Goal: Task Accomplishment & Management: Complete application form

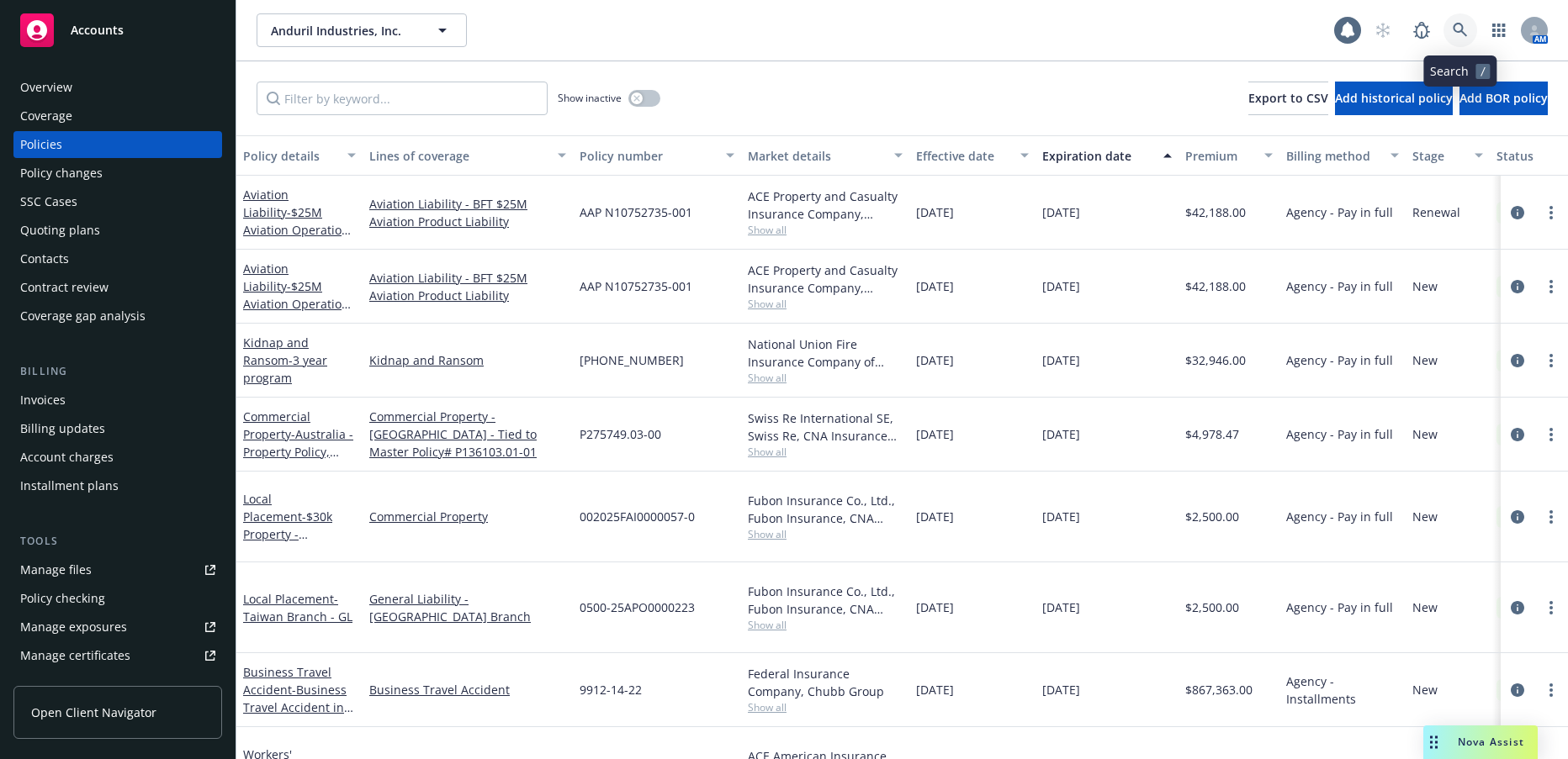
click at [1461, 31] on icon at bounding box center [1460, 29] width 15 height 15
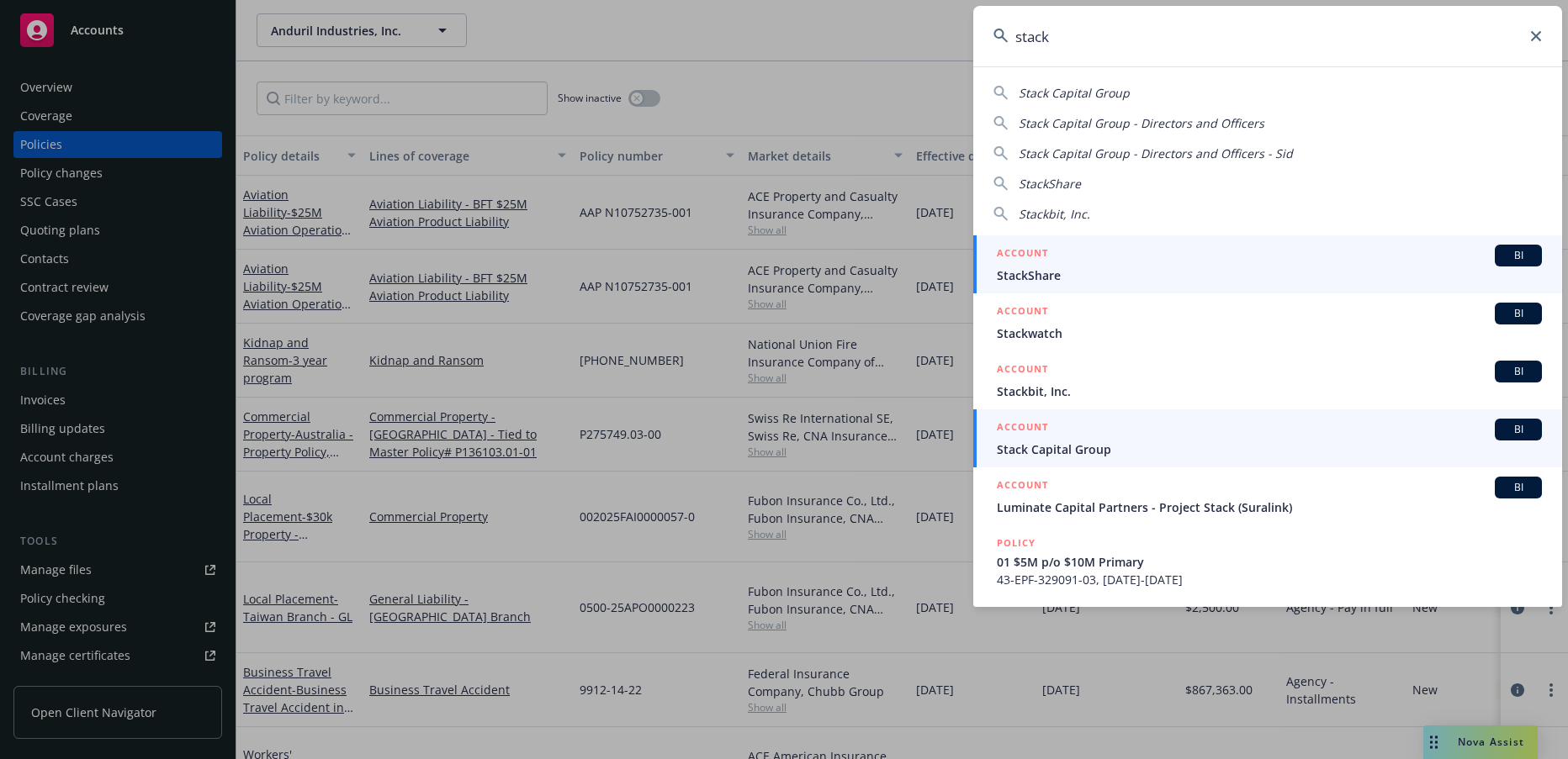
type input "stack"
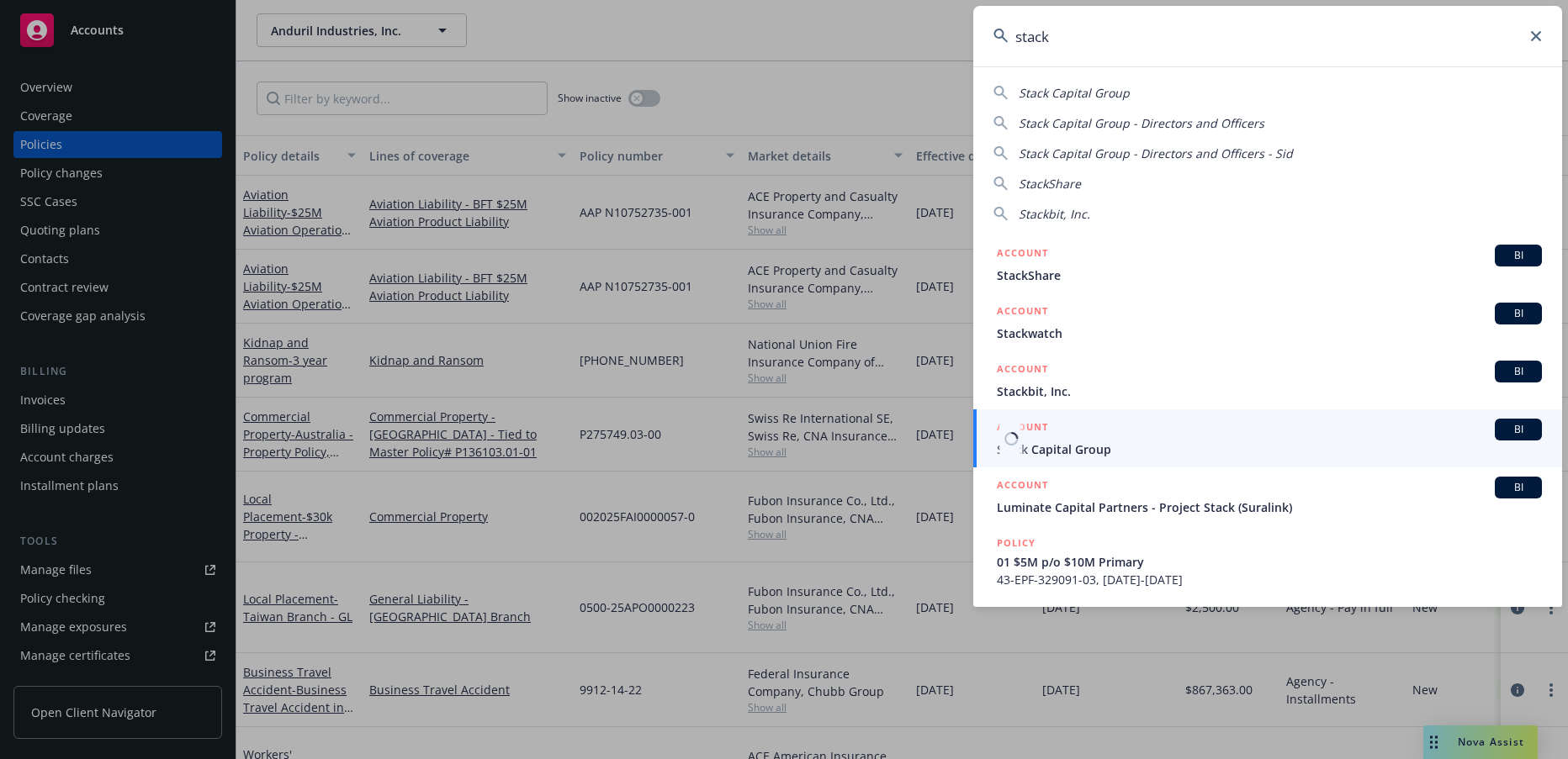
click at [1092, 438] on div "ACCOUNT BI" at bounding box center [1270, 429] width 545 height 21
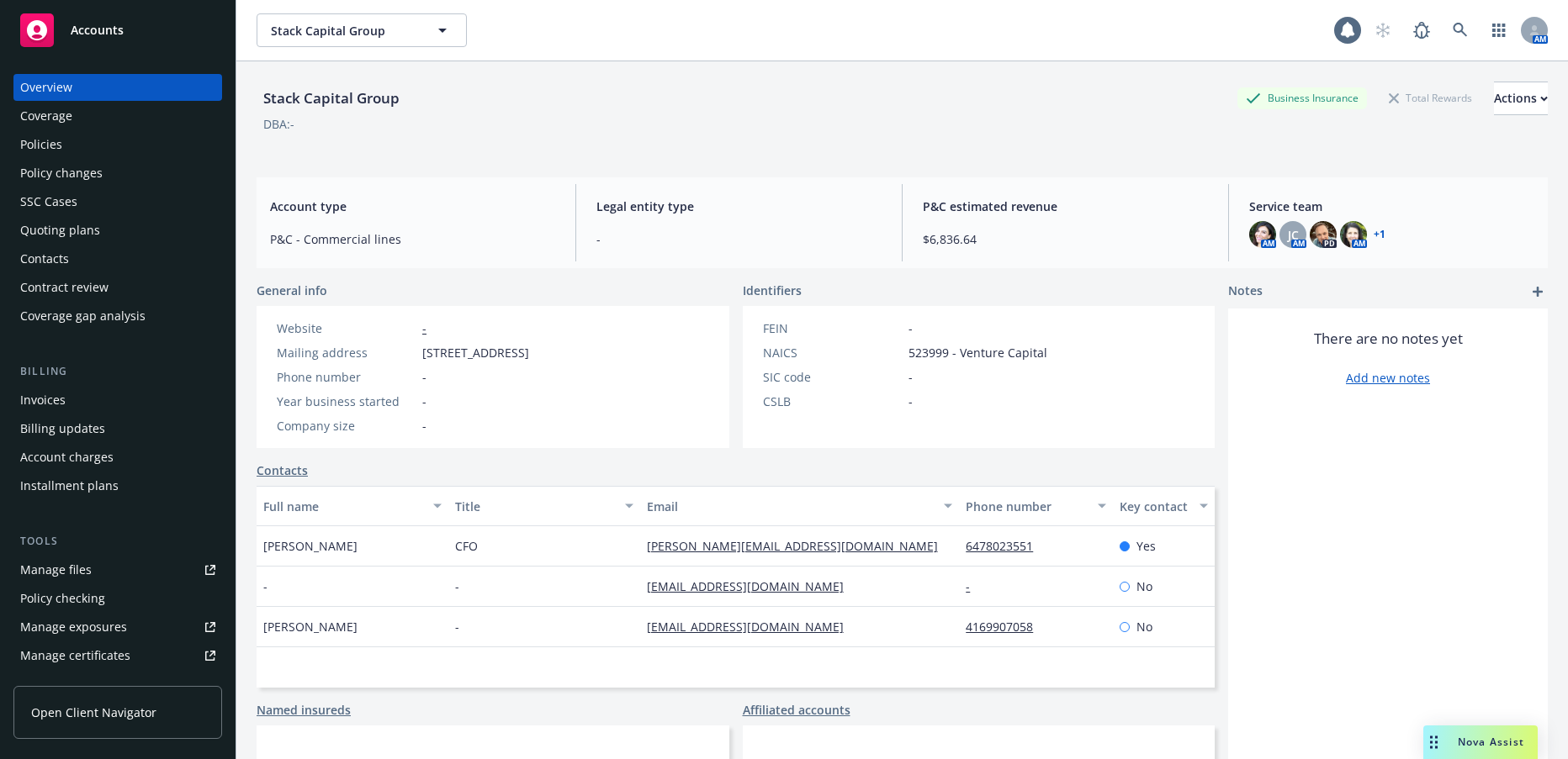
click at [46, 398] on div "Invoices" at bounding box center [42, 400] width 46 height 27
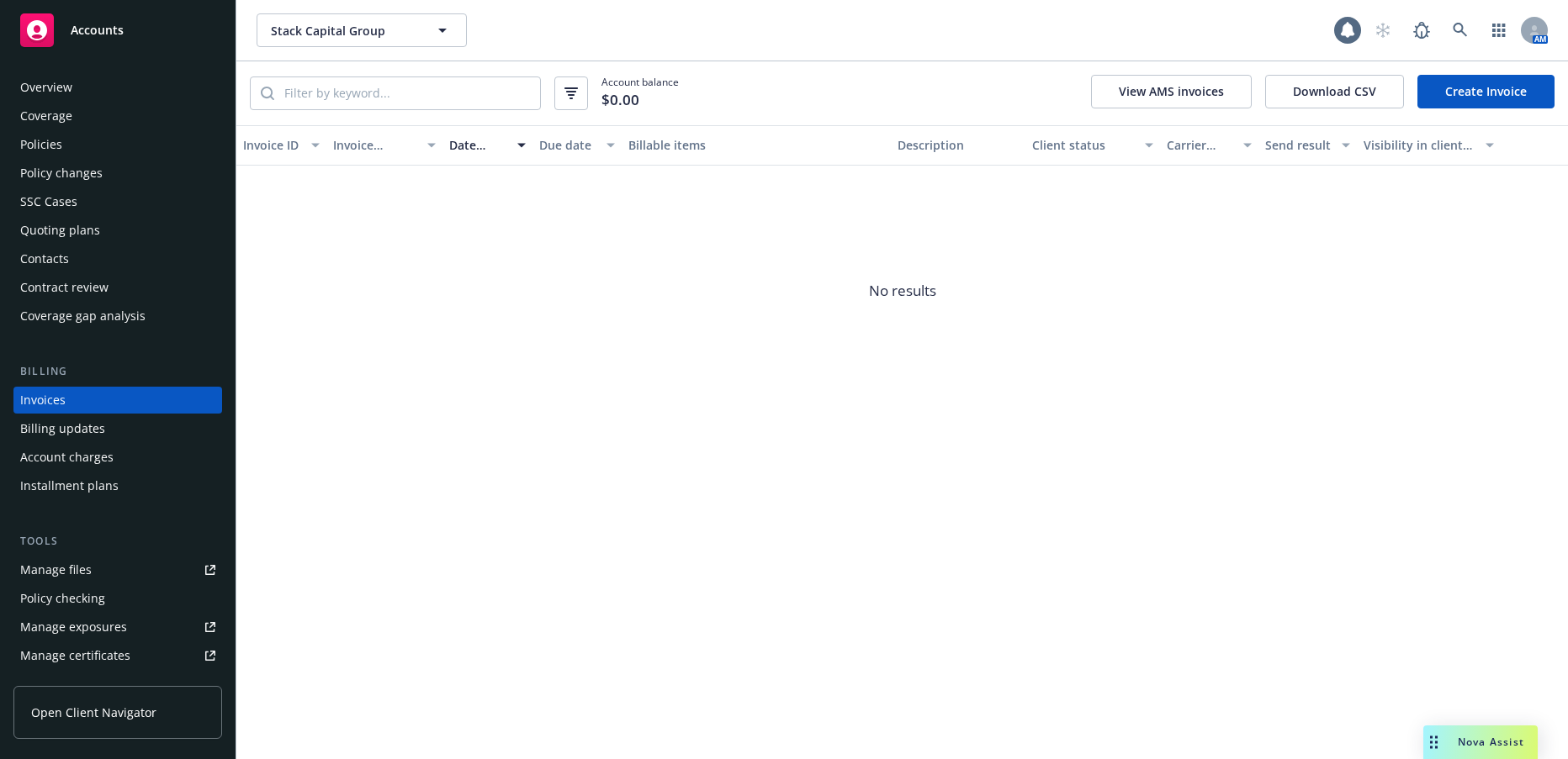
click at [76, 430] on div "Billing updates" at bounding box center [62, 428] width 85 height 27
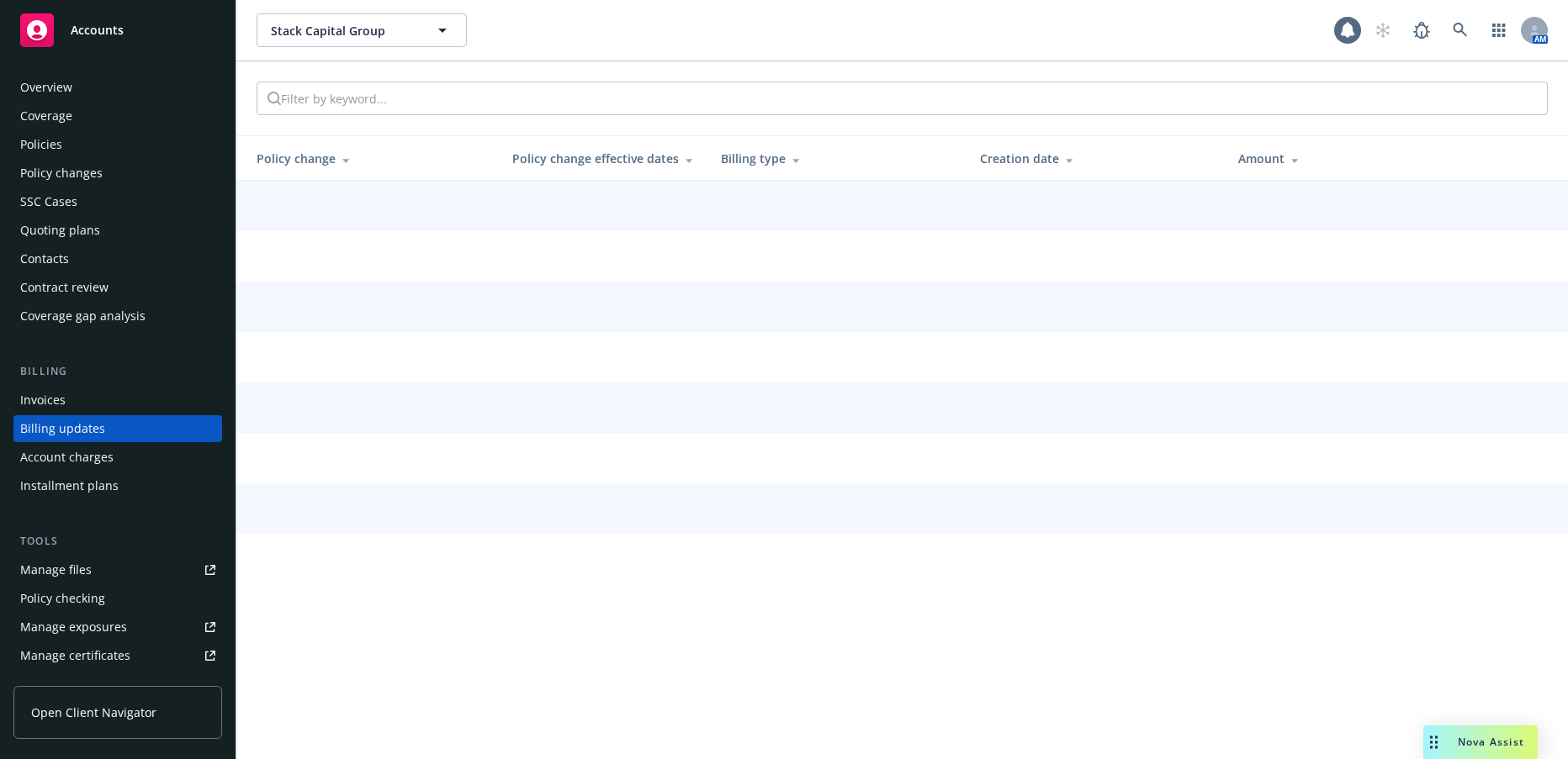
scroll to position [22, 0]
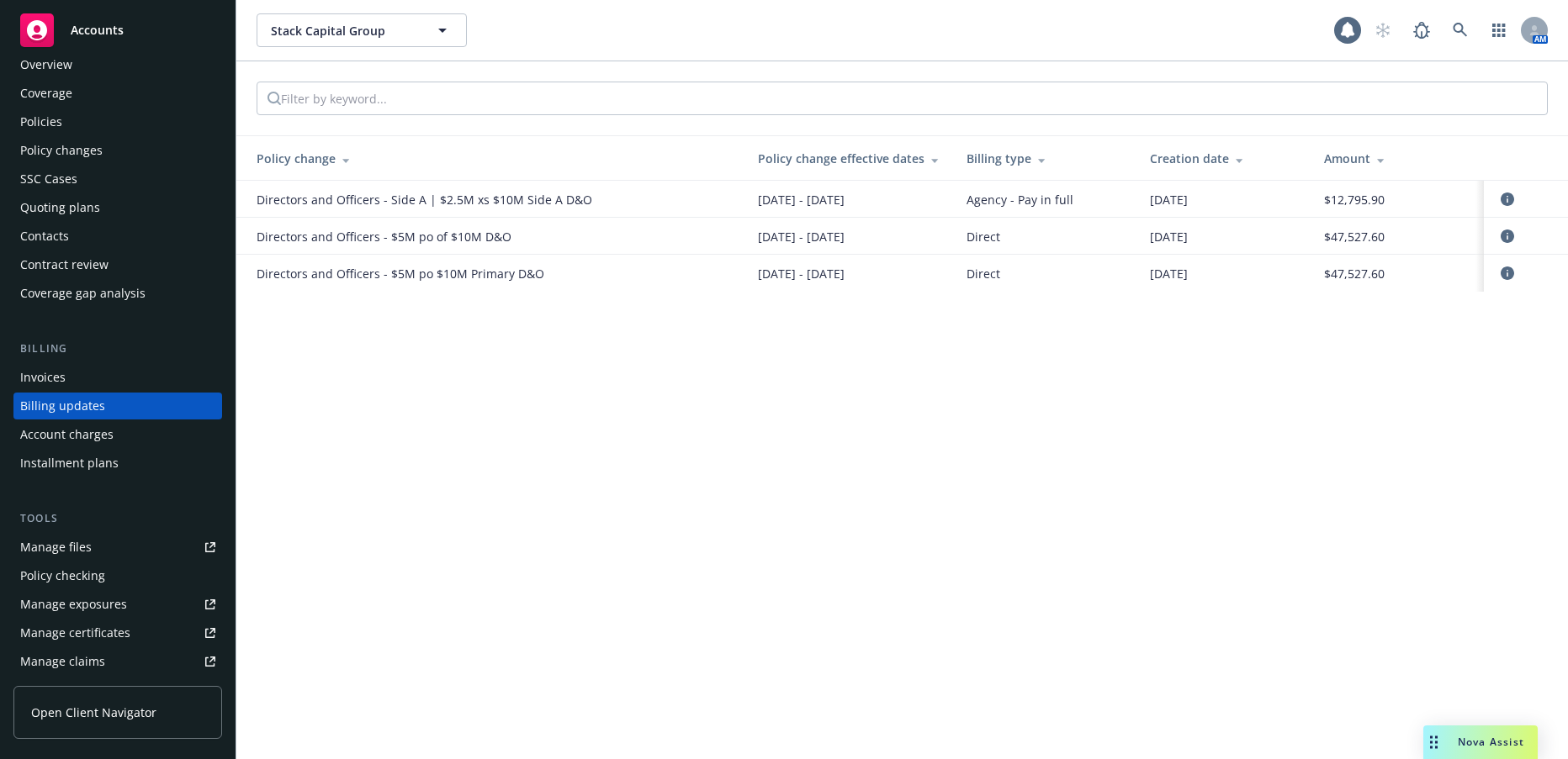
click at [89, 438] on div "Account charges" at bounding box center [66, 434] width 94 height 27
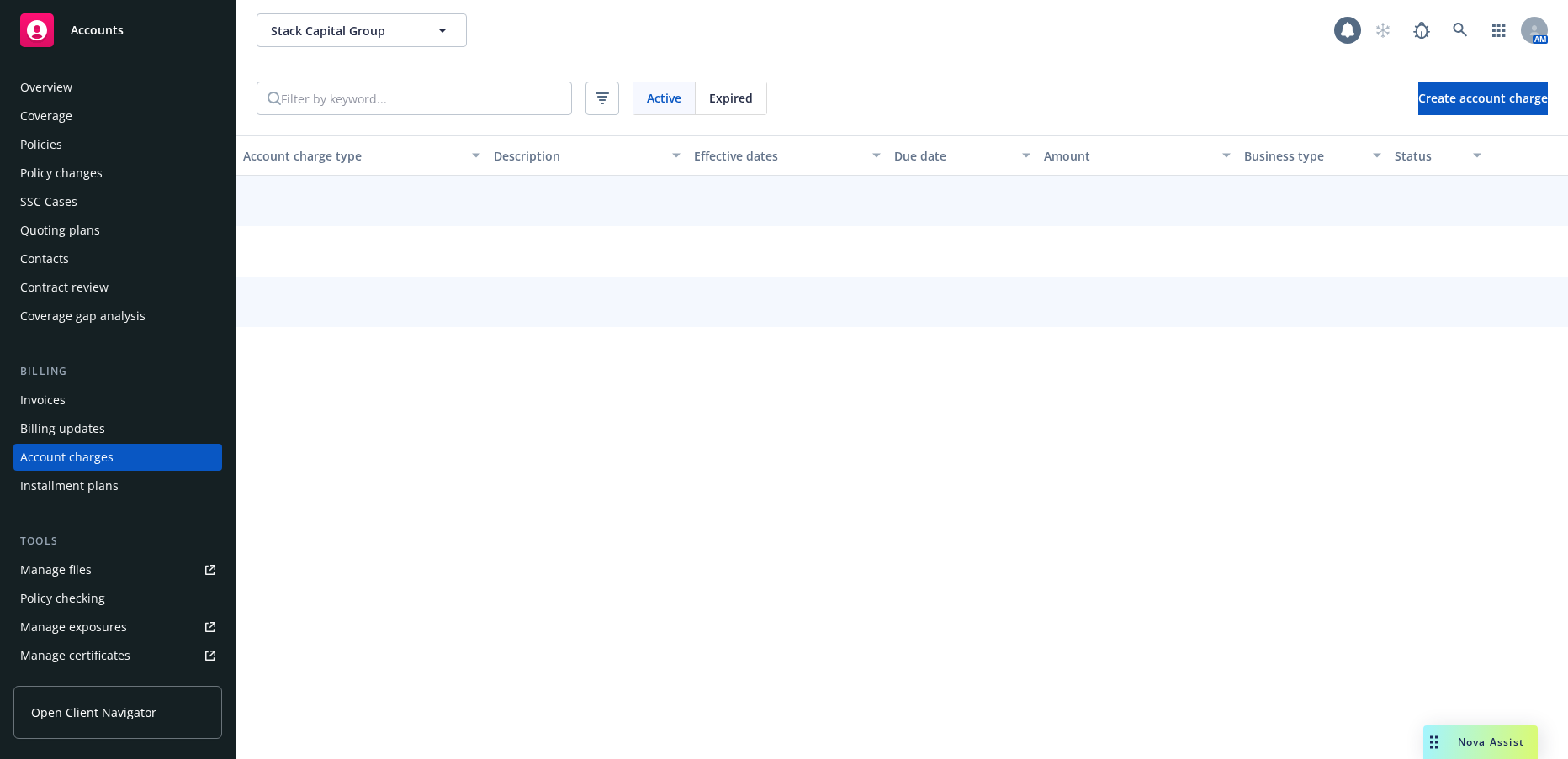
scroll to position [52, 0]
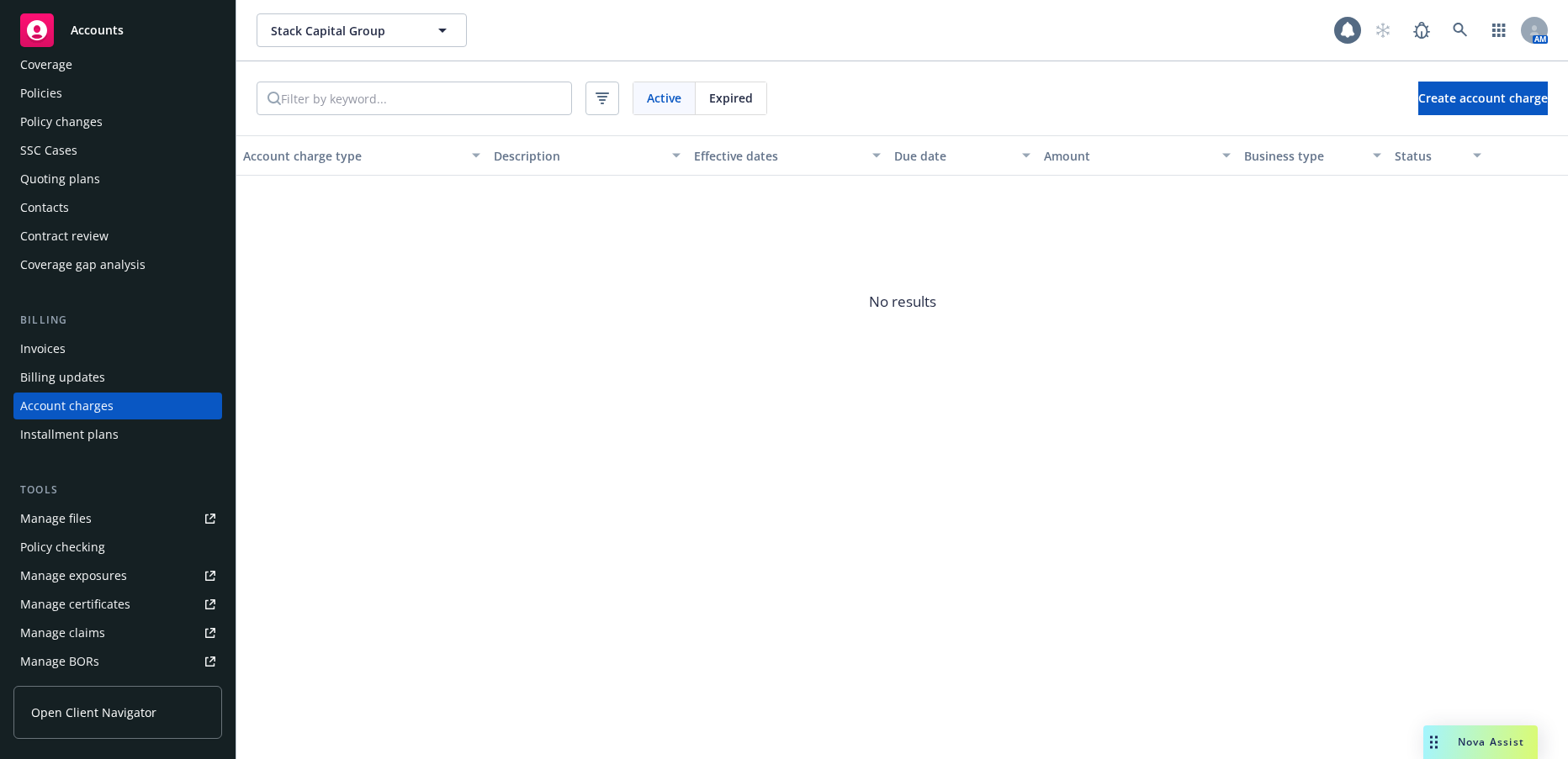
click at [85, 380] on div "Billing updates" at bounding box center [62, 377] width 85 height 27
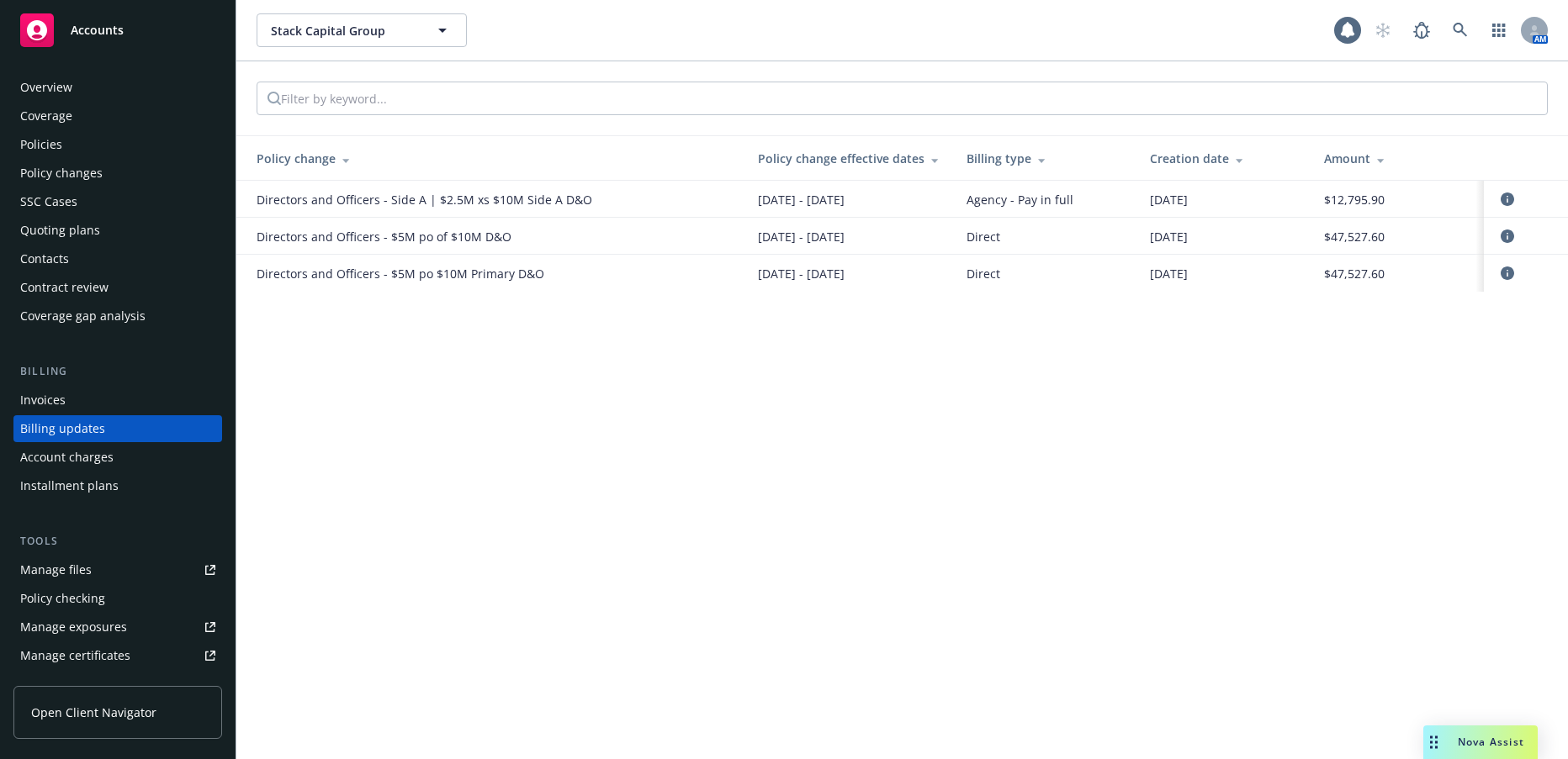
scroll to position [22, 0]
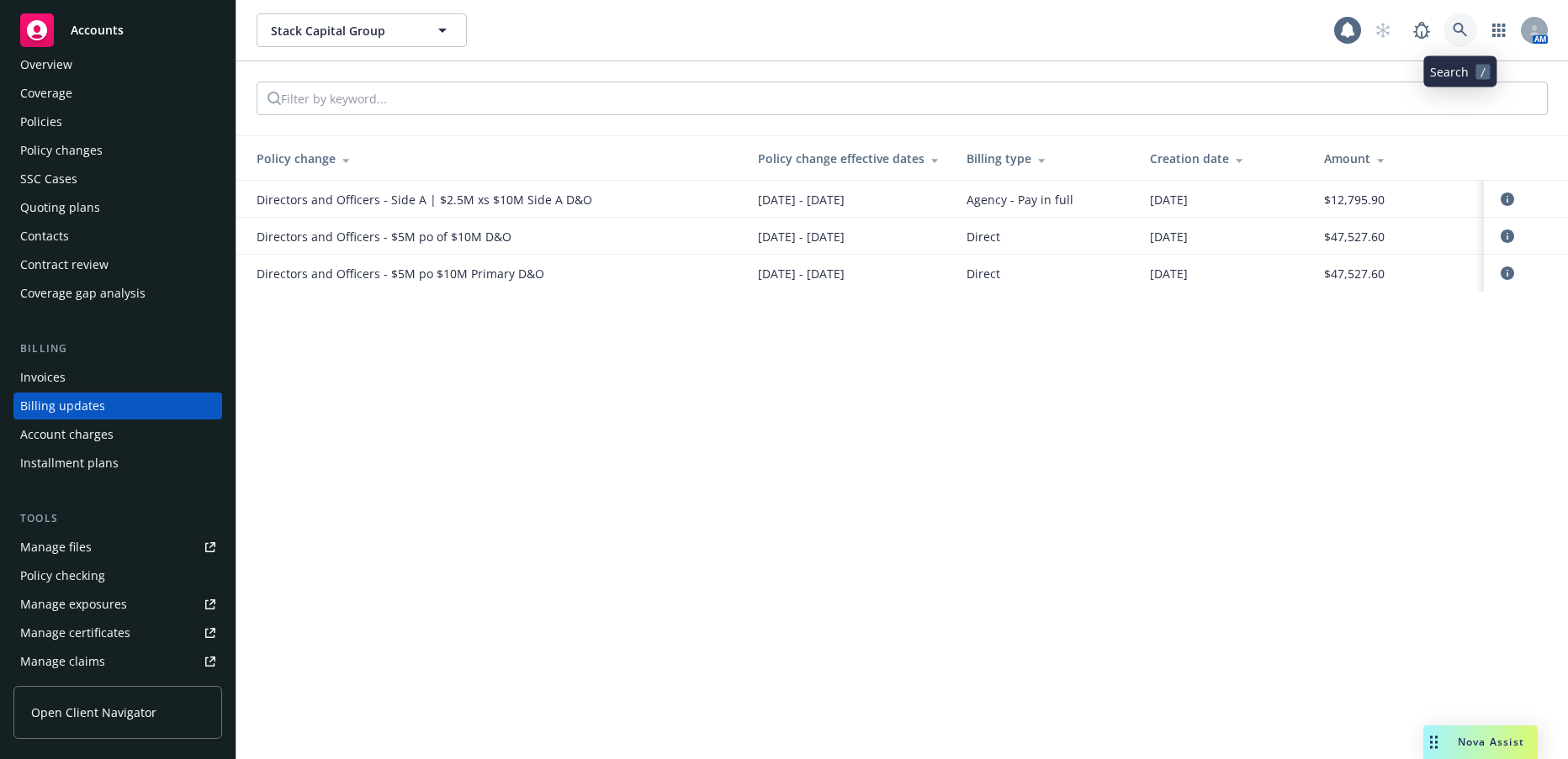
click at [1456, 32] on icon at bounding box center [1460, 29] width 15 height 15
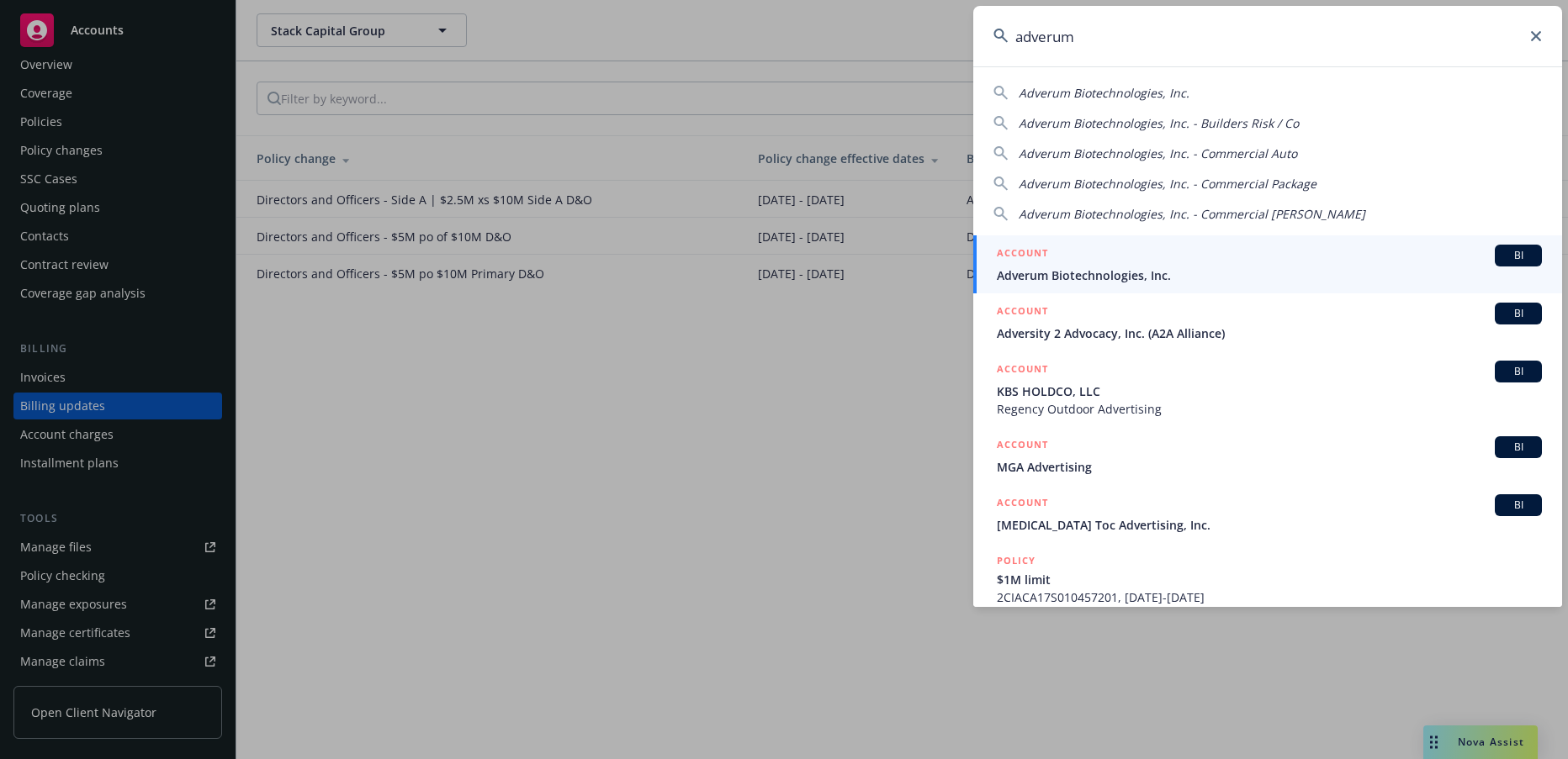
type input "adverum"
click at [1108, 272] on span "Adverum Biotechnologies, Inc." at bounding box center [1270, 275] width 545 height 18
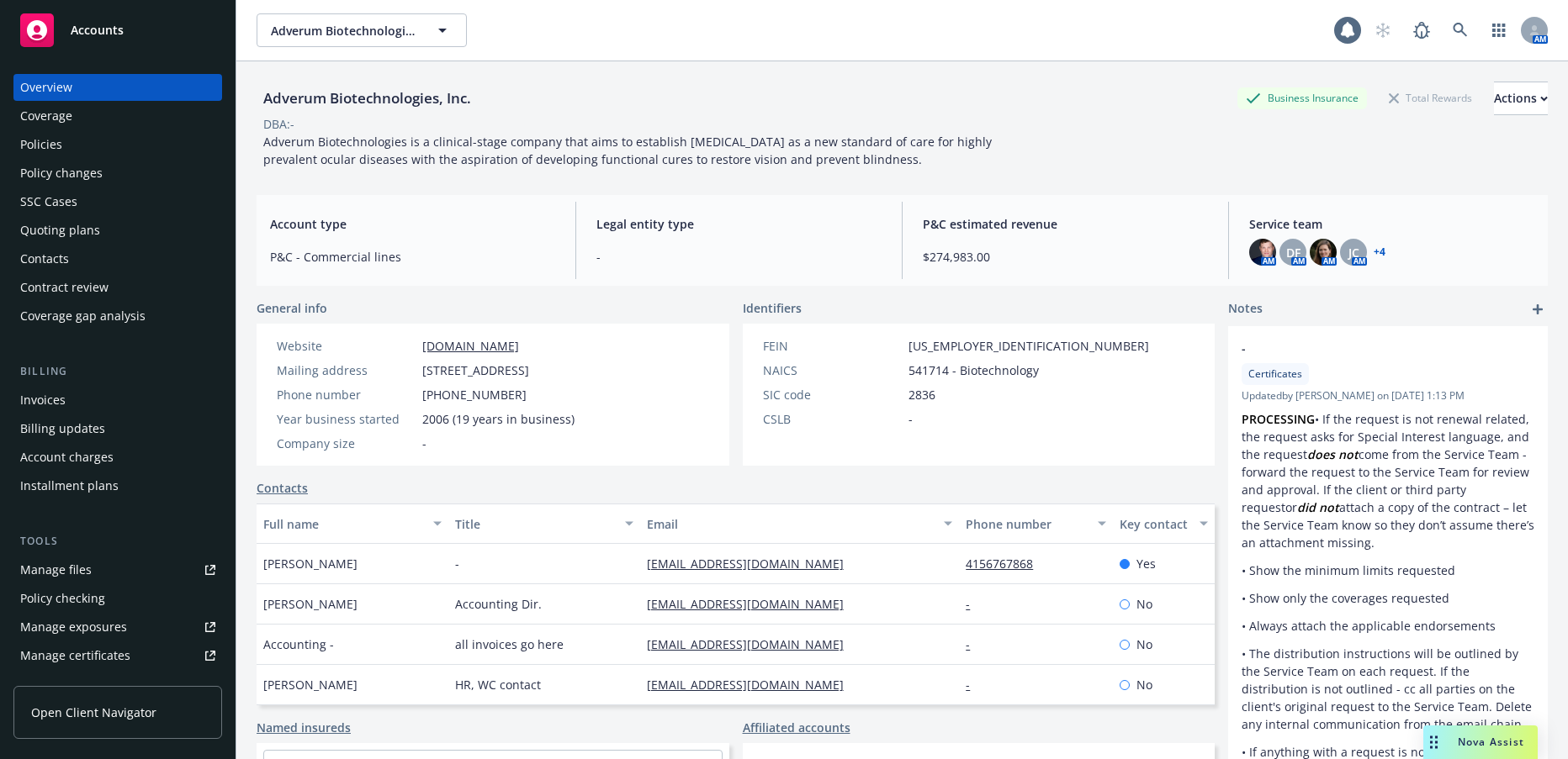
click at [47, 148] on div "Policies" at bounding box center [40, 144] width 42 height 27
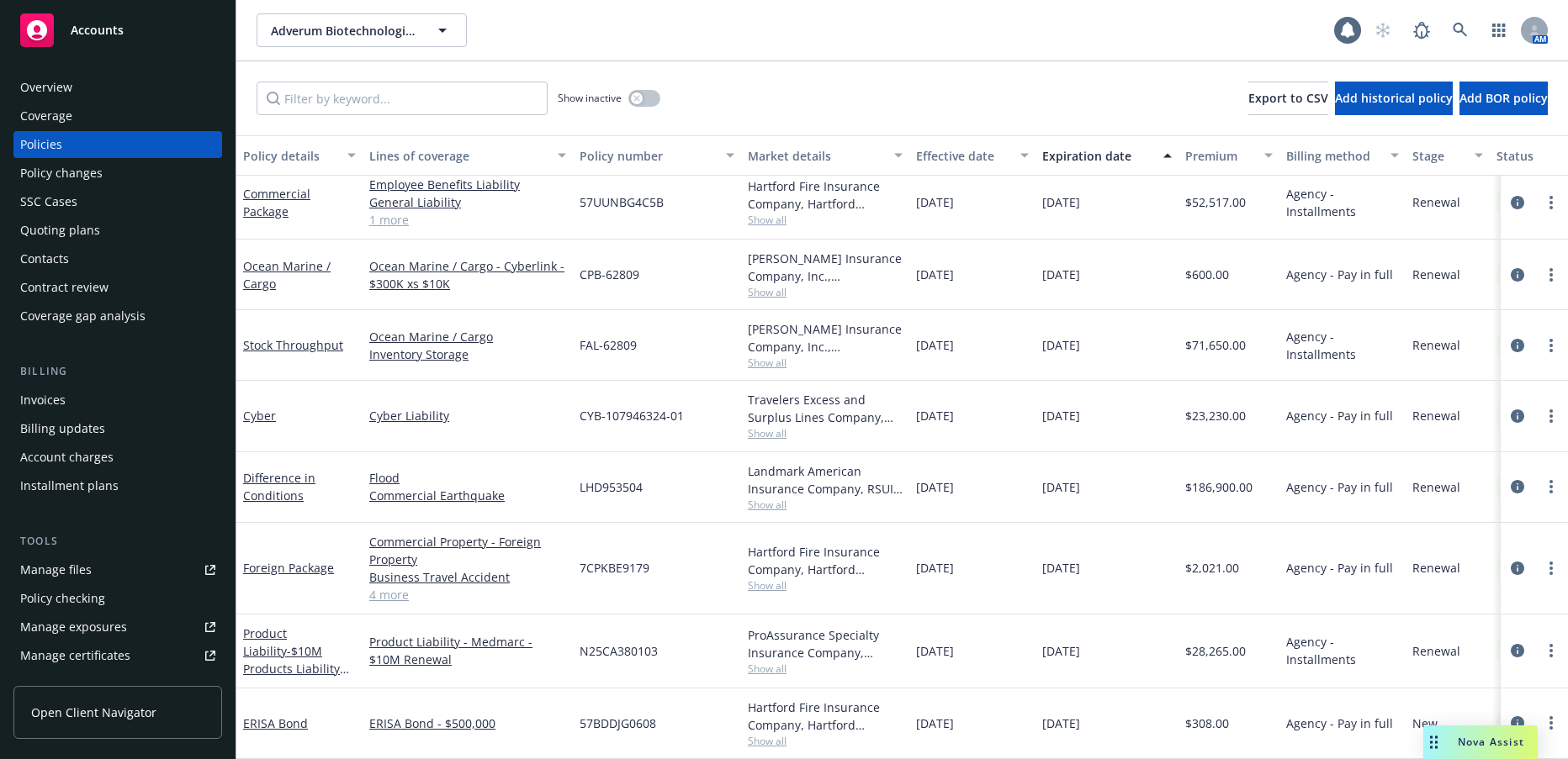
scroll to position [699, 0]
click at [372, 95] on input "Filter by keyword..." at bounding box center [402, 98] width 291 height 34
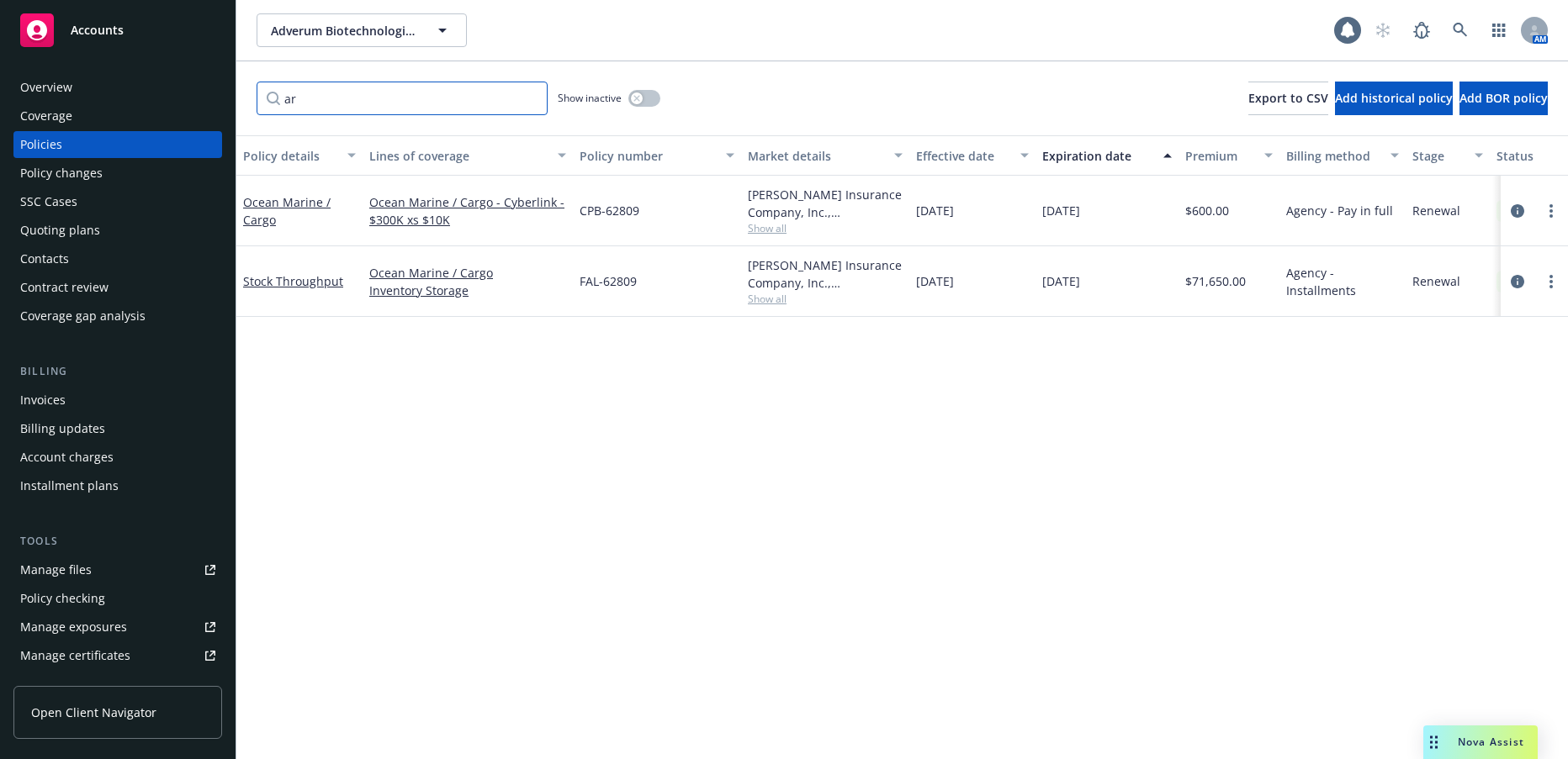
type input "a"
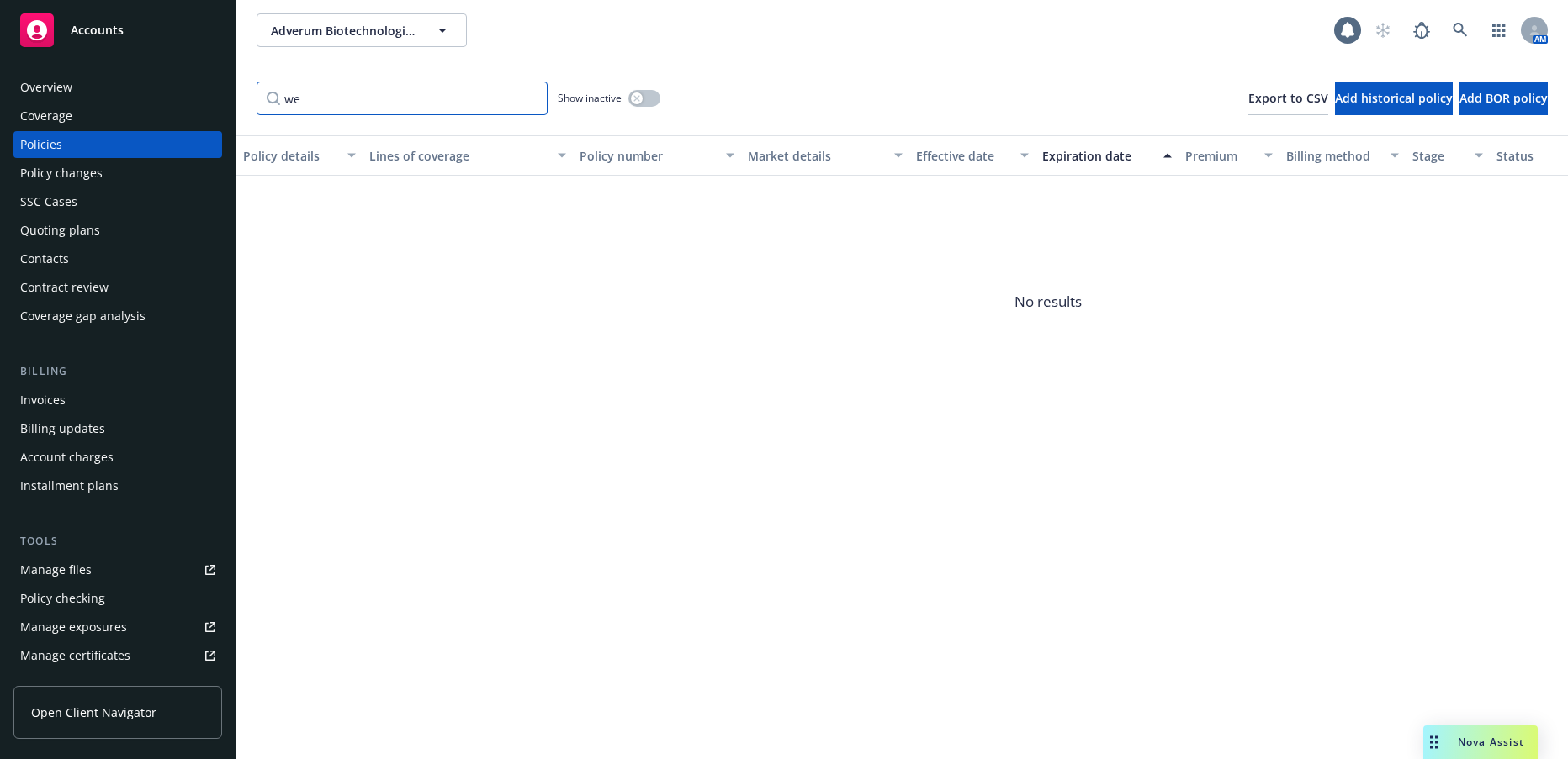
type input "w"
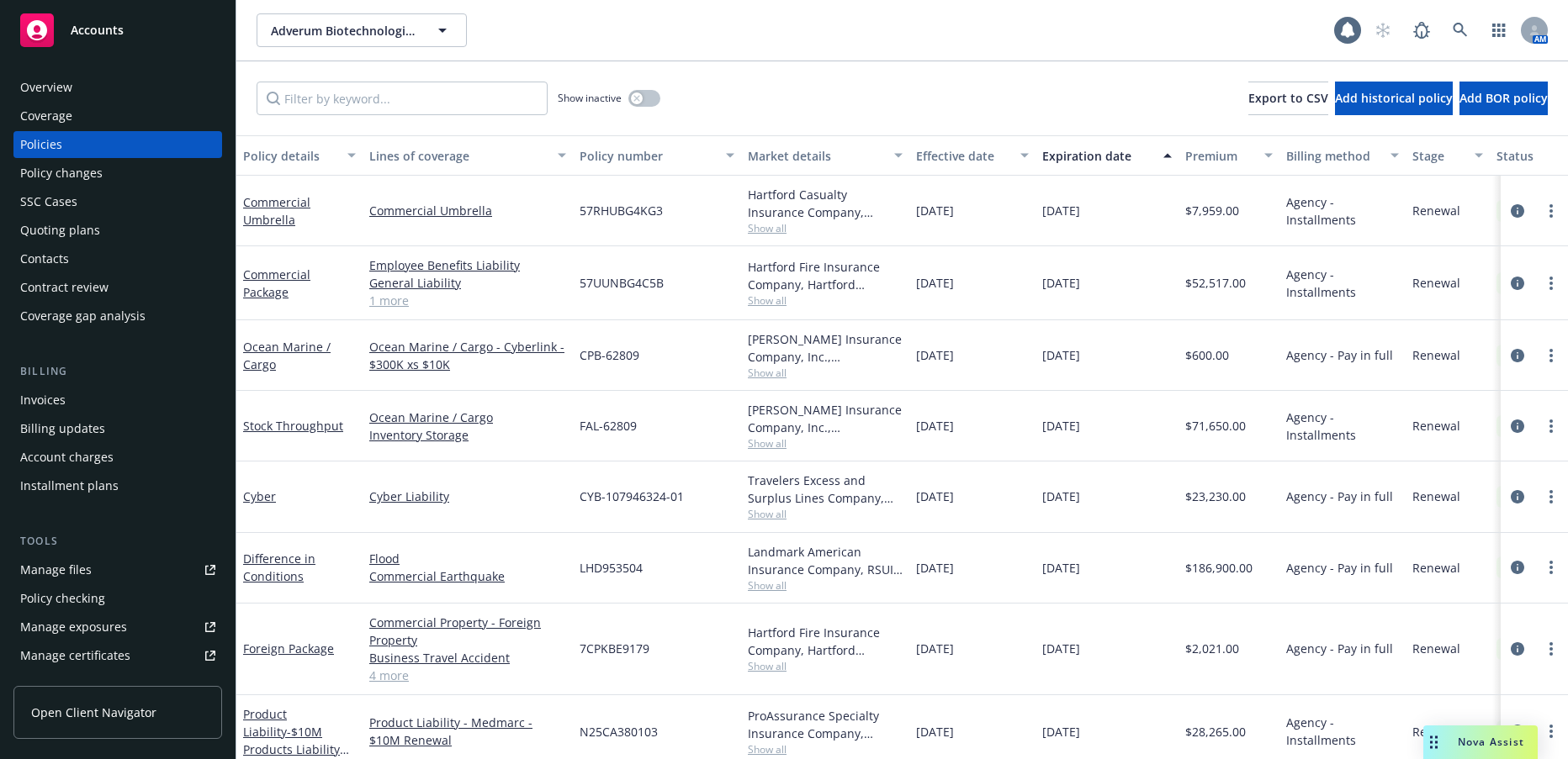
click at [87, 173] on div "Policy changes" at bounding box center [61, 173] width 83 height 27
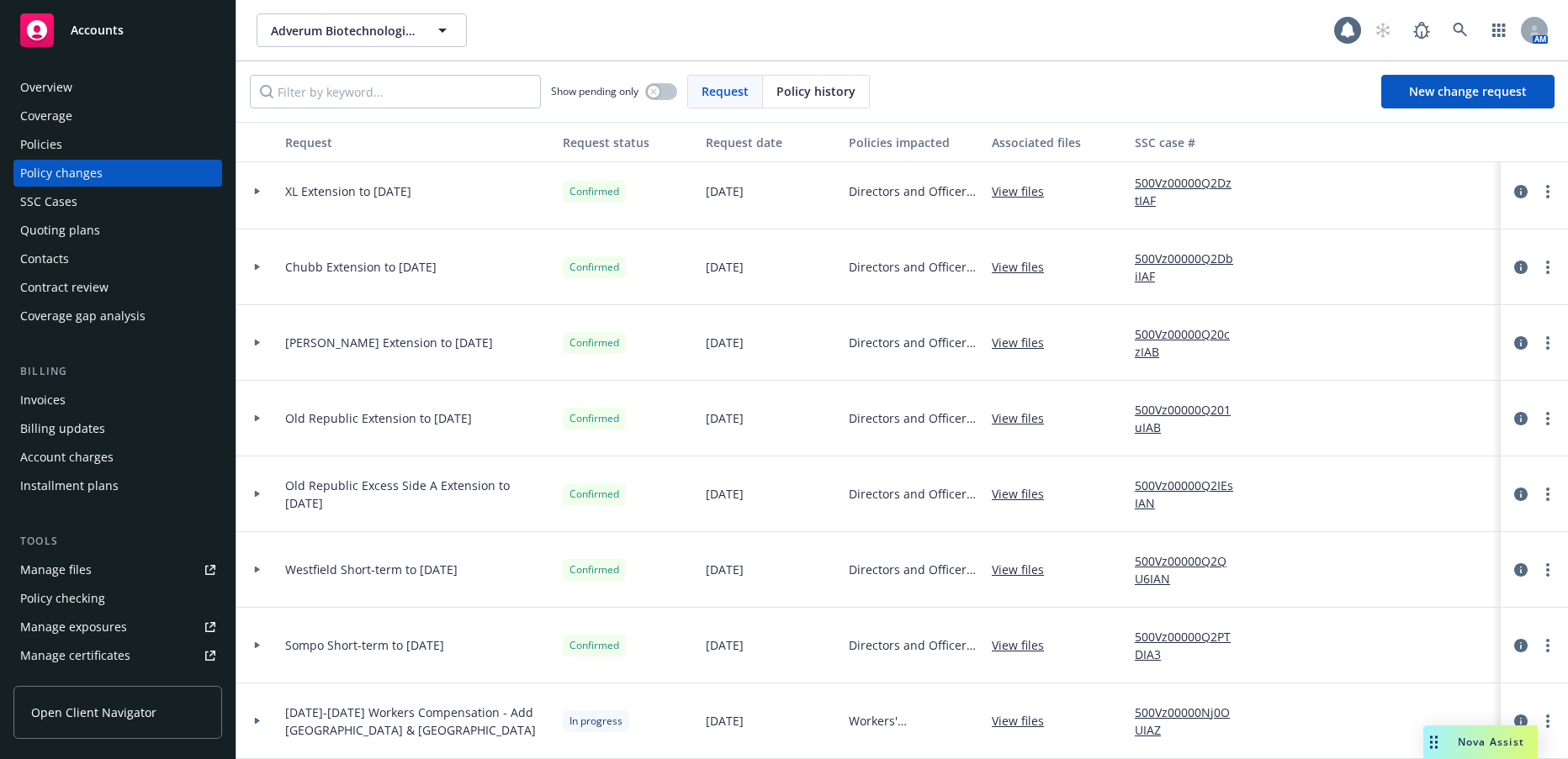
scroll to position [252, 0]
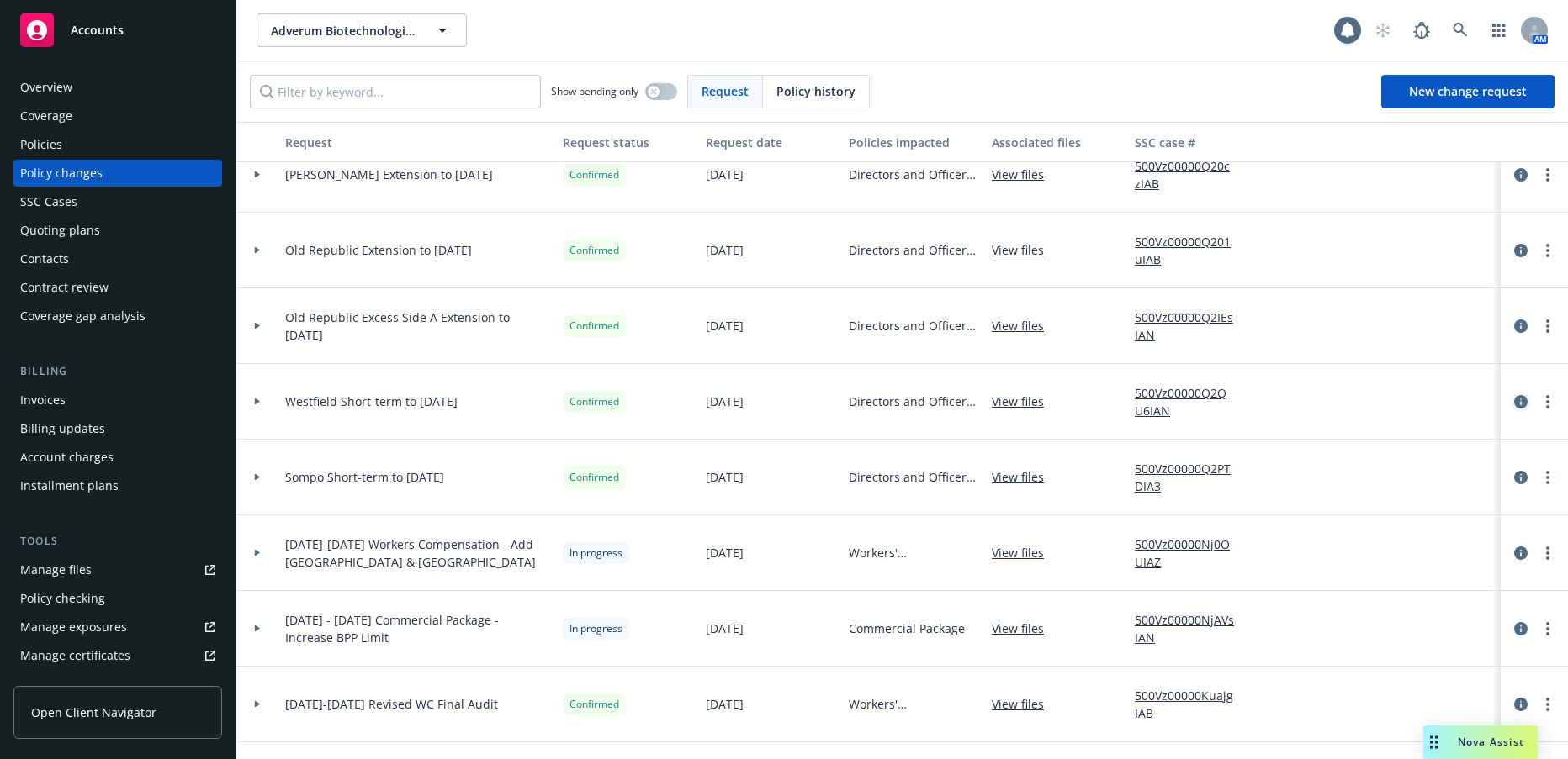
click at [1515, 402] on icon "circleInformation" at bounding box center [1522, 402] width 14 height 14
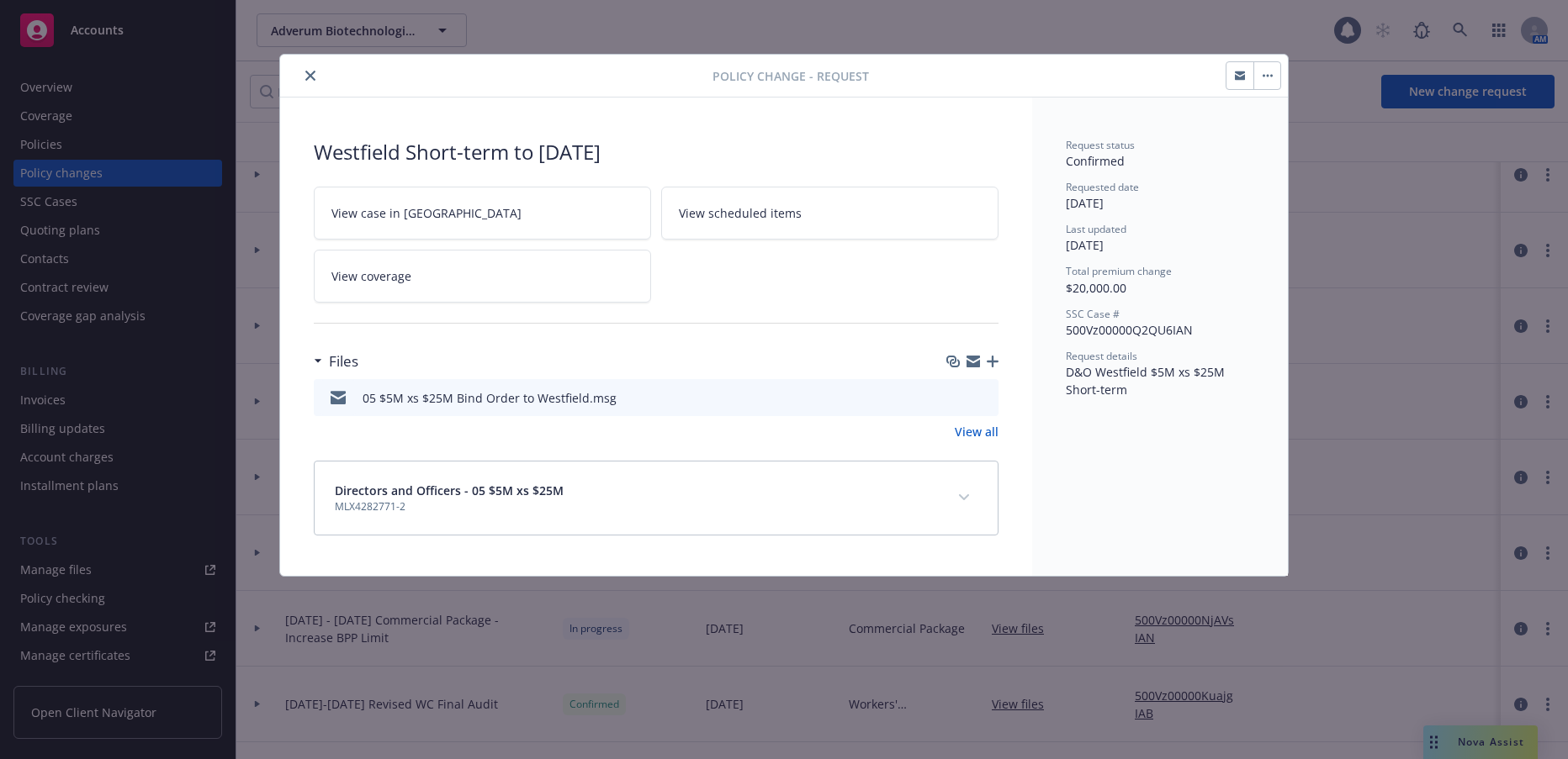
click at [1268, 75] on icon "button" at bounding box center [1267, 76] width 3 height 3
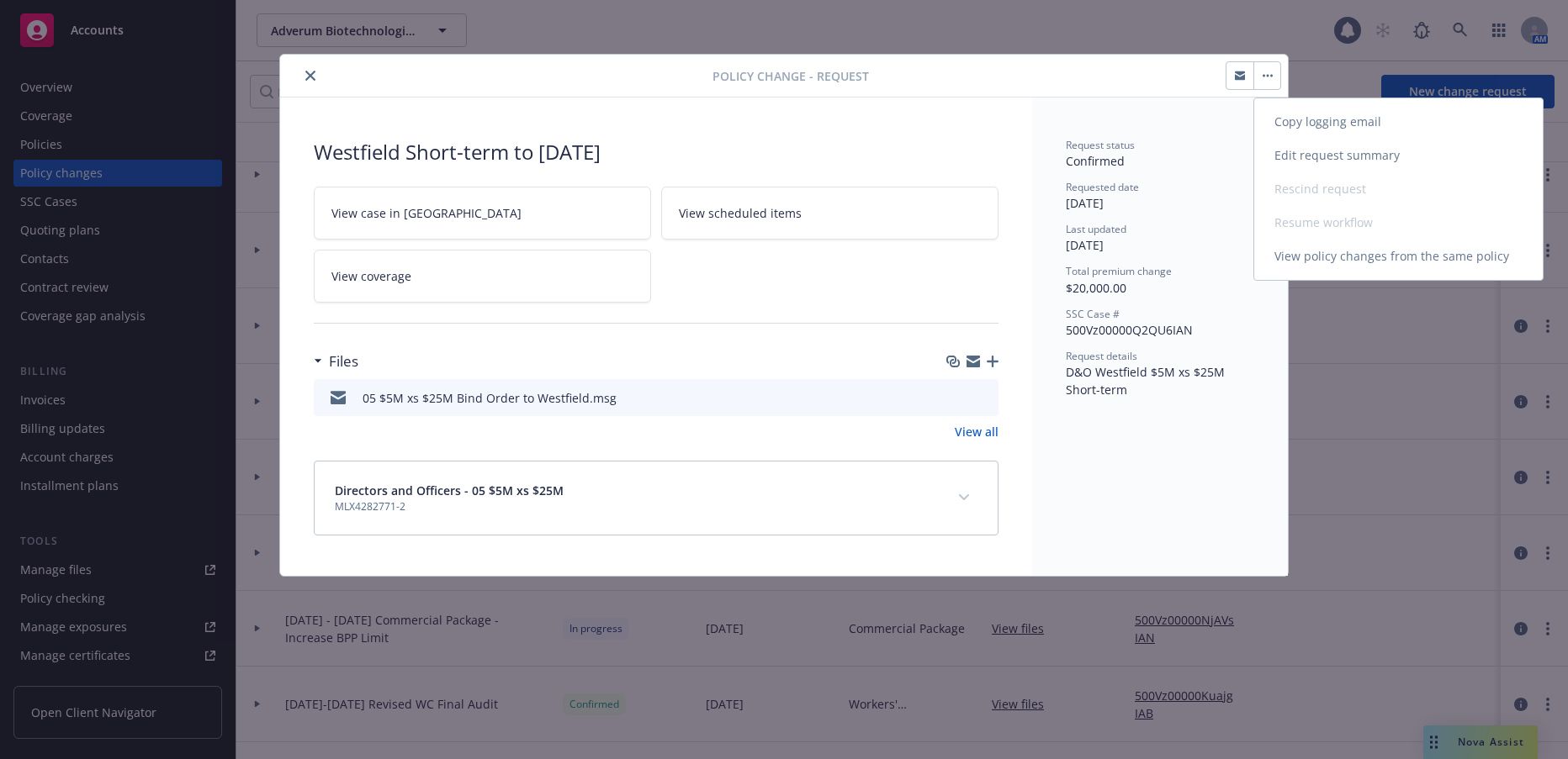
click at [1315, 153] on link "Edit request summary" at bounding box center [1398, 155] width 288 height 34
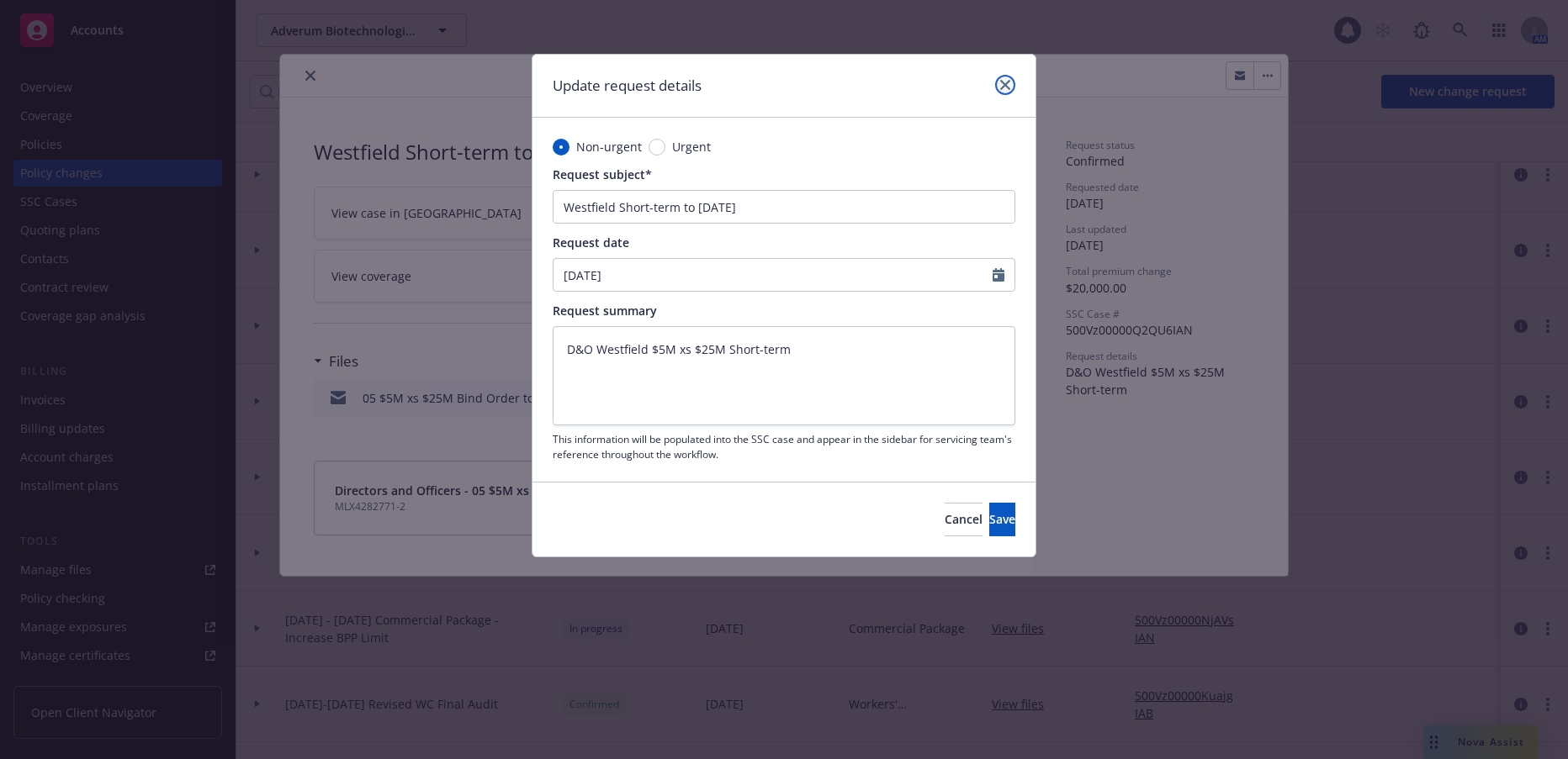
click at [1007, 88] on icon "close" at bounding box center [1005, 85] width 10 height 10
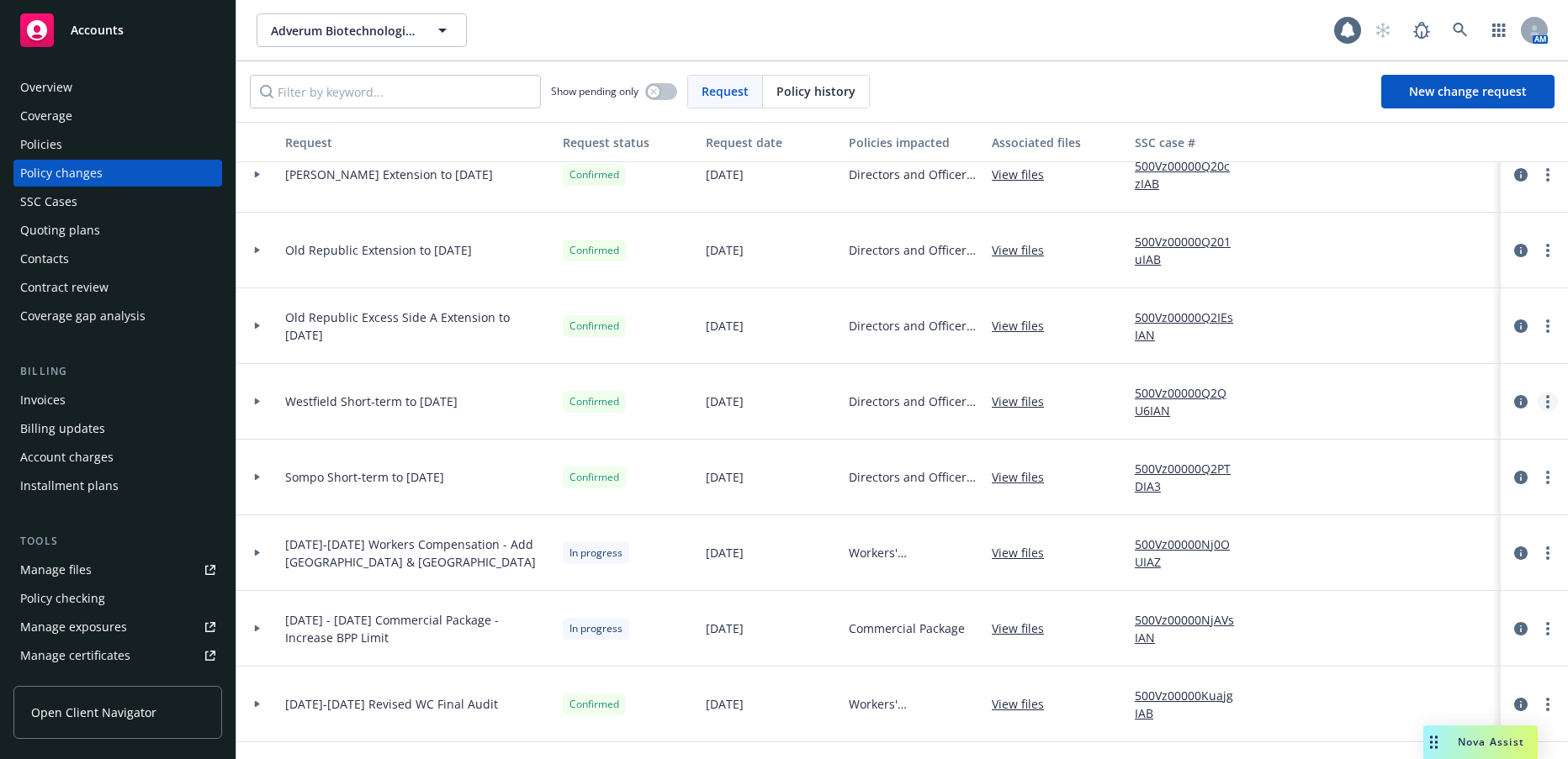
click at [1546, 401] on icon "more" at bounding box center [1548, 402] width 3 height 14
click at [1398, 567] on link "View policy changes from the same policy" at bounding box center [1399, 571] width 288 height 34
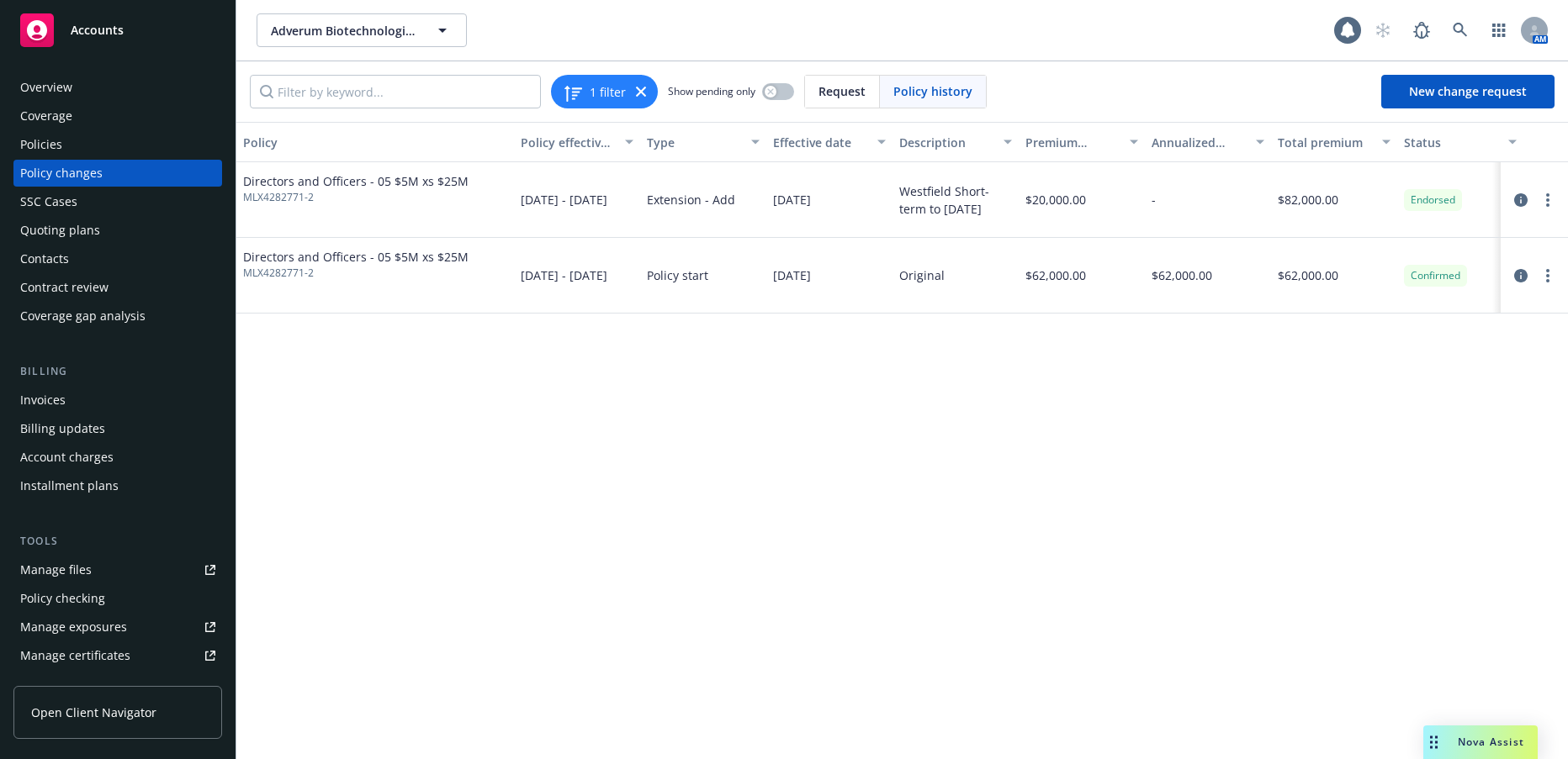
click at [1031, 499] on div "Policy Policy effective dates Type Effective date Description Premium change An…" at bounding box center [902, 440] width 1331 height 637
click at [1519, 201] on icon "circleInformation" at bounding box center [1522, 200] width 14 height 14
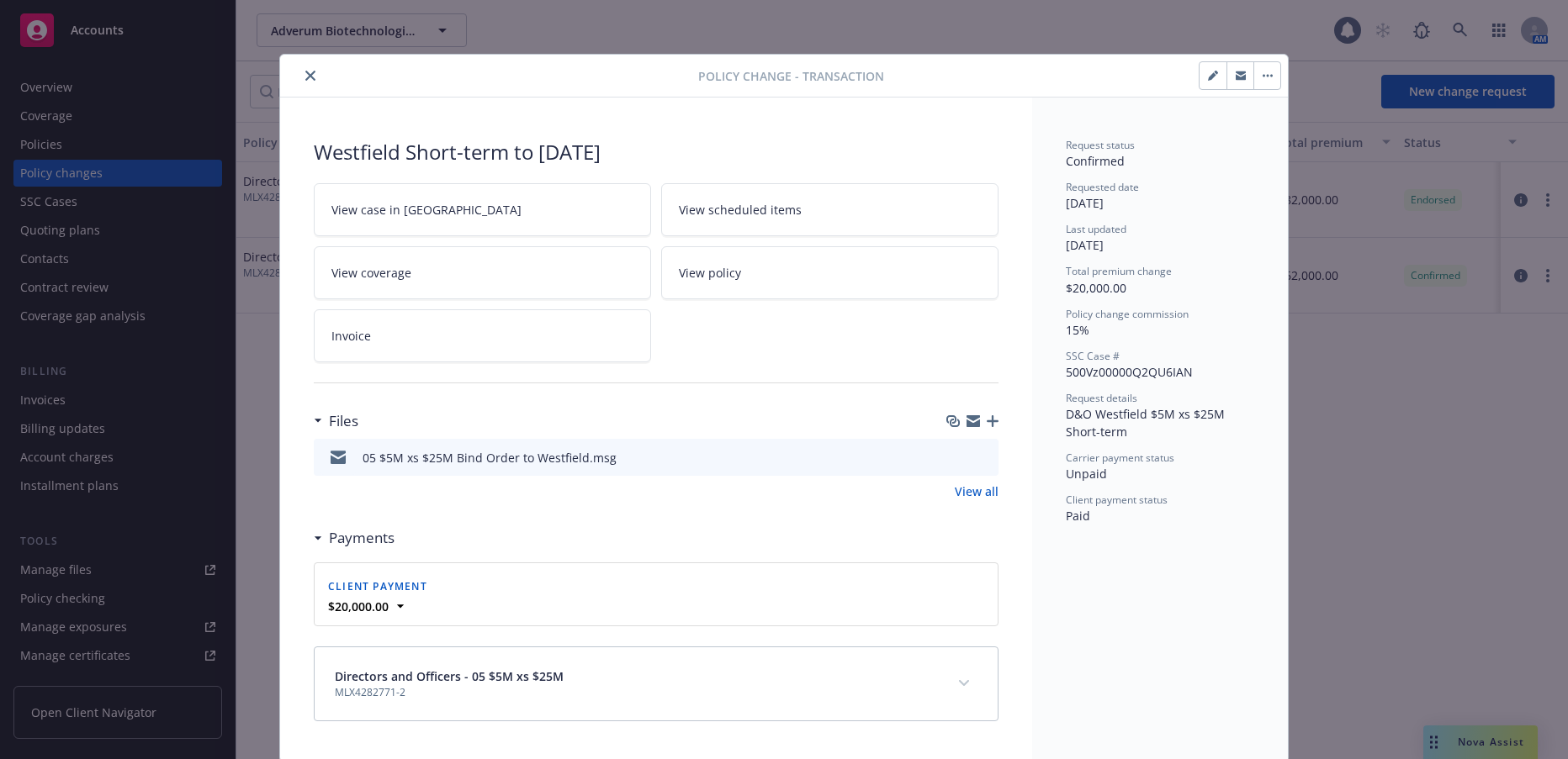
click at [1202, 81] on button "button" at bounding box center [1213, 75] width 27 height 27
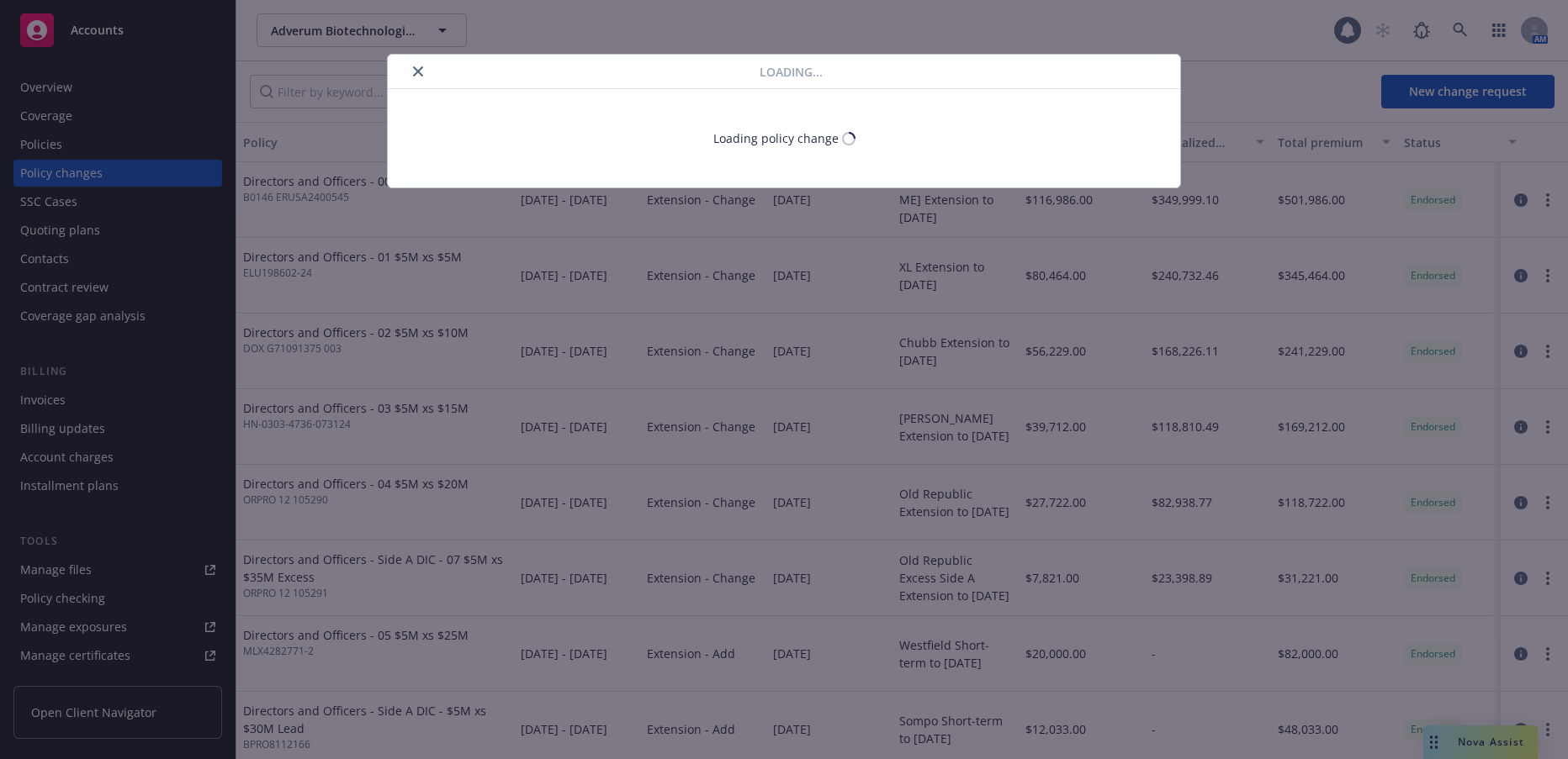
type textarea "x"
select select "ACCEPTED"
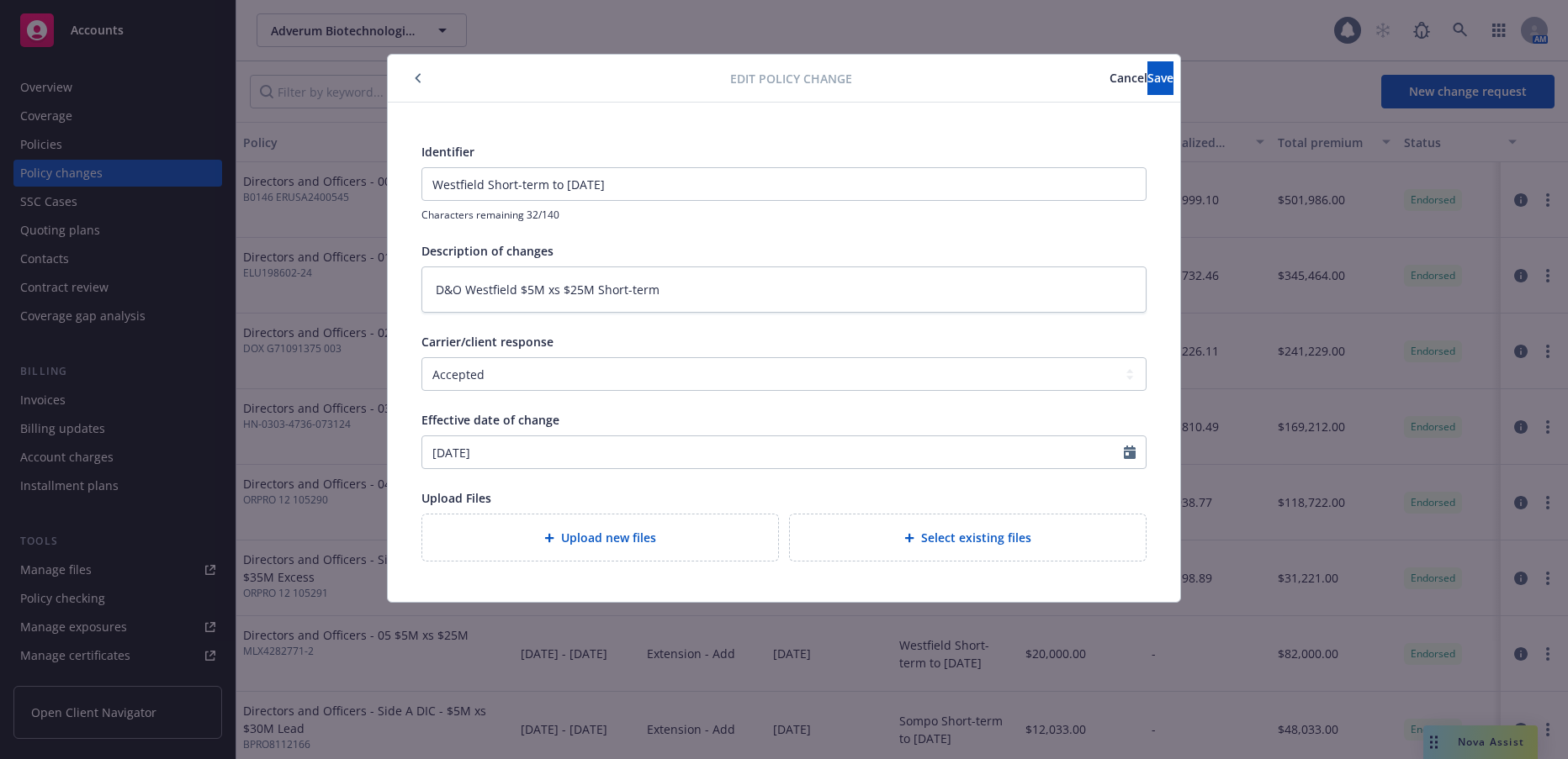
click at [629, 536] on span "Upload new files" at bounding box center [608, 537] width 95 height 18
type textarea "x"
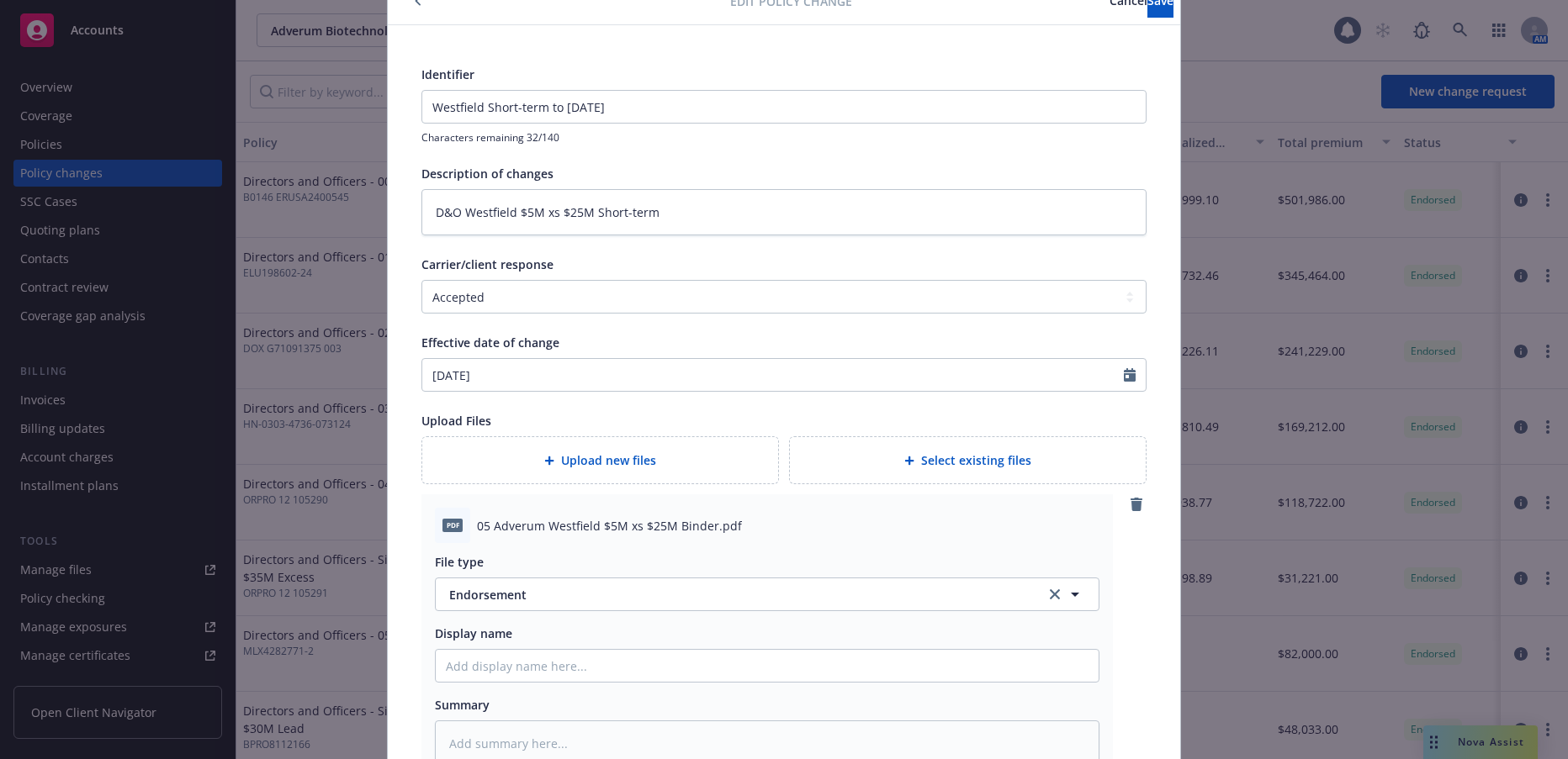
scroll to position [168, 0]
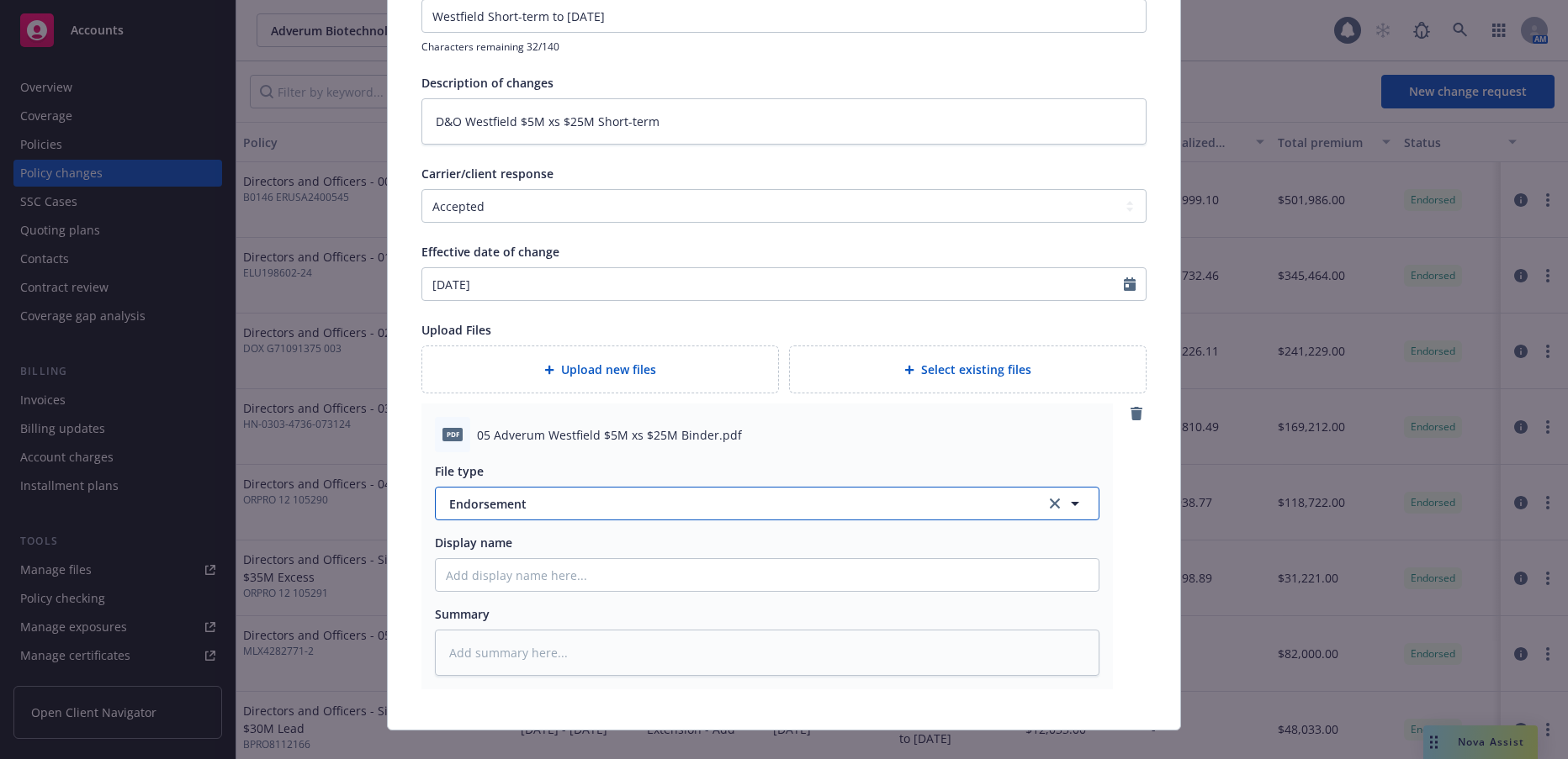
click at [512, 505] on span "Endorsement" at bounding box center [726, 504] width 555 height 18
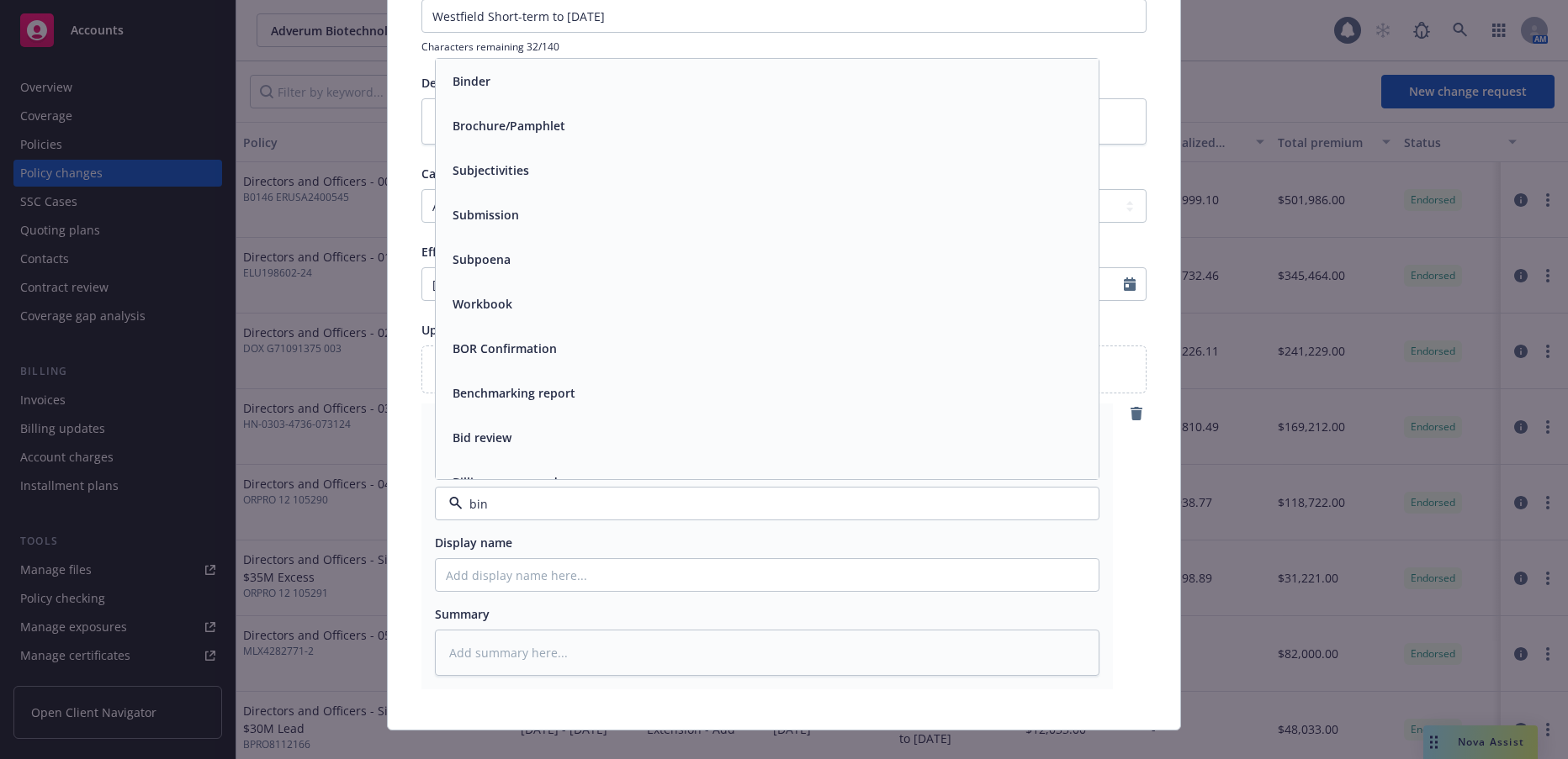
type input "bind"
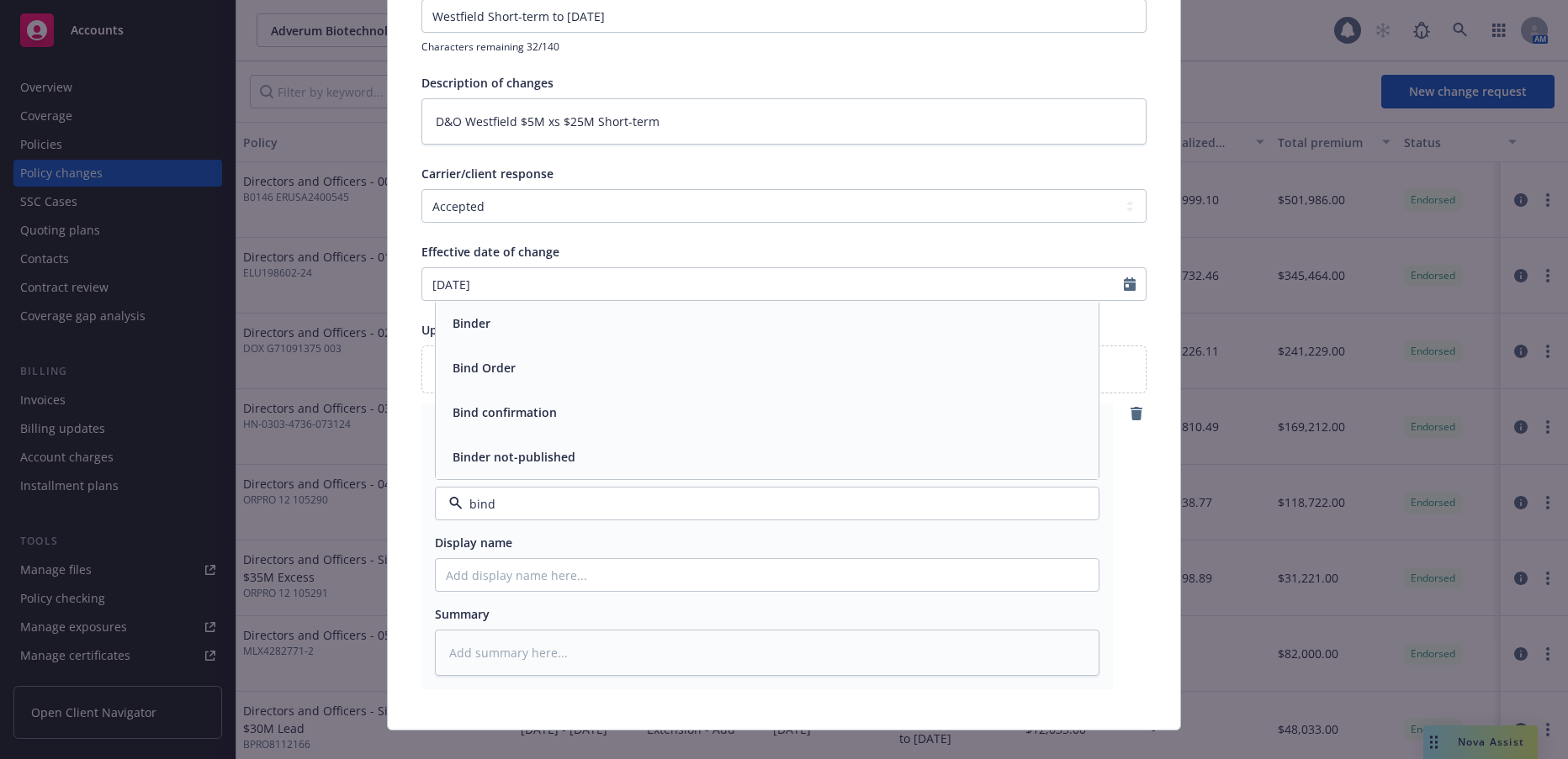
click at [459, 324] on span "Binder" at bounding box center [471, 323] width 38 height 18
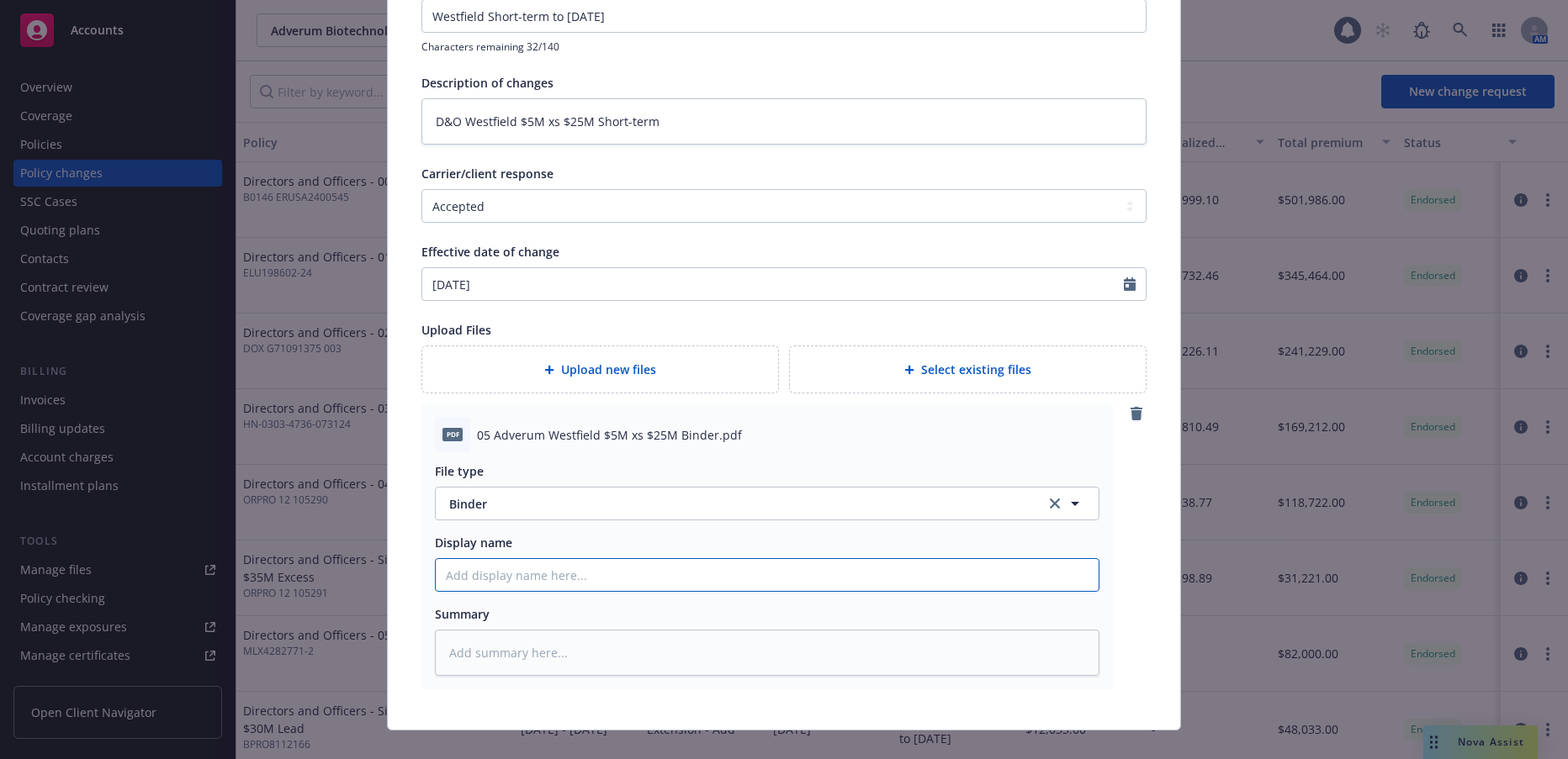
click at [622, 582] on input "Display name" at bounding box center [767, 574] width 663 height 32
type textarea "x"
type input "0"
type textarea "x"
type input "05"
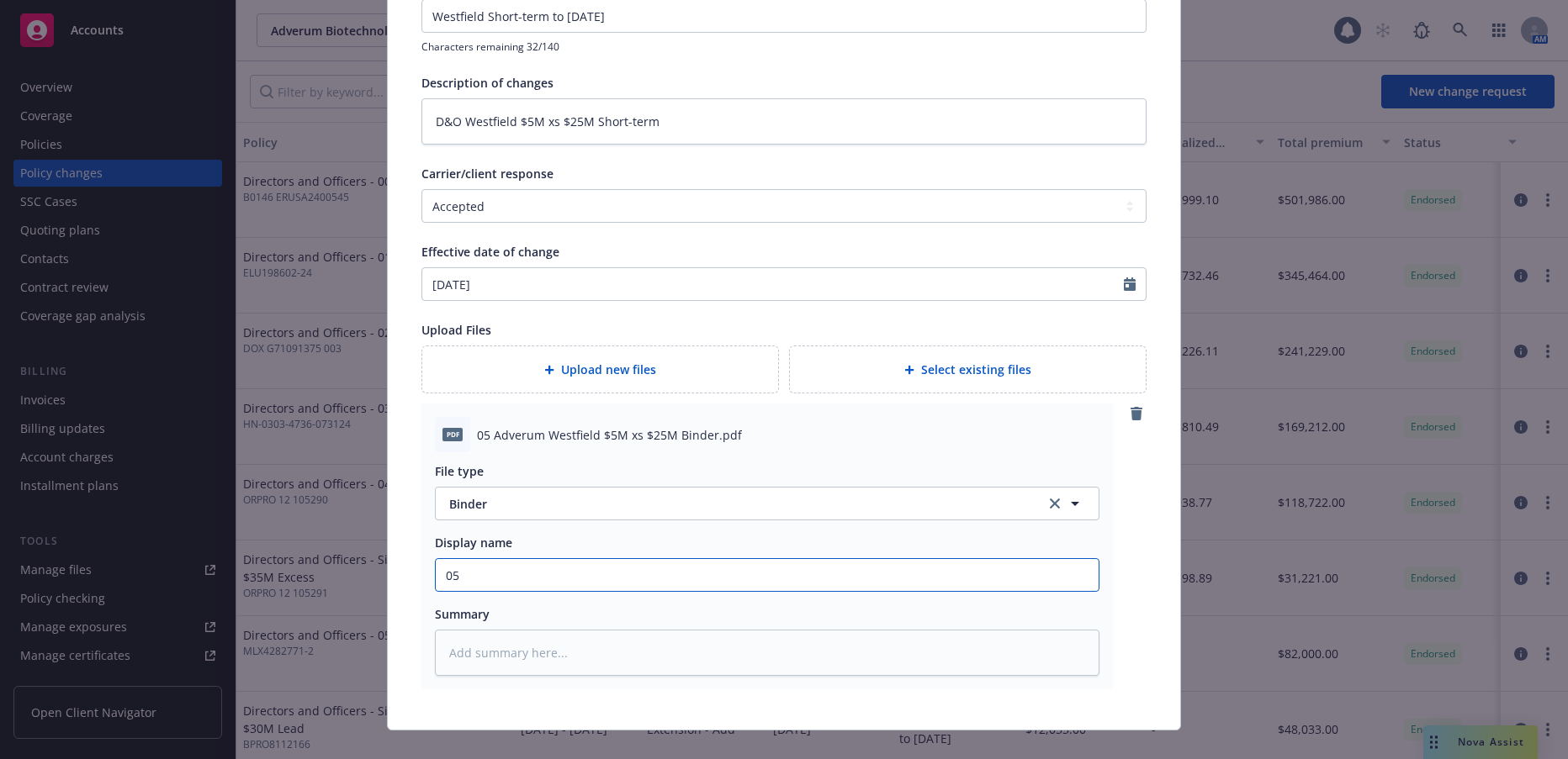
type textarea "x"
type input "05"
type textarea "x"
type input "05 W"
type textarea "x"
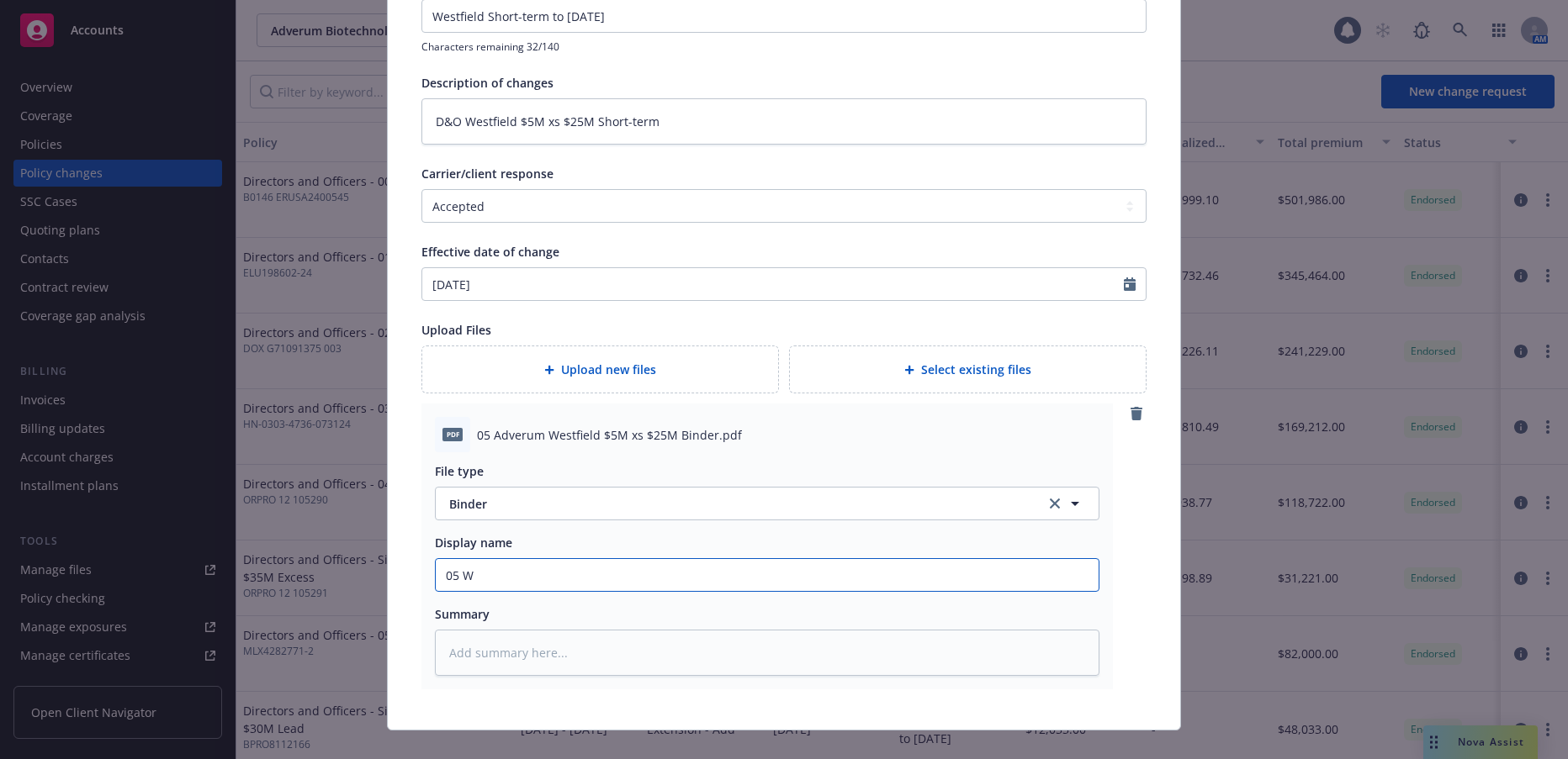
type input "05 We"
type textarea "x"
type input "05 Wes"
type textarea "x"
type input "05 West"
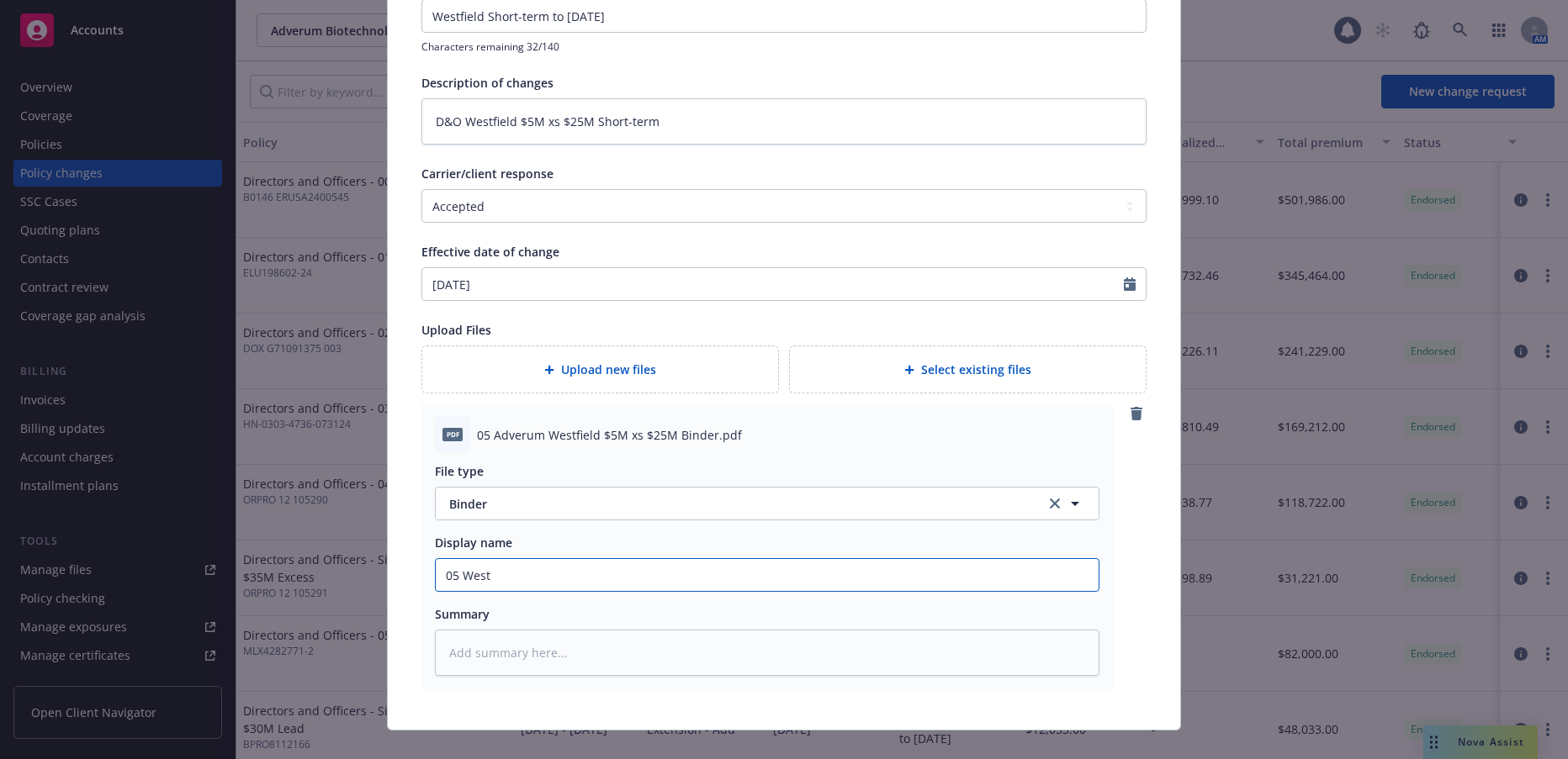
type textarea "x"
type input "05 Westf"
type textarea "x"
type input "05 Westfi"
type textarea "x"
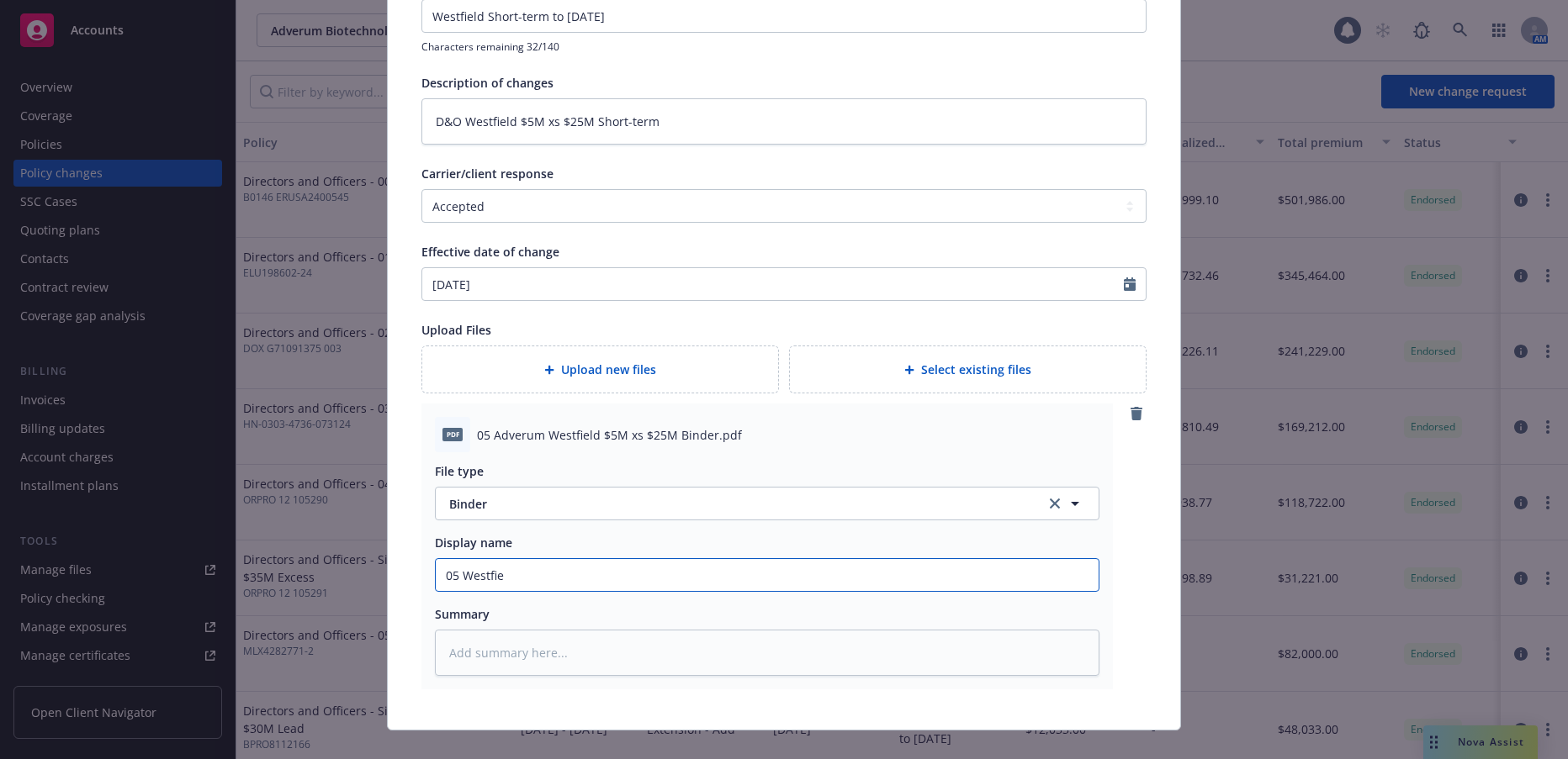
type input "05 Westfiel"
type textarea "x"
type input "05 Westfield"
type textarea "x"
type input "05 Westfield"
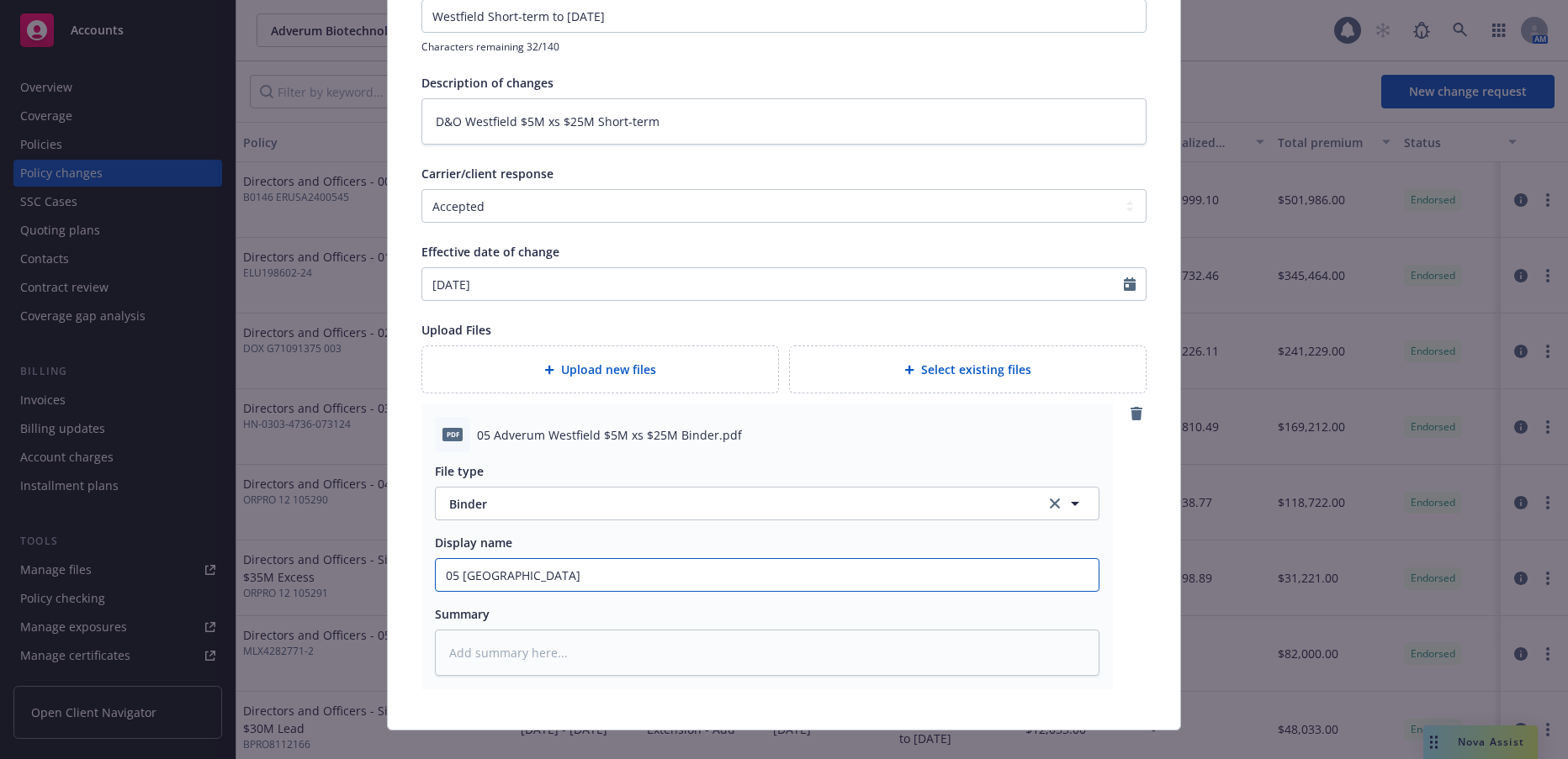
type textarea "x"
type input "05 Westfield $"
type textarea "x"
type input "05 Westfield $5"
type textarea "x"
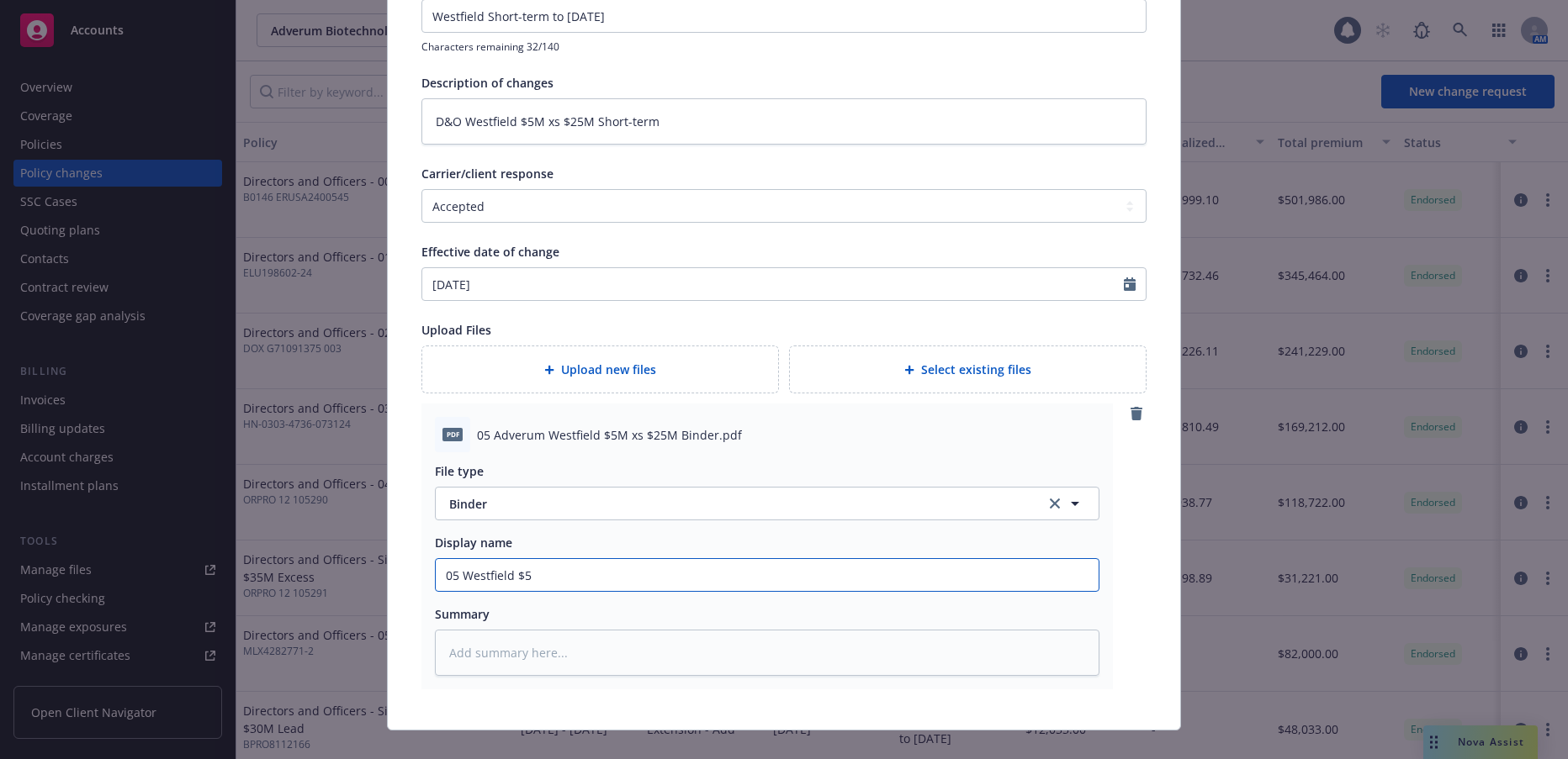
type input "05 Westfield $5M"
type textarea "x"
type input "05 Westfield $5M"
type textarea "x"
type input "05 Westfield $5M x"
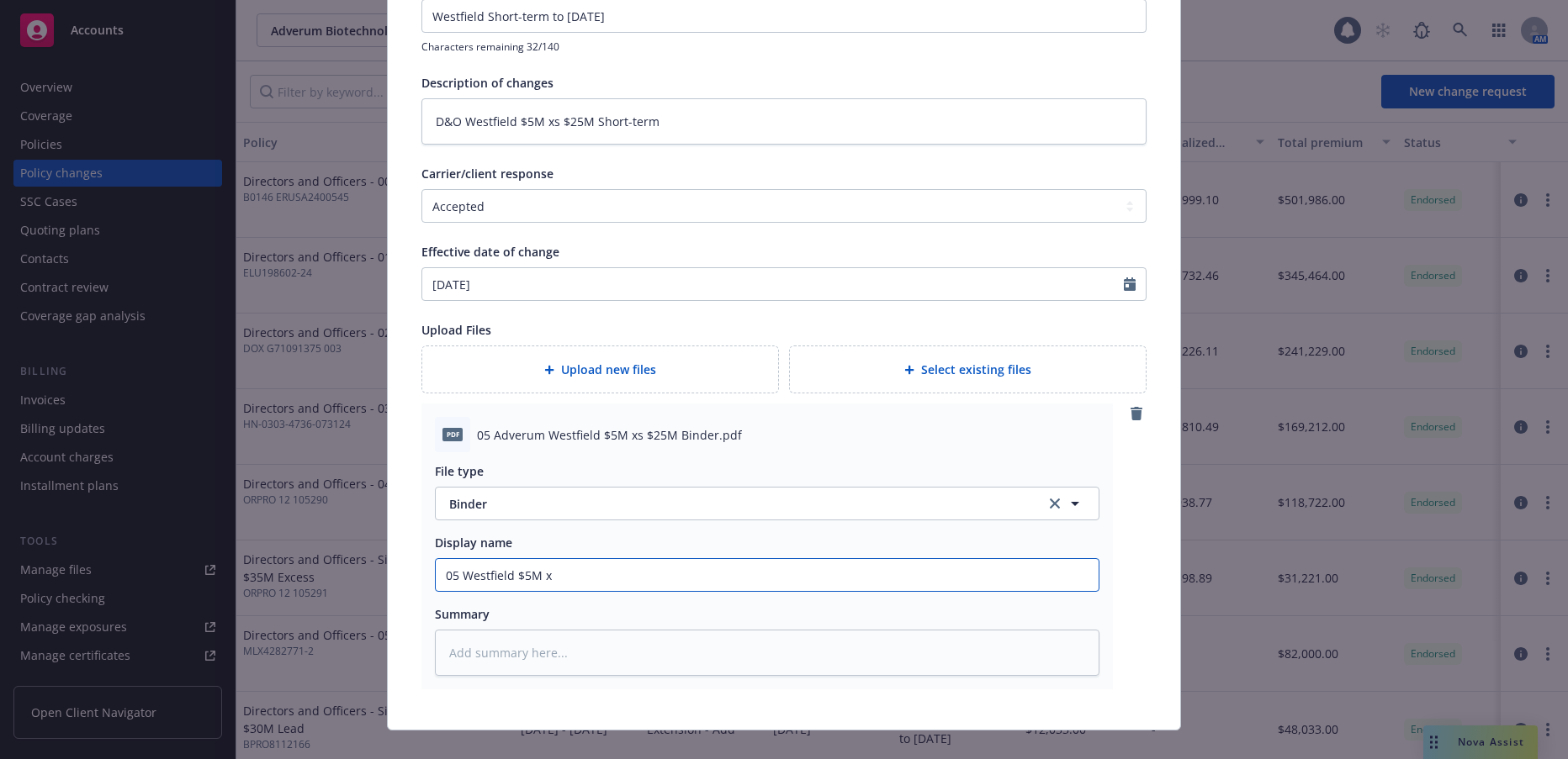
type textarea "x"
type input "05 Westfield $5M xs"
type textarea "x"
type input "05 Westfield $5M xs"
type textarea "x"
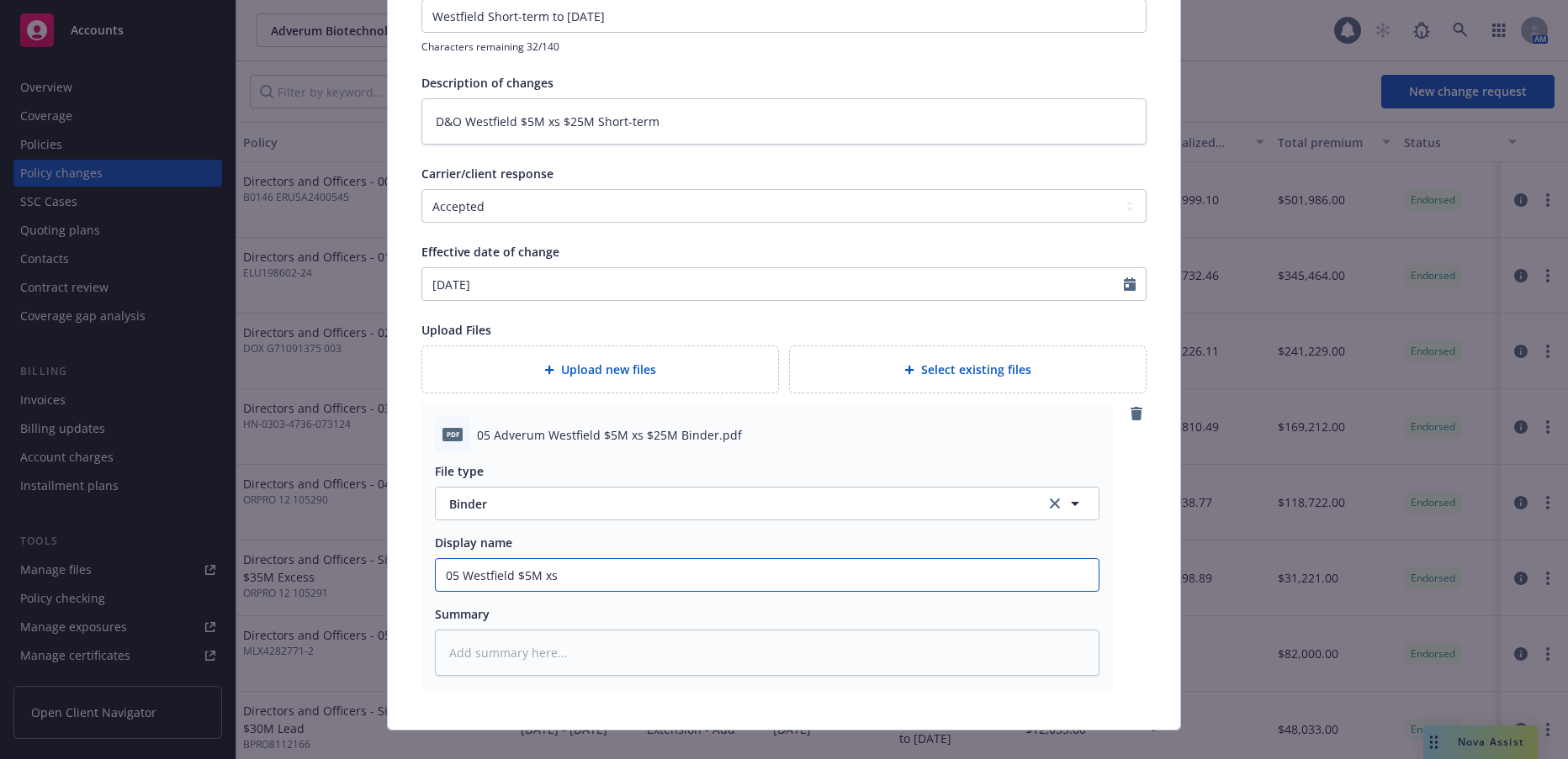
type input "05 Westfield $5M xs $"
type textarea "x"
type input "05 Westfield $5M xs $2"
type textarea "x"
type input "05 Westfield $5M xs $25"
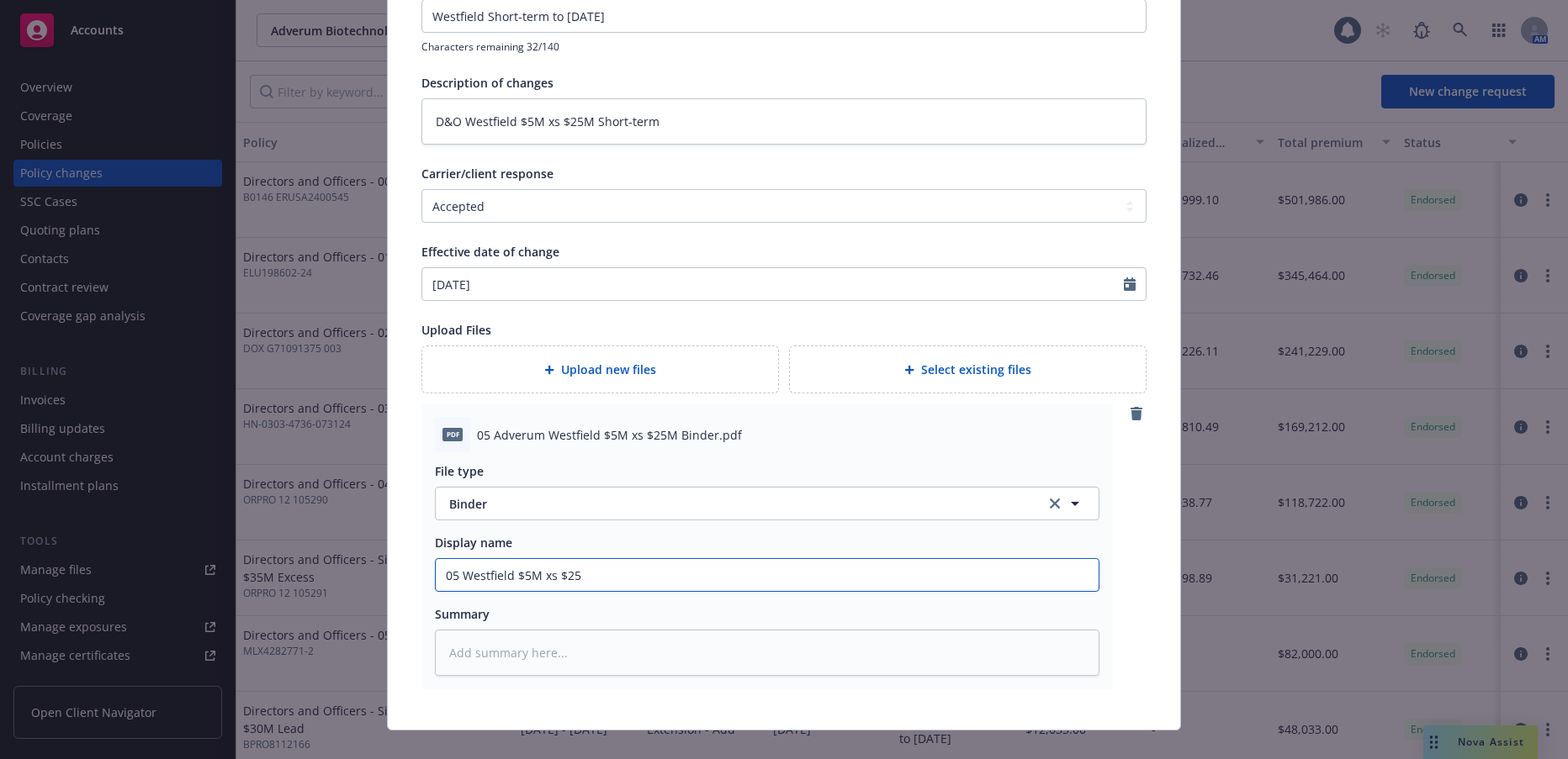
type textarea "x"
type input "05 Westfield $5M xs $25M"
type textarea "x"
type input "05 Westfield $5M xs $25M B"
type textarea "x"
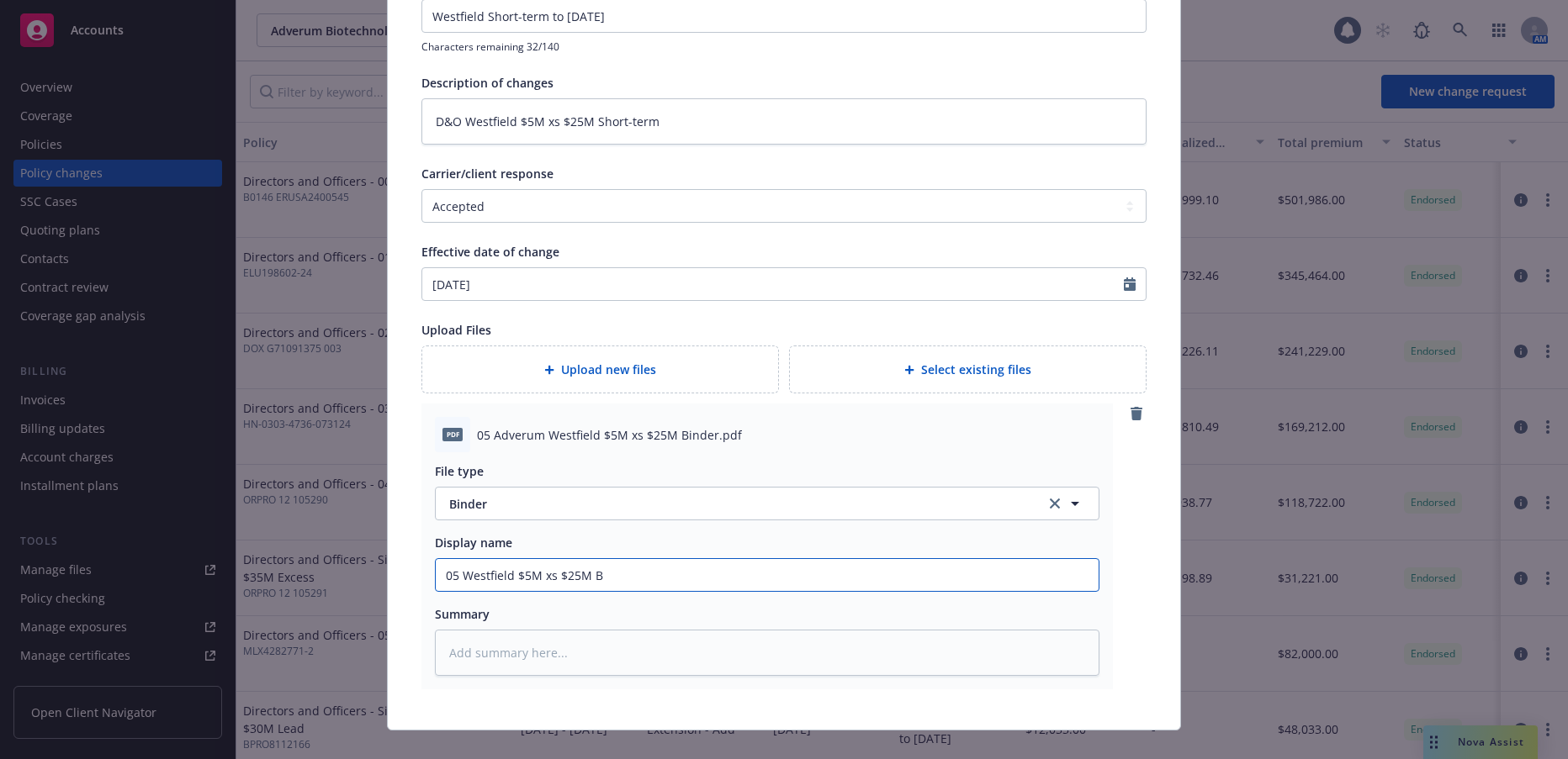
type input "05 Westfield $5M xs $25M Bi"
type textarea "x"
type input "05 Westfield $5M xs $25M Bin"
type textarea "x"
type input "05 Westfield $5M xs $25M Bind"
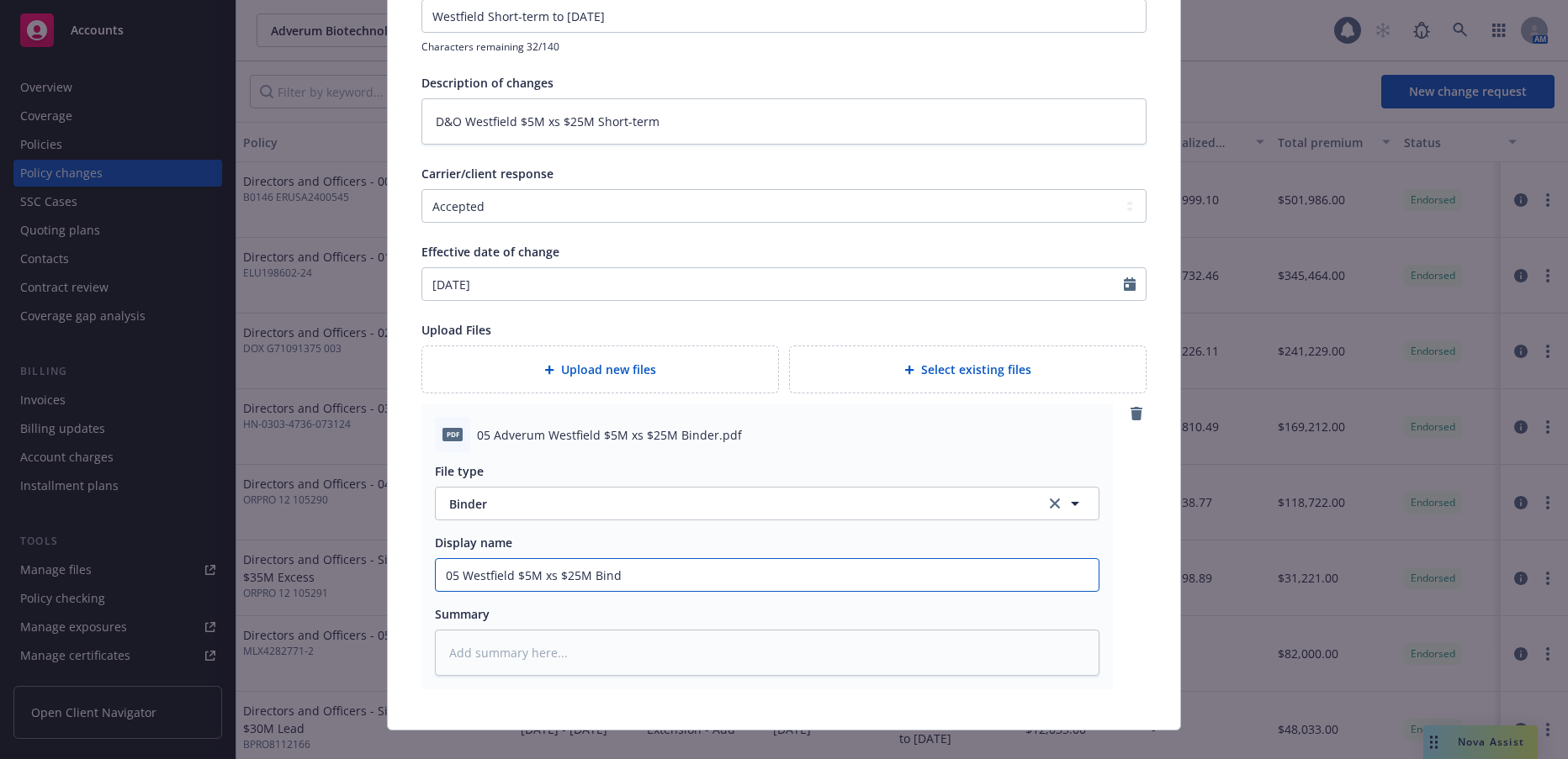
type textarea "x"
type input "05 Westfield $5M xs $25M Binde"
type textarea "x"
type input "05 Westfield $5M xs $25M Binder"
click at [635, 374] on span "Upload new files" at bounding box center [608, 370] width 95 height 18
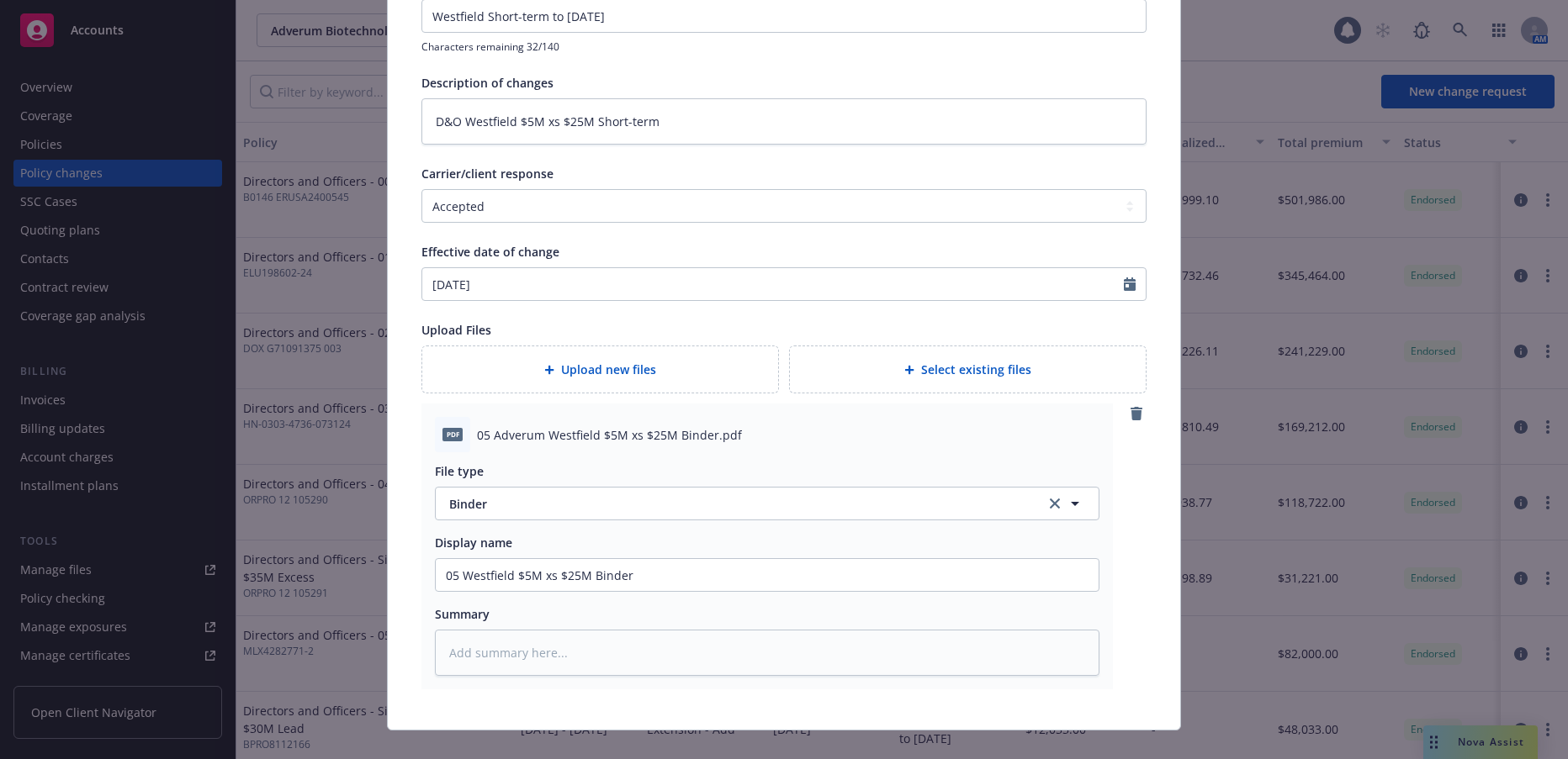
type textarea "x"
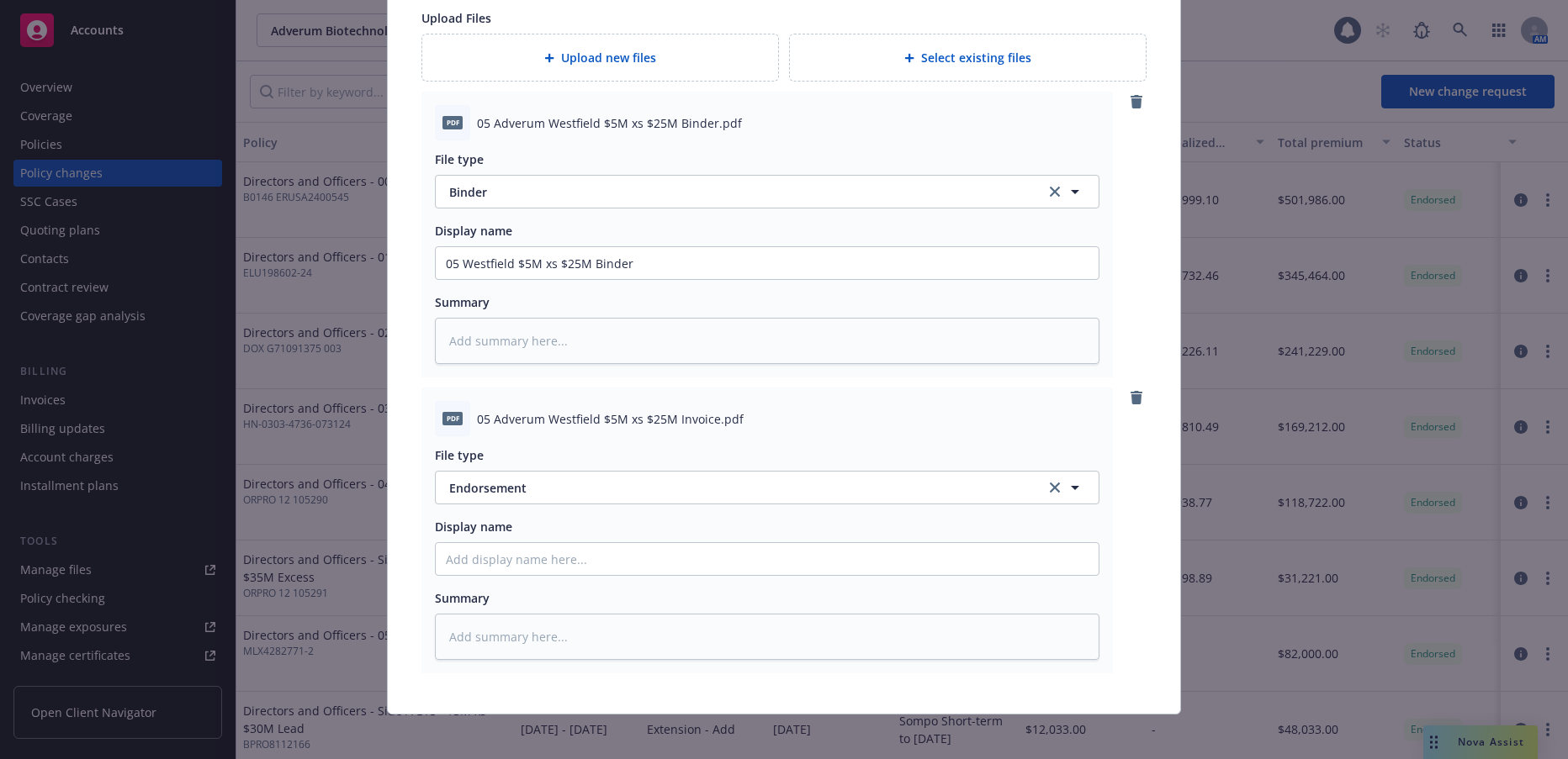
scroll to position [489, 0]
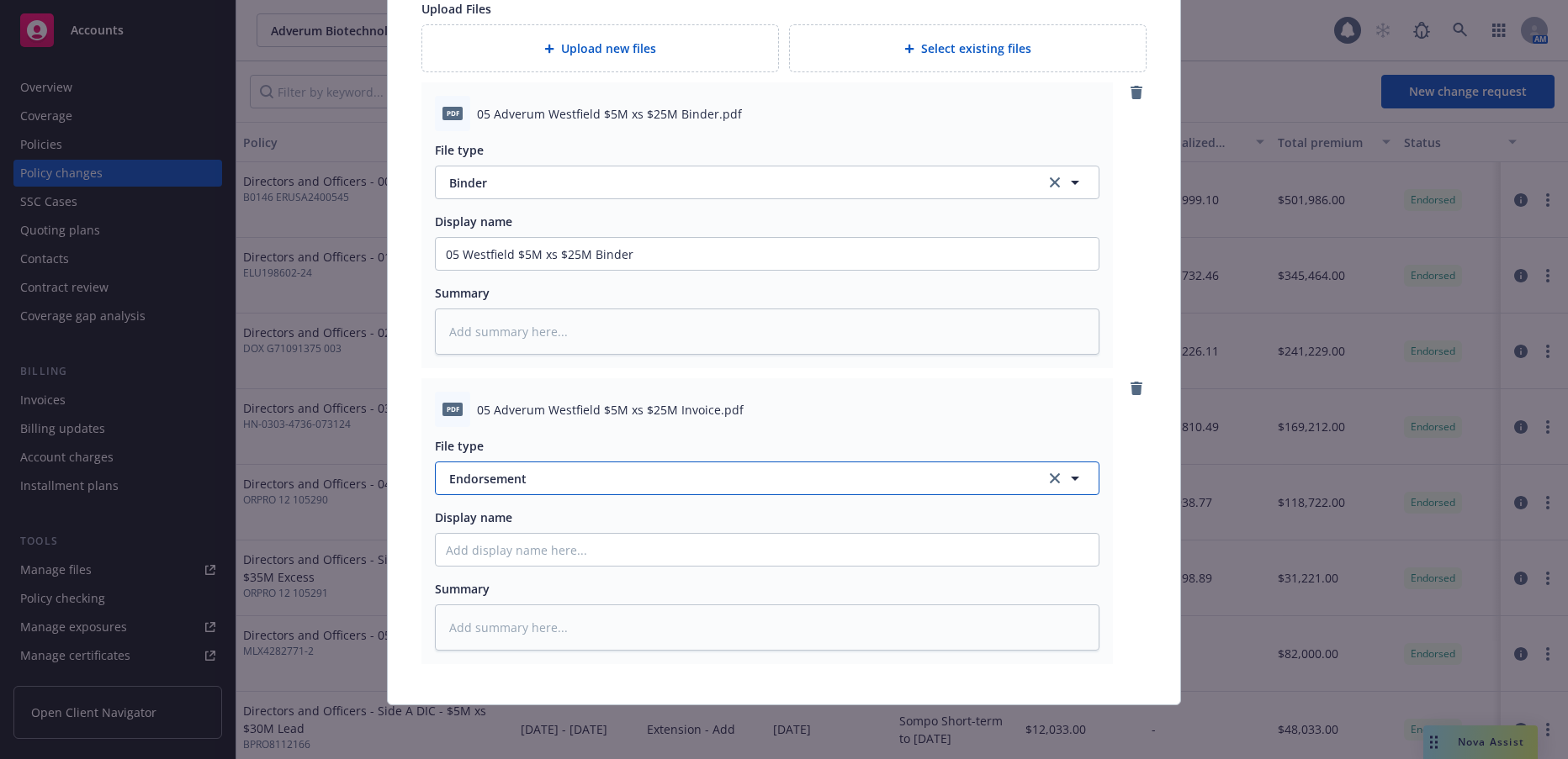
click at [495, 479] on span "Endorsement" at bounding box center [726, 479] width 555 height 18
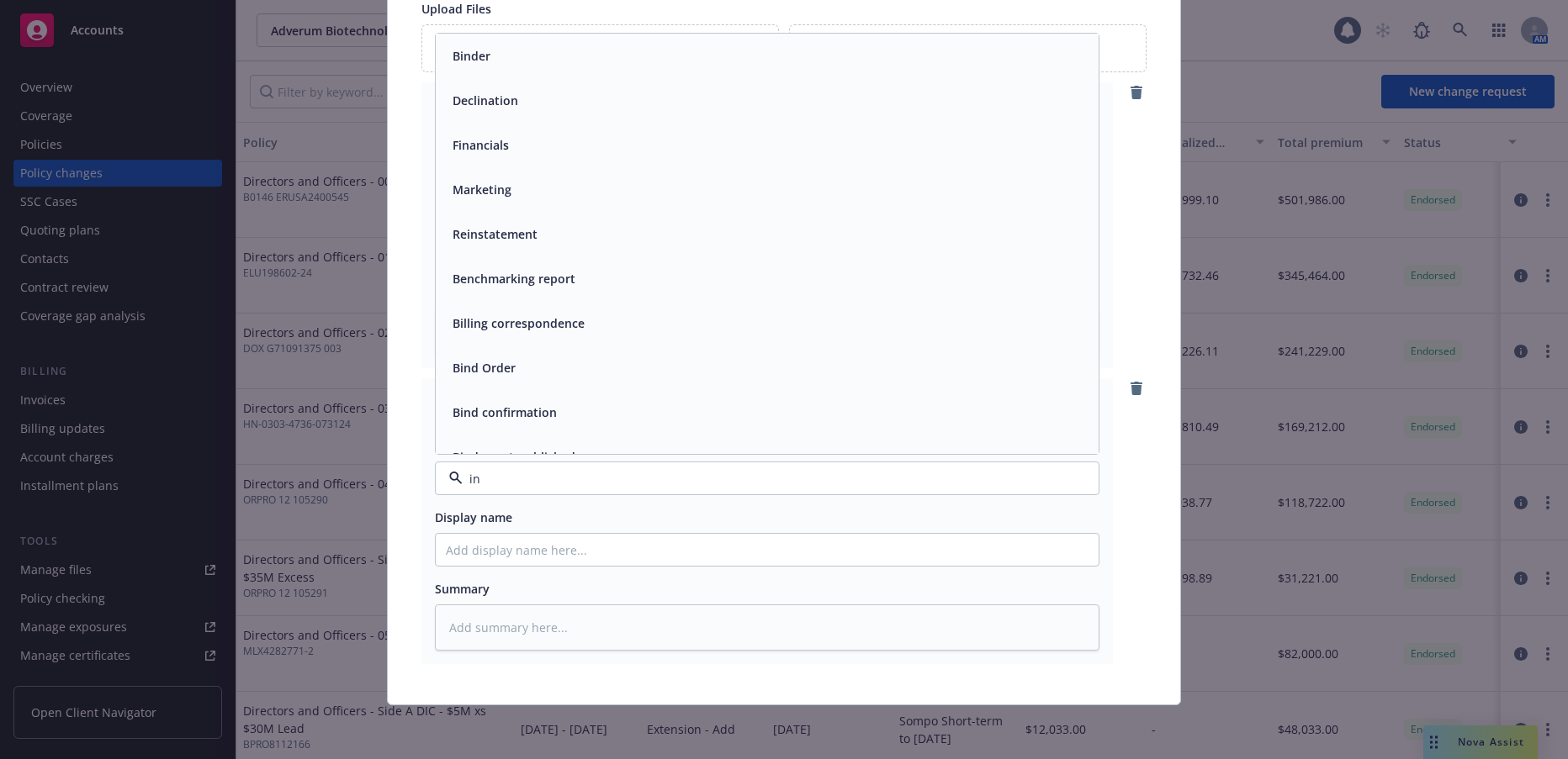
type input "inv"
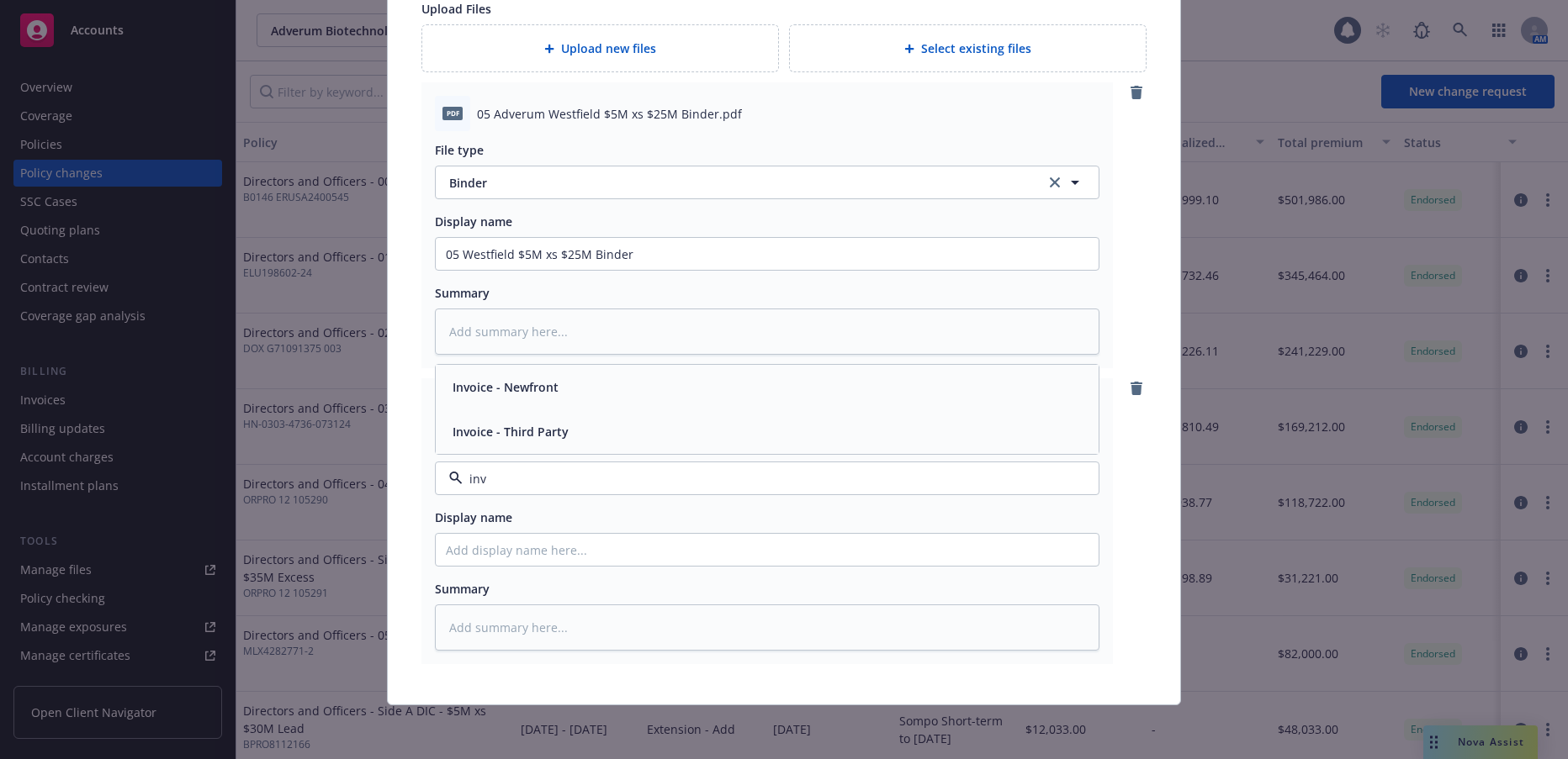
click at [532, 433] on span "Invoice - Third Party" at bounding box center [510, 432] width 116 height 18
drag, startPoint x: 632, startPoint y: 259, endPoint x: 437, endPoint y: 249, distance: 195.3
click at [437, 249] on input "05 Westfield $5M xs $25M Binder" at bounding box center [767, 254] width 663 height 32
click at [484, 543] on input "Display name" at bounding box center [767, 549] width 663 height 32
paste input "05 Westfield $5M xs $25M Binder"
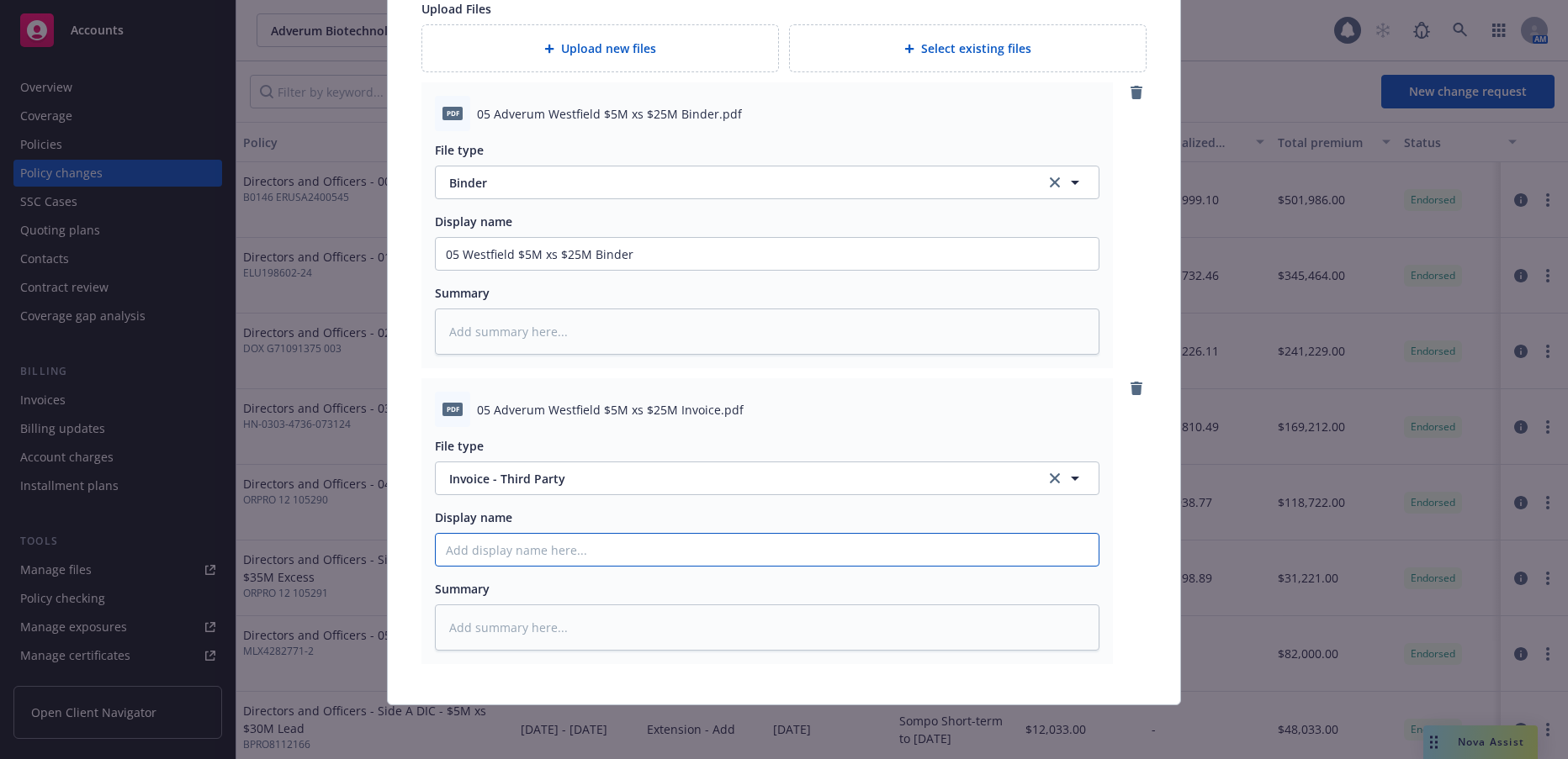
type textarea "x"
type input "05 Westfield $5M xs $25M Binder"
type textarea "x"
type input "05 Westfield $5M xs $25M Binde"
type textarea "x"
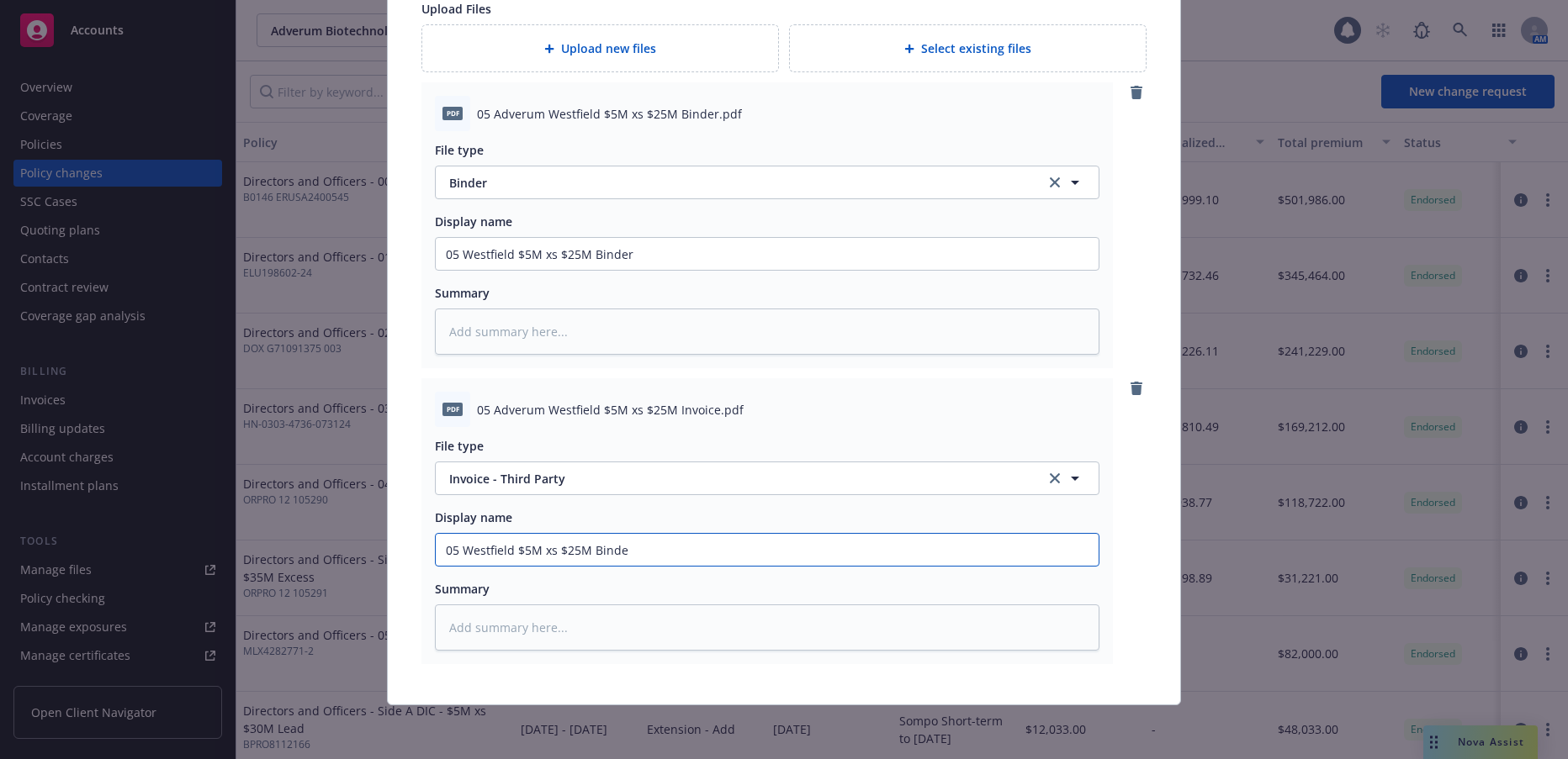
type input "05 Westfield $5M xs $25M Bine"
type textarea "x"
type input "05 Westfield $5M xs $25M Bne"
type textarea "x"
type input "05 Westfield $5M xs $25M ne"
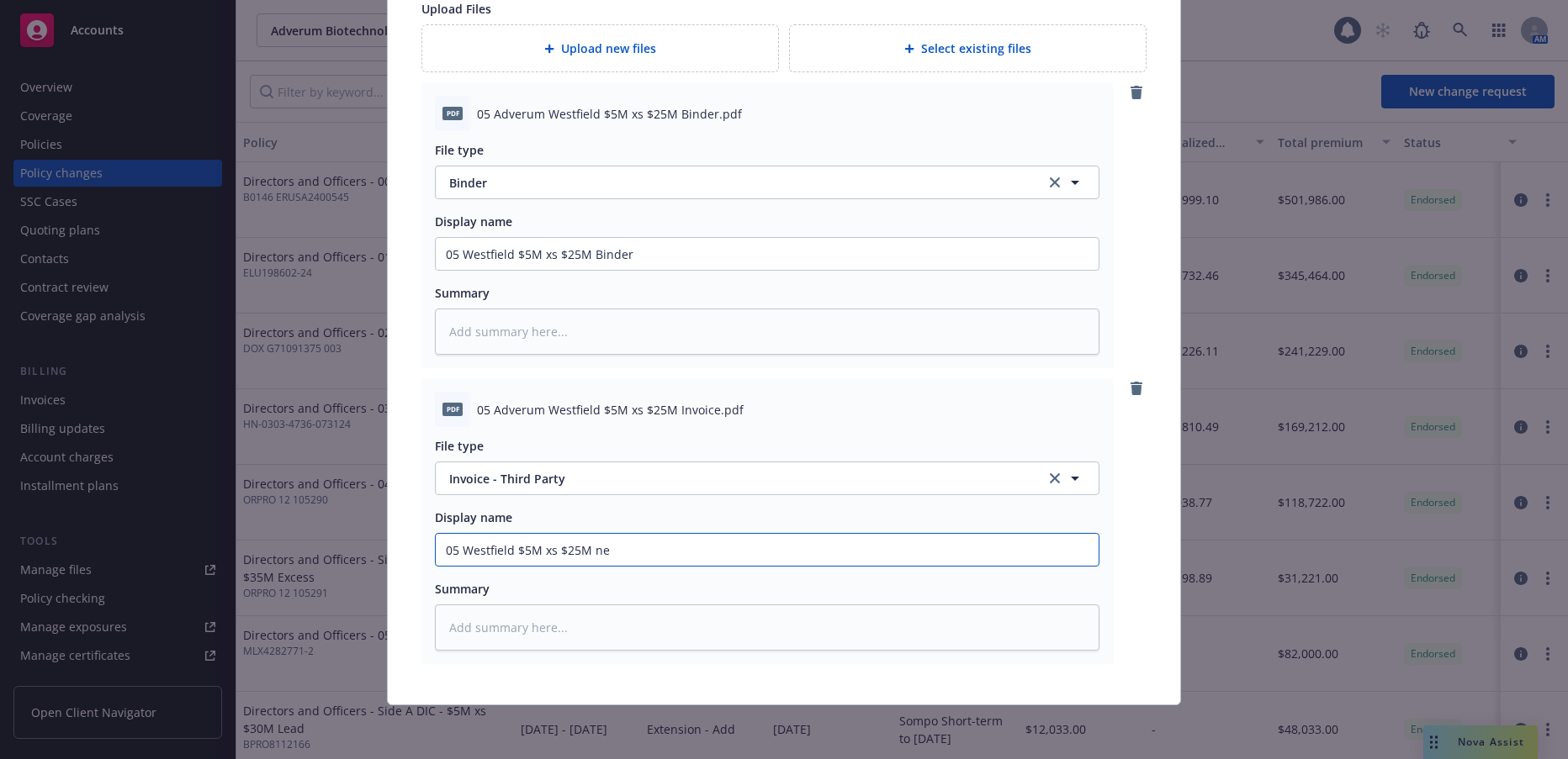
type textarea "x"
type input "05 Westfield $5M xs $25M Ine"
type textarea "x"
type input "05 Westfield $5M xs $25M Inve"
type textarea "x"
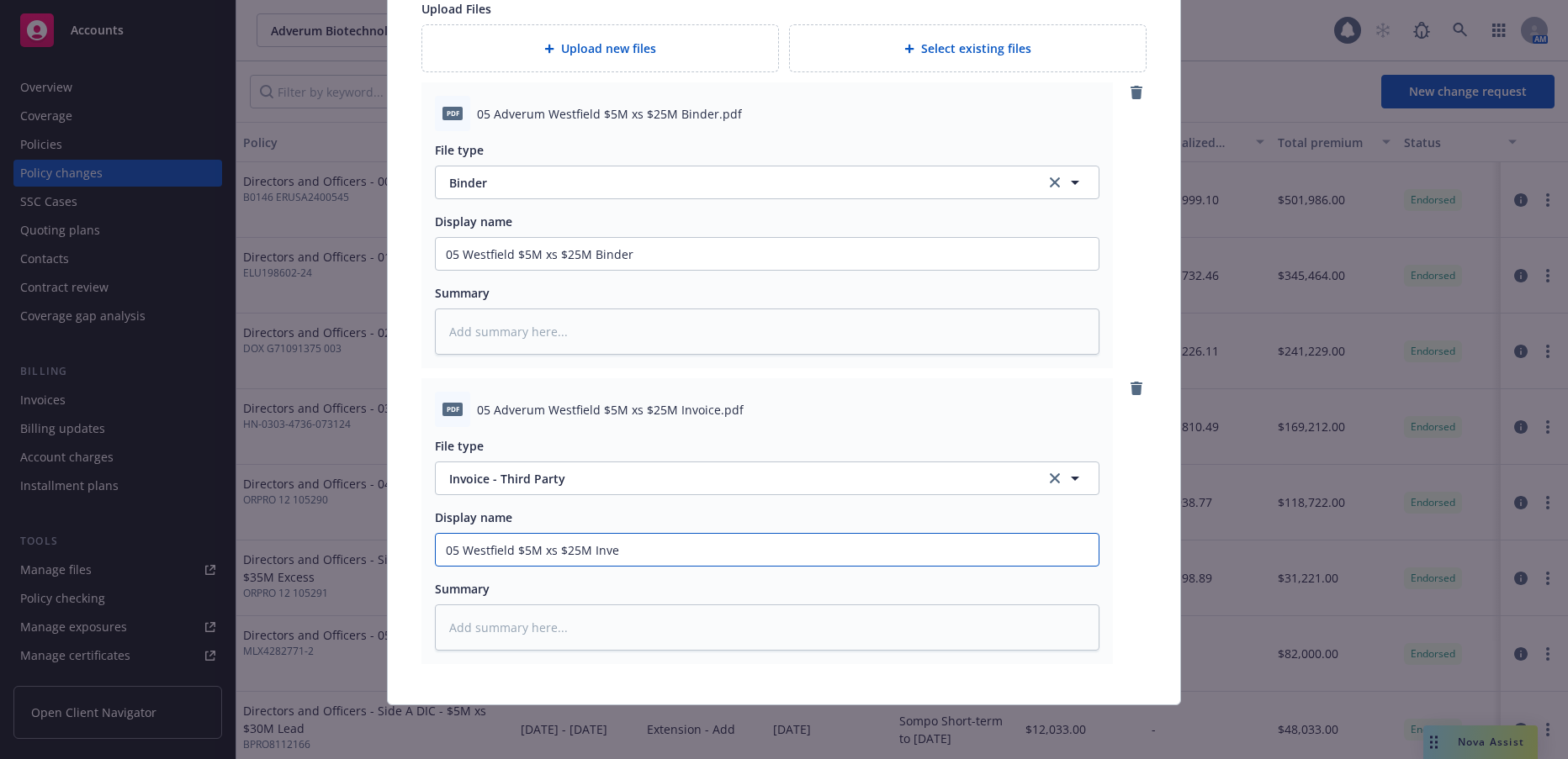
type input "05 Westfield $5M xs $25M Invoe"
type textarea "x"
type input "05 Westfield $5M xs $25M Invoie"
type textarea "x"
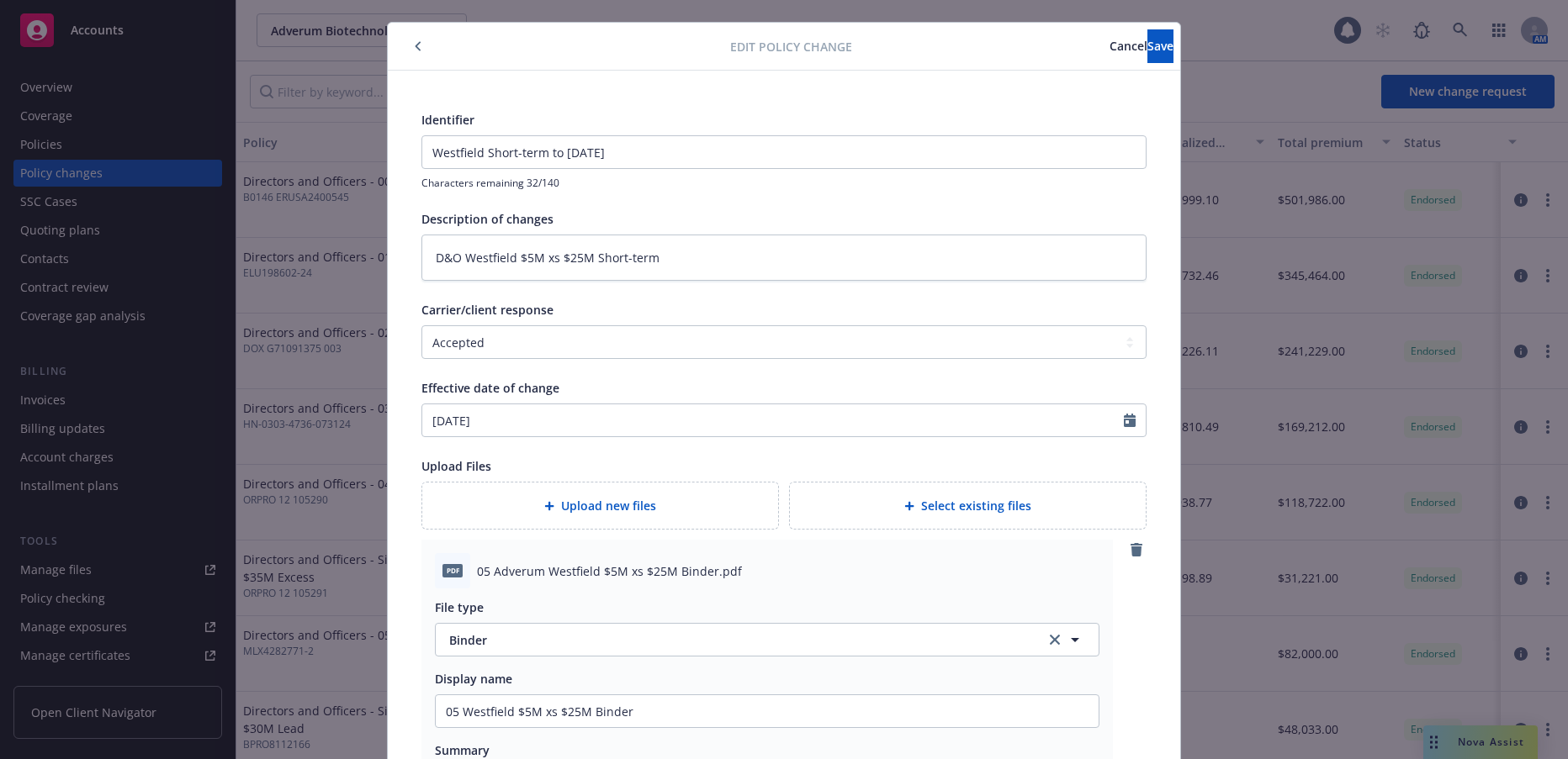
scroll to position [0, 0]
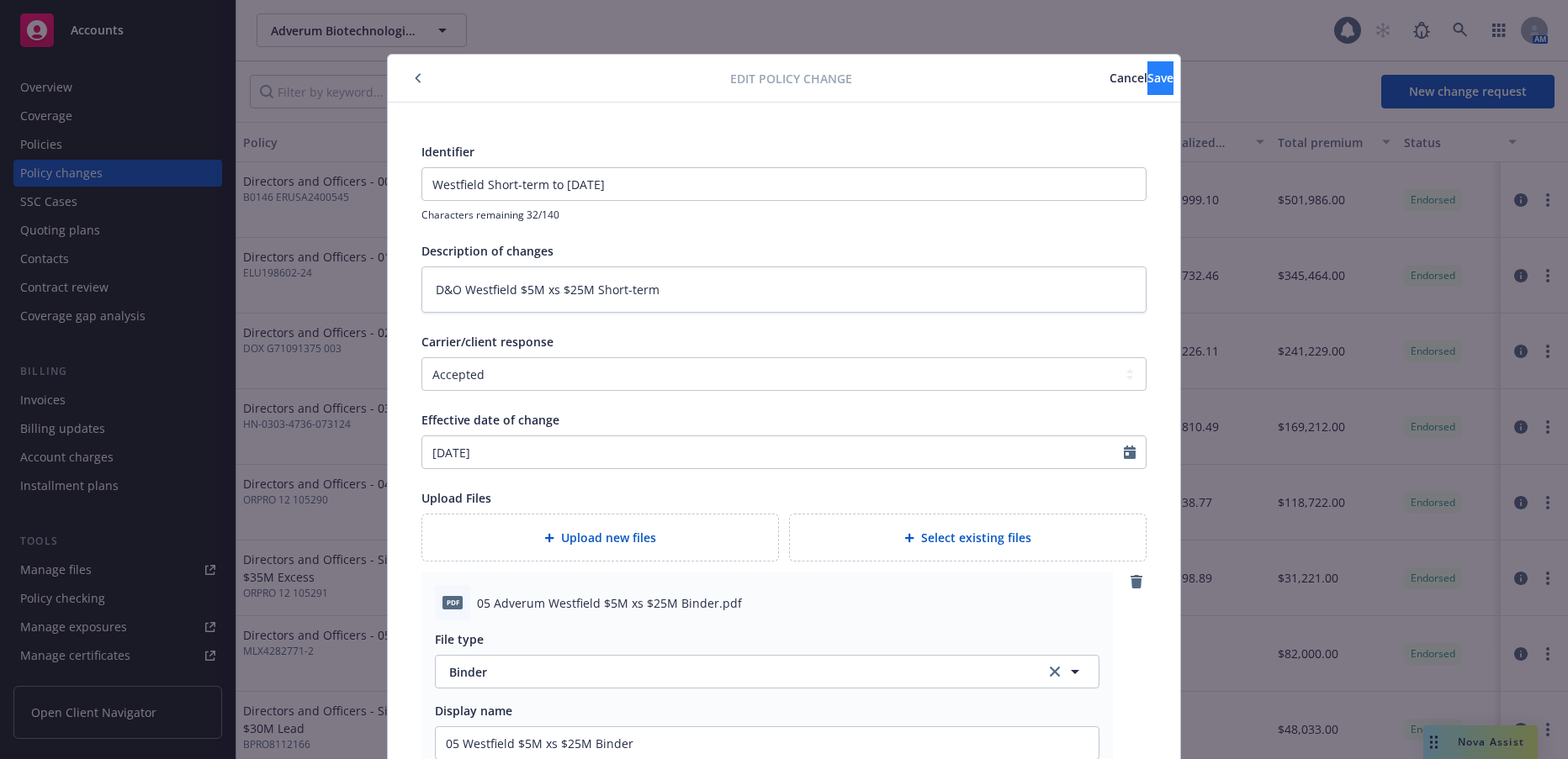
type input "05 Westfield $5M xs $25M Invoice"
click at [1147, 79] on span "Save" at bounding box center [1160, 77] width 26 height 16
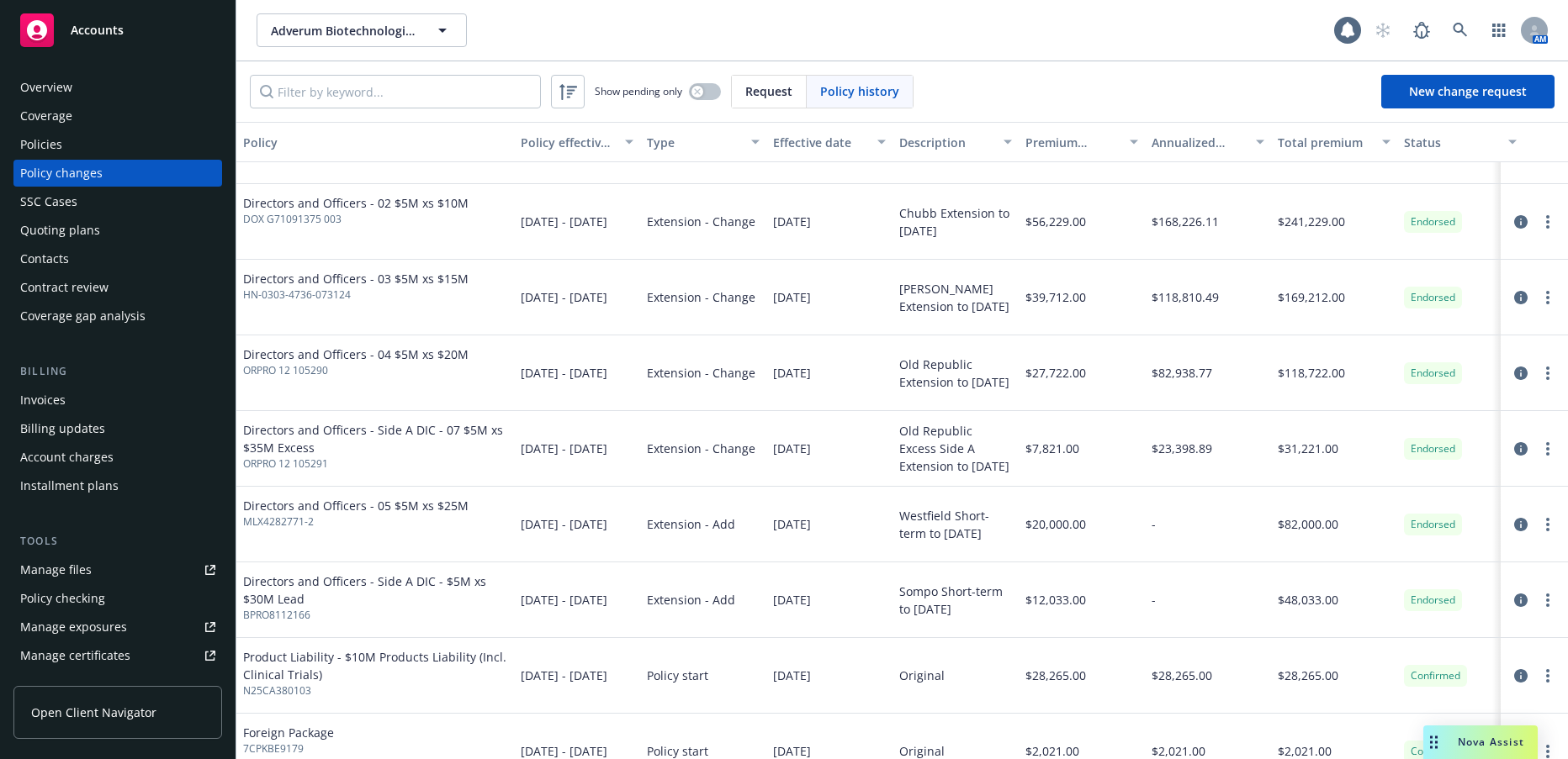
scroll to position [168, 0]
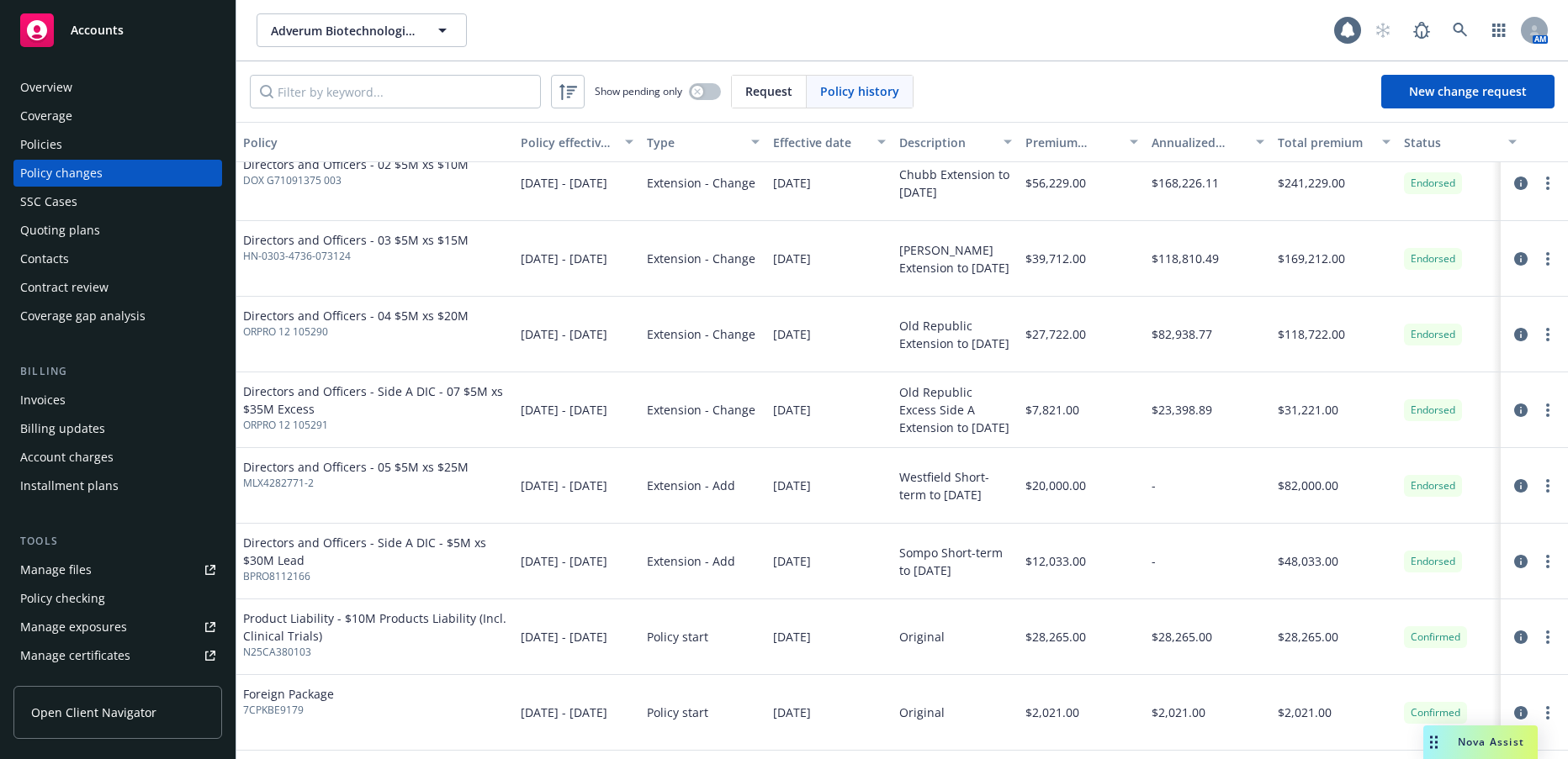
click at [422, 467] on span "Directors and Officers - 05 $5M xs $25M" at bounding box center [356, 467] width 225 height 18
click at [1515, 489] on icon "circleInformation" at bounding box center [1522, 486] width 14 height 14
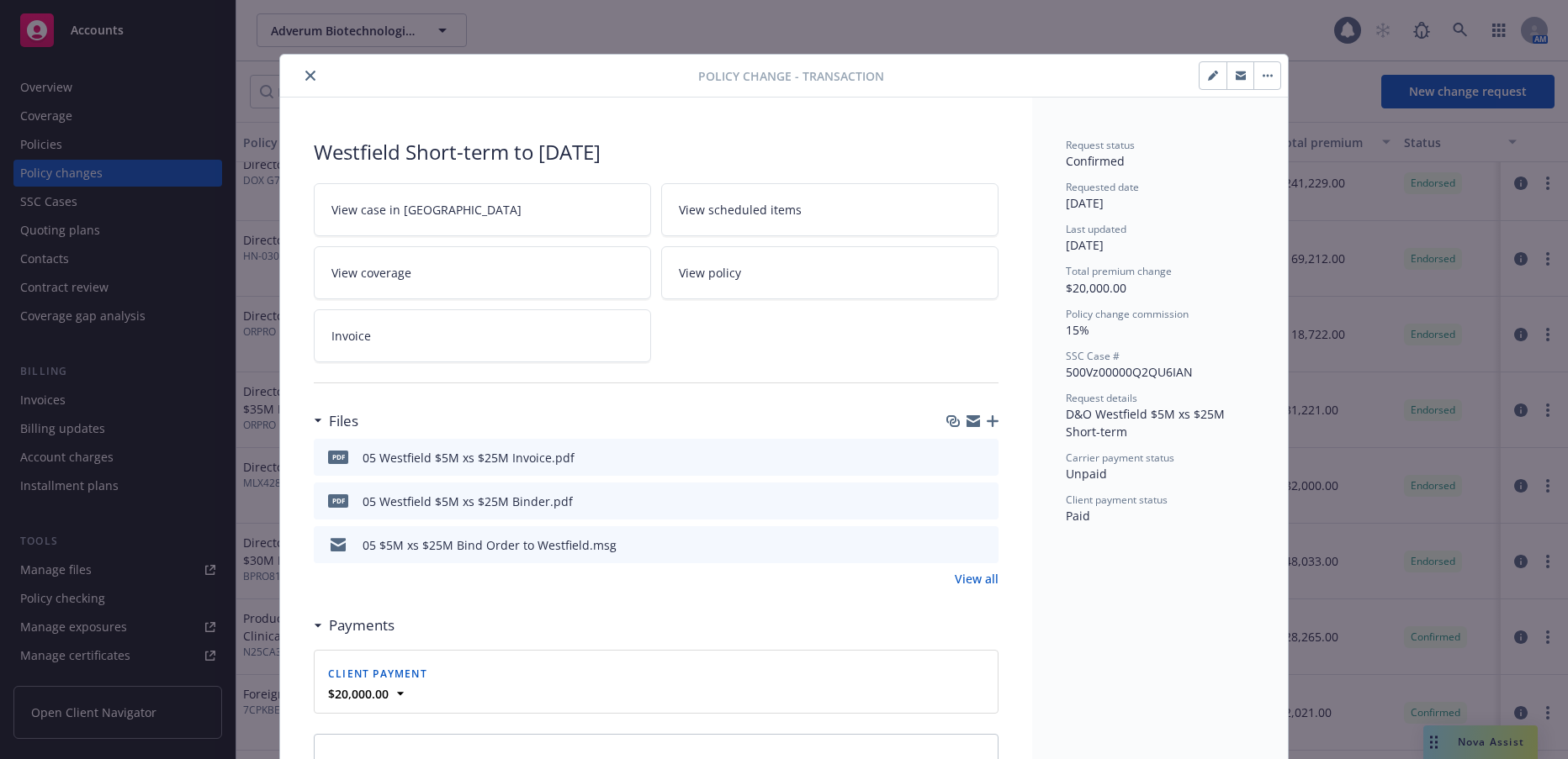
click at [1208, 78] on icon "button" at bounding box center [1212, 77] width 9 height 9
type textarea "x"
select select "ACCEPTED"
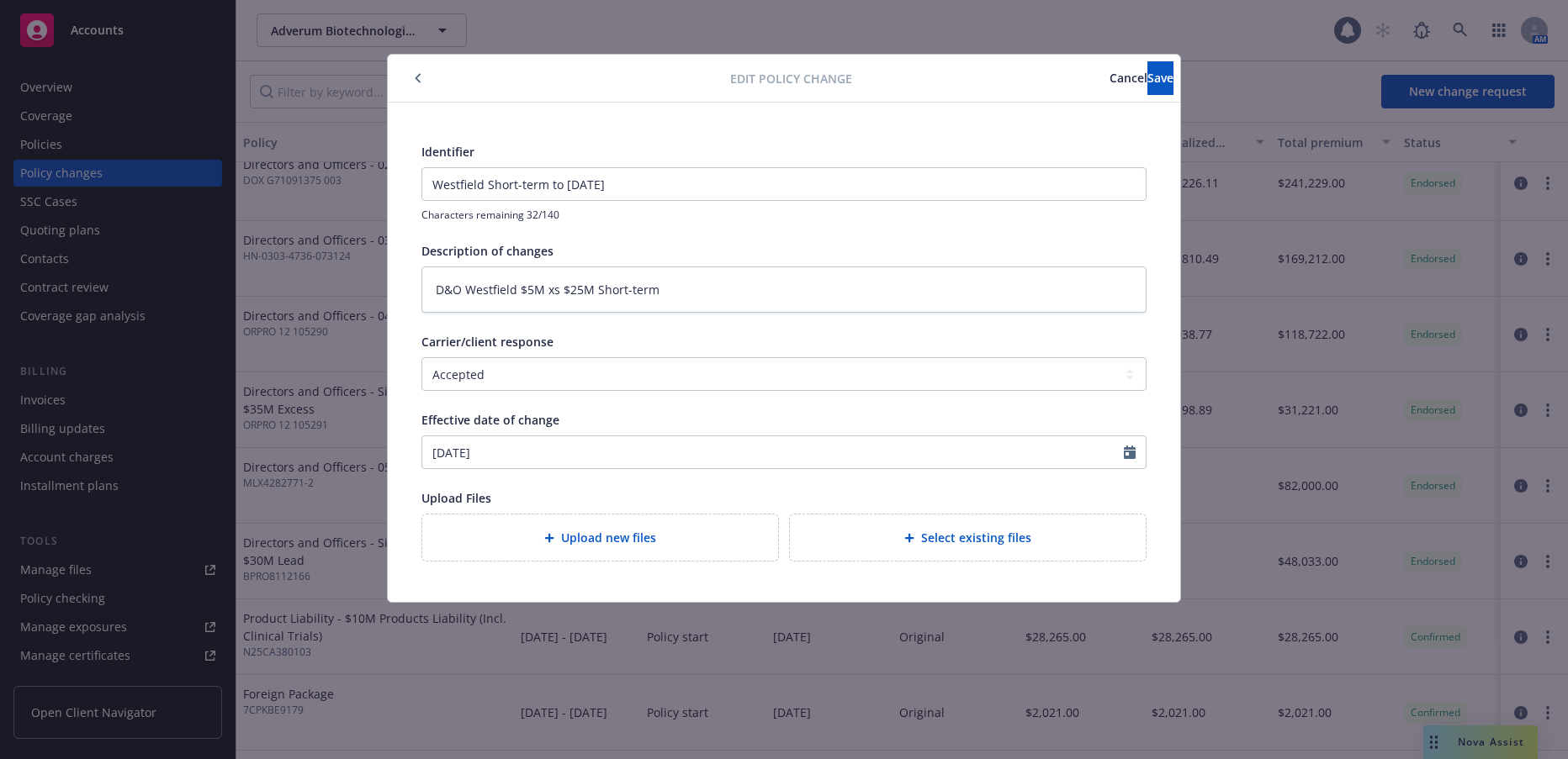
type textarea "x"
click at [421, 78] on icon "button" at bounding box center [418, 78] width 7 height 10
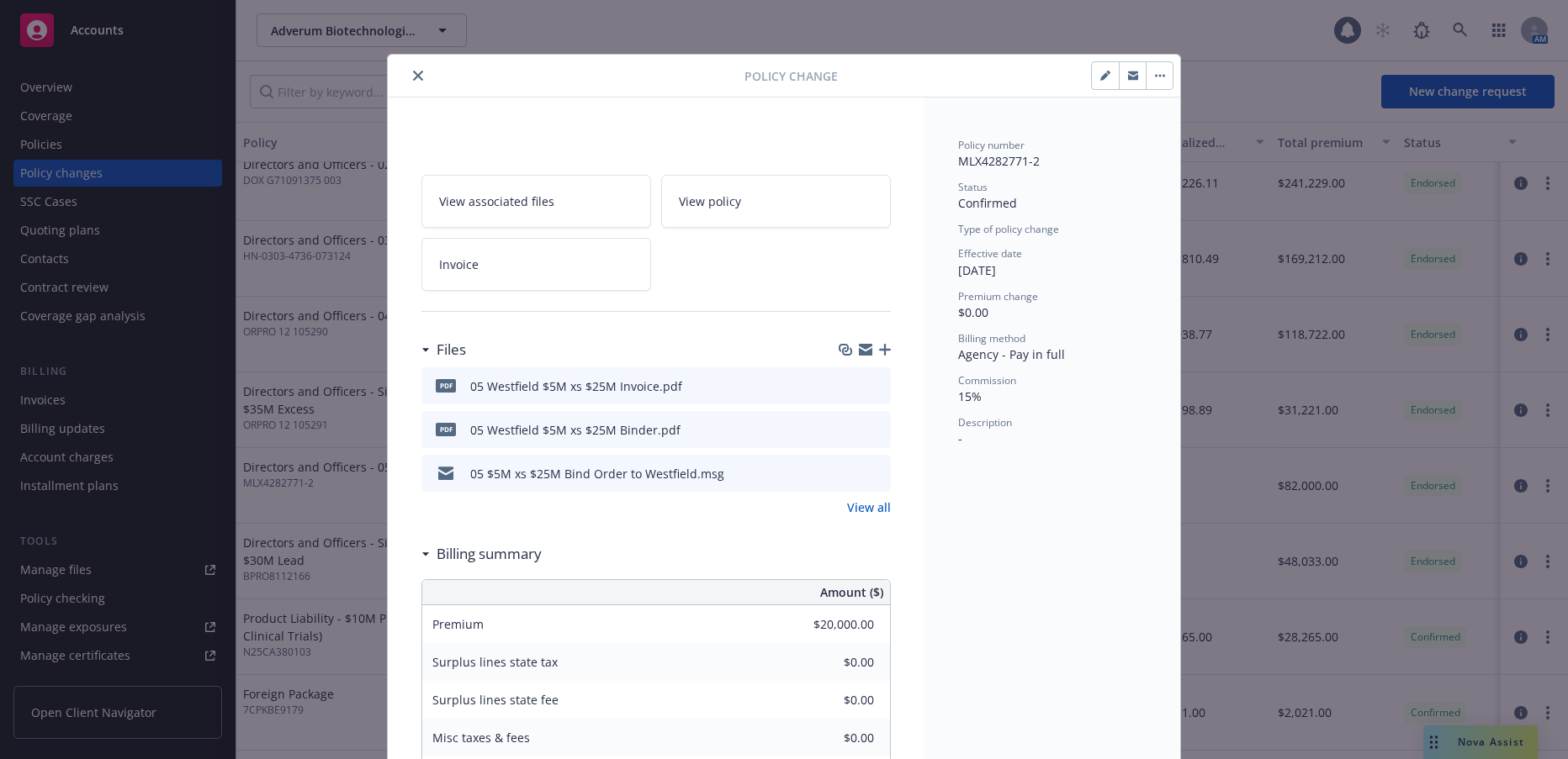
click at [711, 201] on span "View policy" at bounding box center [710, 201] width 62 height 18
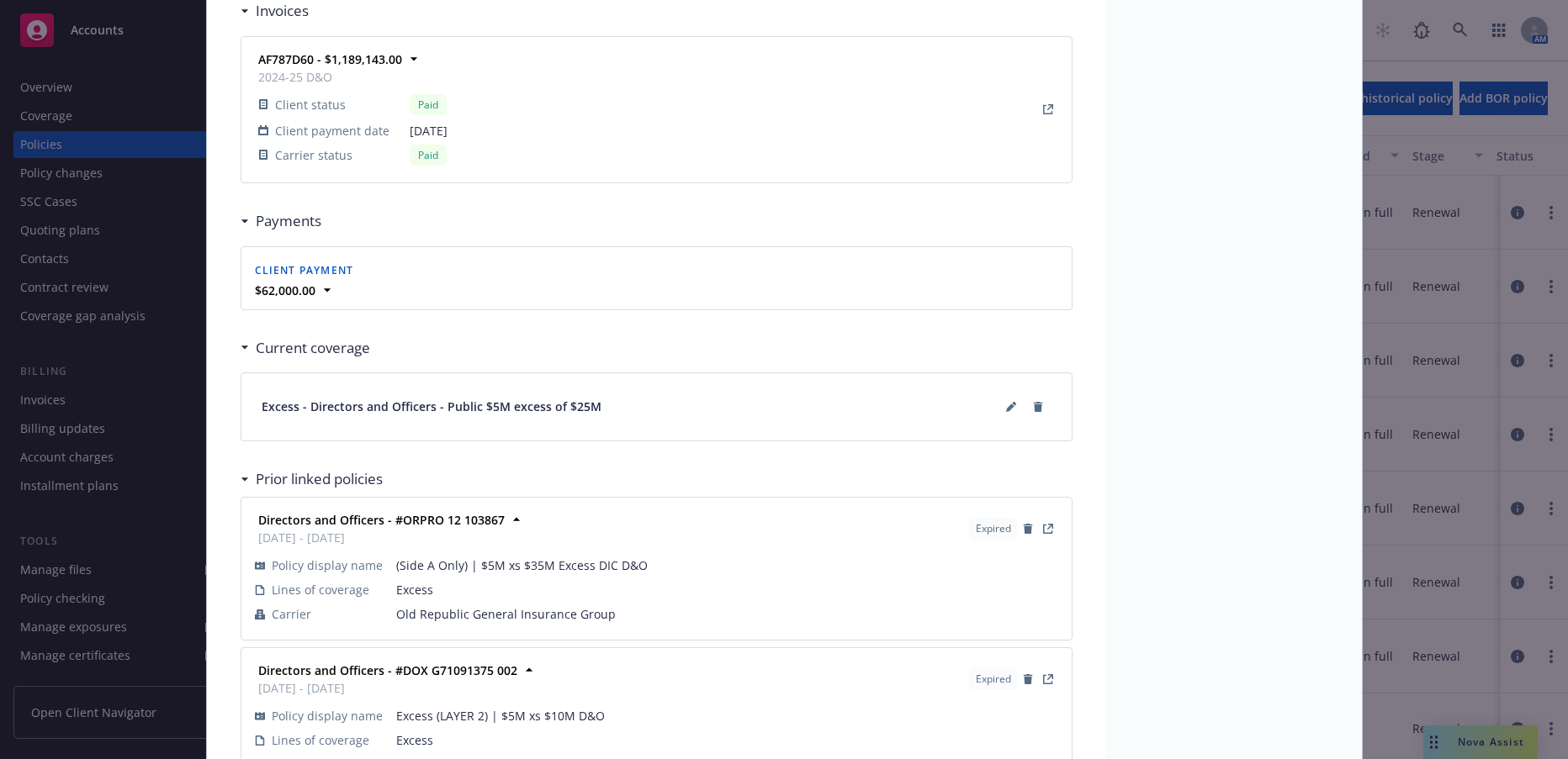
scroll to position [1597, 0]
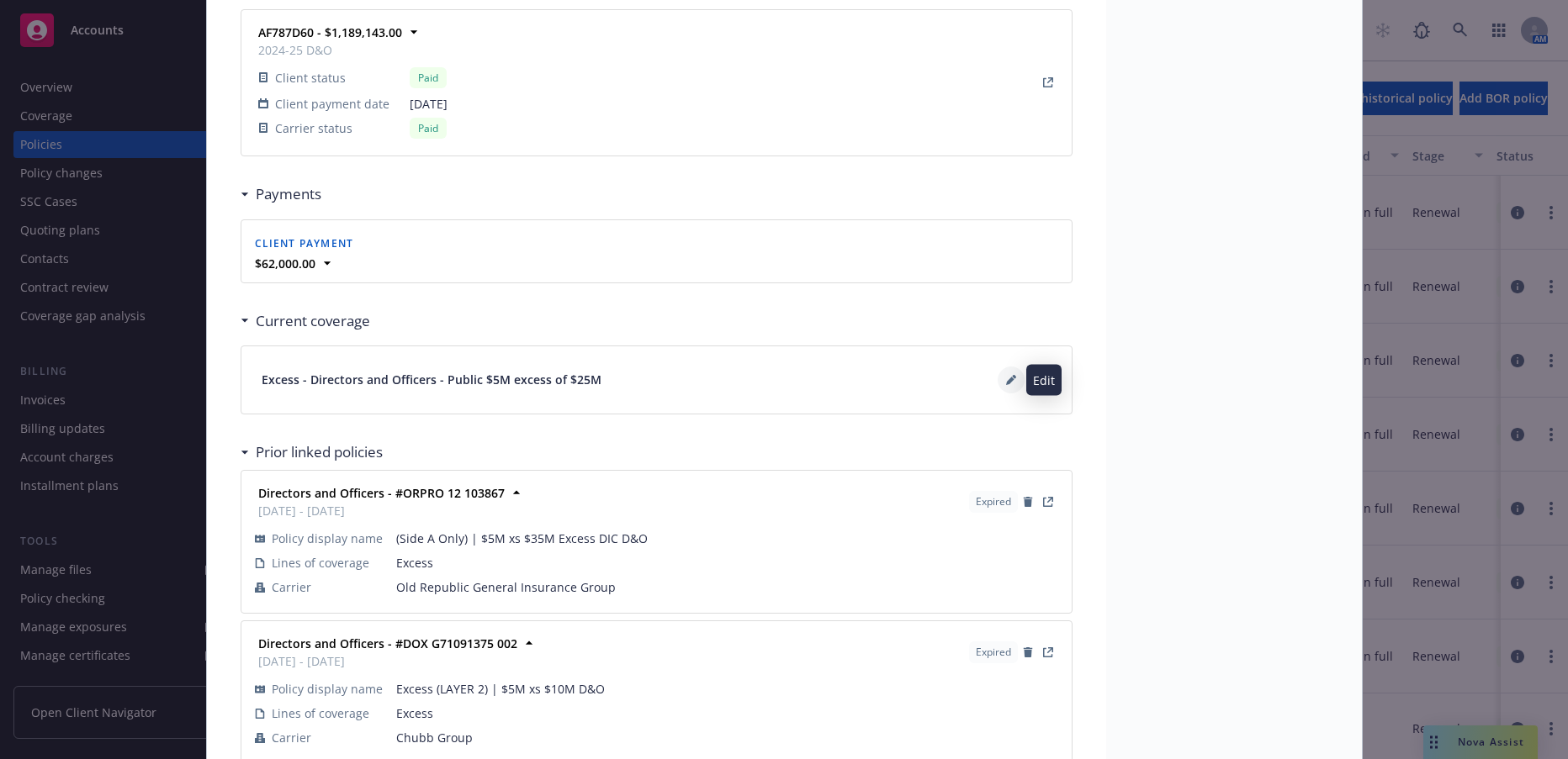
click at [1006, 380] on icon at bounding box center [1011, 381] width 9 height 9
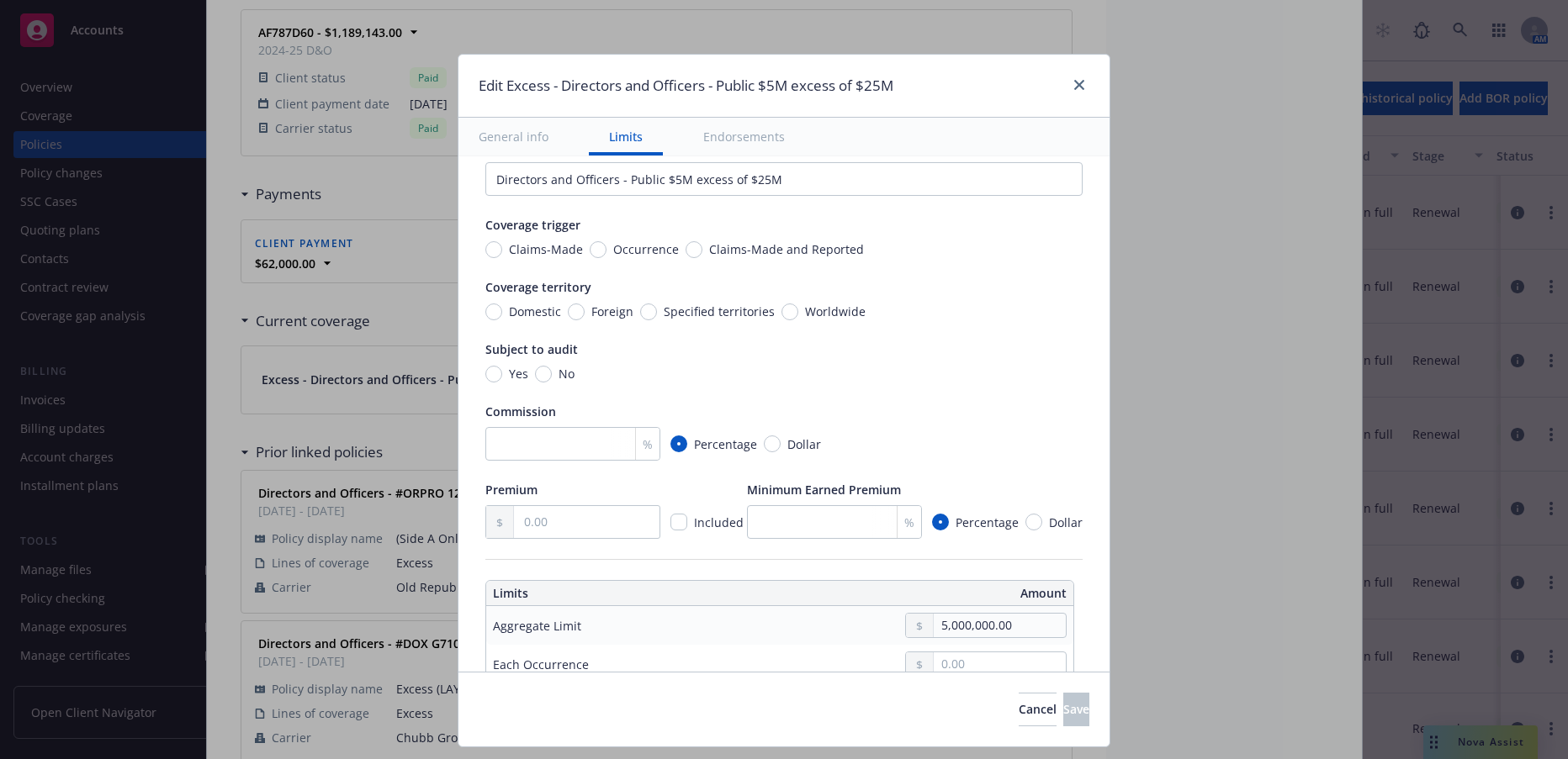
scroll to position [0, 0]
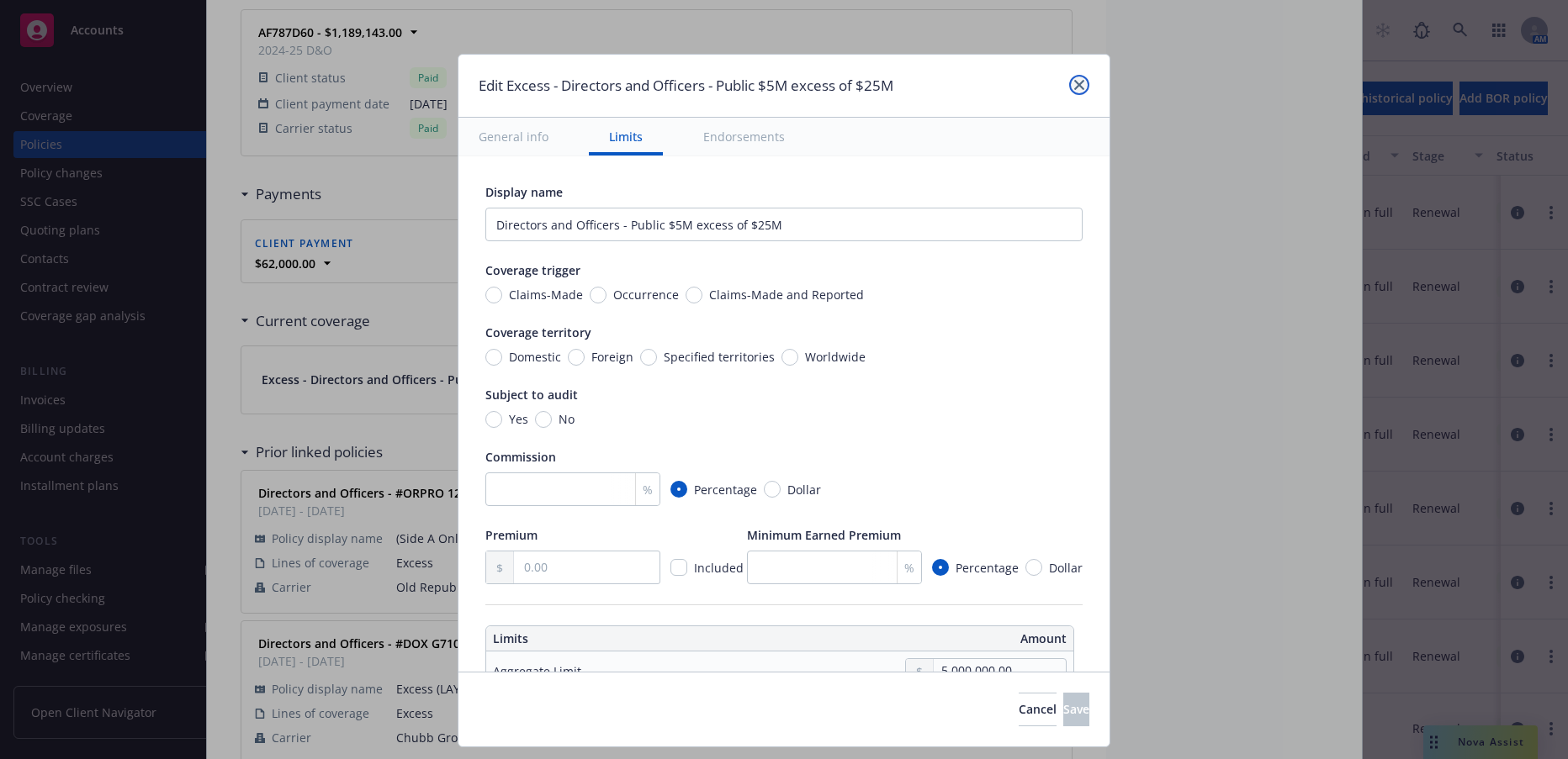
click at [1079, 85] on icon "close" at bounding box center [1079, 85] width 10 height 10
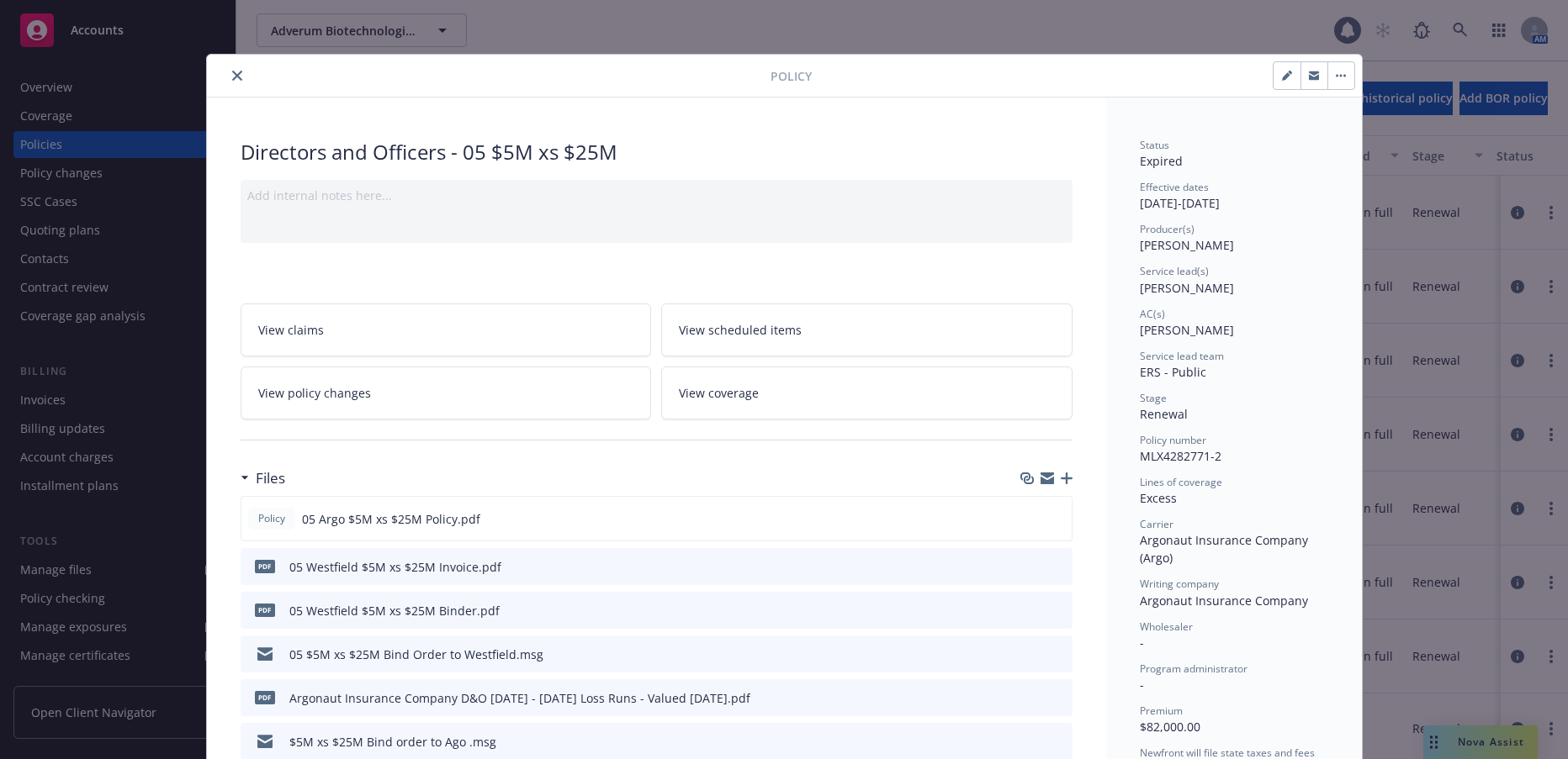
click at [727, 392] on span "View coverage" at bounding box center [718, 393] width 80 height 18
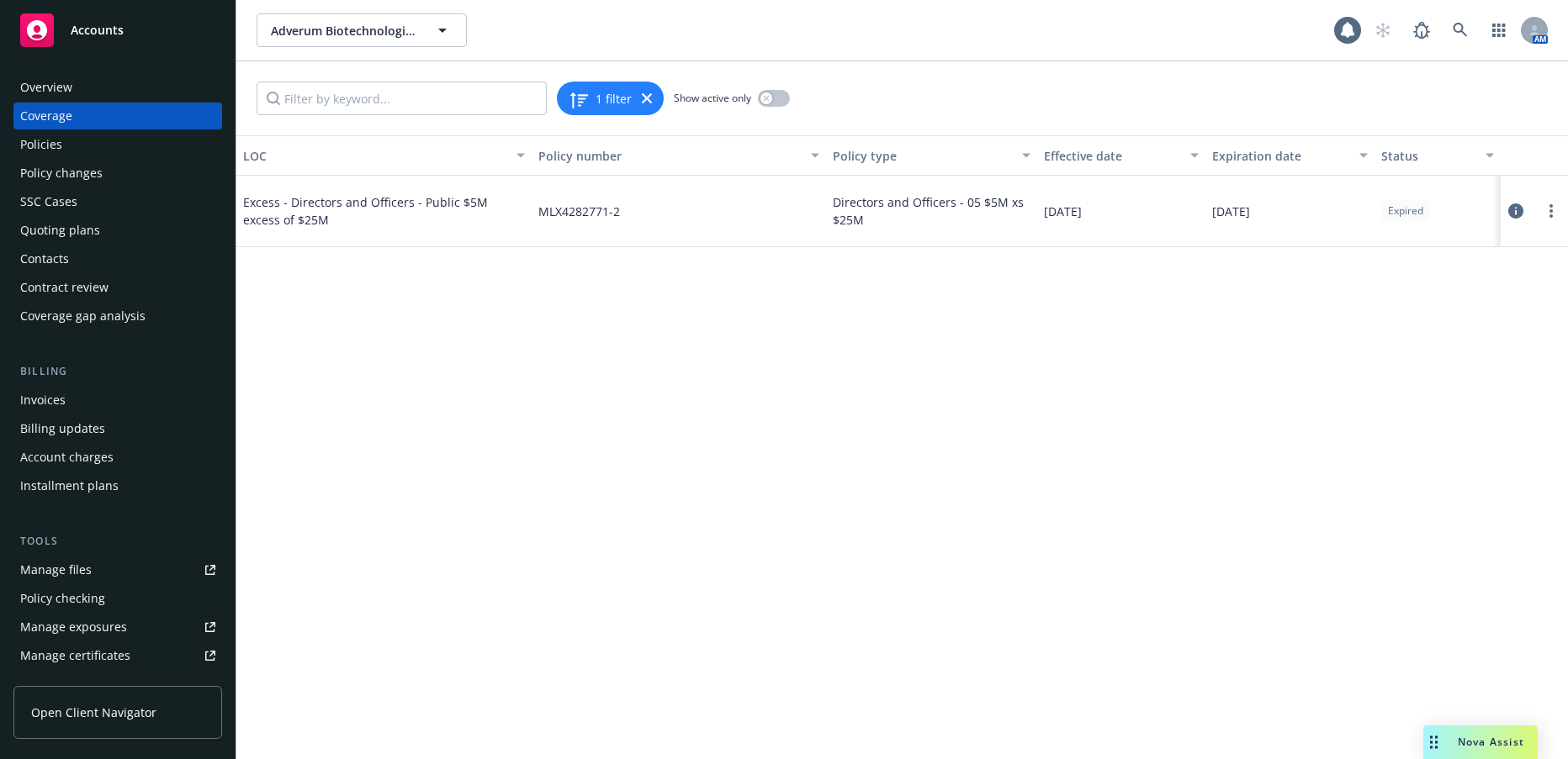
click at [1516, 210] on icon at bounding box center [1516, 211] width 15 height 15
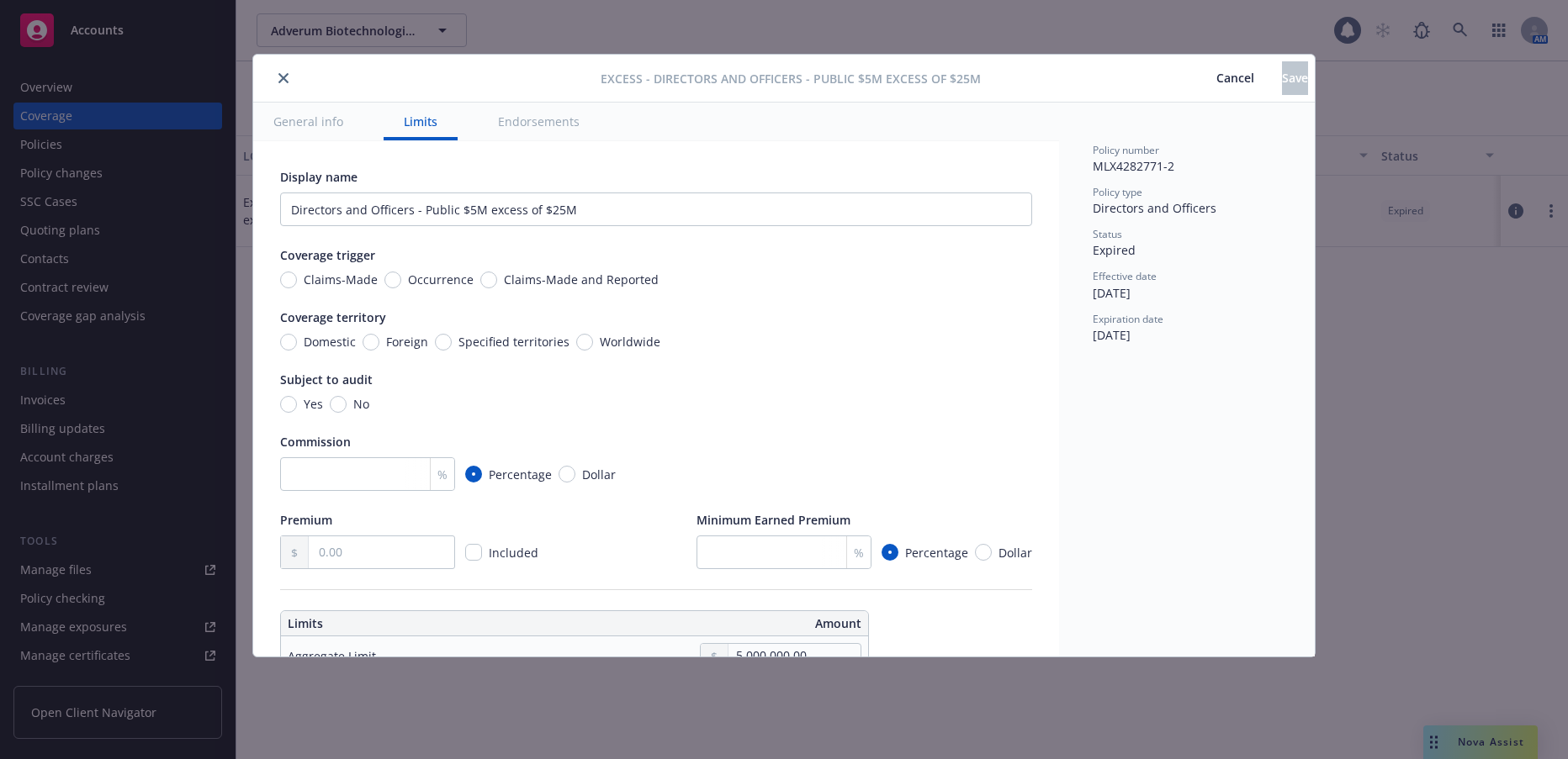
click at [280, 78] on icon "close" at bounding box center [284, 78] width 10 height 10
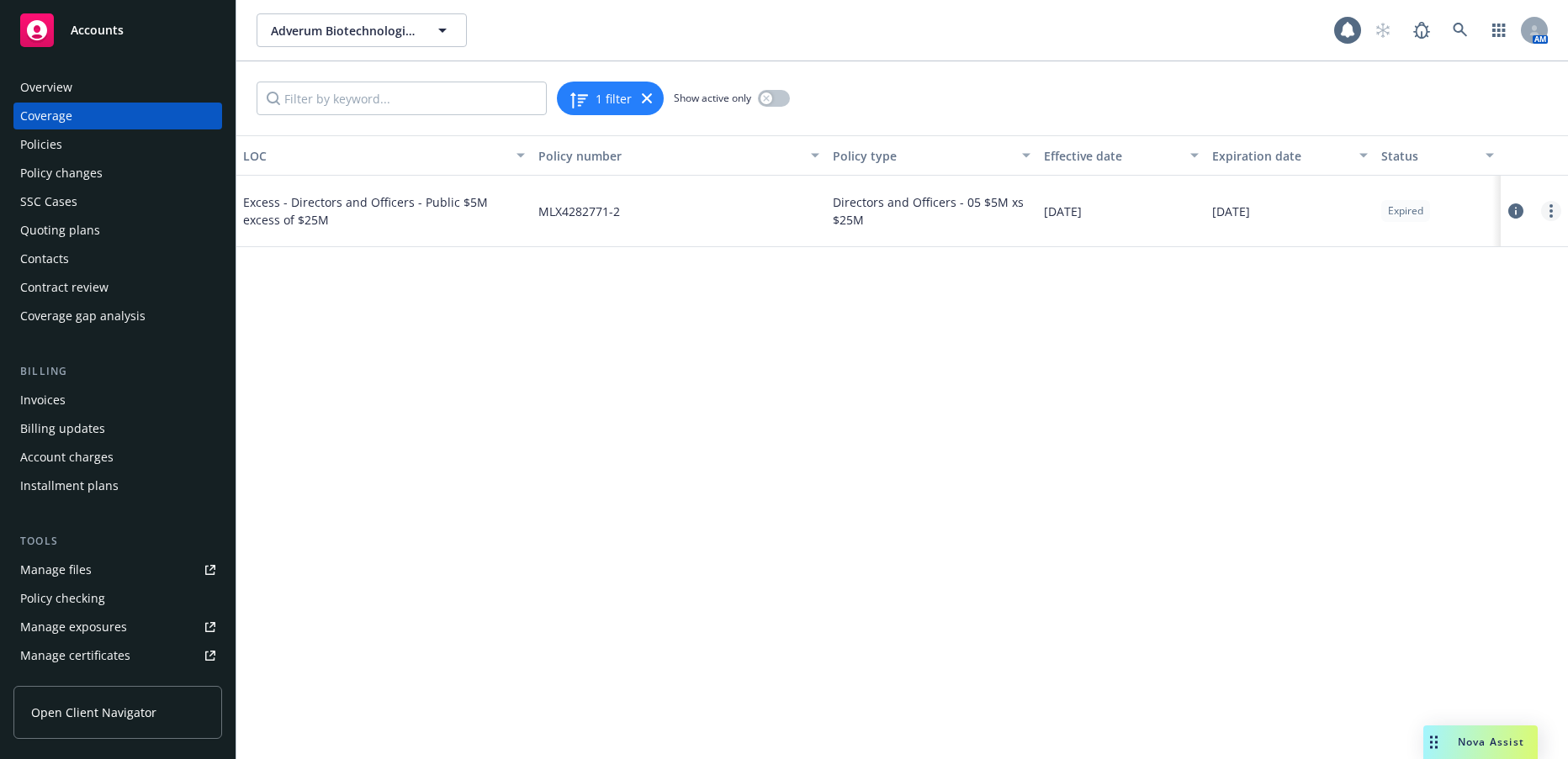
click at [1549, 209] on link "more" at bounding box center [1551, 211] width 20 height 20
click at [1396, 248] on link "Edit coverage" at bounding box center [1449, 245] width 221 height 34
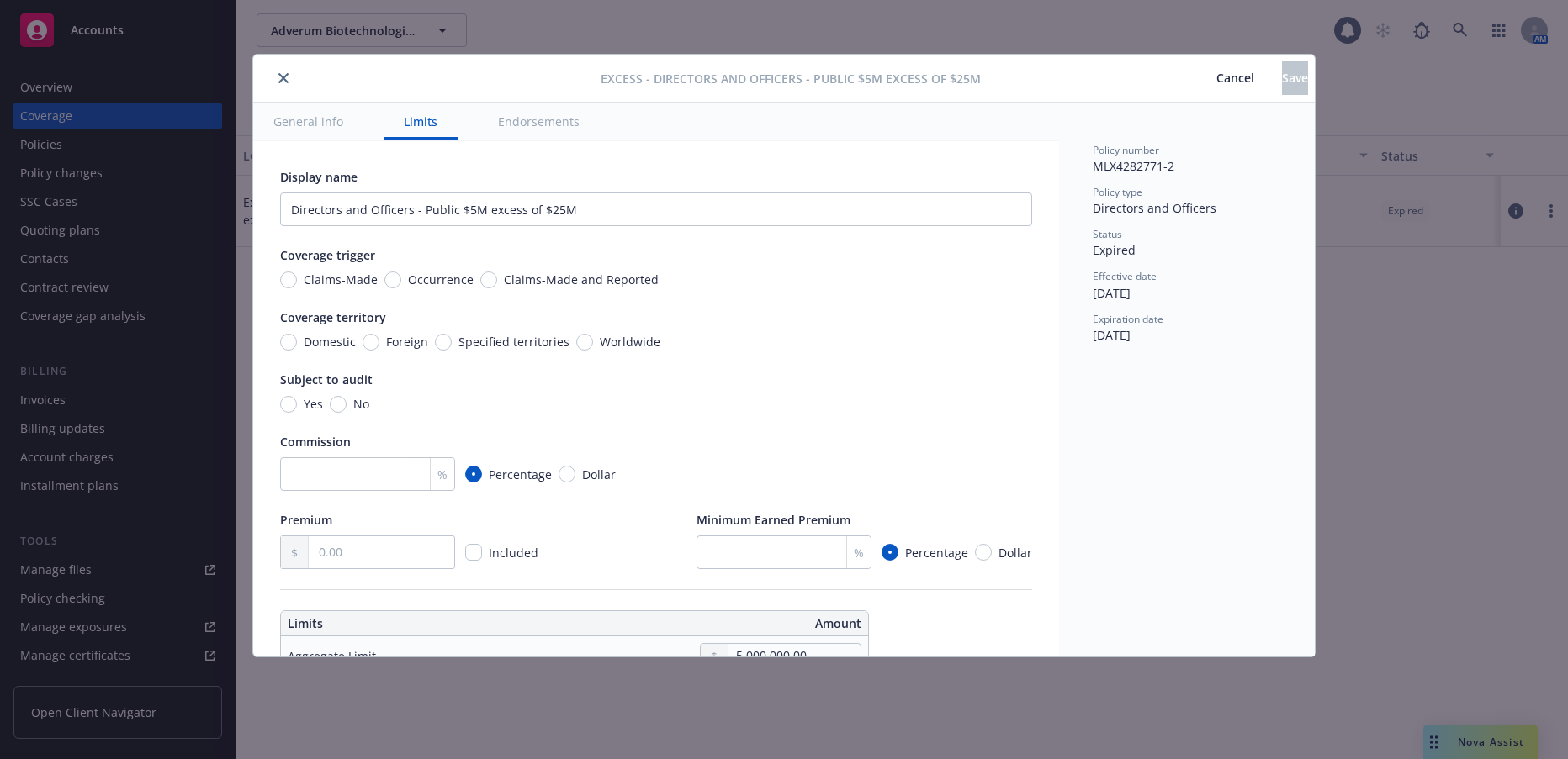
click at [281, 78] on icon "close" at bounding box center [284, 78] width 10 height 10
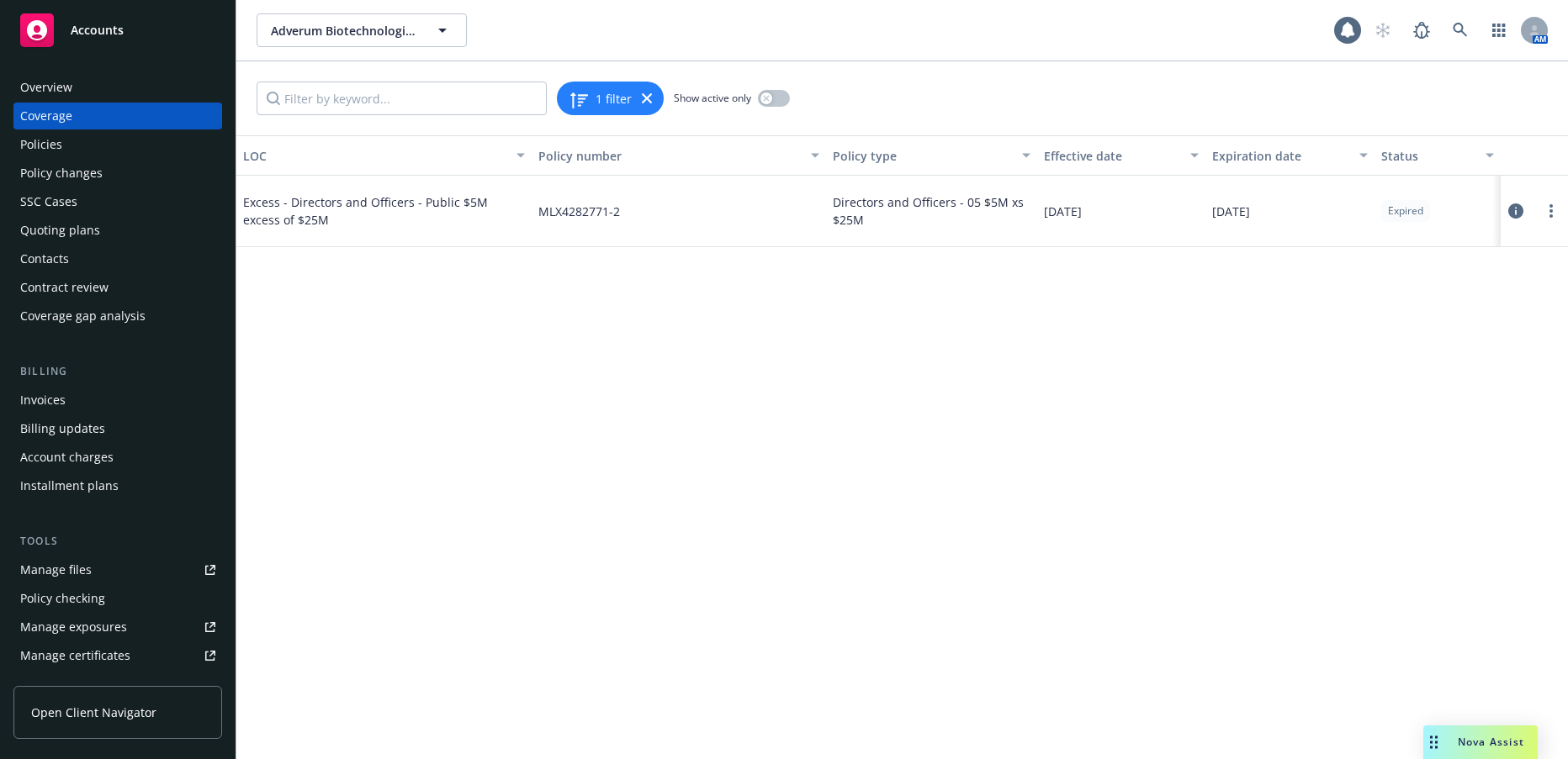
click at [501, 204] on span "Excess - Directors and Officers - Public $5M excess of $25M" at bounding box center [384, 211] width 282 height 35
click at [1515, 213] on icon at bounding box center [1516, 211] width 15 height 15
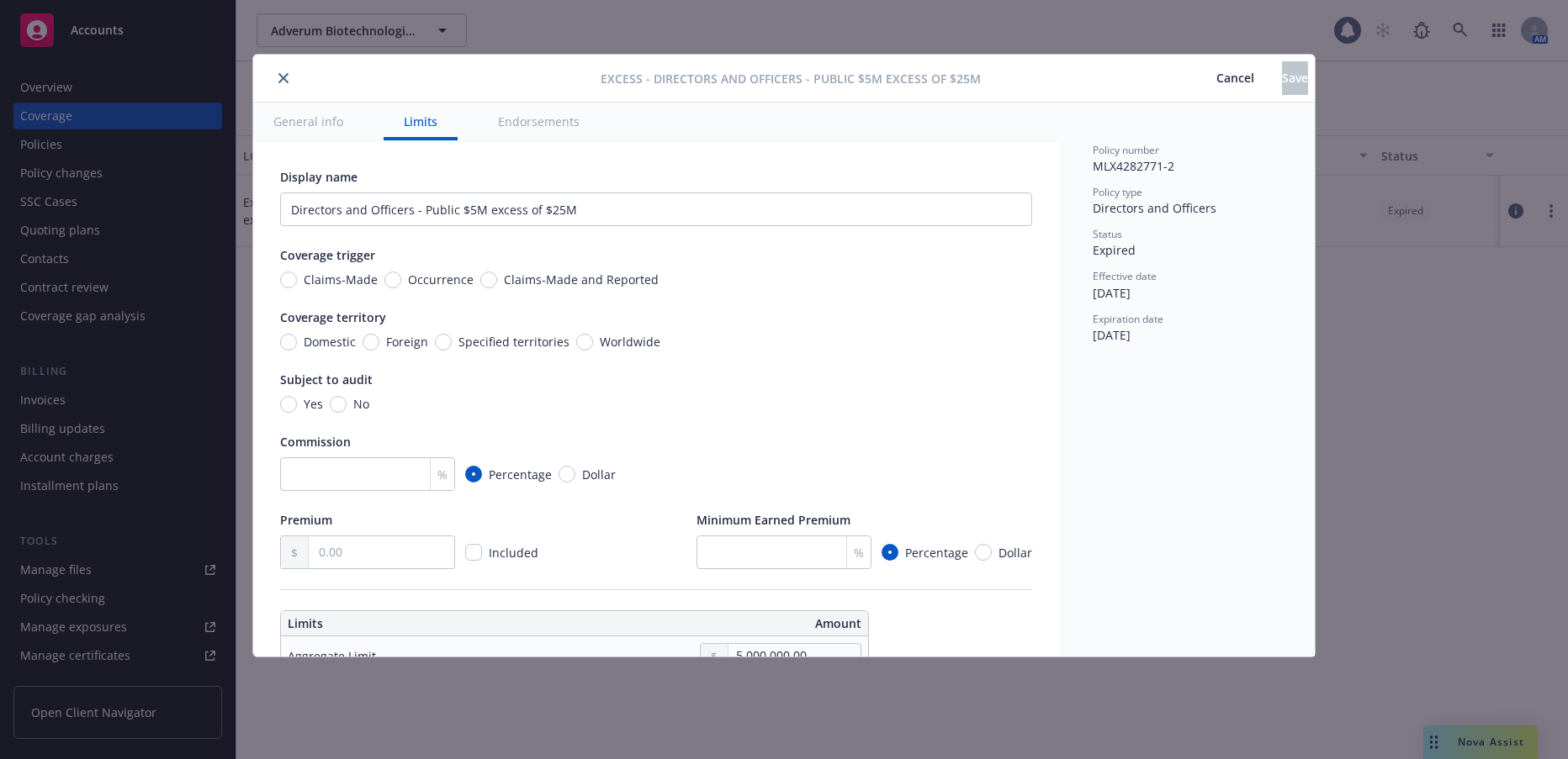
click at [284, 77] on icon "close" at bounding box center [284, 78] width 10 height 10
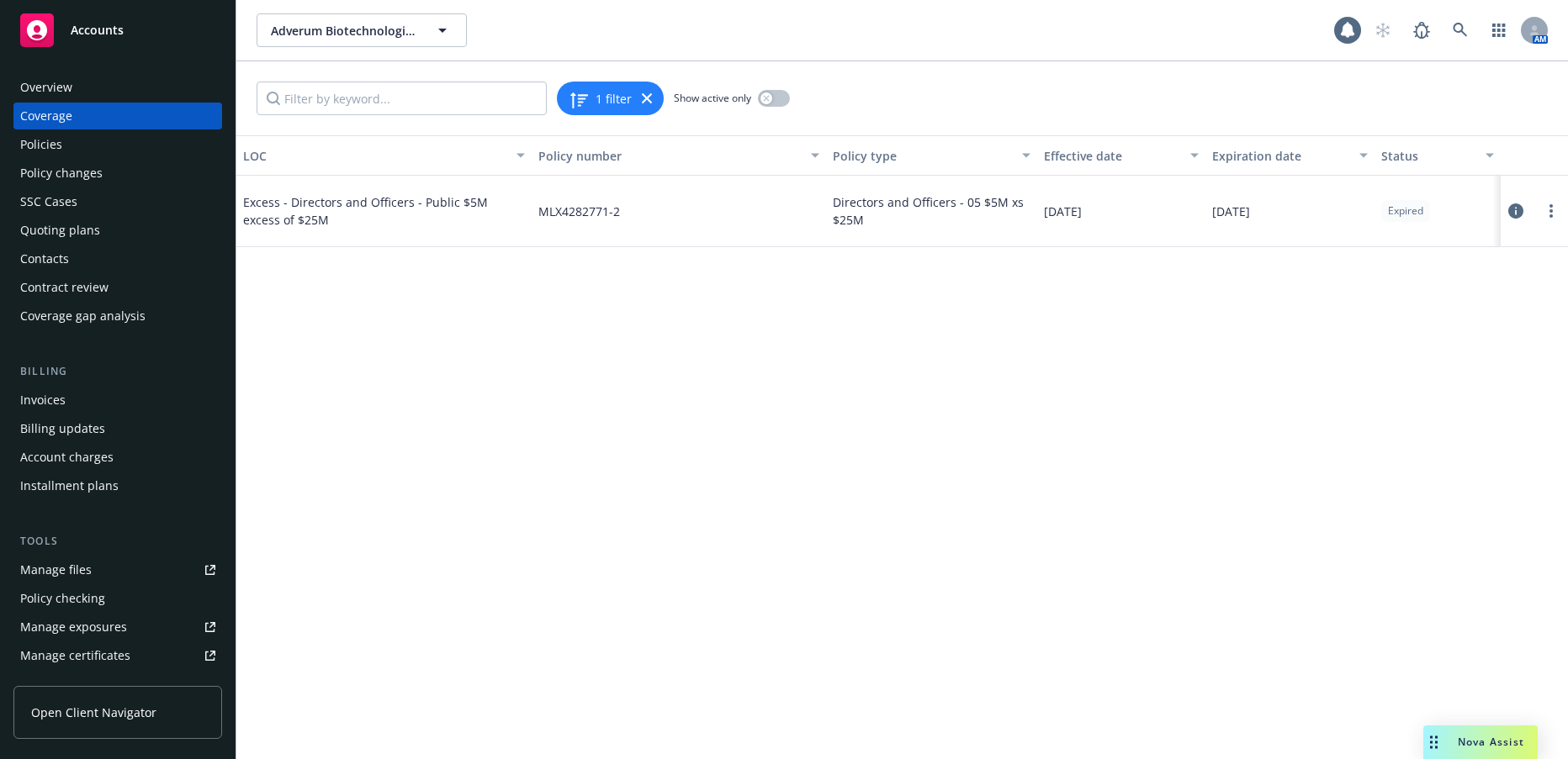
click at [52, 144] on div "Policies" at bounding box center [40, 144] width 42 height 27
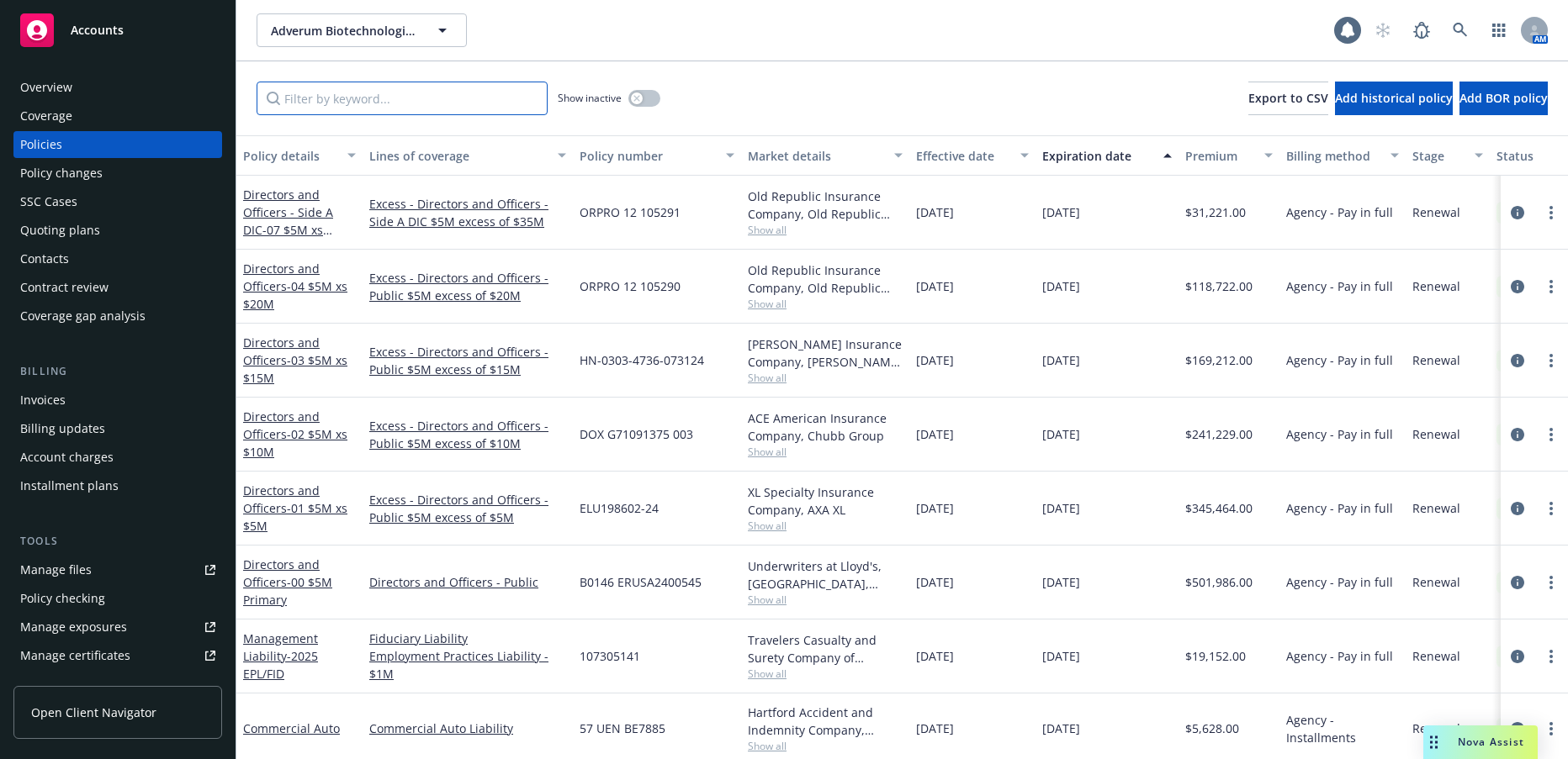
click at [356, 103] on input "Filter by keyword..." at bounding box center [402, 98] width 291 height 34
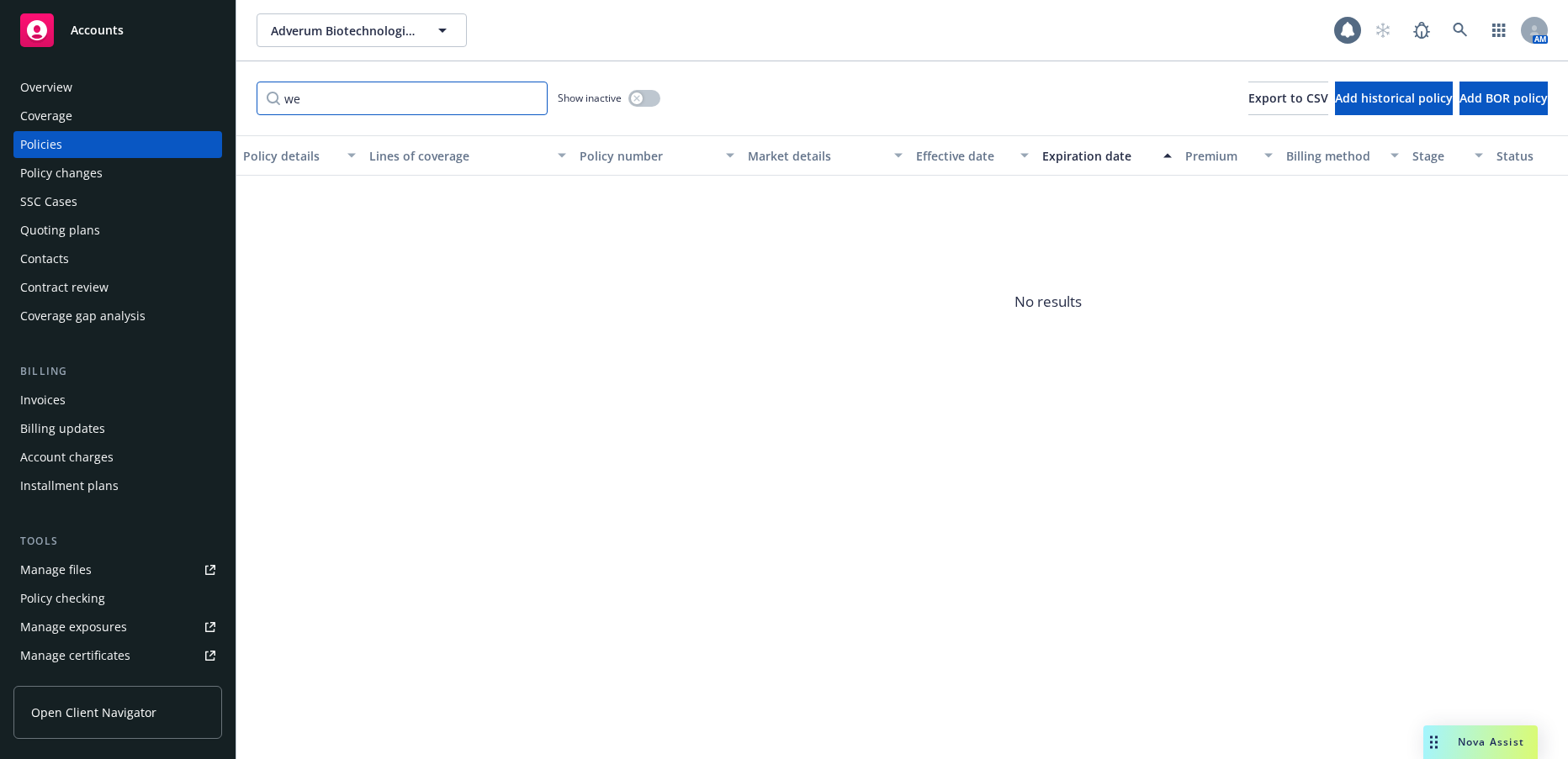
type input "w"
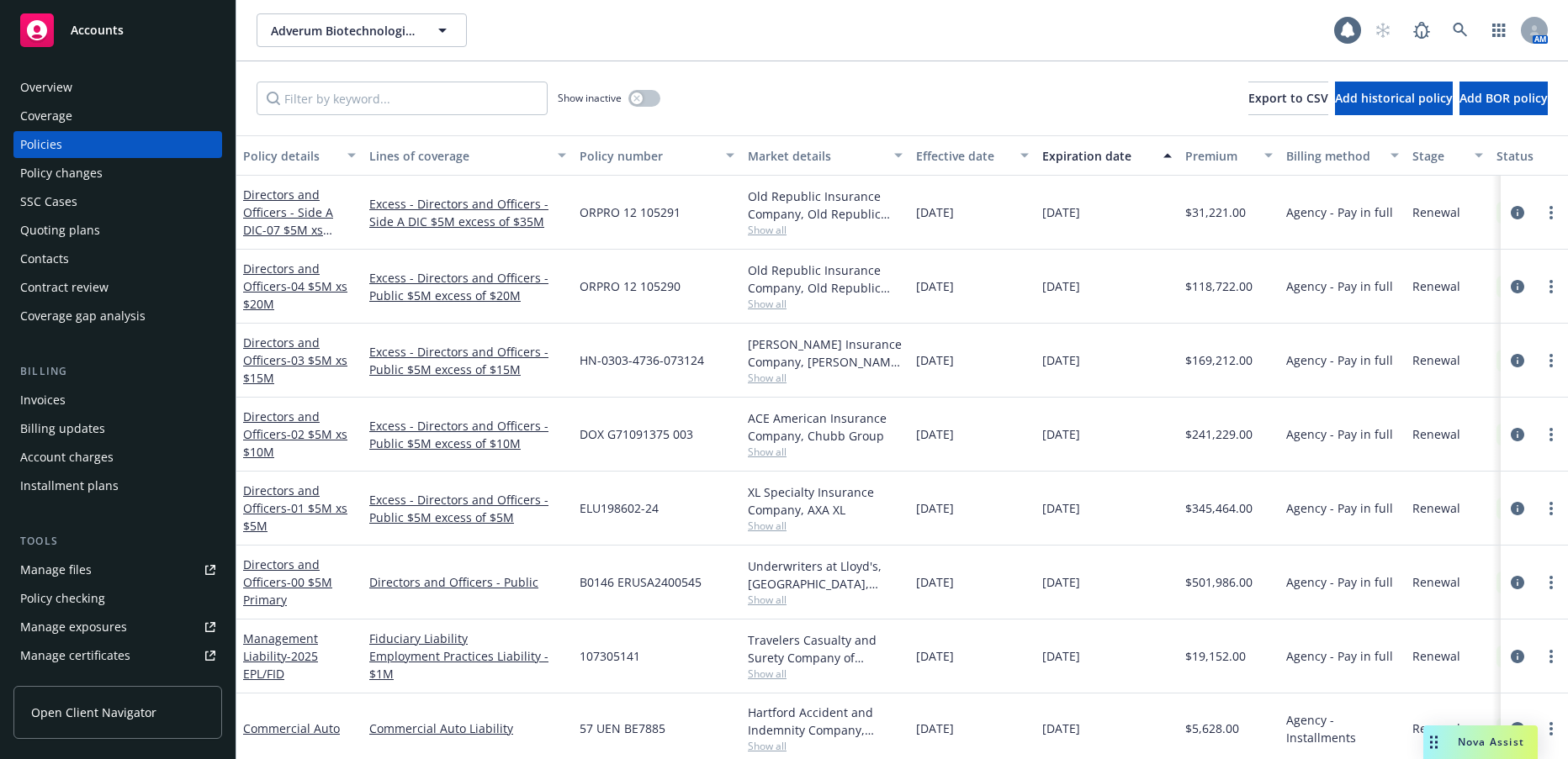
click at [80, 231] on div "Quoting plans" at bounding box center [59, 230] width 80 height 27
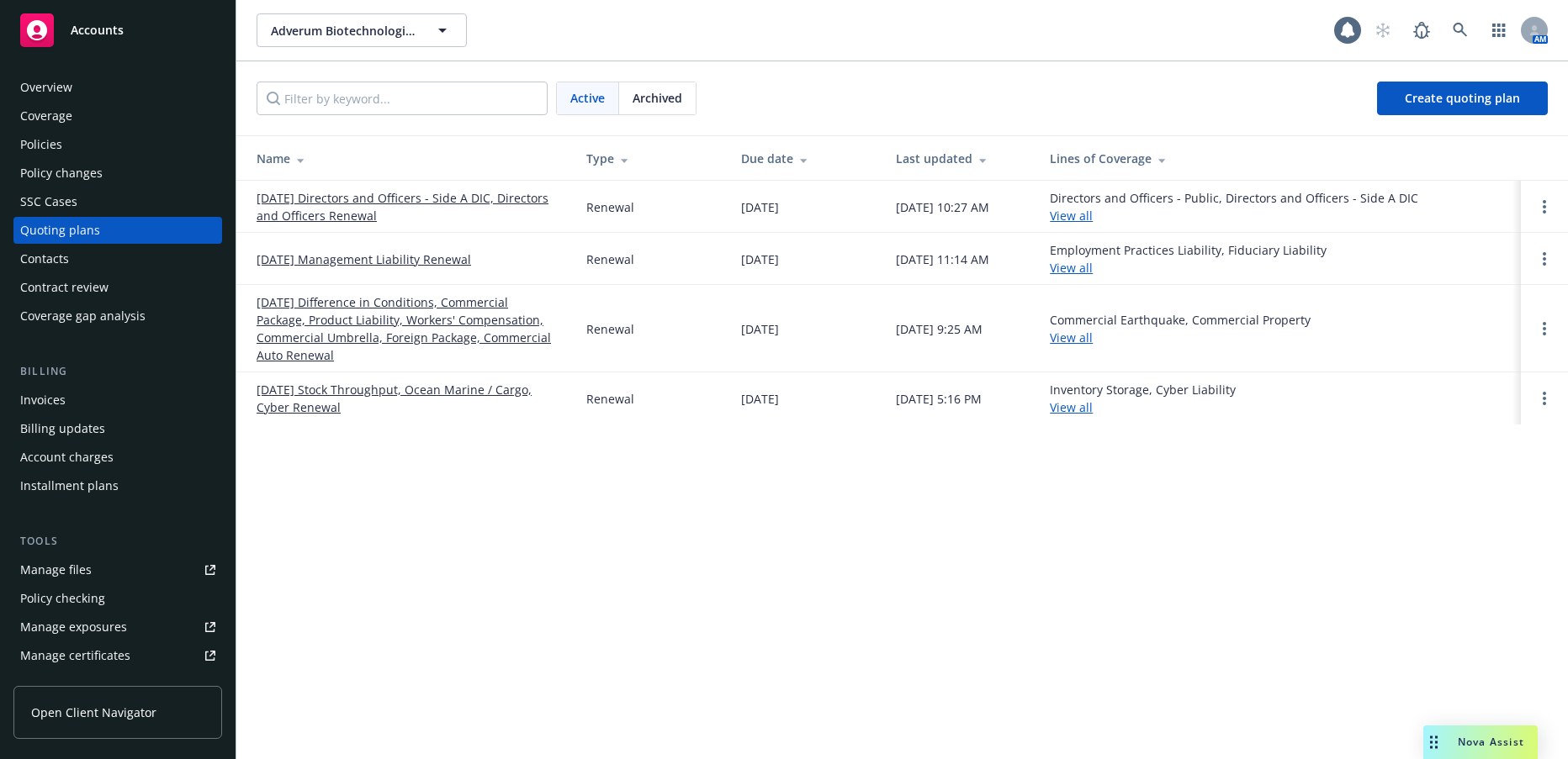
click at [311, 215] on link "07/31/25 Directors and Officers - Side A DIC, Directors and Officers Renewal" at bounding box center [408, 206] width 303 height 35
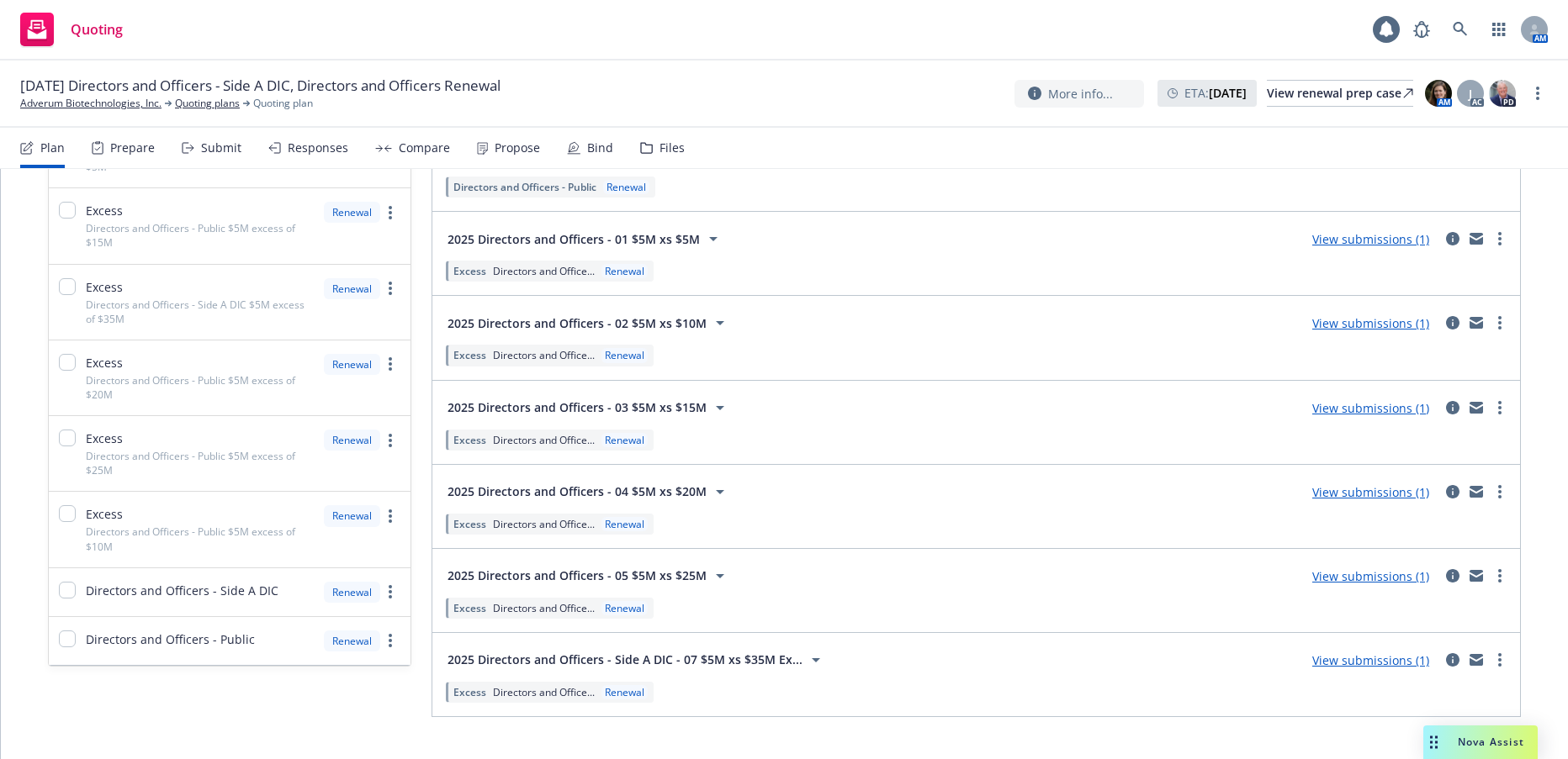
scroll to position [285, 0]
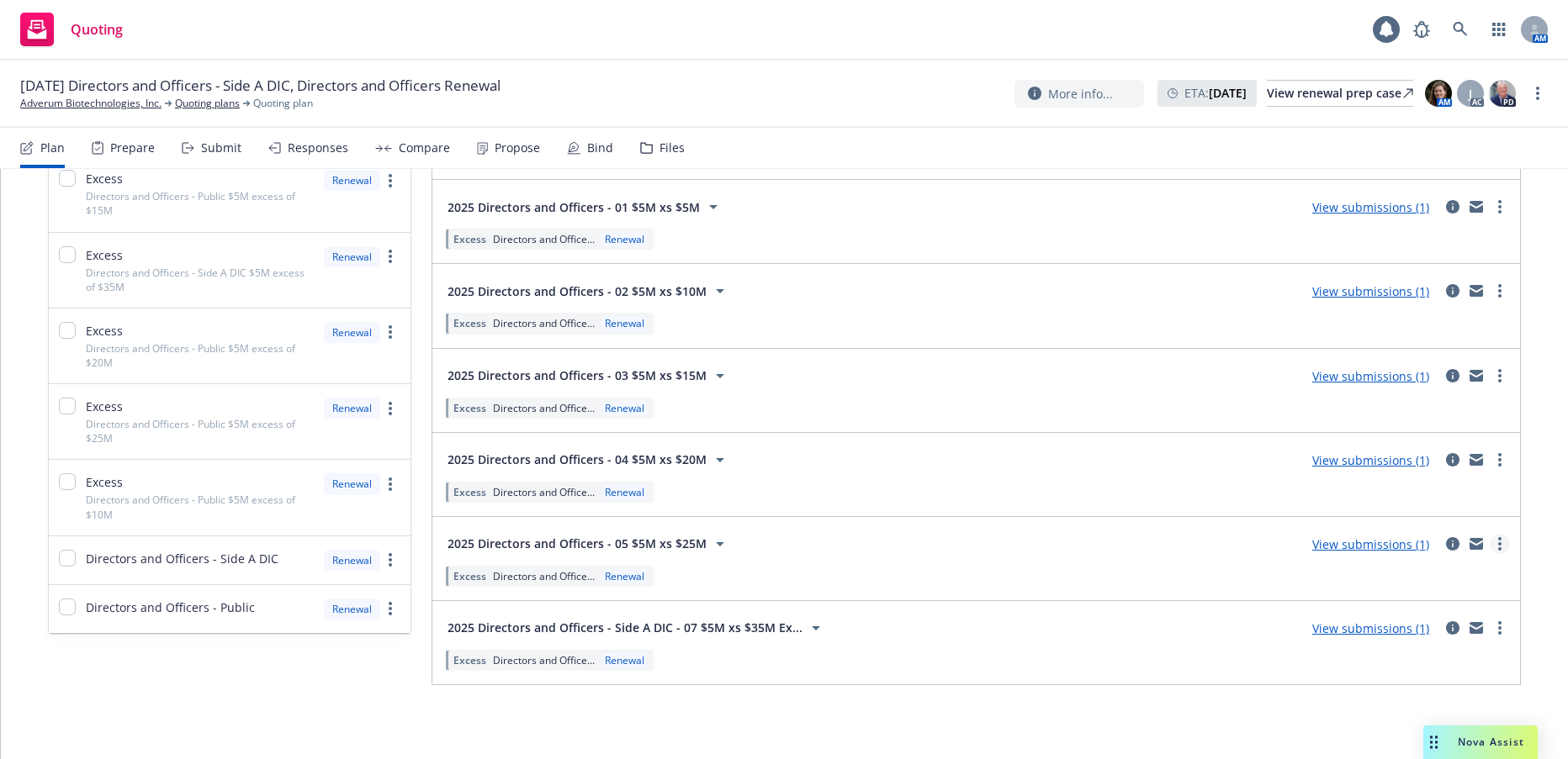
click at [1498, 543] on circle "more" at bounding box center [1500, 544] width 3 height 3
click at [1405, 517] on span "Create policy (fast track)" at bounding box center [1419, 515] width 175 height 16
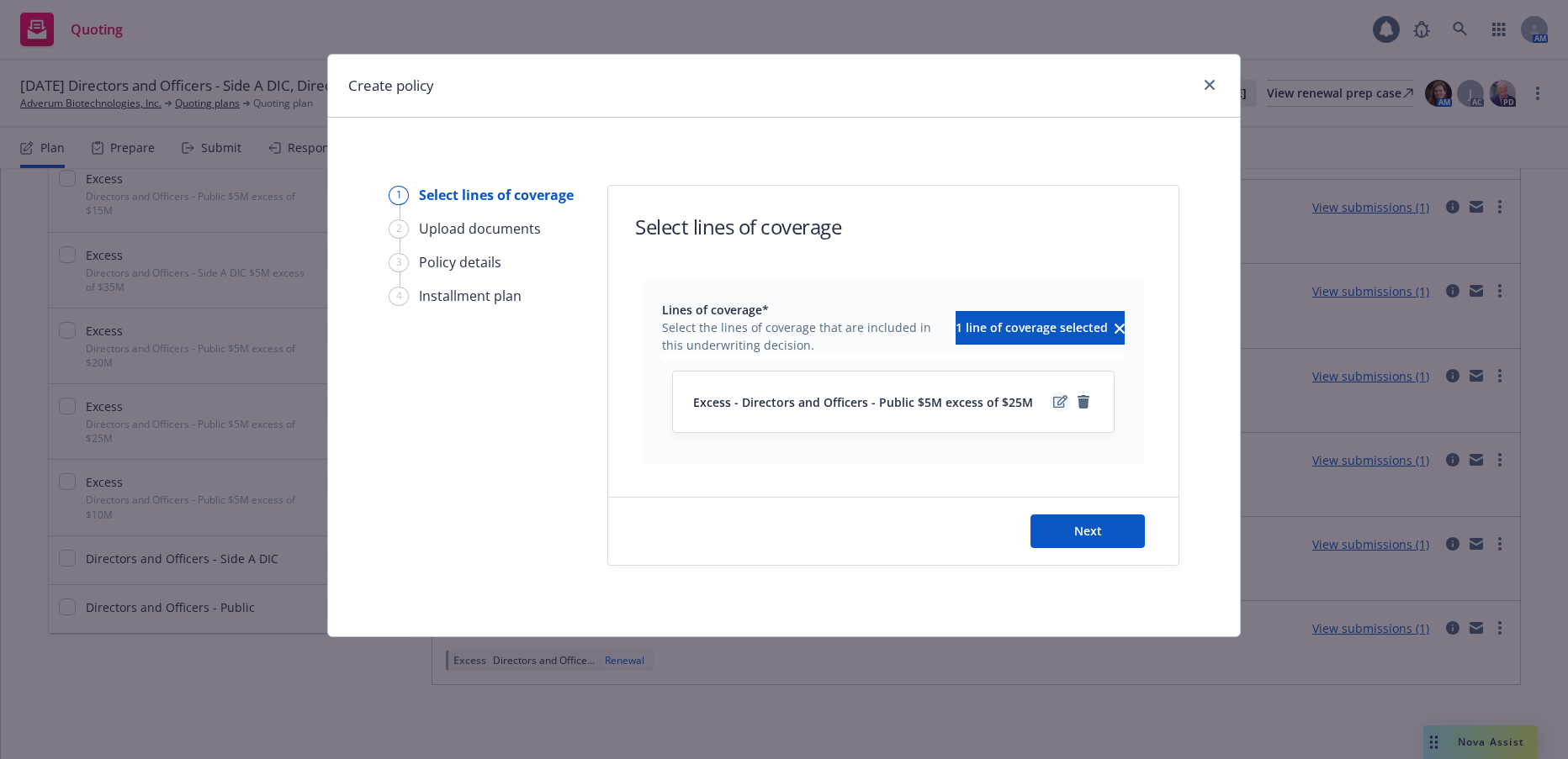
click at [1057, 402] on icon "edit" at bounding box center [1061, 402] width 15 height 14
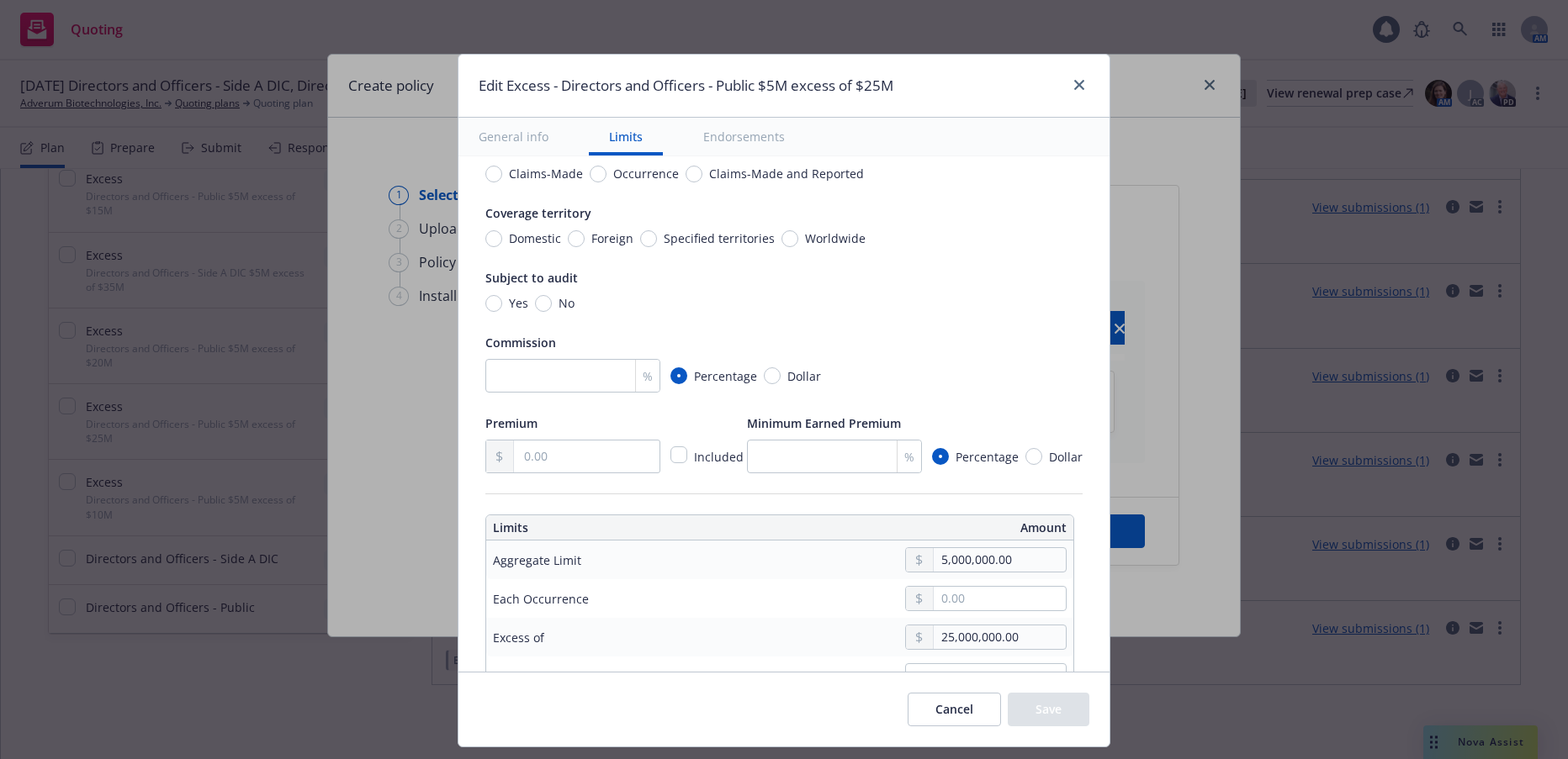
scroll to position [0, 0]
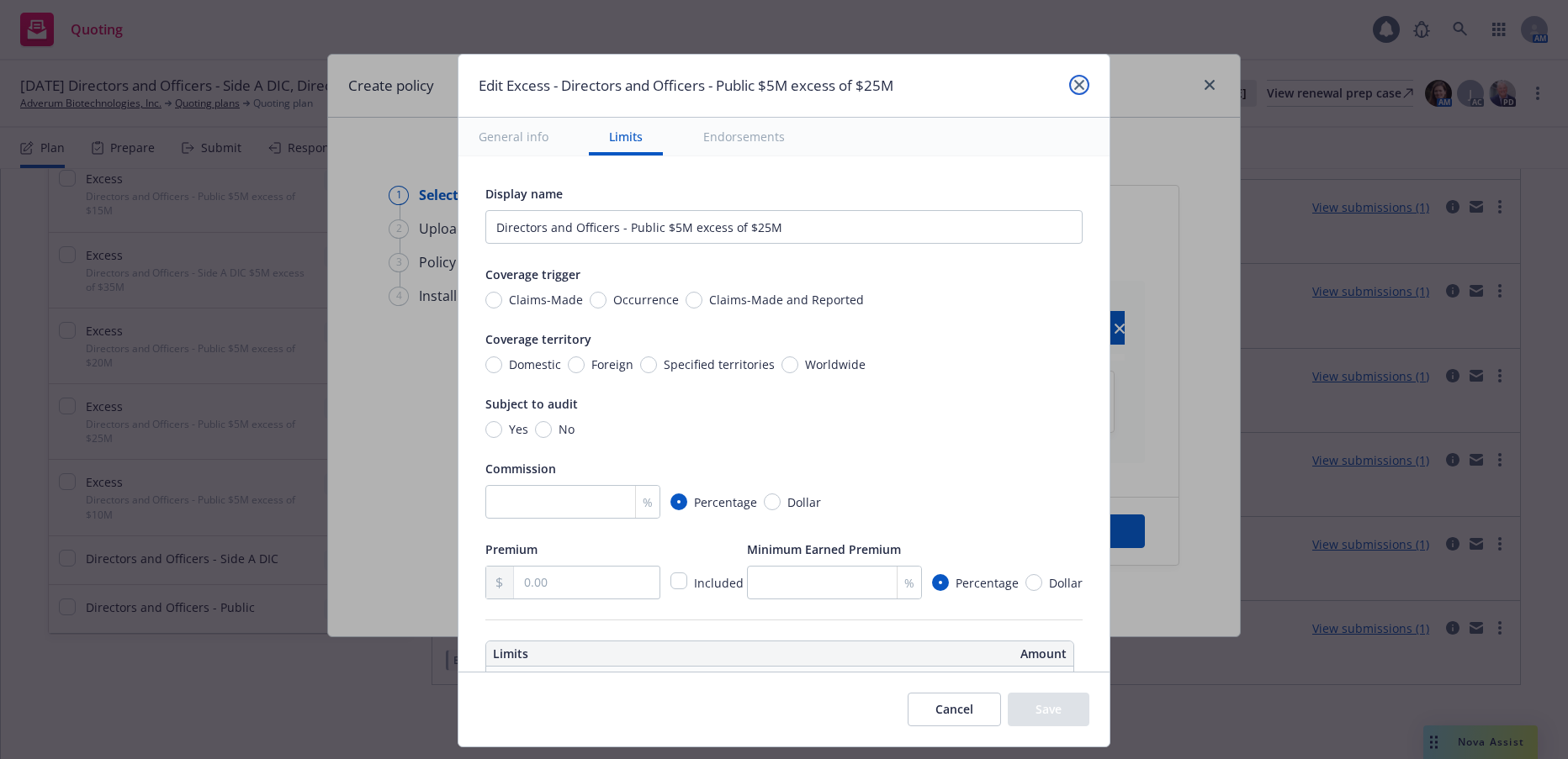
click at [1077, 82] on icon "close" at bounding box center [1079, 85] width 10 height 10
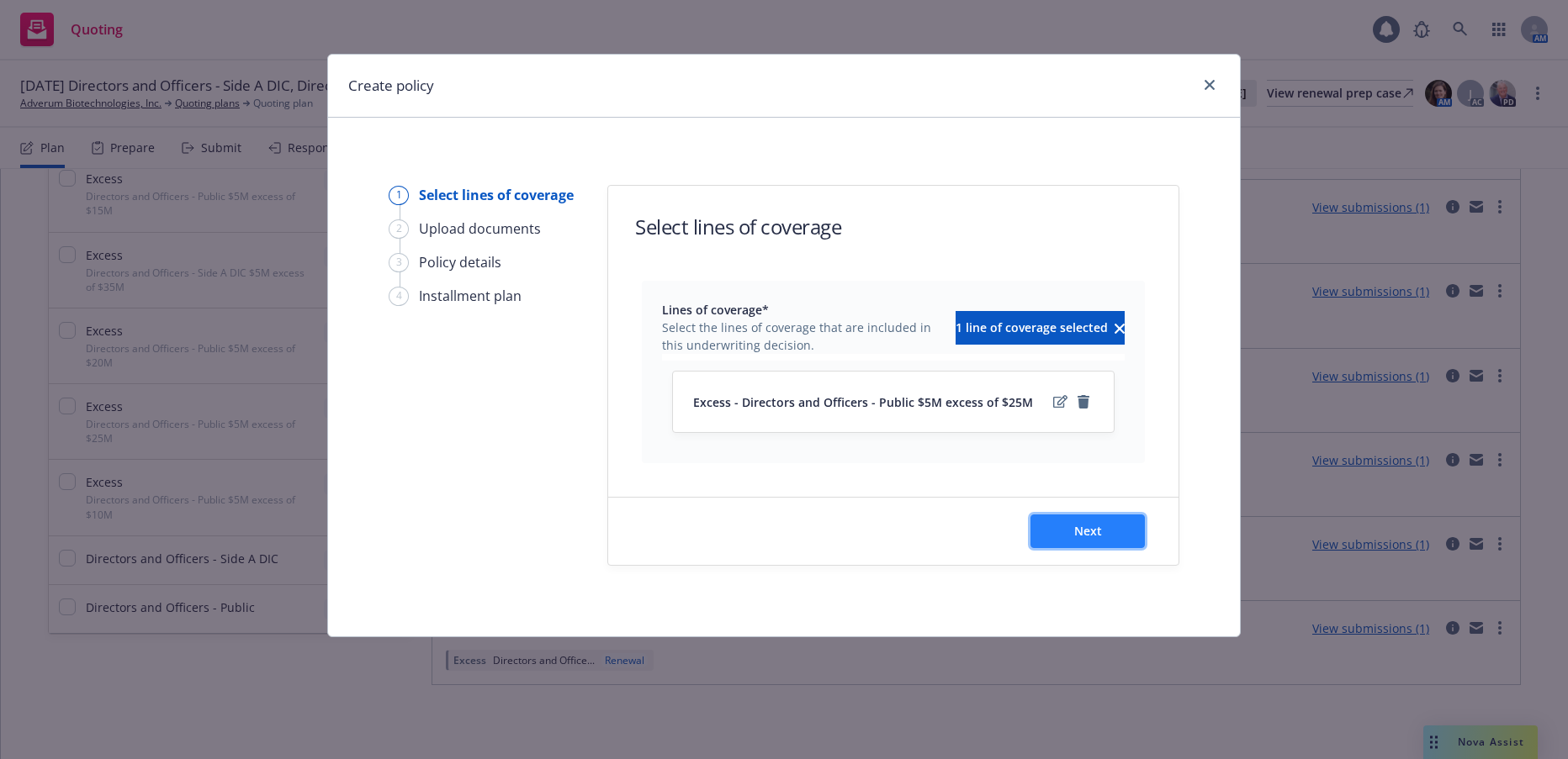
click at [1094, 531] on span "Next" at bounding box center [1088, 530] width 28 height 16
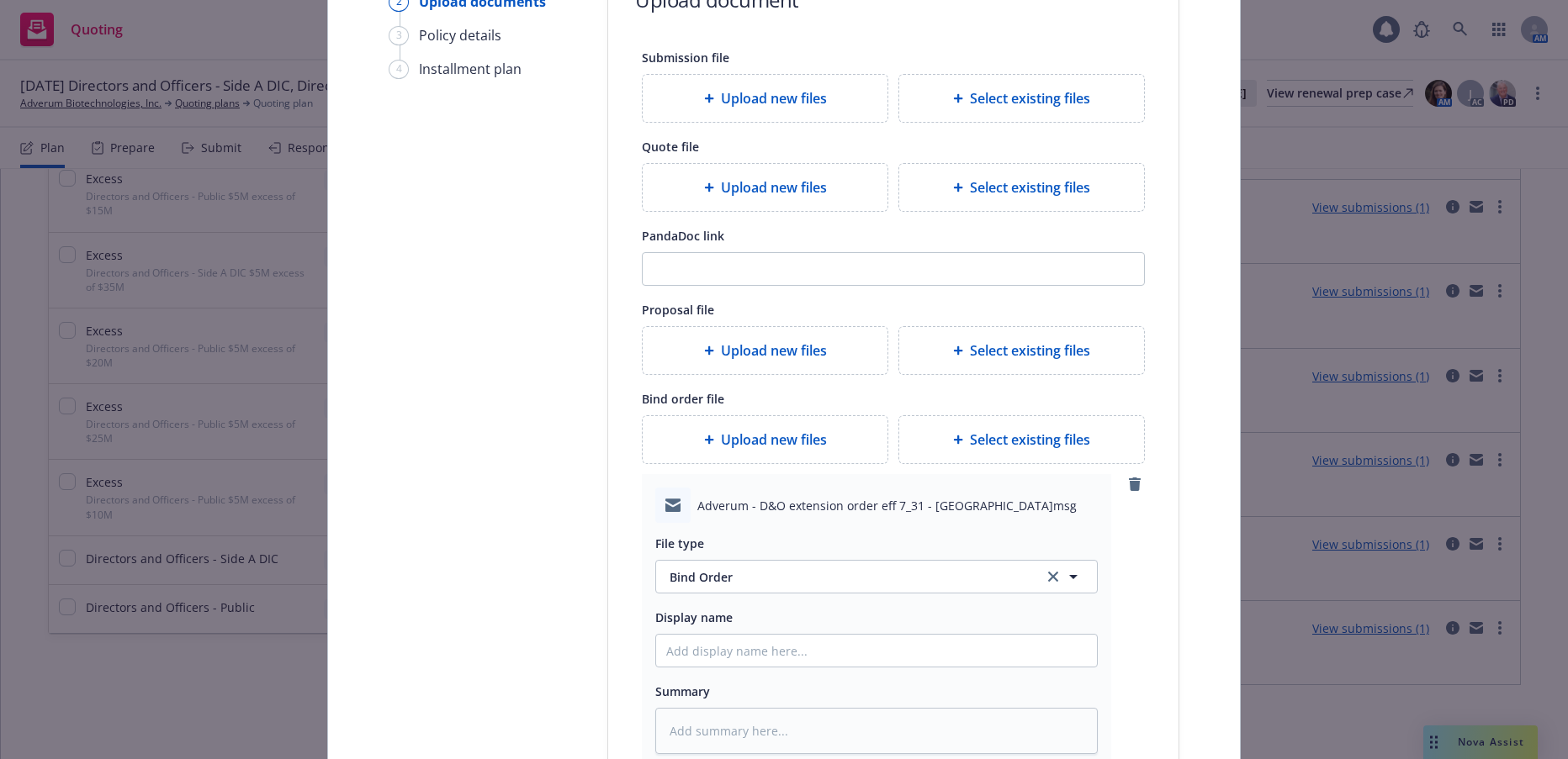
scroll to position [412, 0]
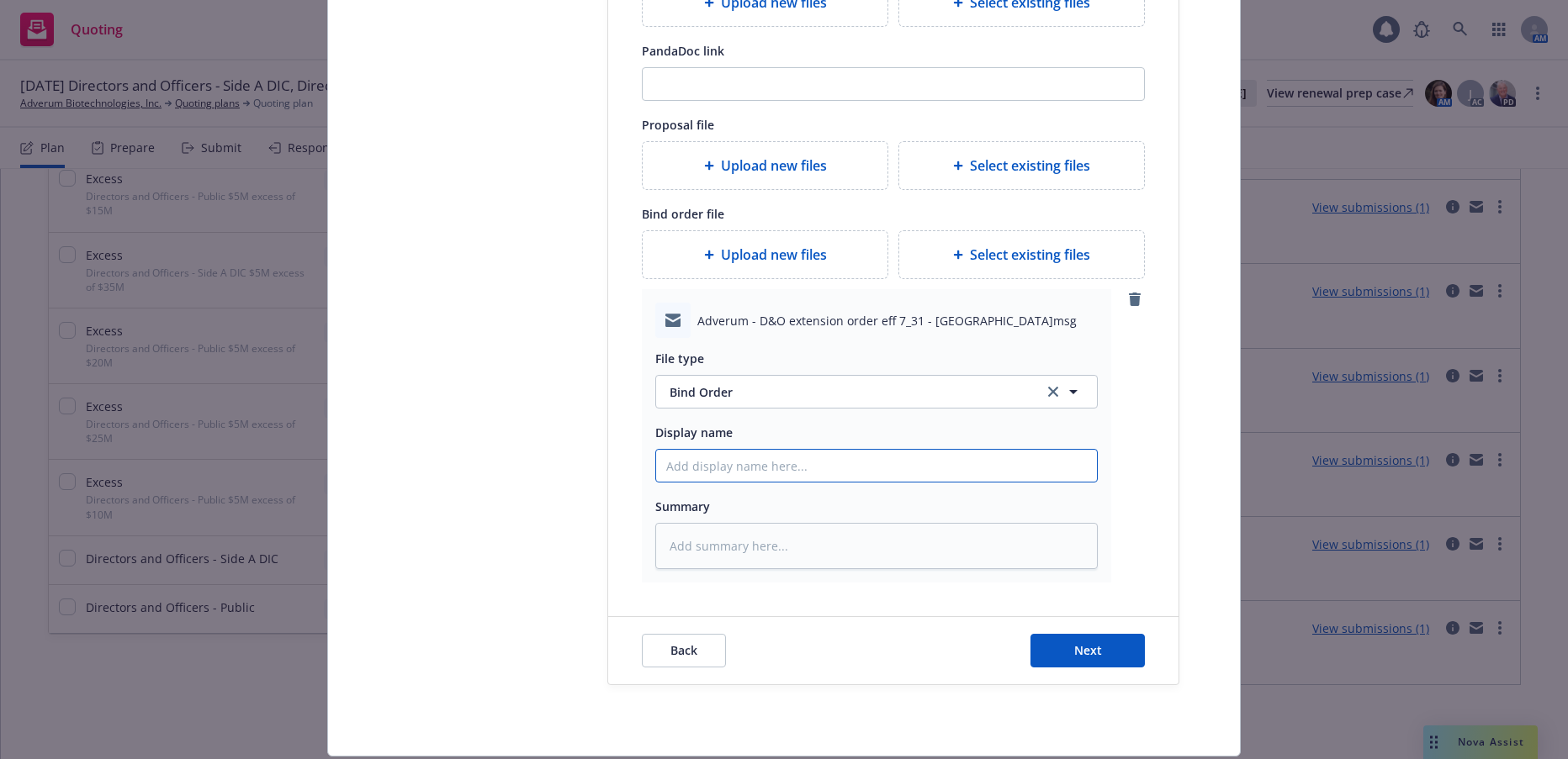
click at [778, 469] on input "Display name" at bounding box center [876, 465] width 441 height 32
type textarea "x"
type input "$"
type textarea "x"
type input "$5"
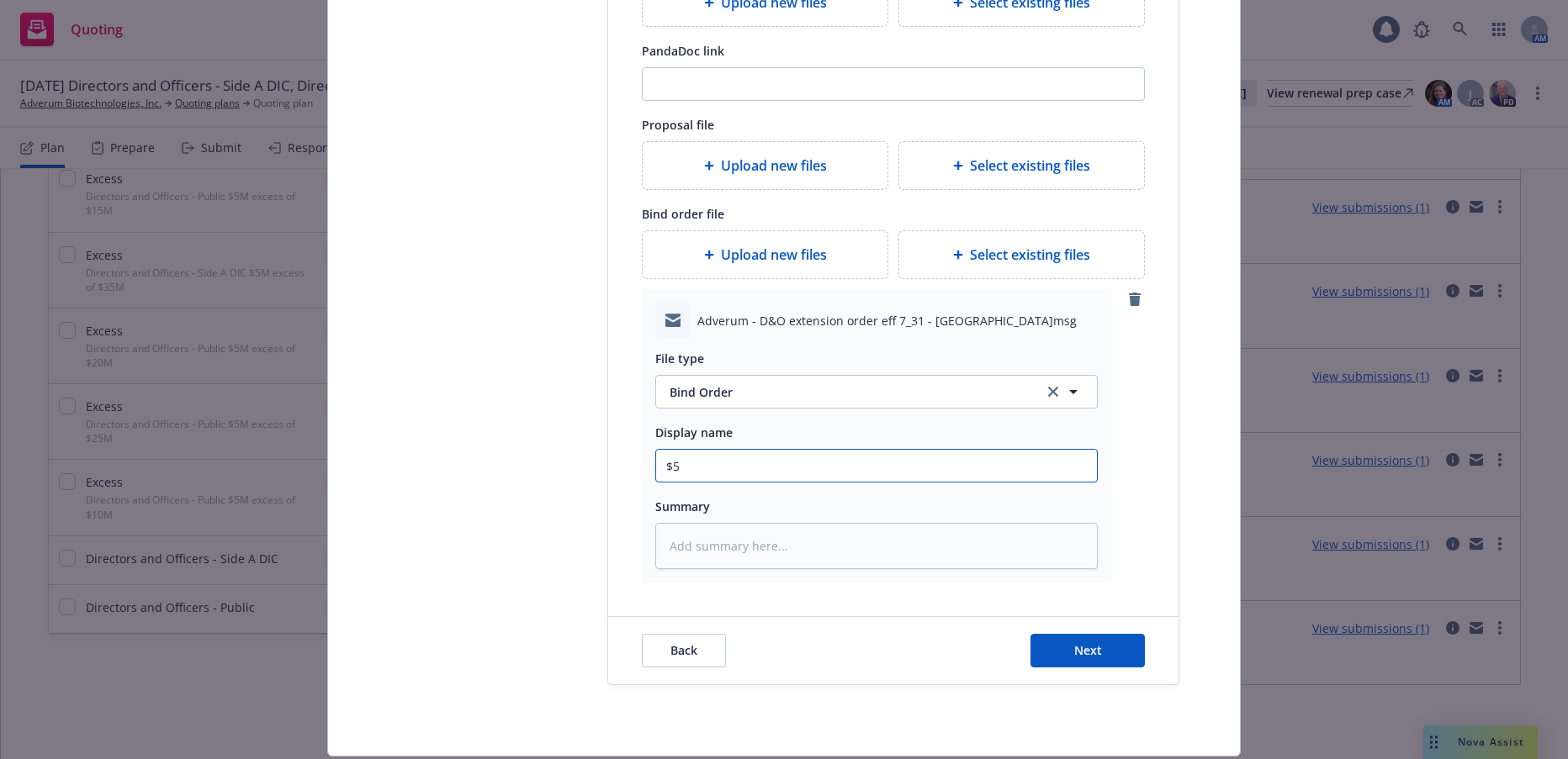
type textarea "x"
type input "$5M"
type textarea "x"
type input "$5M"
type textarea "x"
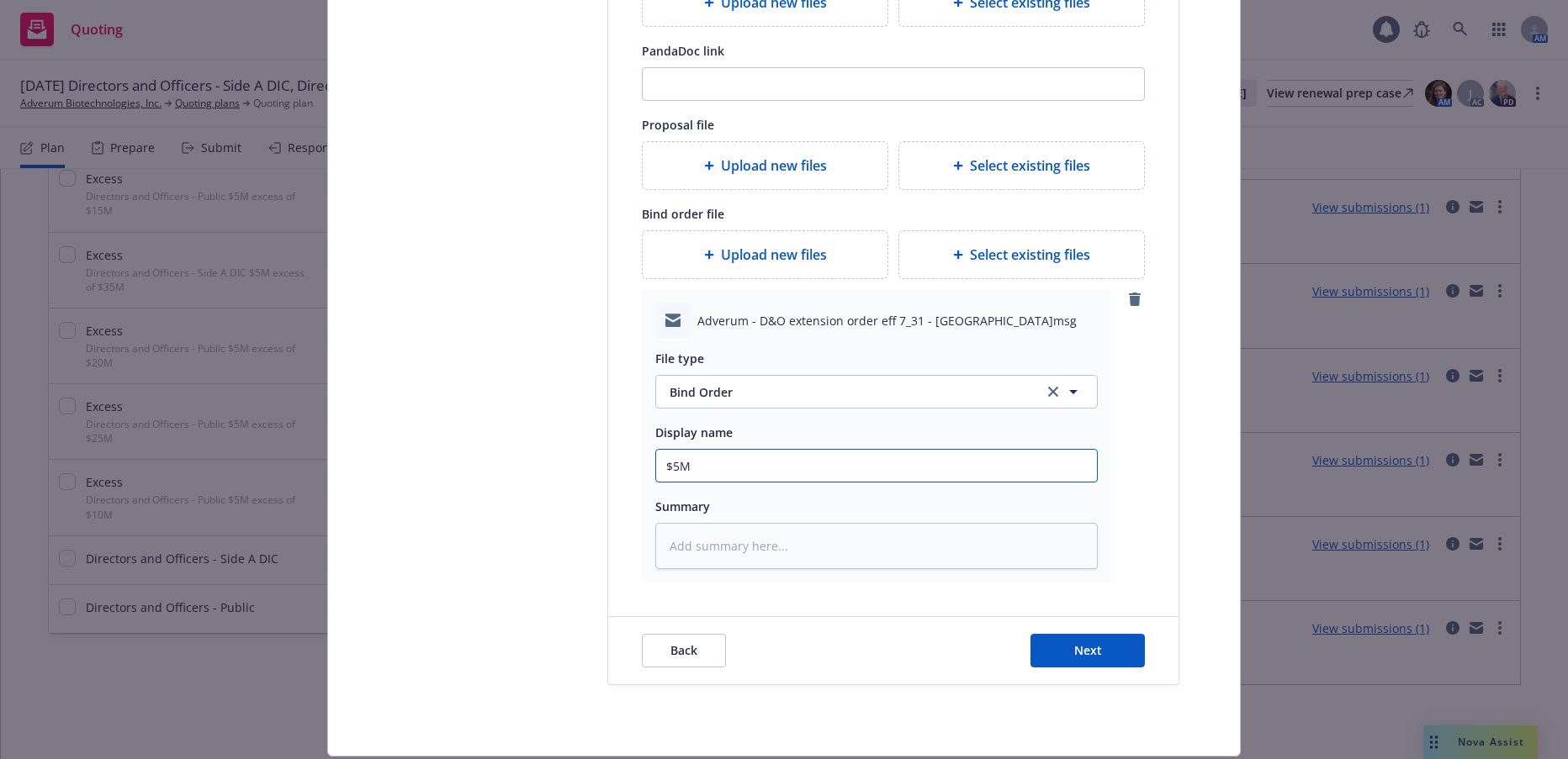
type input "$5M x"
type textarea "x"
type input "$5M xs"
type textarea "x"
type input "$5M xs"
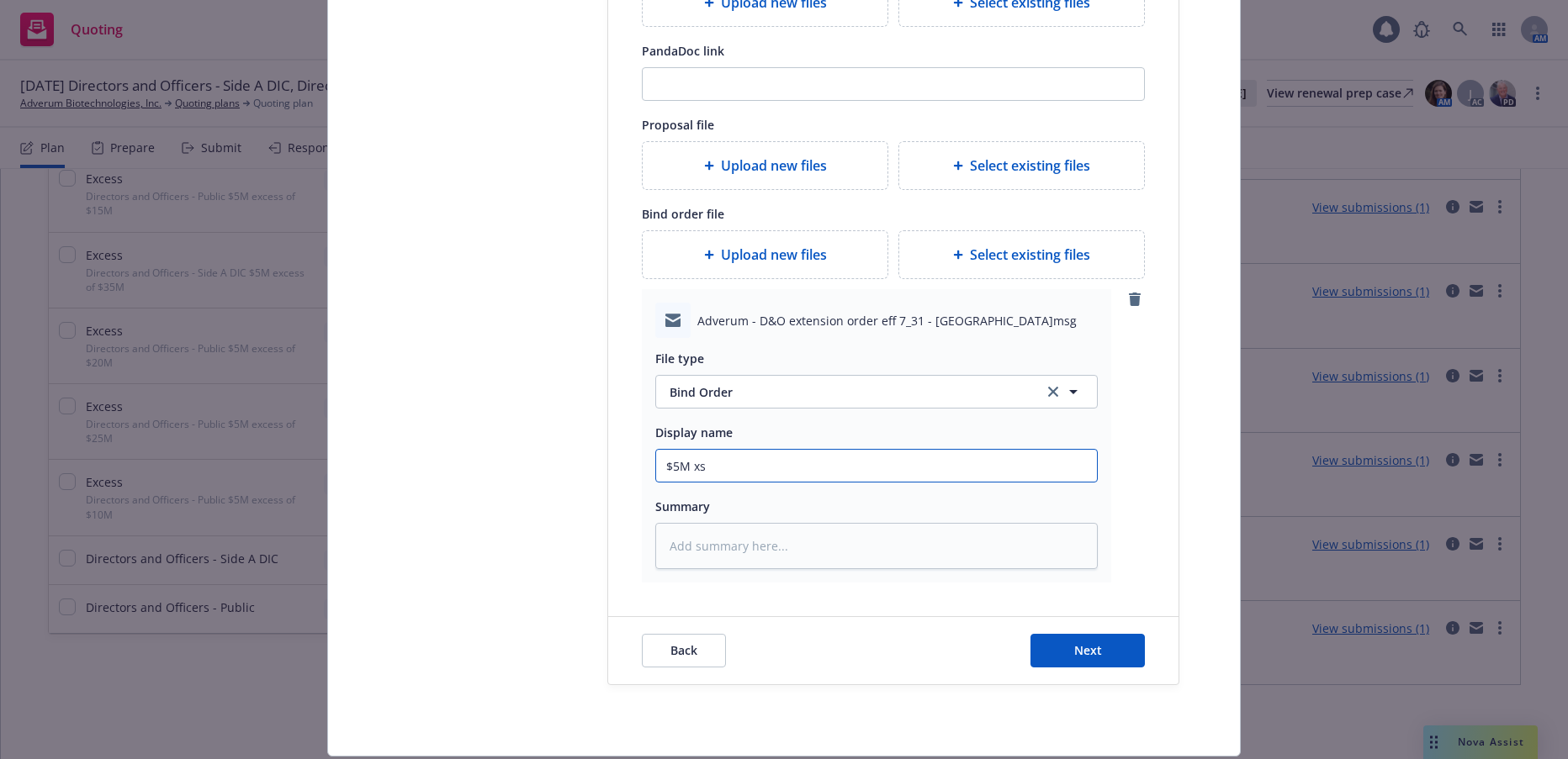
type textarea "x"
type input "$5M xs $"
type textarea "x"
type input "$5M xs $2"
type textarea "x"
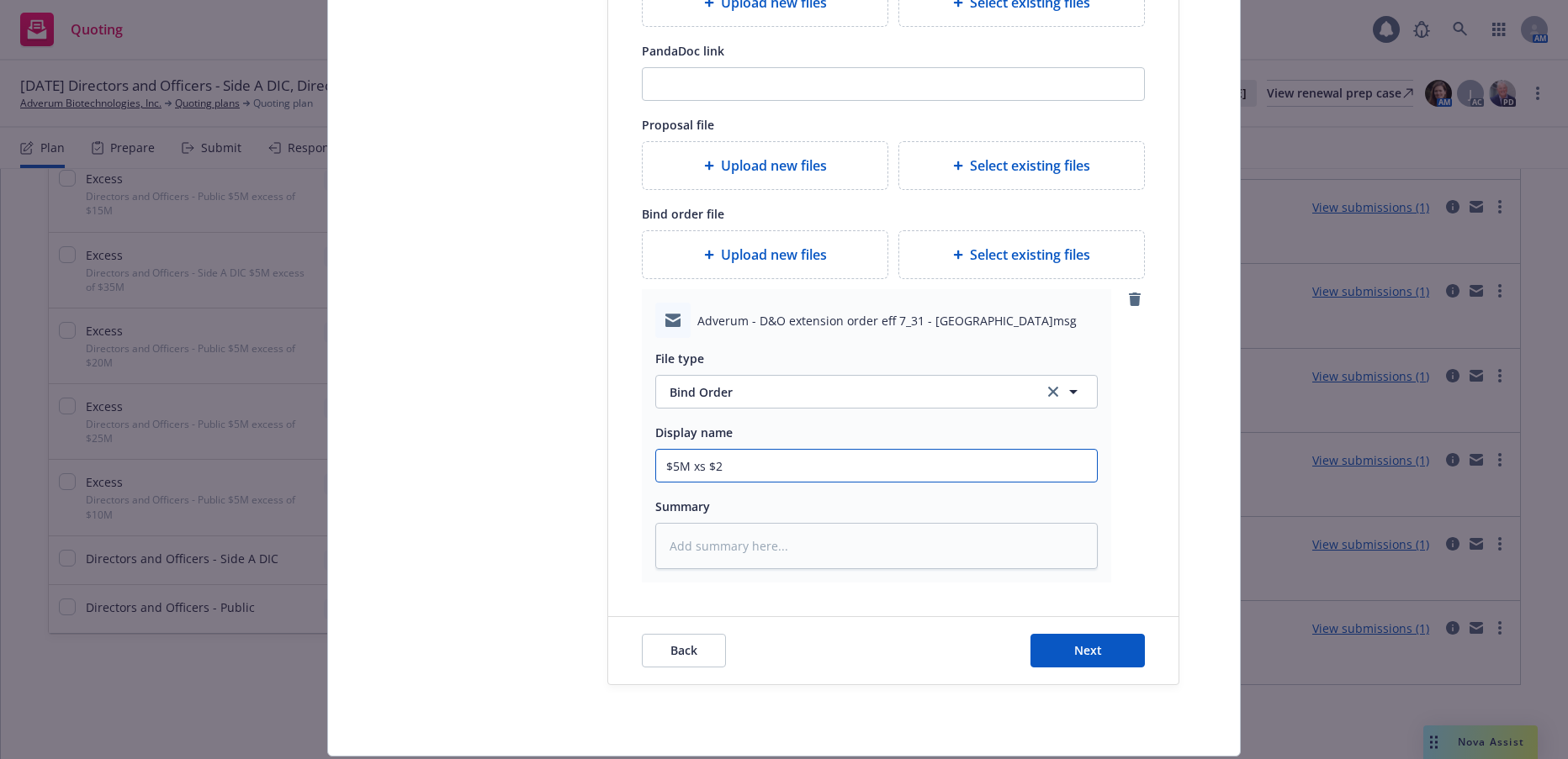
type input "$5M xs $25"
type textarea "x"
type input "$5M xs $25M"
type textarea "x"
type input "$5M xs $25M"
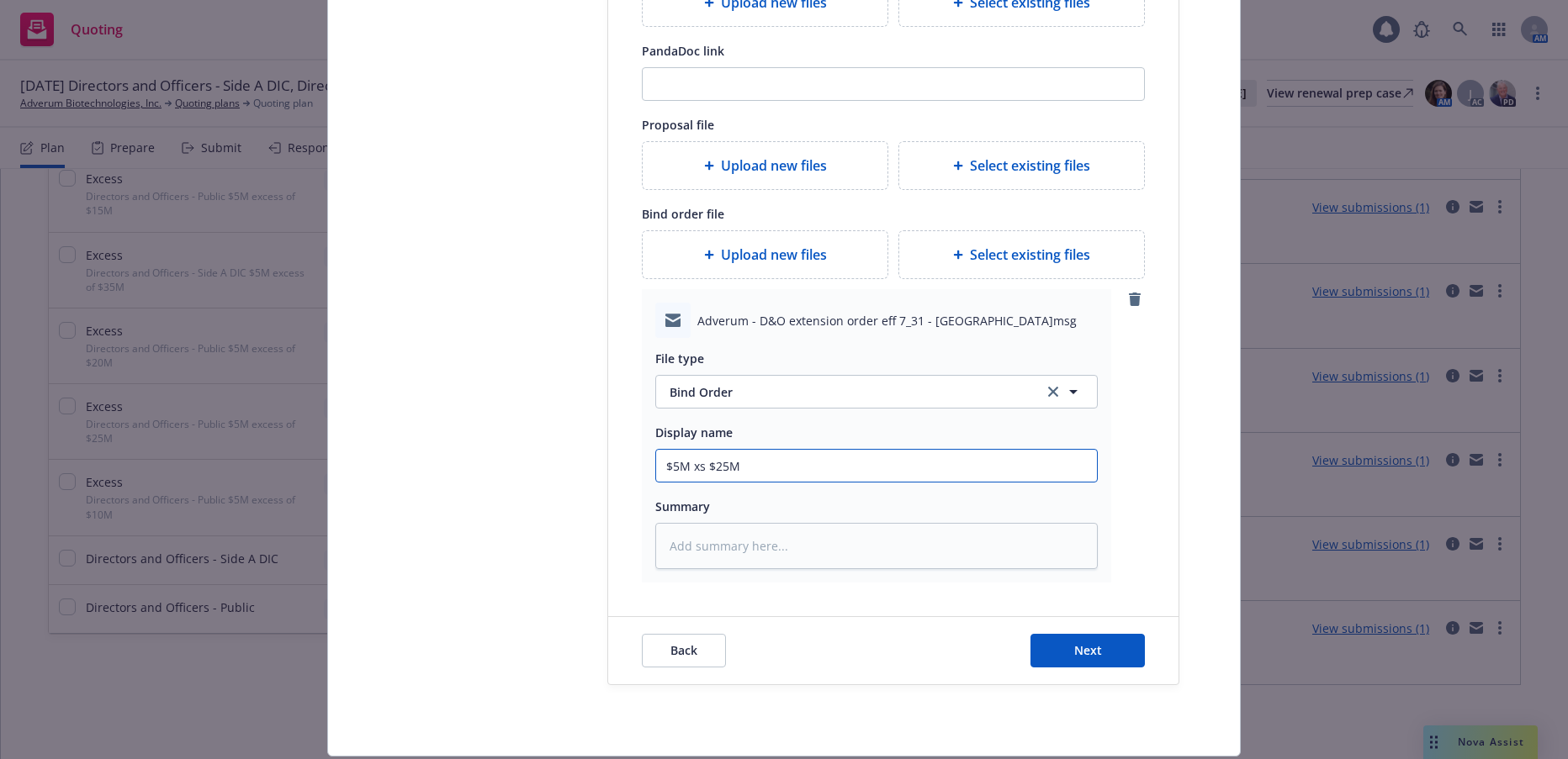
type textarea "x"
type input "$5M xs $25M s"
type textarea "x"
type input "$5M xs $25M sh"
type textarea "x"
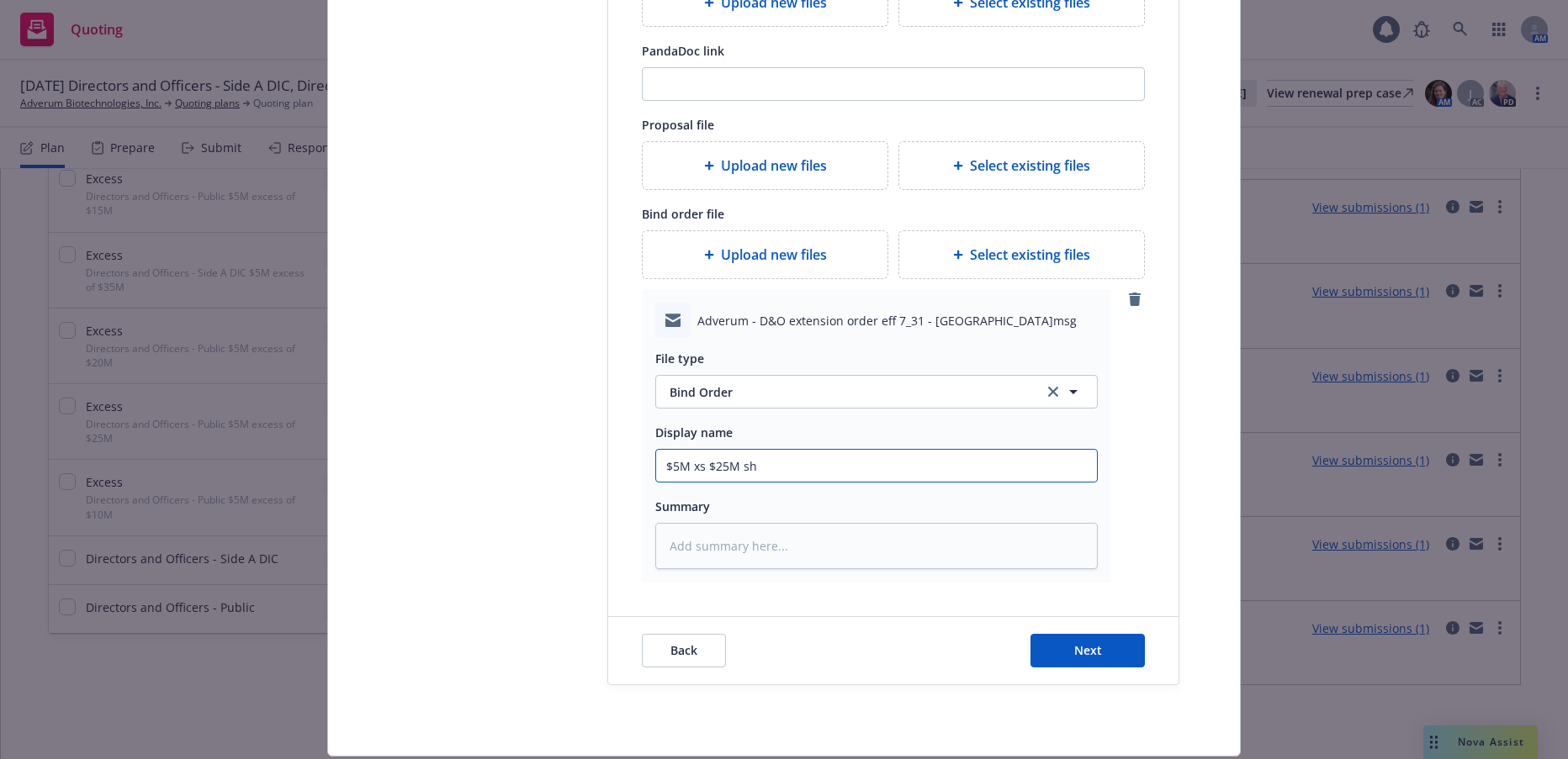
type input "$5M xs $25M sho"
type textarea "x"
type input "$5M xs $25M shor"
type textarea "x"
type input "$5M xs $25M short"
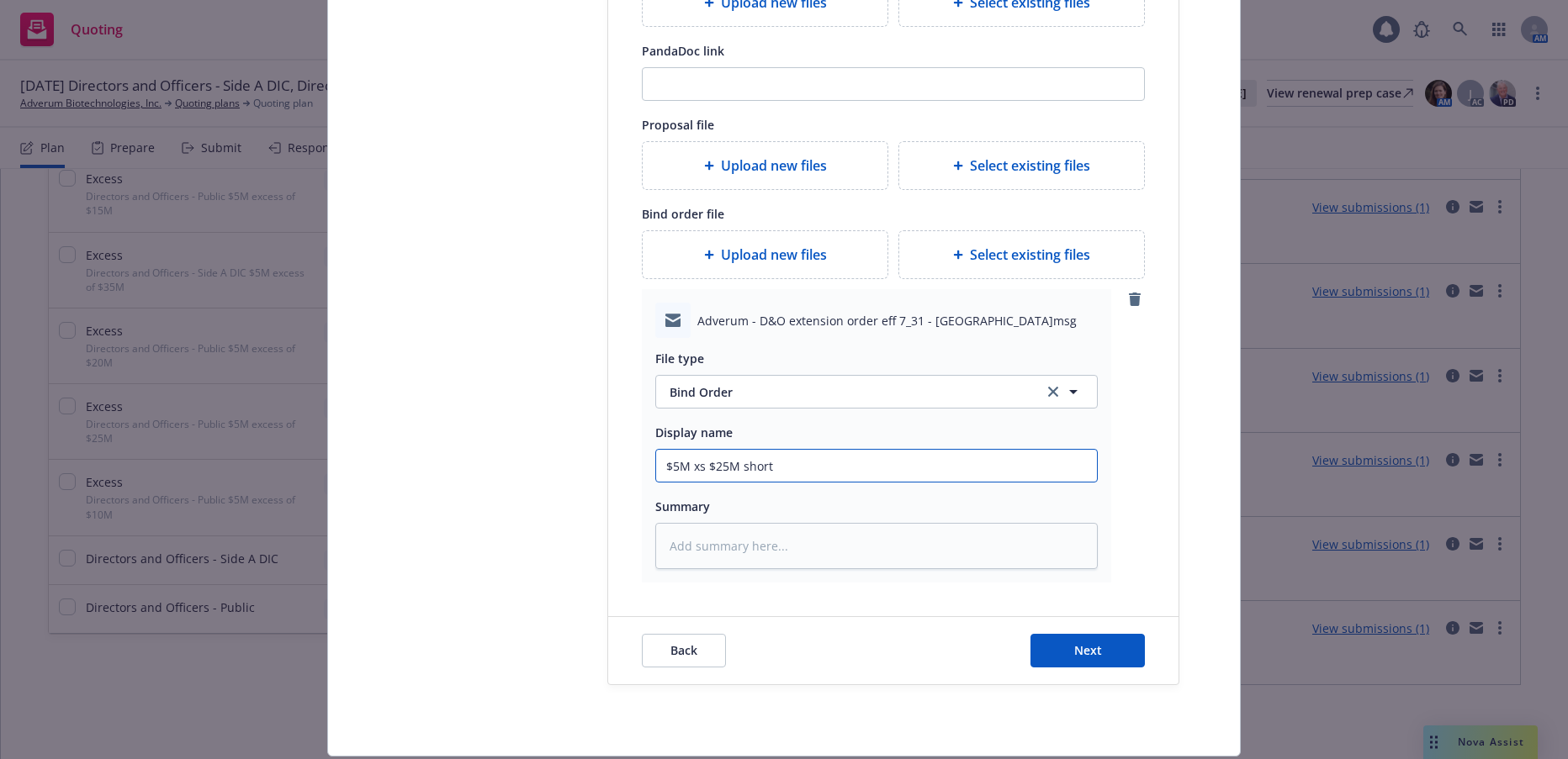
type textarea "x"
type input "$5M xs $25M hort"
type textarea "x"
type input "$5M xs $25M Short"
type textarea "x"
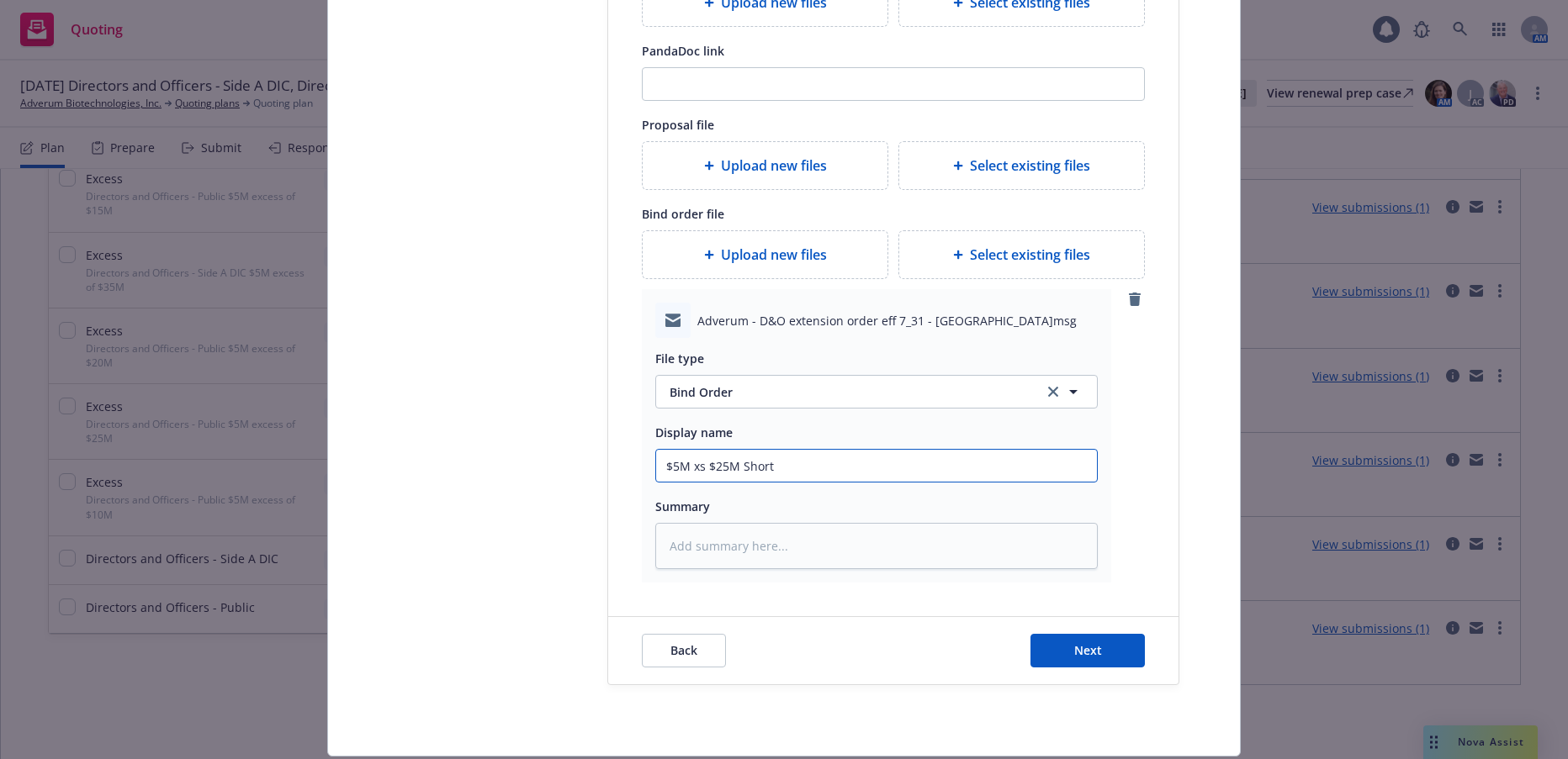
type input "$5M xs $25M Short"
type textarea "x"
type input "$5M xs $25M Short T"
type textarea "x"
type input "$5M xs $25M Short Te"
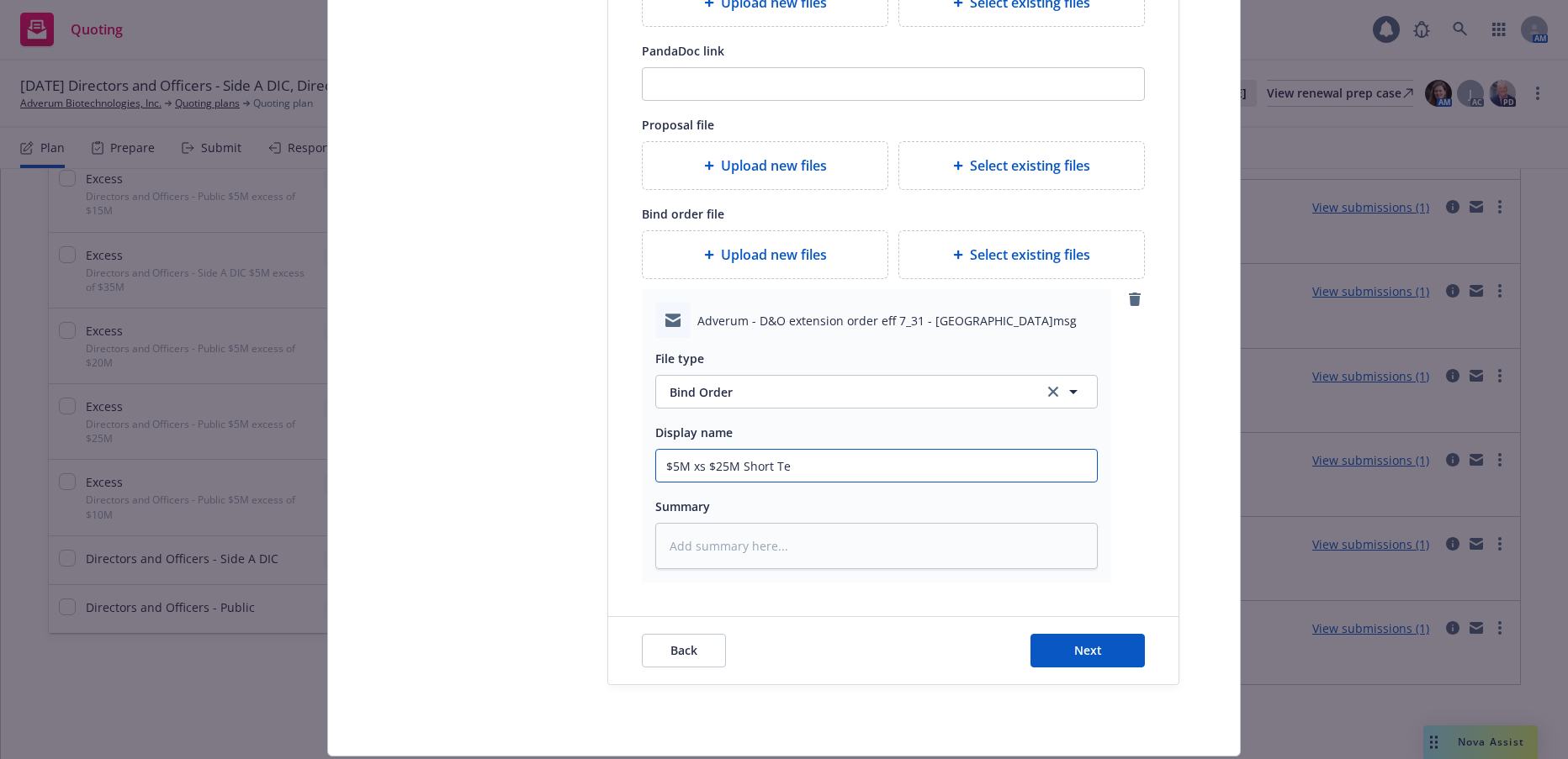
type textarea "x"
type input "$5M xs $25M Short Ter"
type textarea "x"
type input "$5M xs $25M Short Term"
type textarea "x"
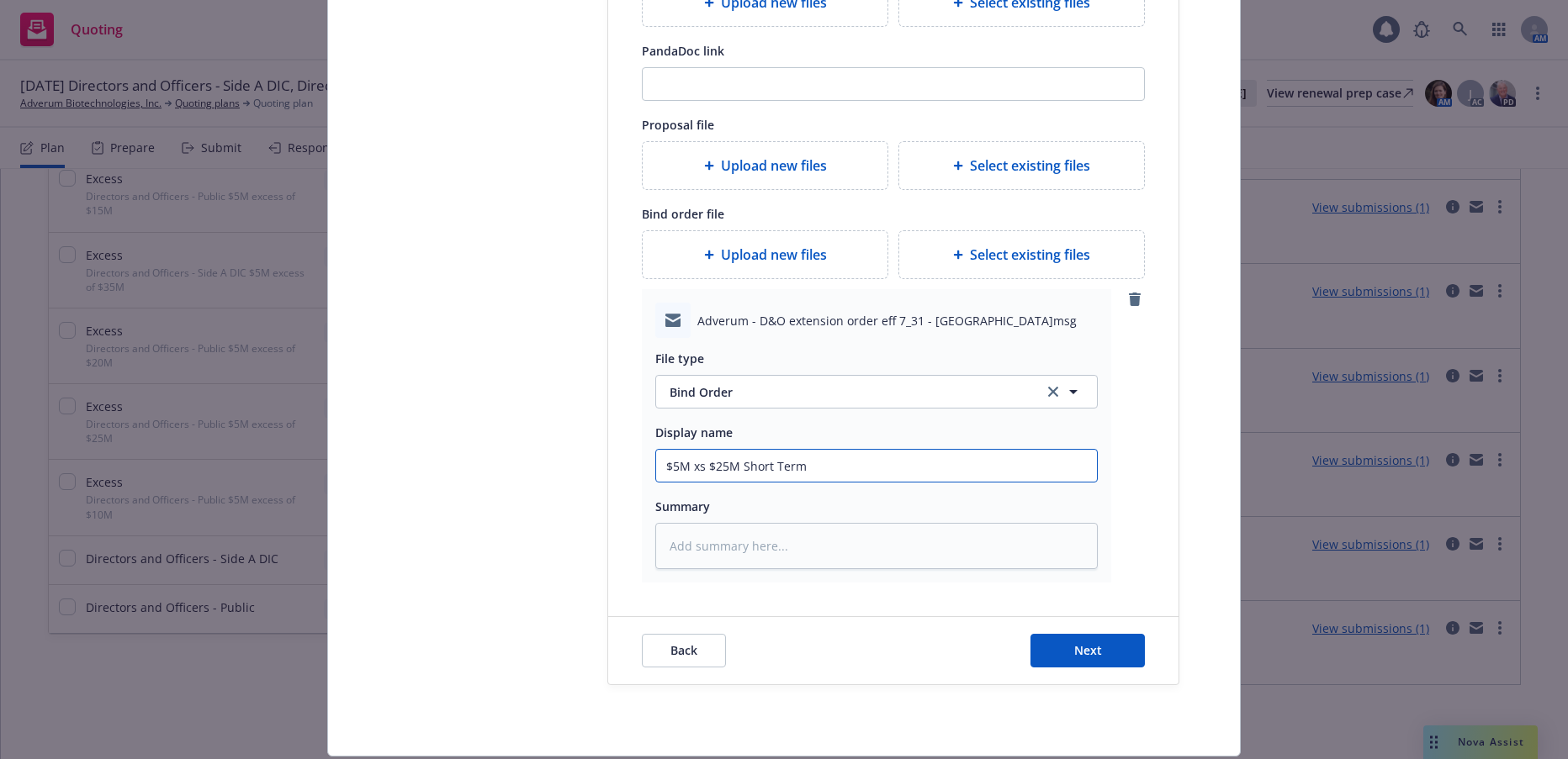
type input "$5M xs $25M Short Term B"
type textarea "x"
type input "$5M xs $25M Short Term Bi"
type textarea "x"
type input "$5M xs $25M Short Term Bin"
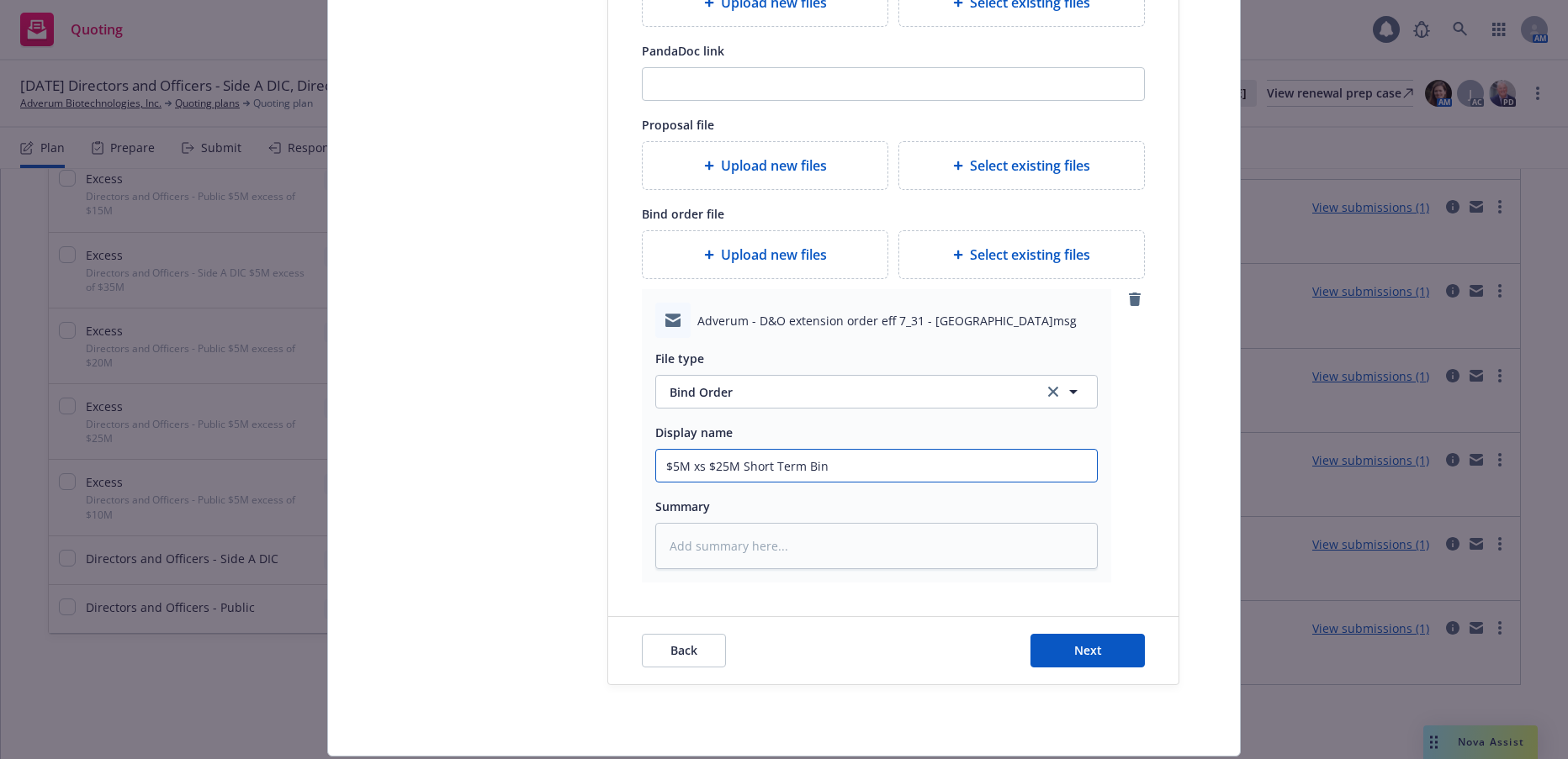
type textarea "x"
type input "$5M xs $25M Short Term Bind"
type textarea "x"
type input "$5M xs $25M Short Term Bind"
type textarea "x"
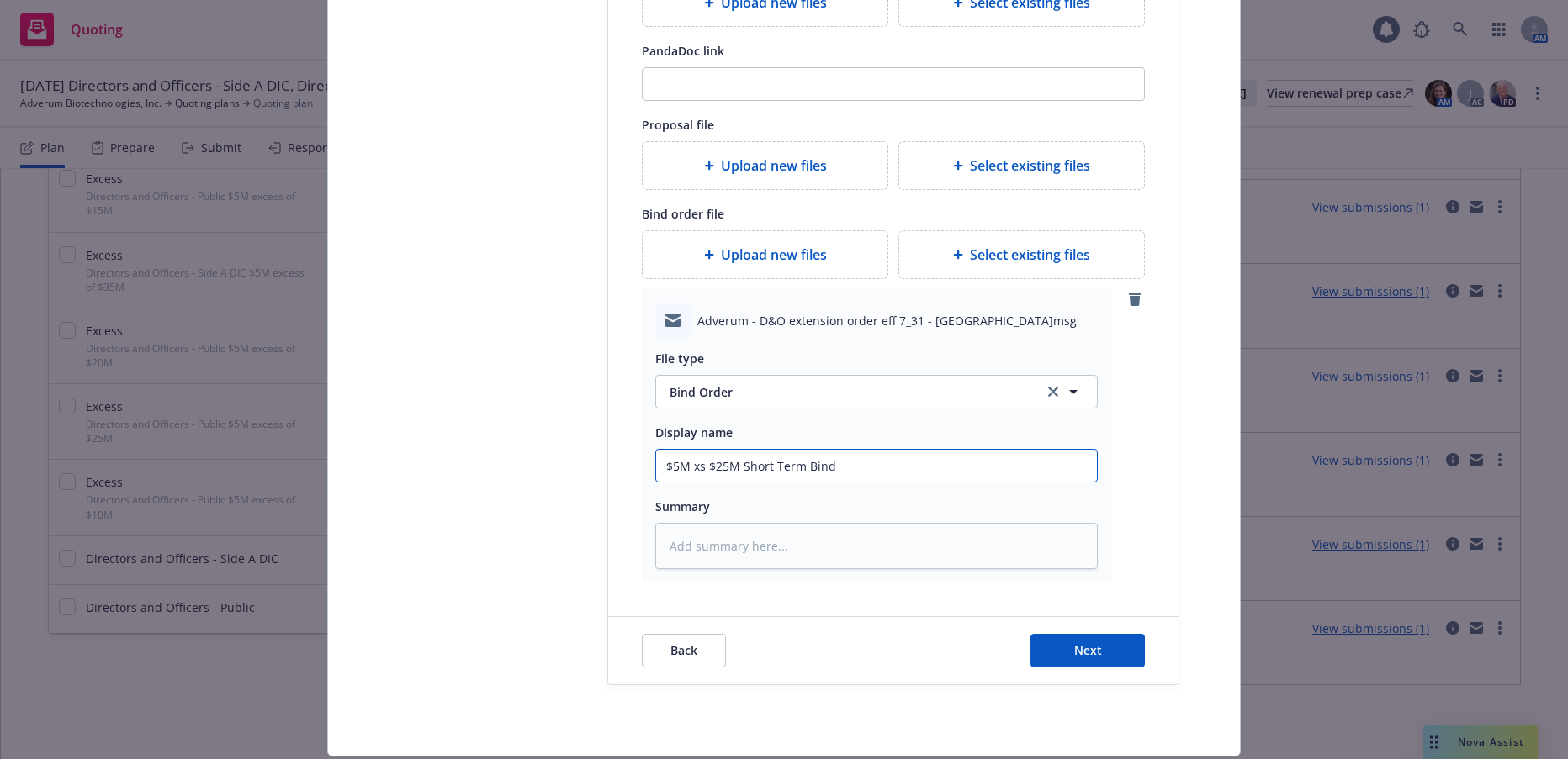
type input "$5M xs $25M Short Term Bind O"
type textarea "x"
type input "$5M xs $25M Short Term Bind Or"
type textarea "x"
type input "$5M xs $25M Short Term Bind Ord"
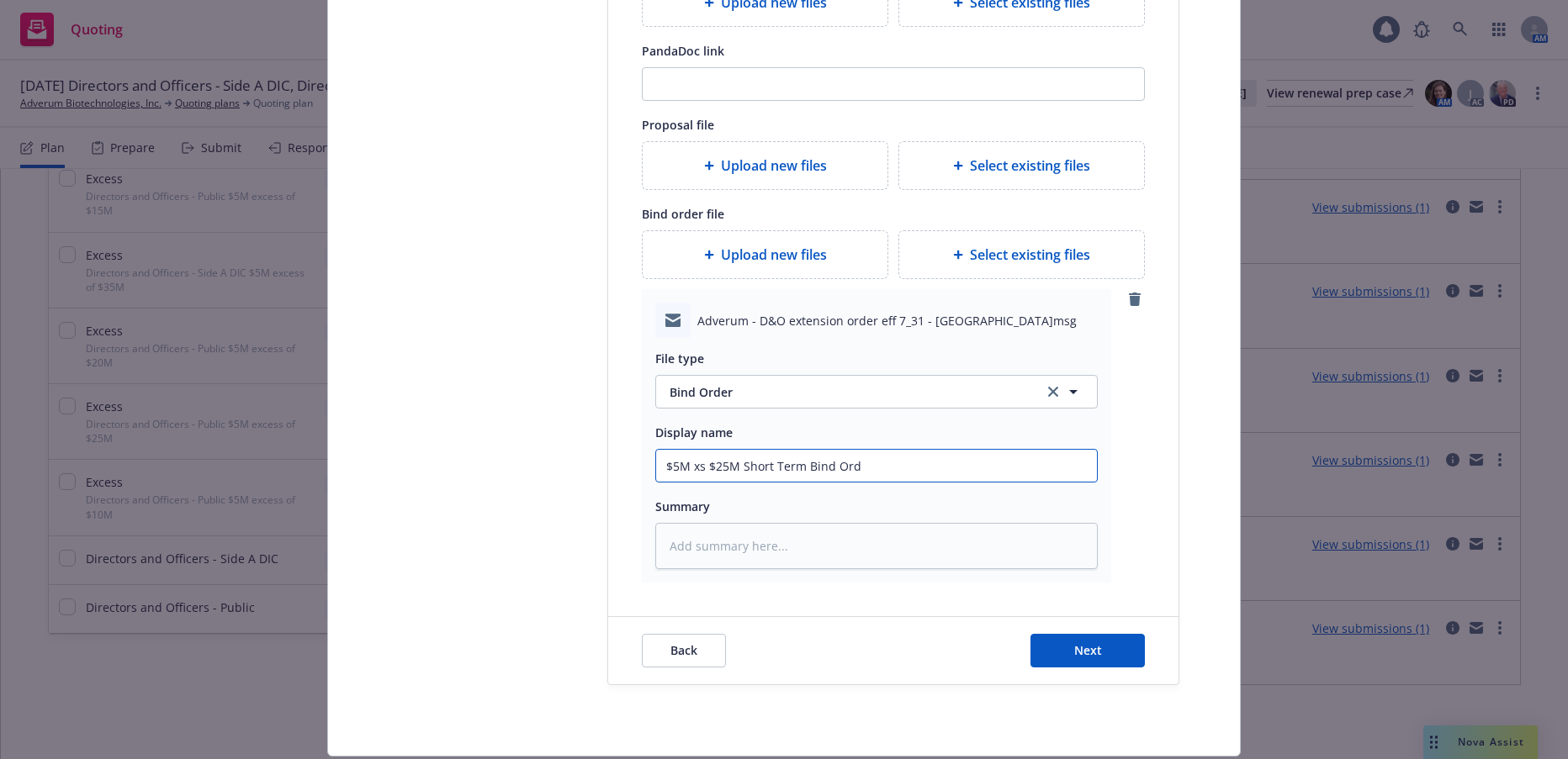
type textarea "x"
type input "$5M xs $25M Short Term Bind Orde"
type textarea "x"
type input "$5M xs $25M Short Term Bind Order"
type textarea "x"
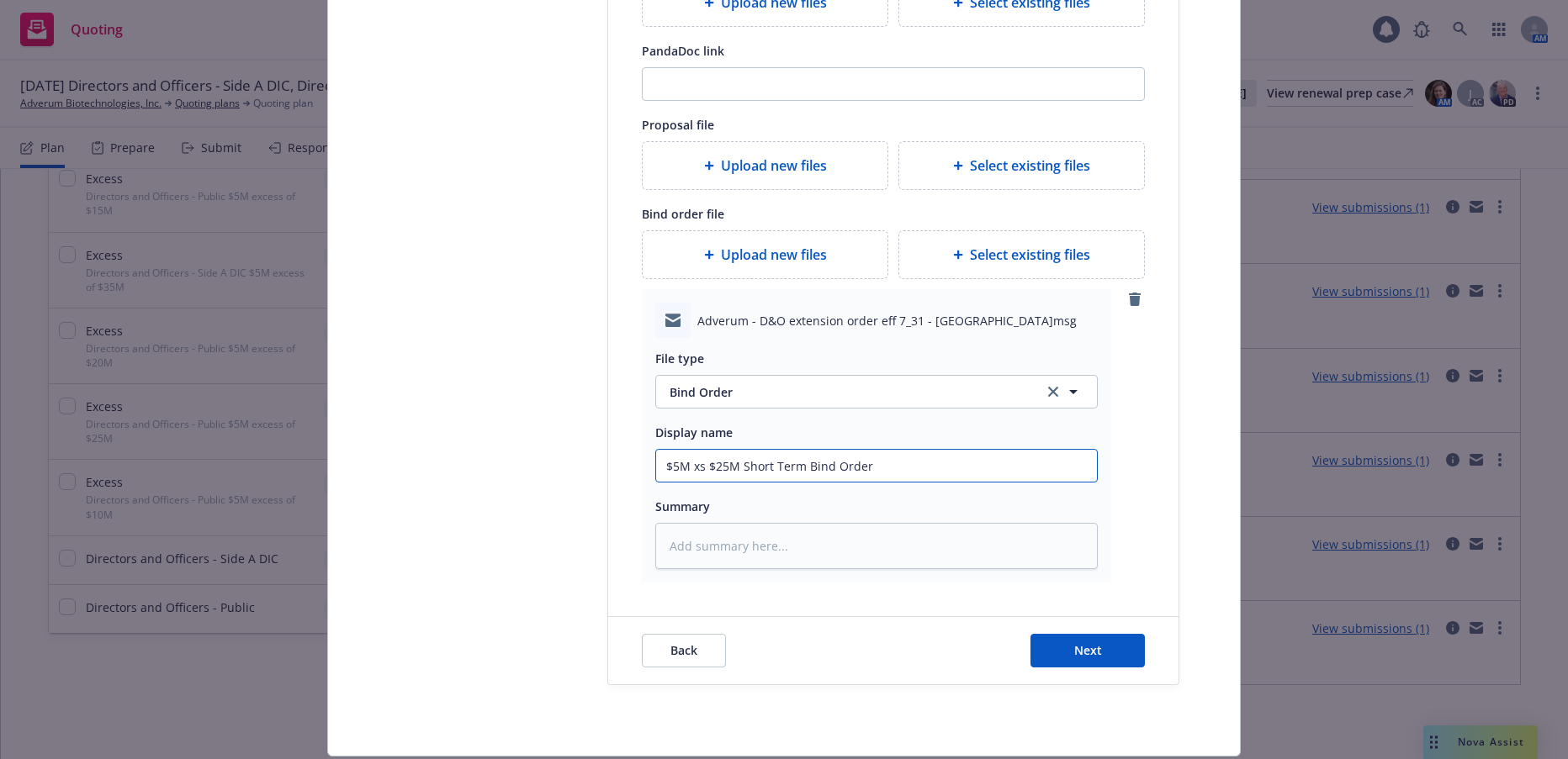
type input "$5M xs $25M Short Term Bind Order"
type textarea "x"
type input "$5M xs $25M Short Term Bind Order t"
type textarea "x"
type input "$5M xs $25M Short Term Bind Order to"
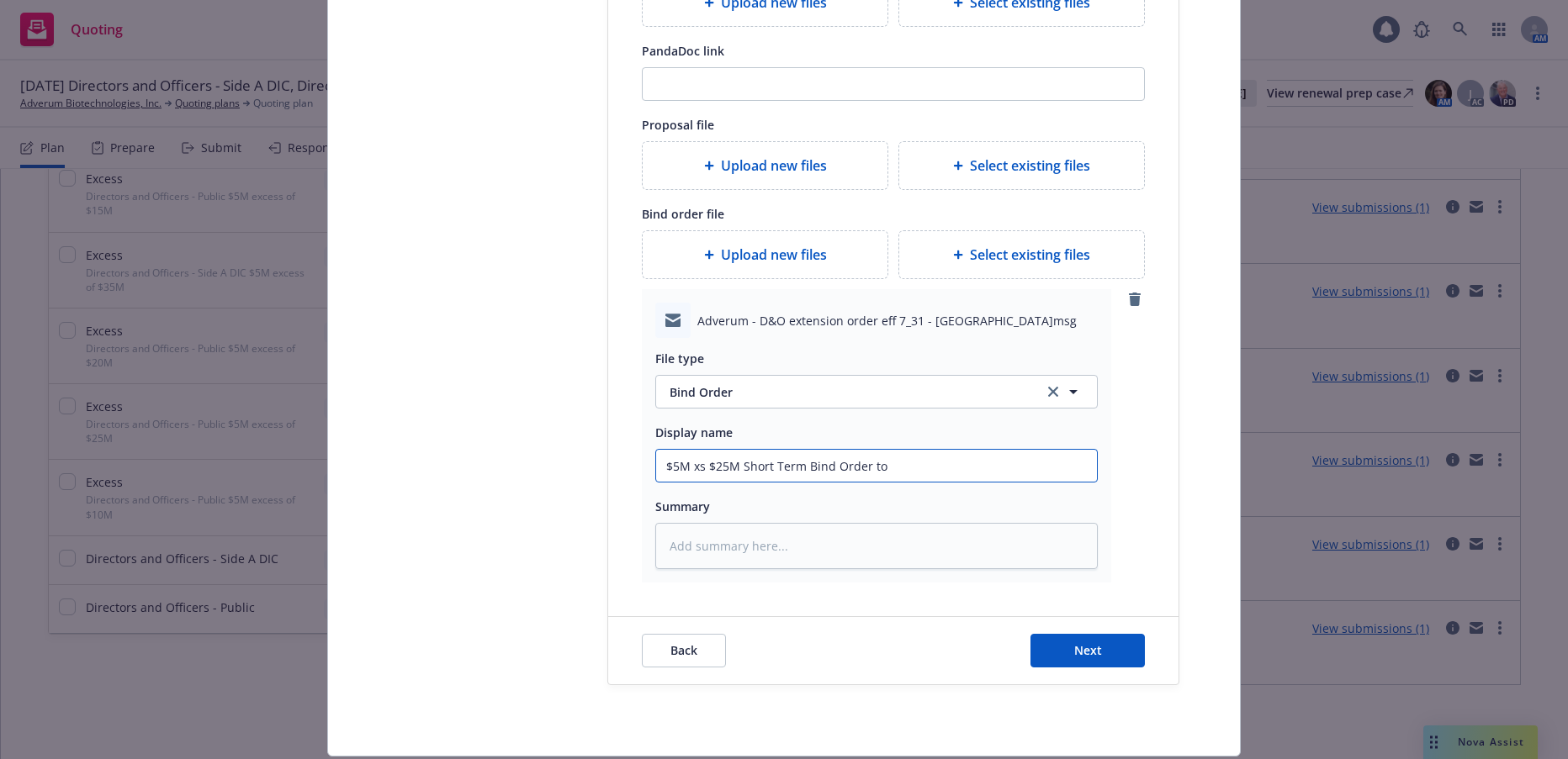
type textarea "x"
type input "$5M xs $25M Short Term Bind Order to"
type textarea "x"
type input "$5M xs $25M Short Term Bind Order to W"
type textarea "x"
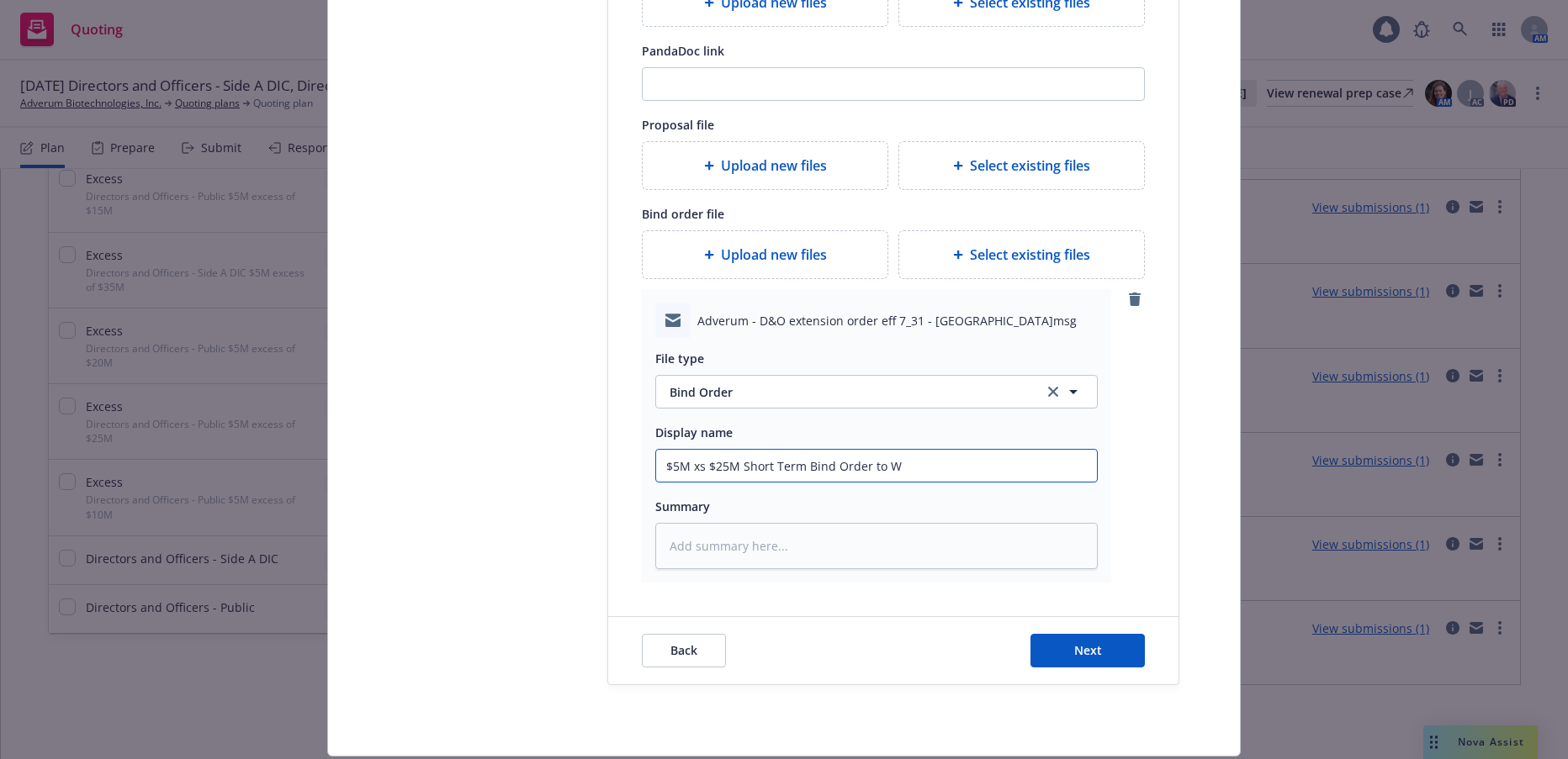
type input "$5M xs $25M Short Term Bind Order to We"
type textarea "x"
type input "$5M xs $25M Short Term Bind Order to Wet"
type textarea "x"
type input "$5M xs $25M Short Term Bind Order to We"
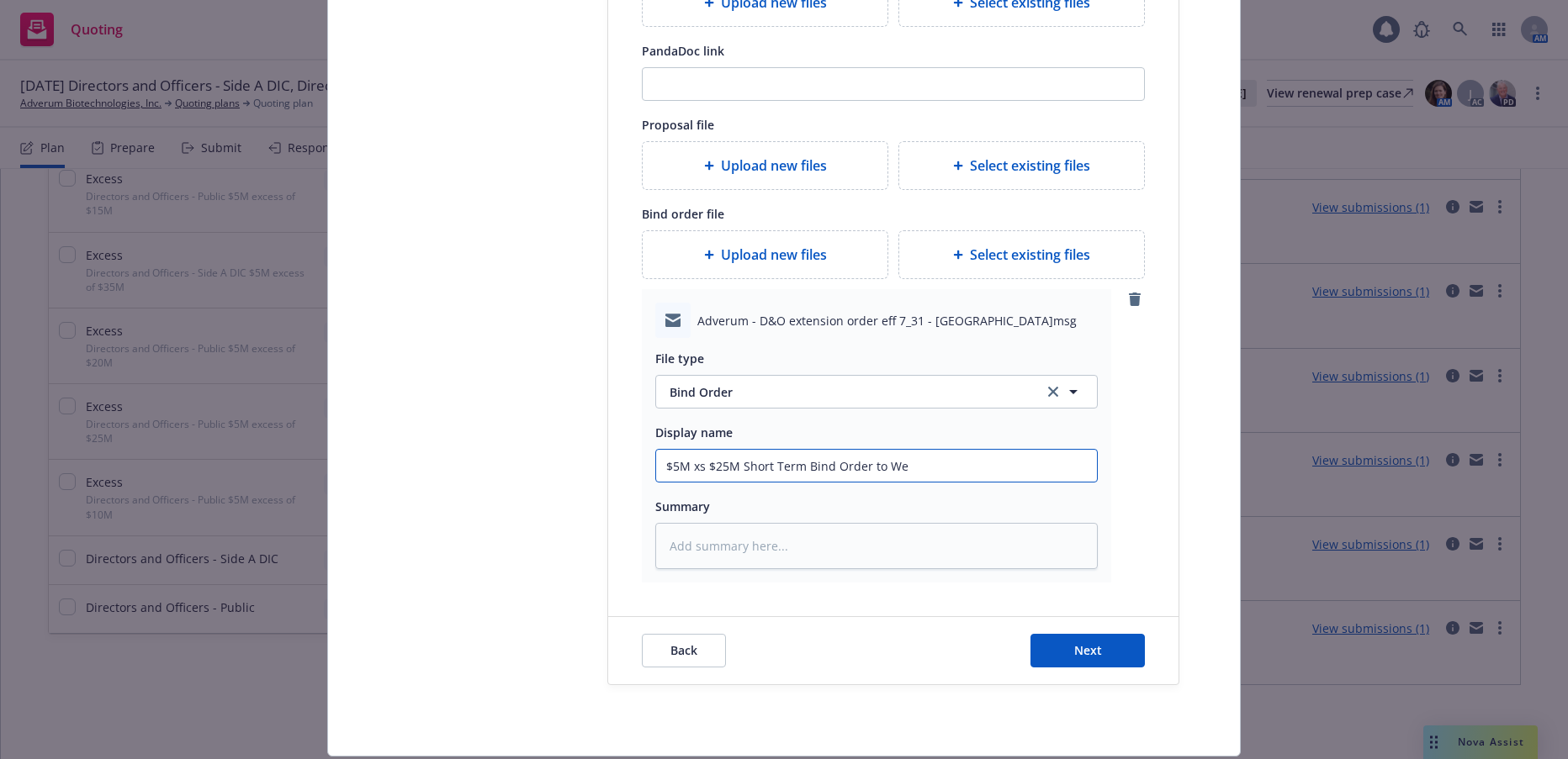
type textarea "x"
type input "$5M xs $25M Short Term Bind Order to Wes"
type textarea "x"
type input "$5M xs $25M Short Term Bind Order to West"
type textarea "x"
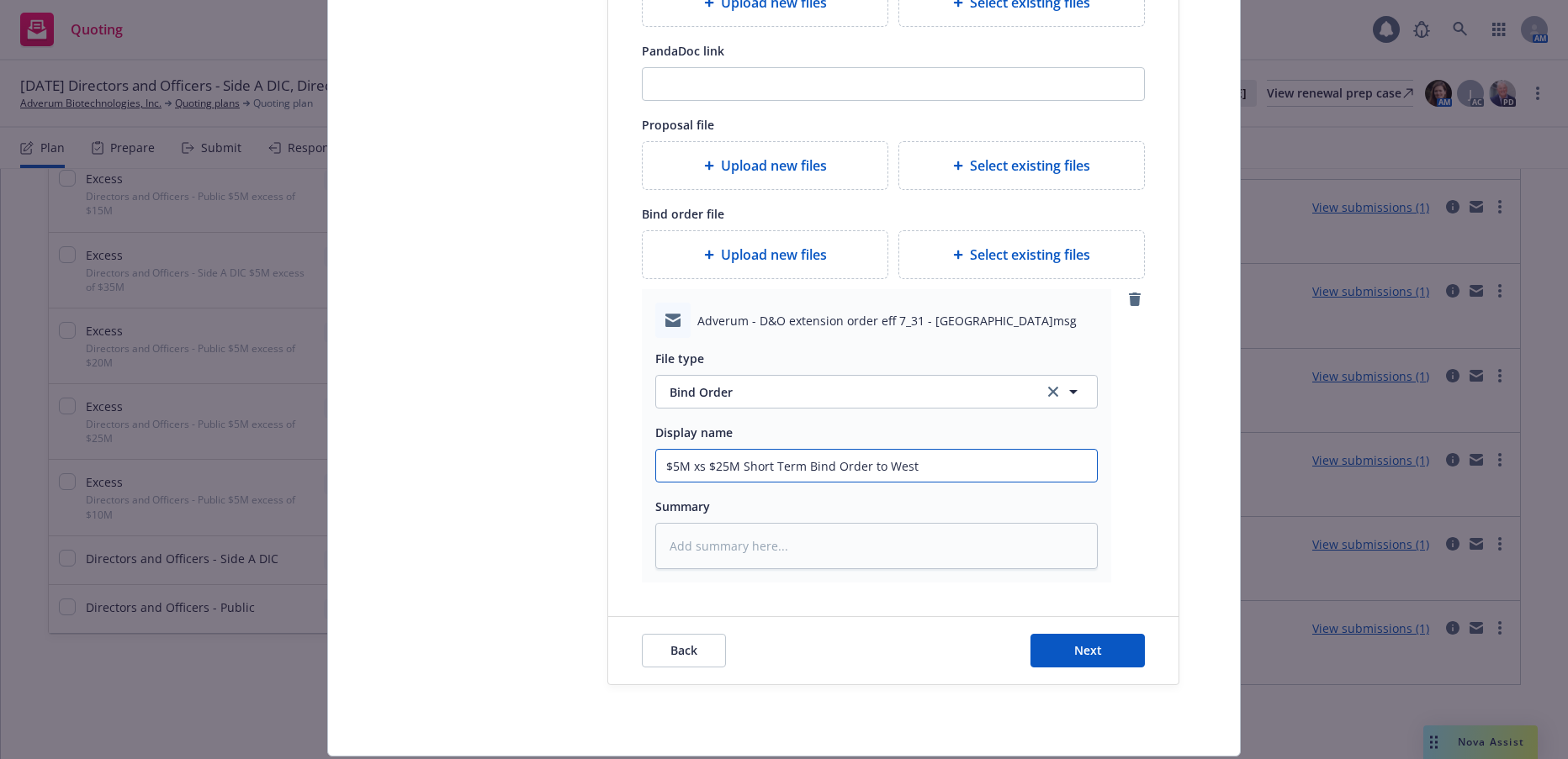
type input "$5M xs $25M Short Term Bind Order to Westf"
type textarea "x"
type input "$5M xs $25M Short Term Bind Order to Westfi"
type textarea "x"
type input "$5M xs $25M Short Term Bind Order to Westfiel"
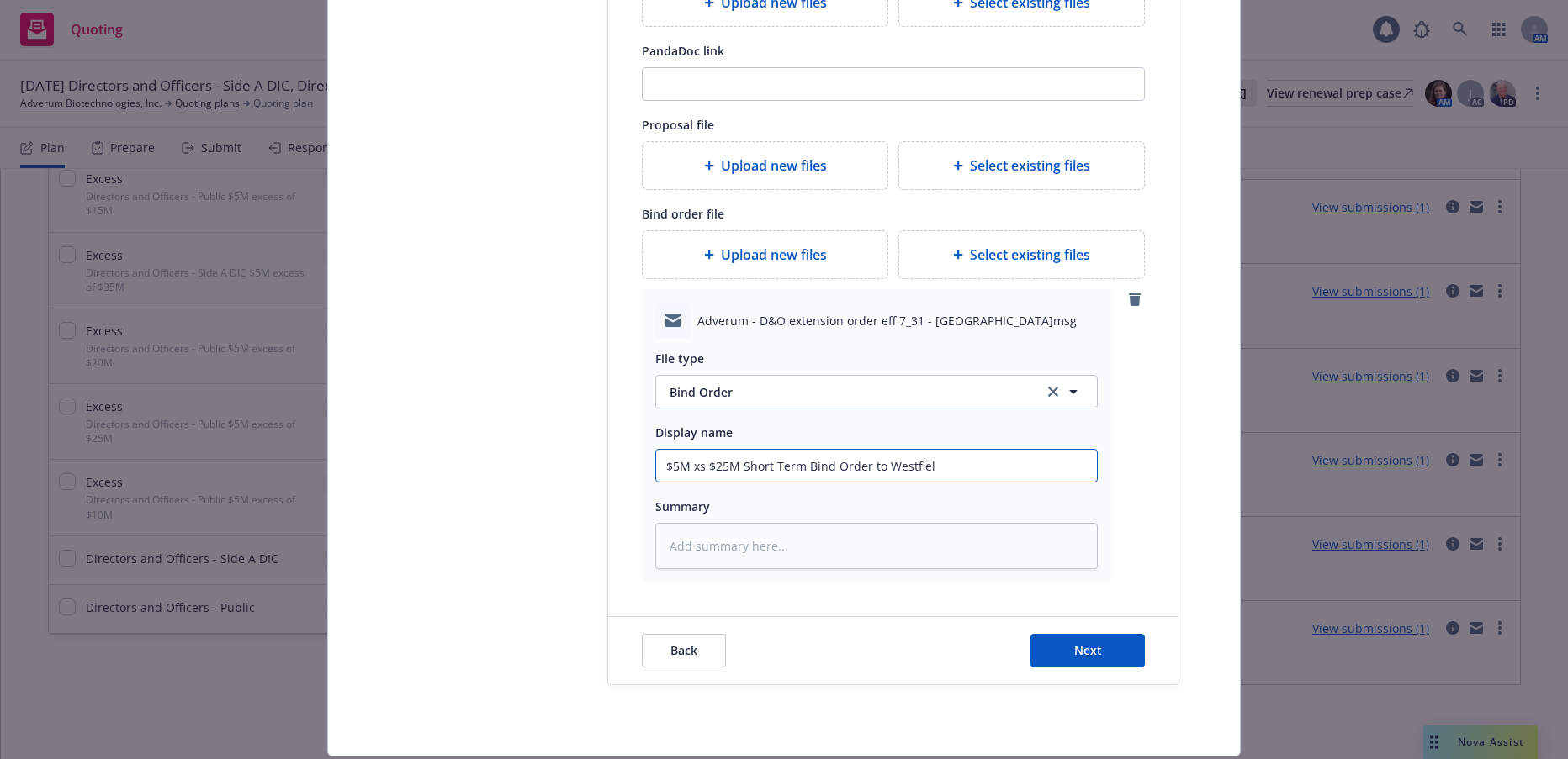
type textarea "x"
type input "$5M xs $25M Short Term Bind Order to Westfield"
type textarea "x"
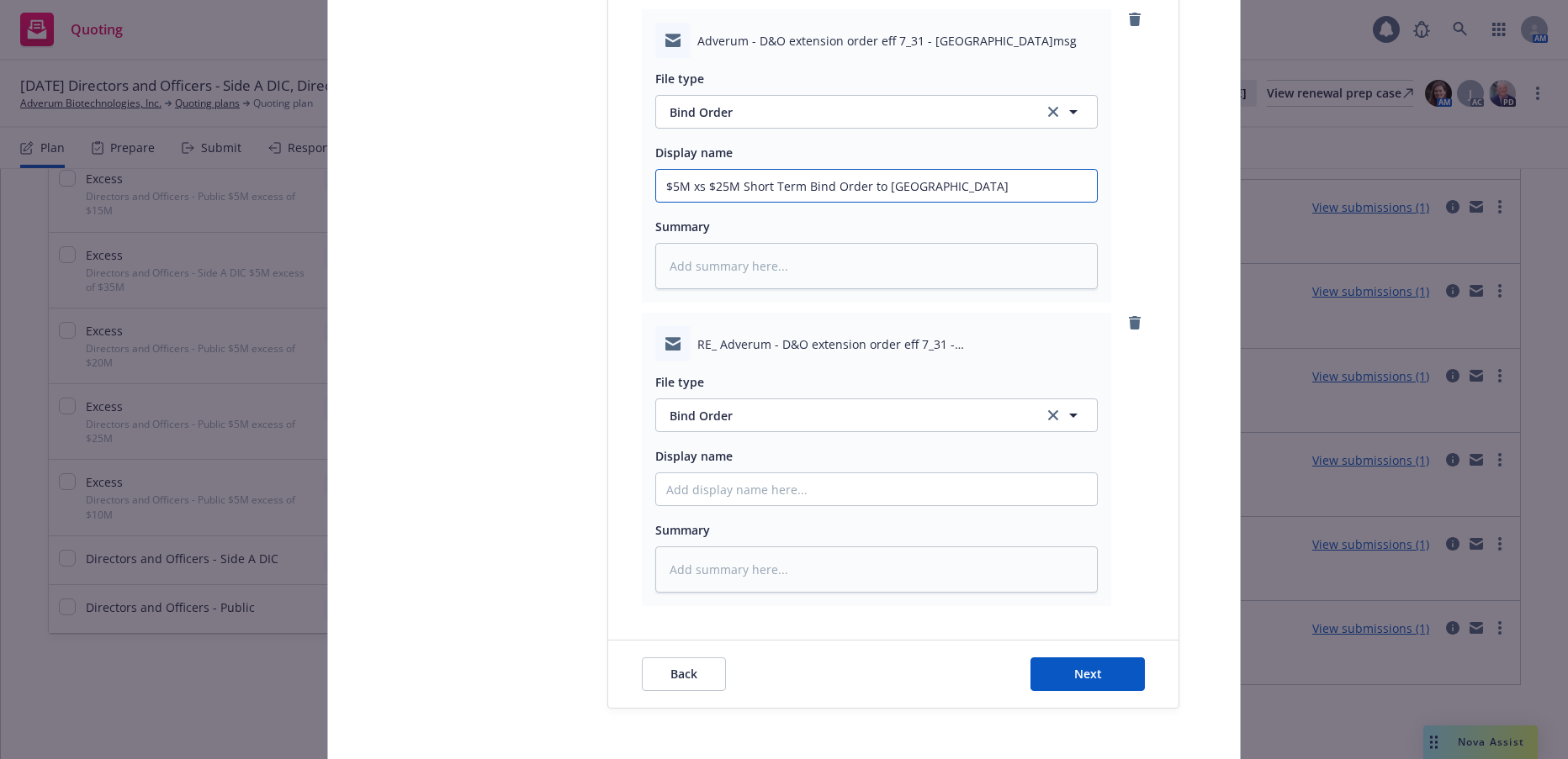
scroll to position [767, 0]
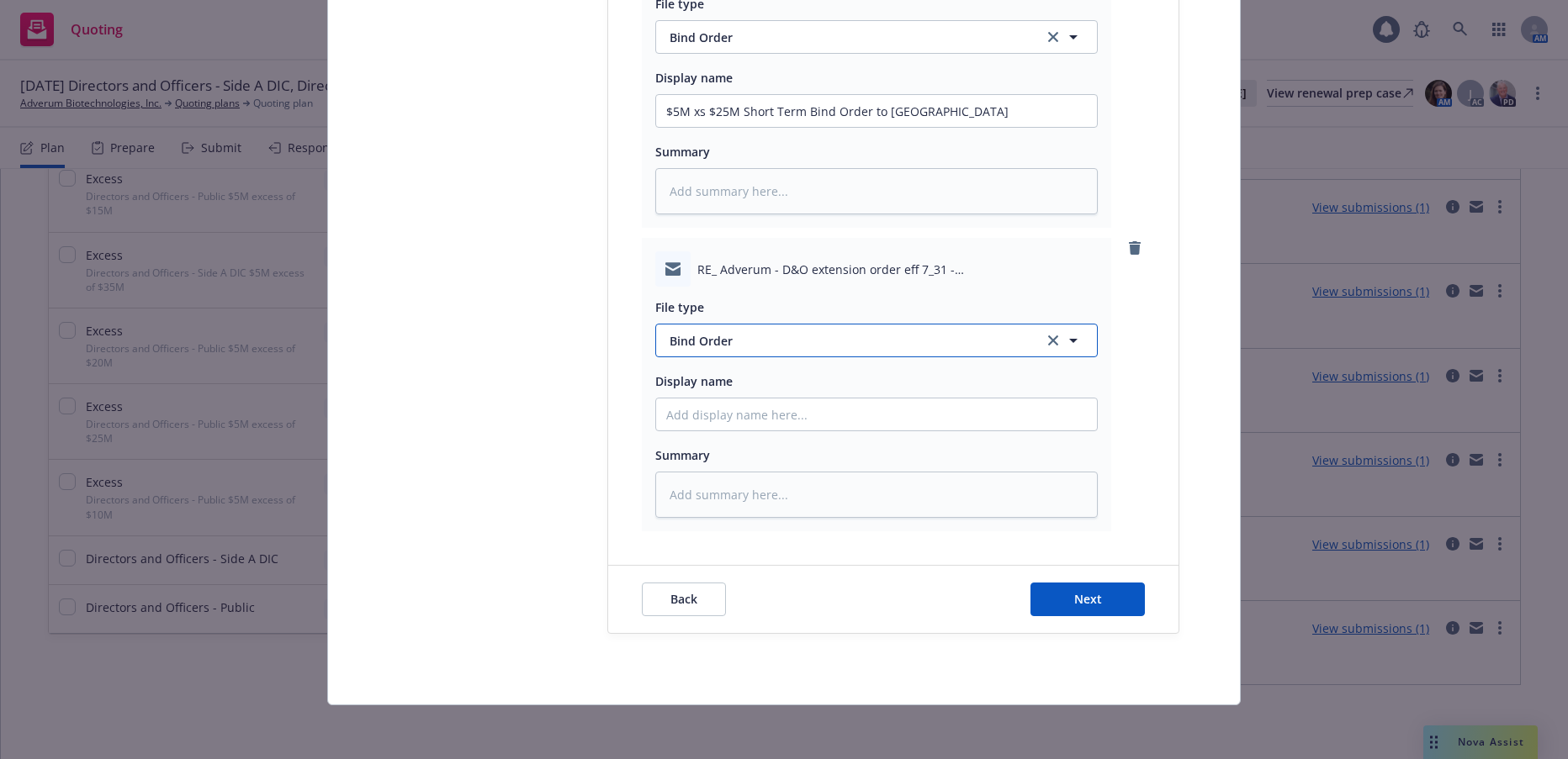
click at [714, 329] on button "Bind Order" at bounding box center [876, 340] width 442 height 34
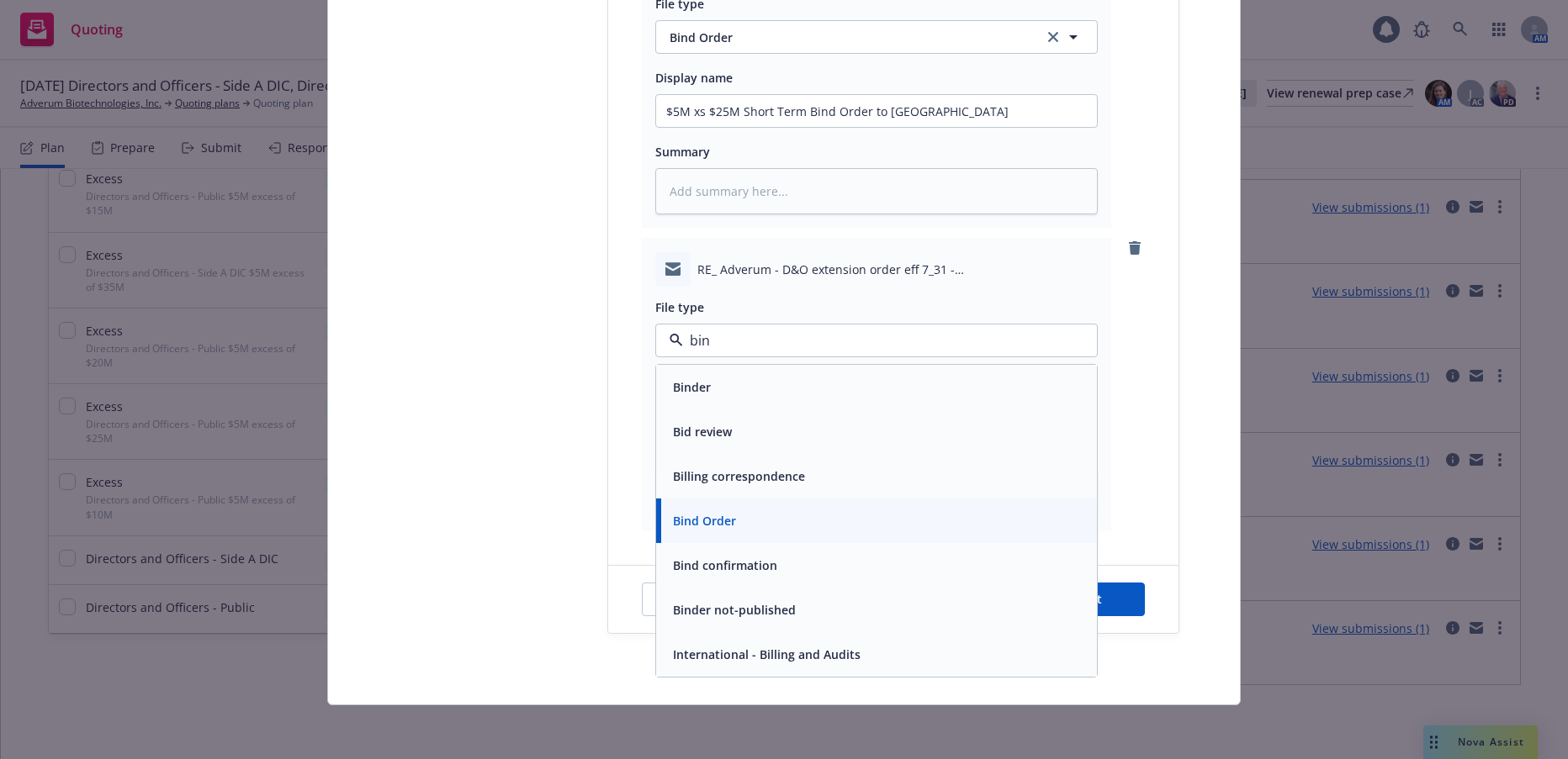
type input "bind"
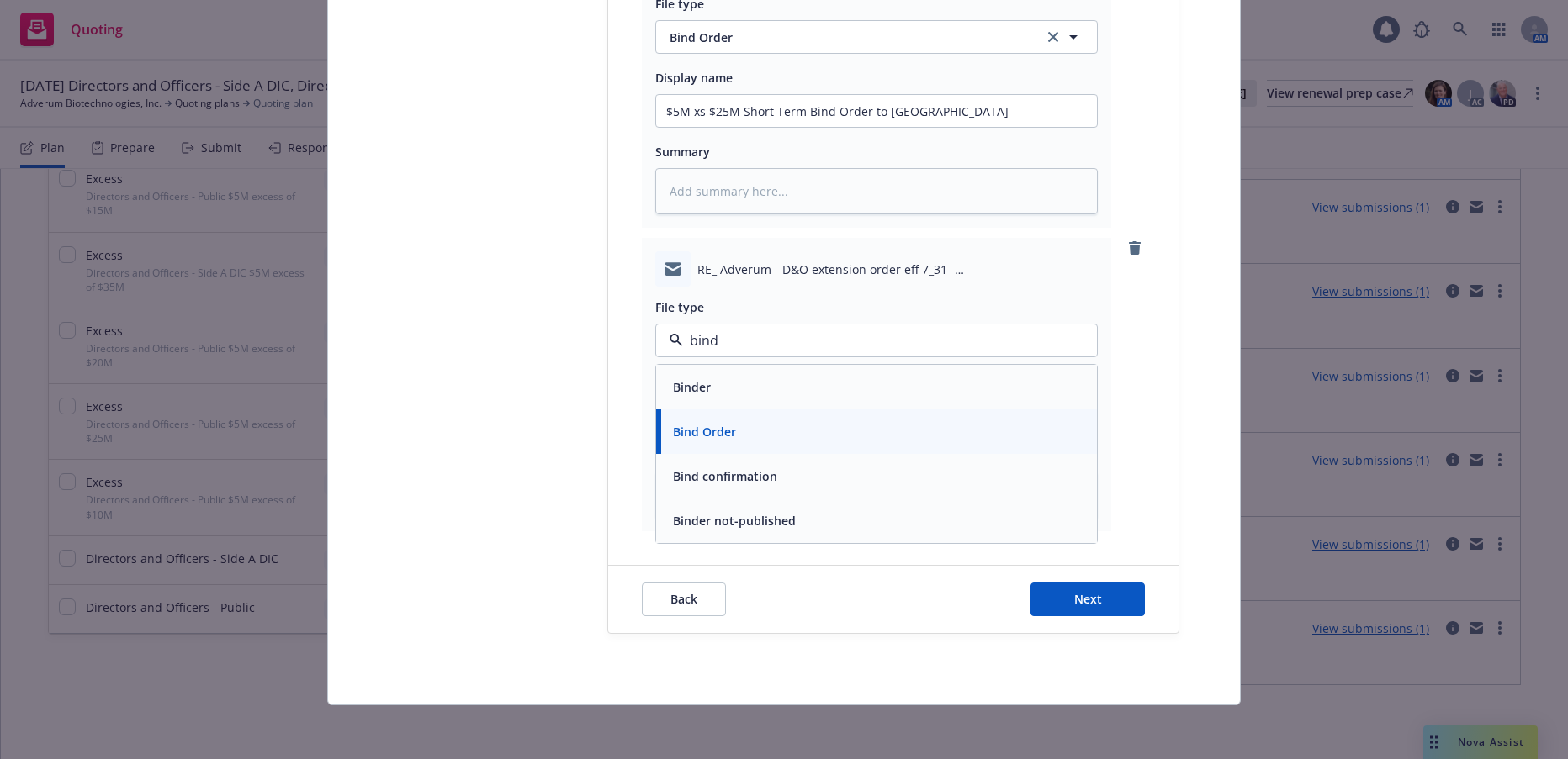
click at [763, 476] on span "Bind confirmation" at bounding box center [724, 476] width 104 height 18
drag, startPoint x: 949, startPoint y: 116, endPoint x: 661, endPoint y: 108, distance: 288.1
click at [661, 108] on input "$5M xs $25M Short Term Bind Order to Westfield" at bounding box center [876, 111] width 441 height 32
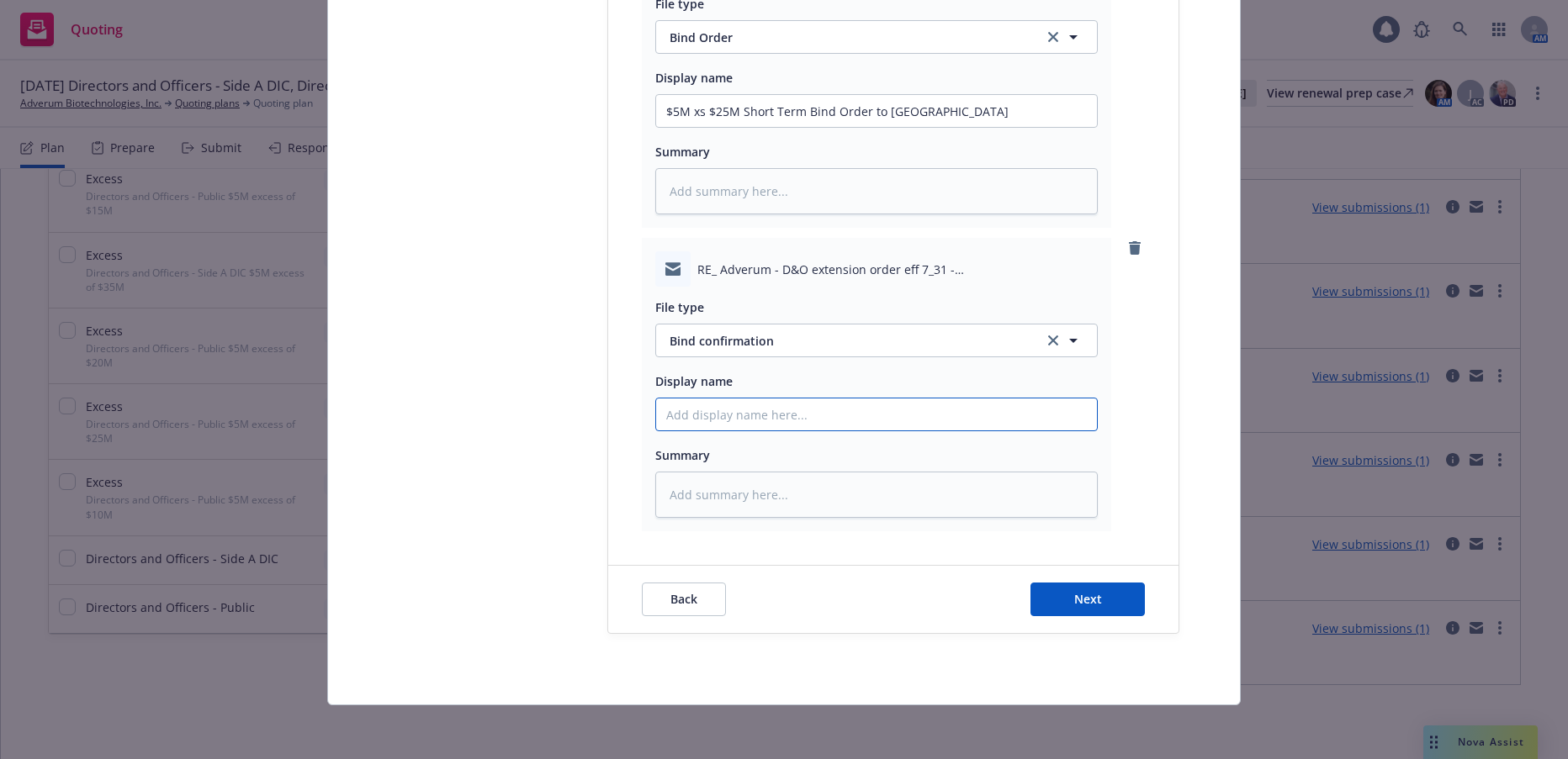
click at [698, 417] on input "Display name" at bounding box center [876, 414] width 441 height 32
paste input "$5M xs $25M Short Term Bind Order to Westfield"
type textarea "x"
type input "$5M xs $25M Short Term Bind Order to Westfield"
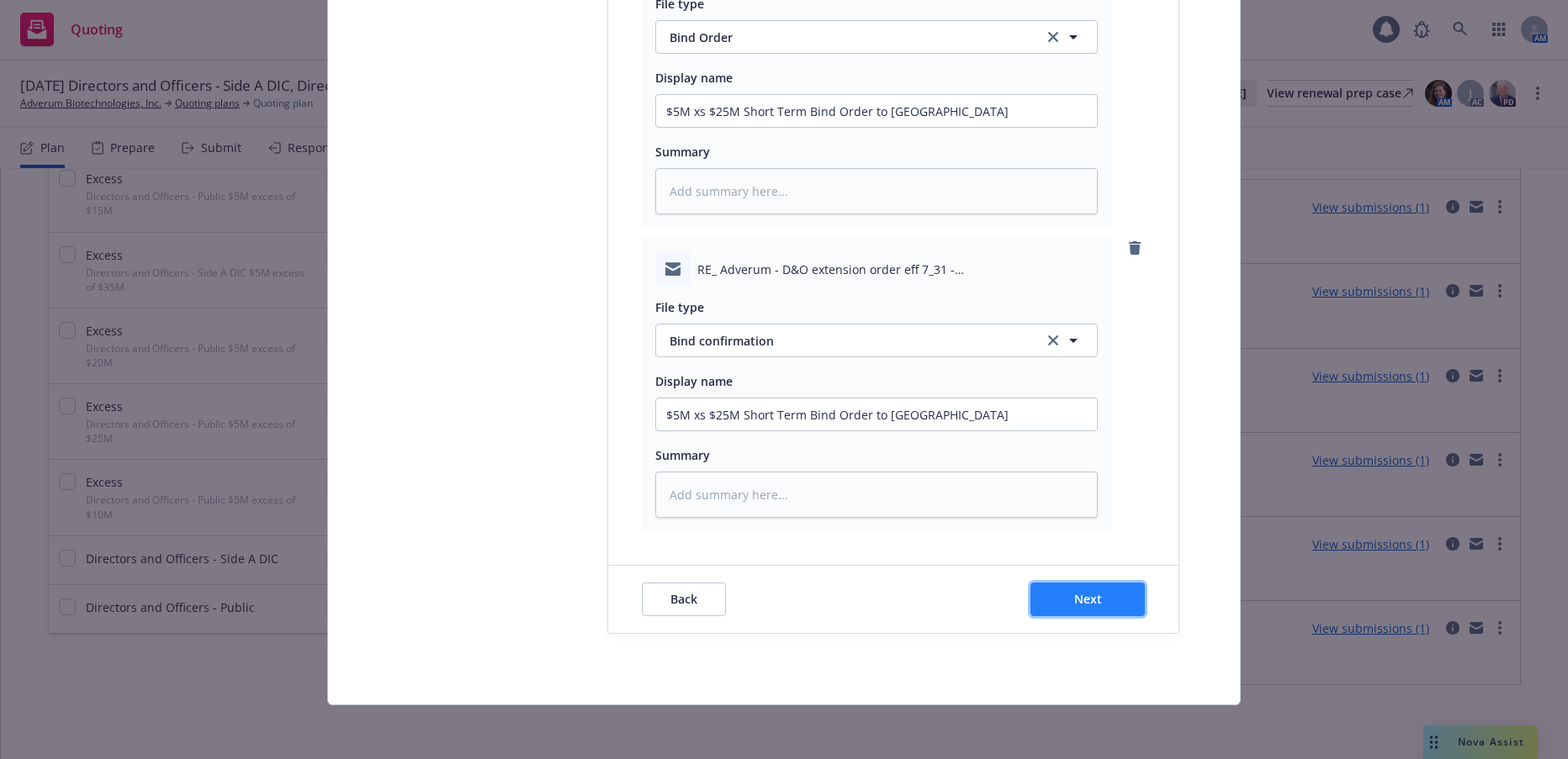
click at [1074, 592] on span "Next" at bounding box center [1088, 599] width 28 height 16
type textarea "x"
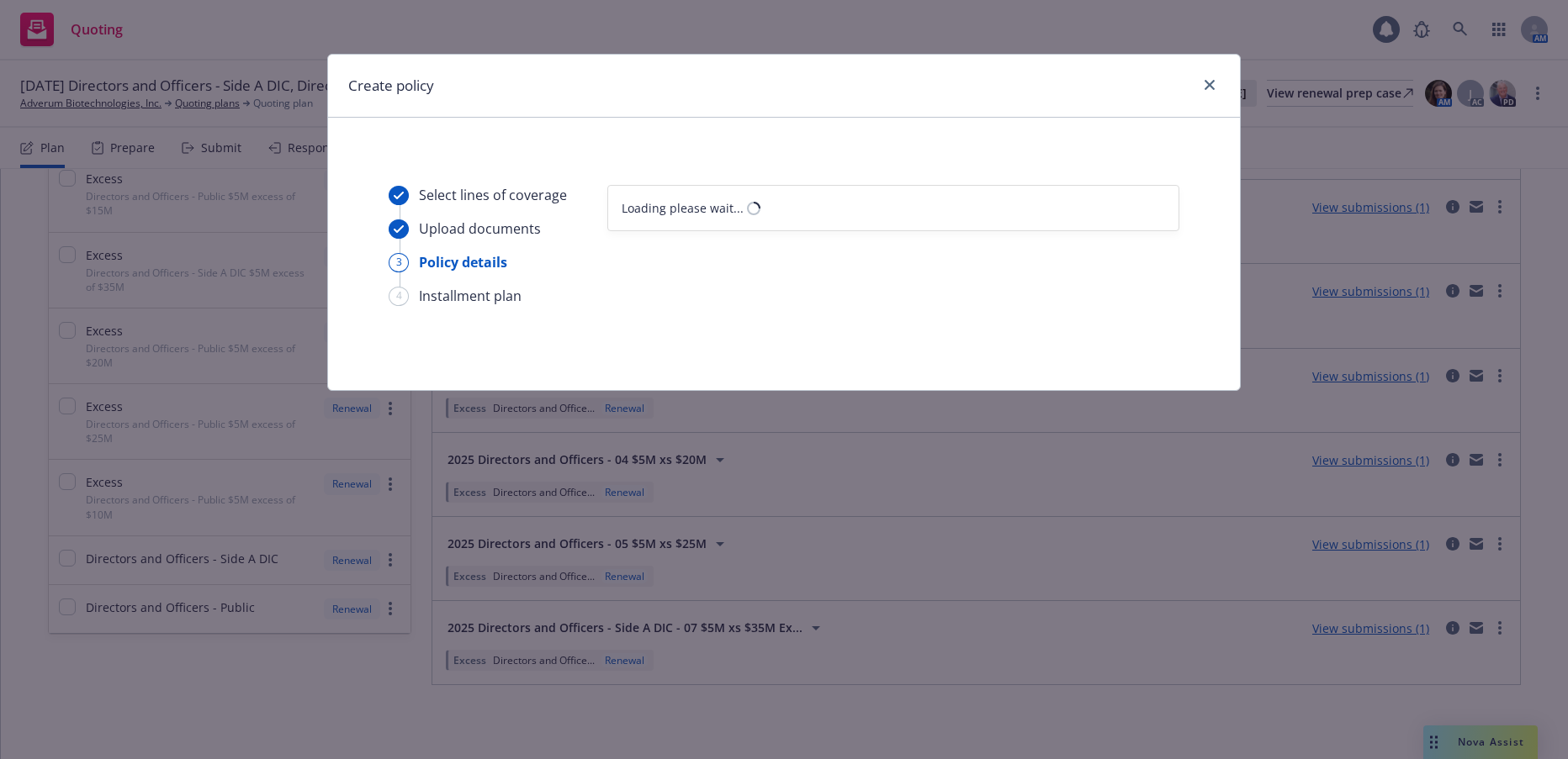
scroll to position [0, 0]
select select "12"
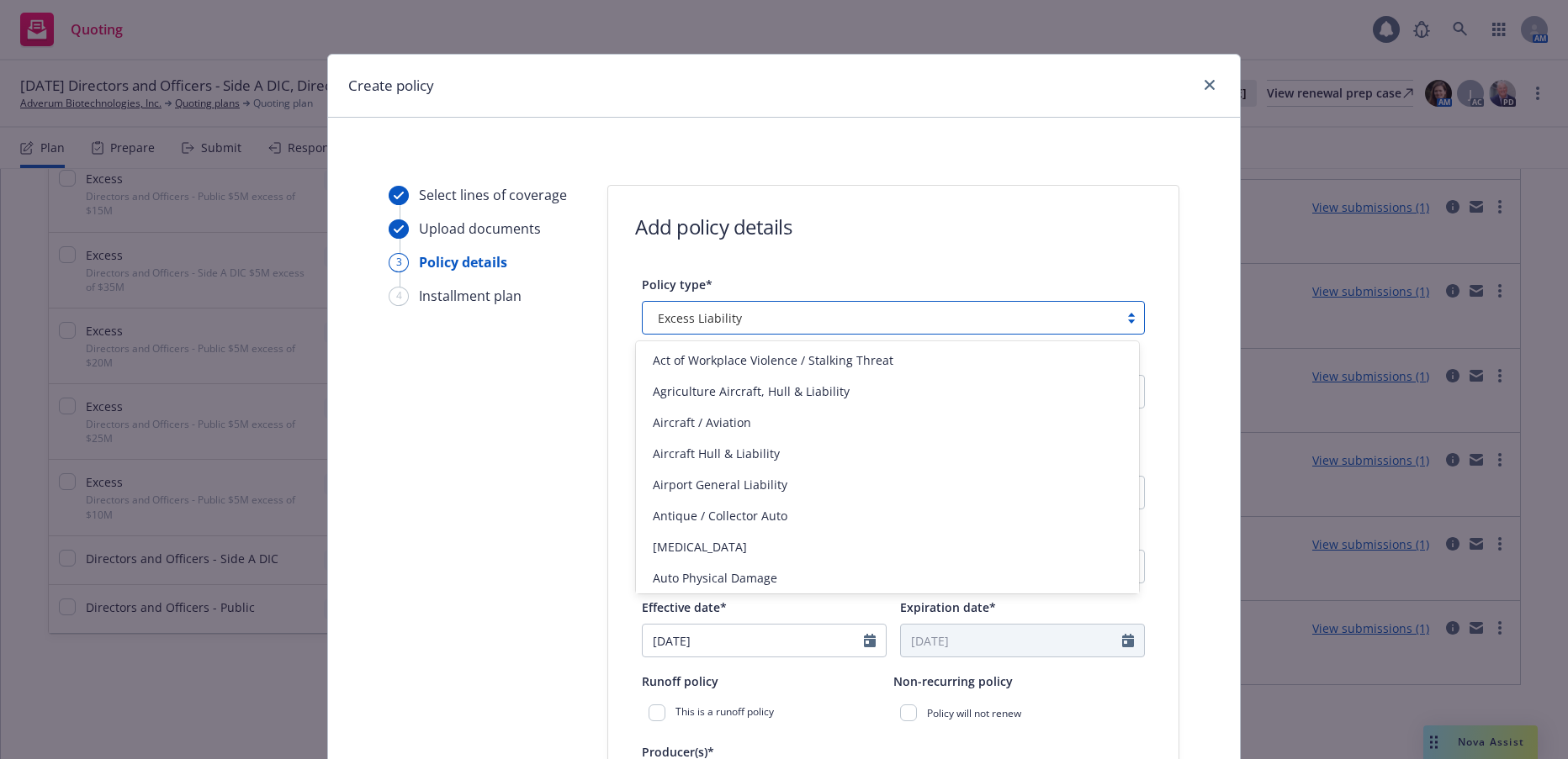
click at [1123, 320] on div at bounding box center [1131, 318] width 25 height 14
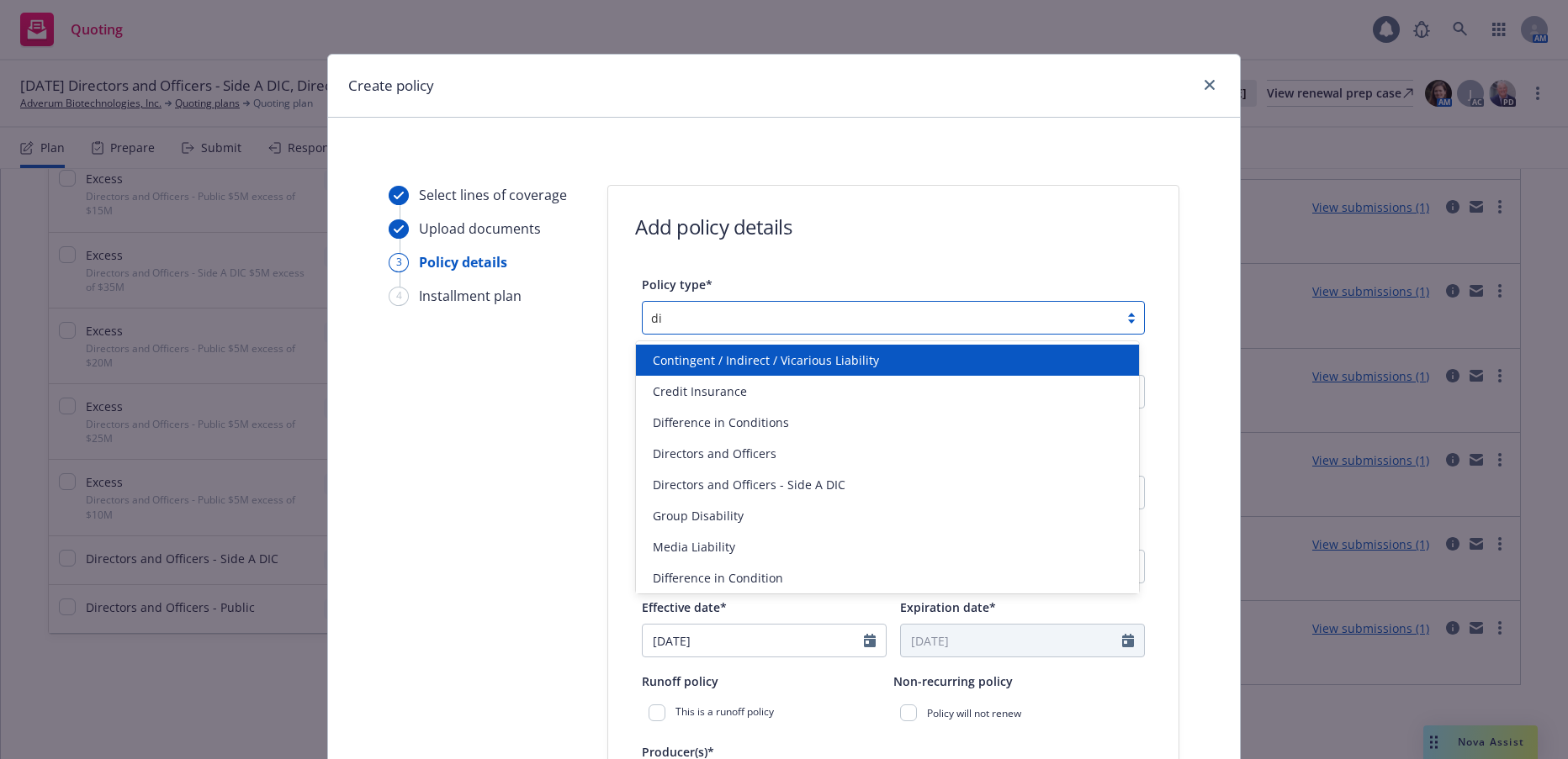
type input "dir"
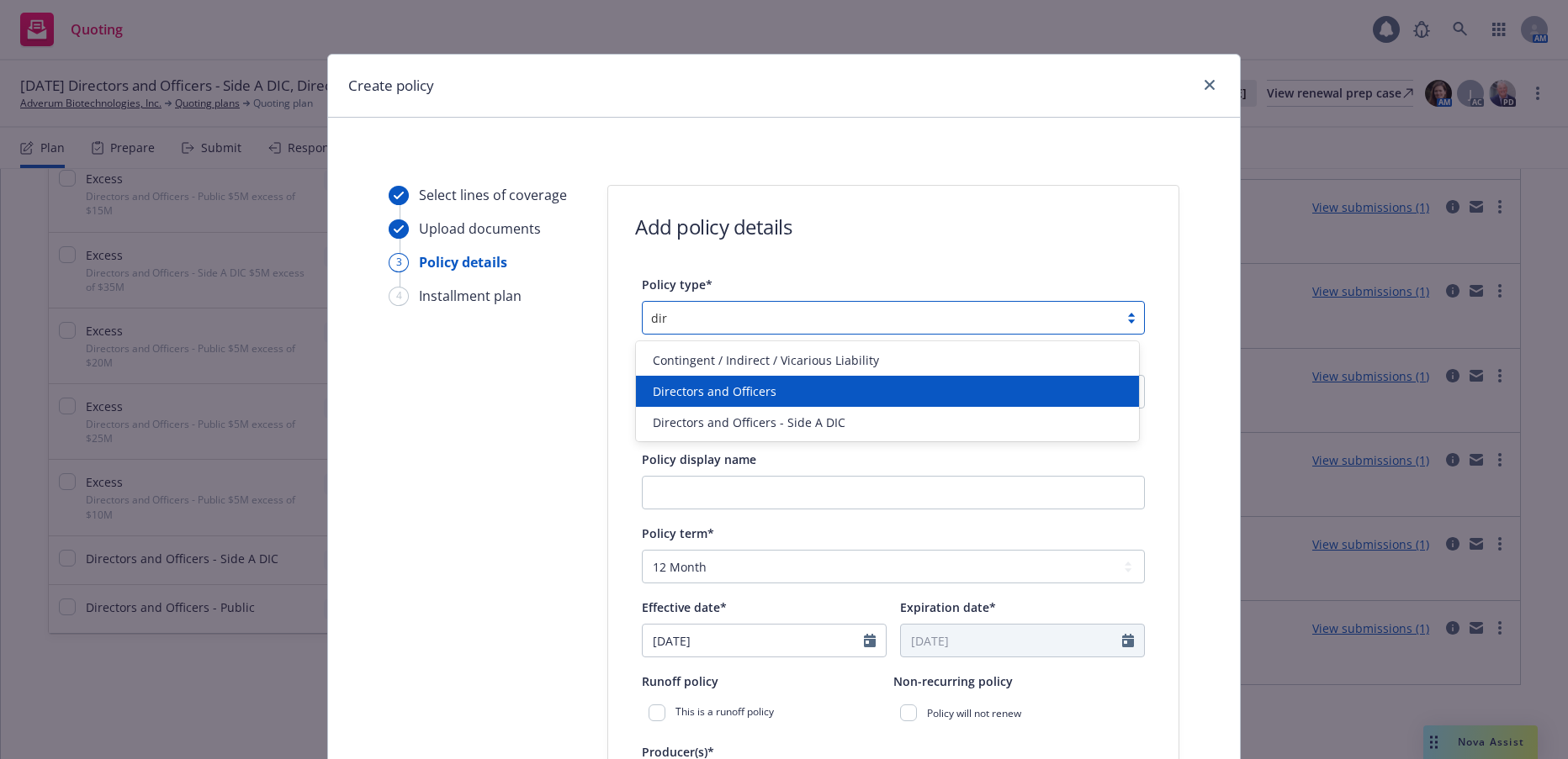
click at [753, 395] on span "Directors and Officers" at bounding box center [715, 391] width 124 height 18
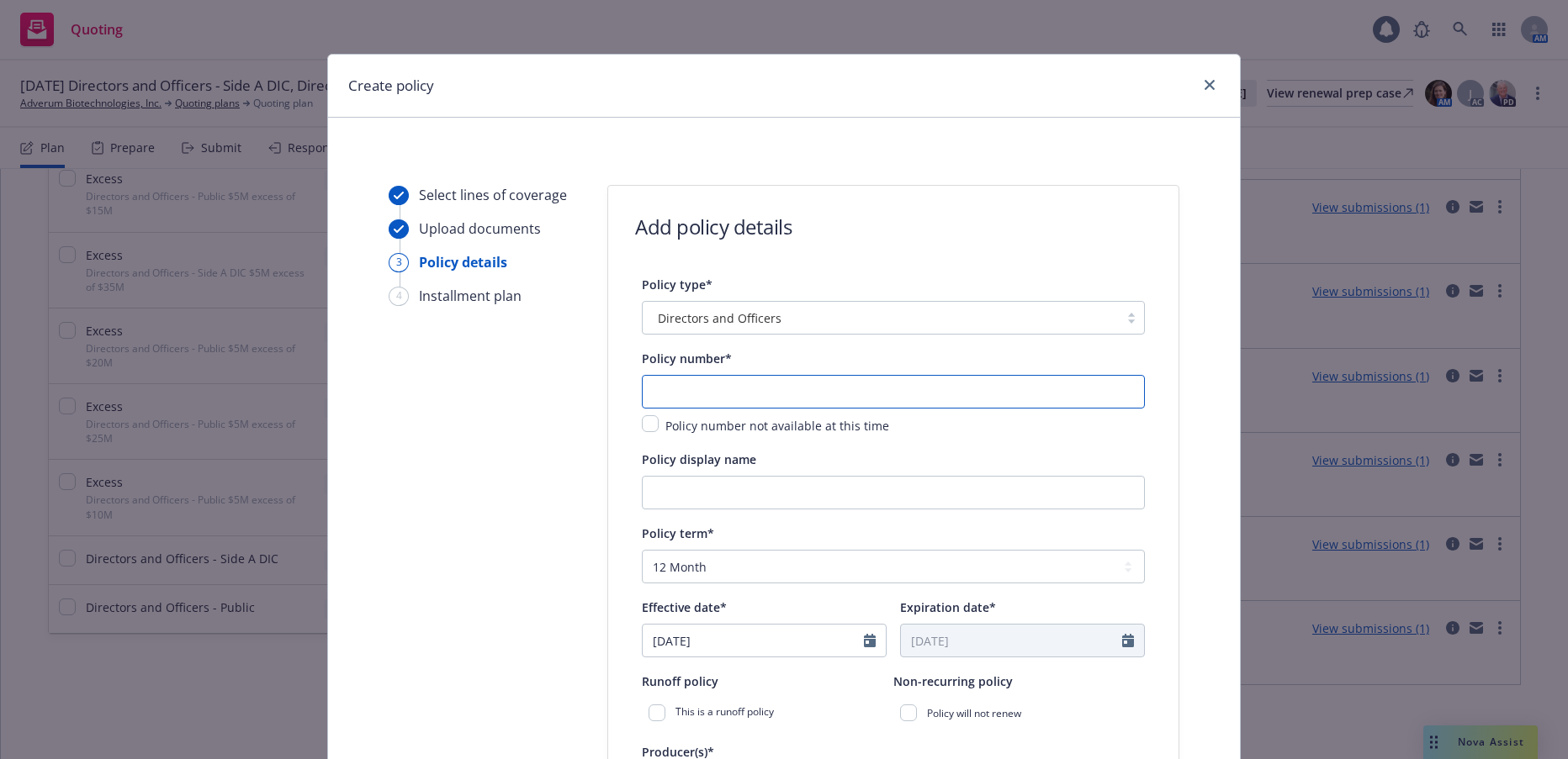
click at [753, 395] on input "text" at bounding box center [893, 391] width 503 height 34
paste input "XDO-496047G-00"
type input "XDO-496047G-00"
click at [833, 486] on input "Policy display name" at bounding box center [893, 493] width 503 height 34
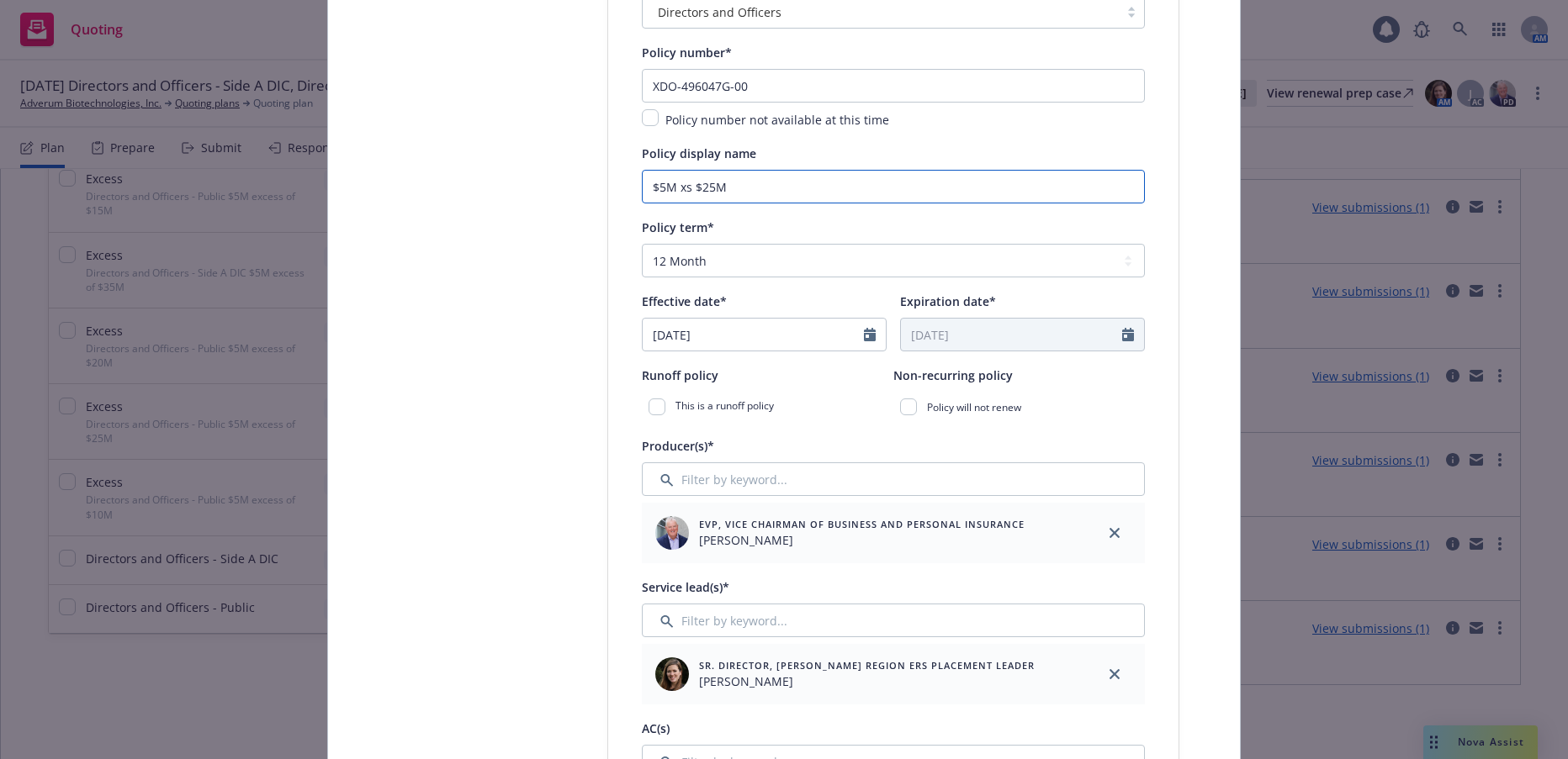
scroll to position [336, 0]
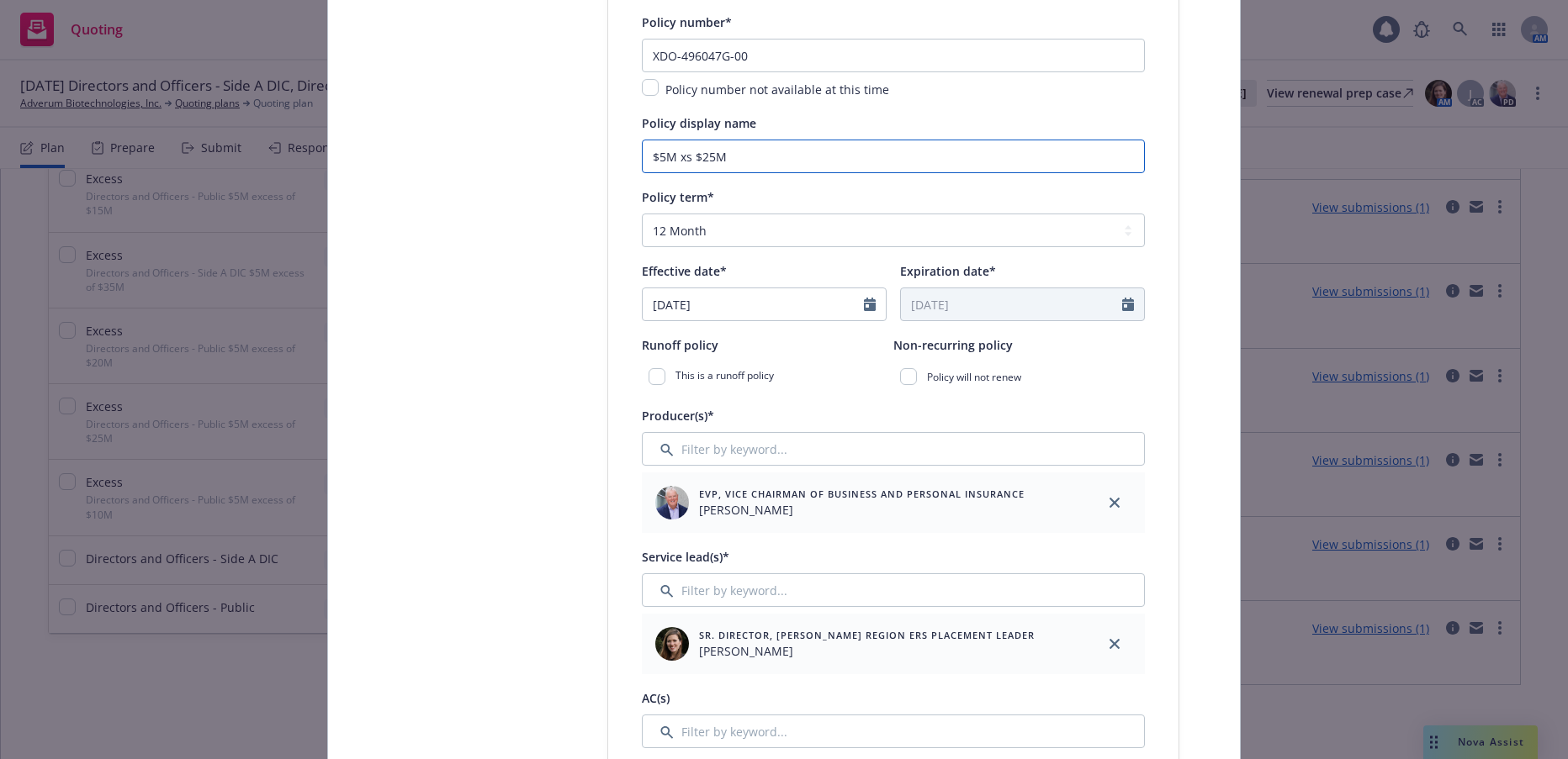
type input "$5M xs $25M"
click at [1120, 230] on select "Select policy term 12 Month 6 Month 4 Month 3 Month 2 Month 1 Month 36 Month (3…" at bounding box center [893, 230] width 503 height 34
select select "other"
click at [642, 213] on select "Select policy term 12 Month 6 Month 4 Month 3 Month 2 Month 1 Month 36 Month (3…" at bounding box center [893, 230] width 503 height 34
click at [944, 302] on input "Expiration date*" at bounding box center [1012, 303] width 221 height 32
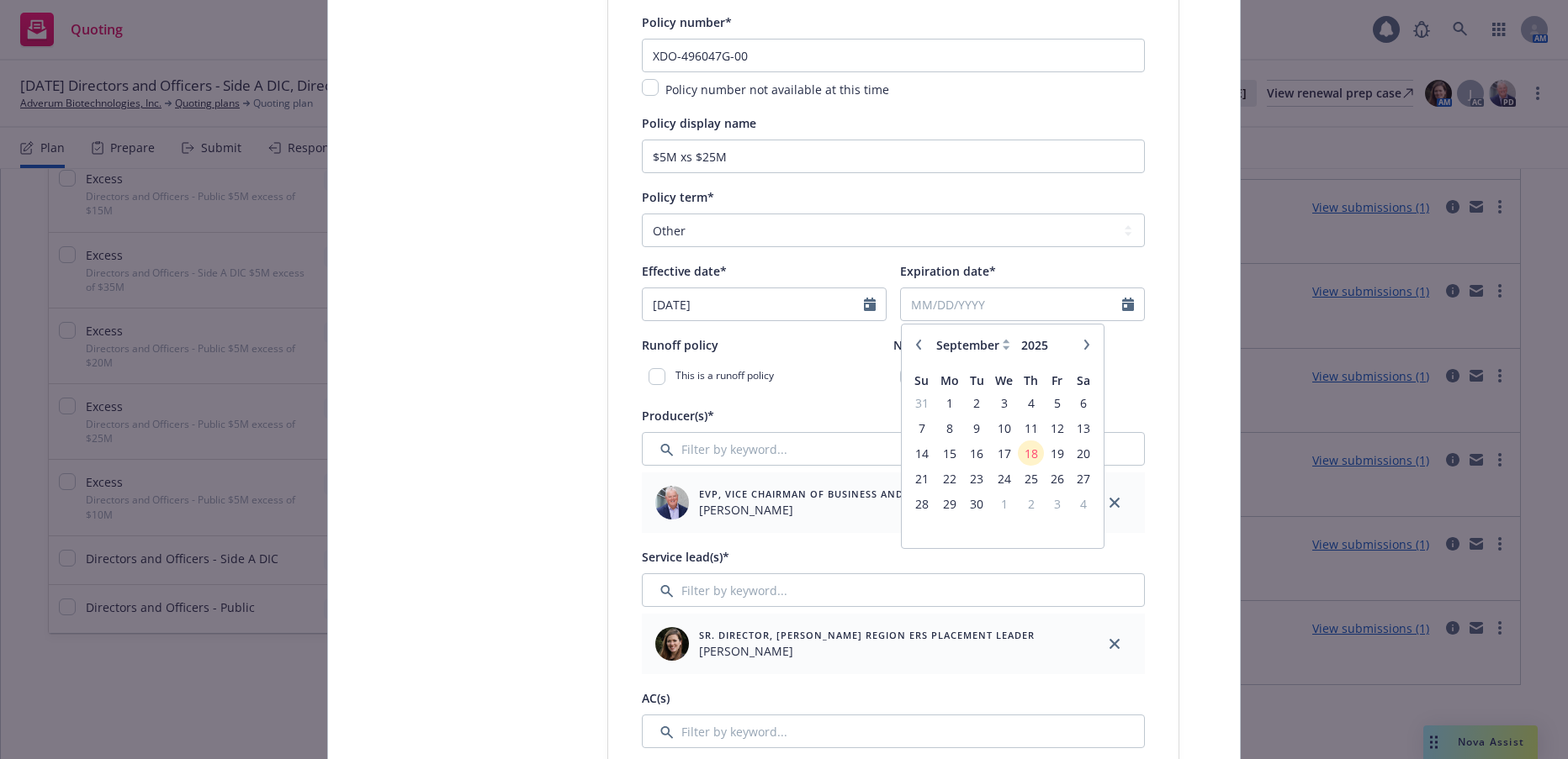
click at [1077, 346] on button "button" at bounding box center [1086, 344] width 20 height 20
click at [916, 342] on icon "button" at bounding box center [919, 345] width 5 height 10
select select "11"
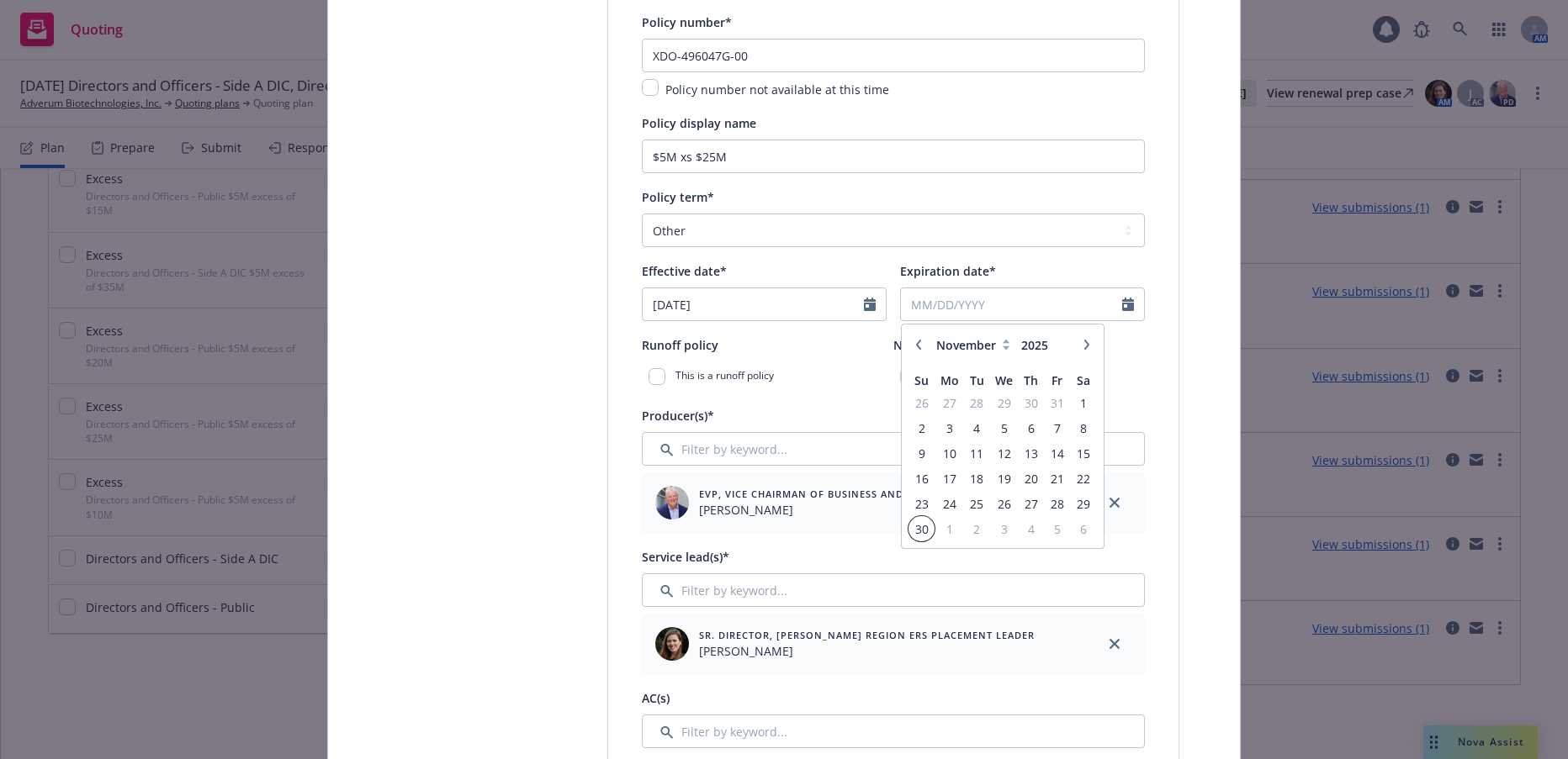
click at [916, 530] on span "30" at bounding box center [921, 529] width 22 height 21
type input "11/30/2025"
click at [1122, 230] on select "Select policy term 12 Month 6 Month 4 Month 3 Month 2 Month 1 Month 36 Month (3…" at bounding box center [893, 230] width 503 height 34
select select "4"
click at [642, 213] on select "Select policy term 12 Month 6 Month 4 Month 3 Month 2 Month 1 Month 36 Month (3…" at bounding box center [893, 230] width 503 height 34
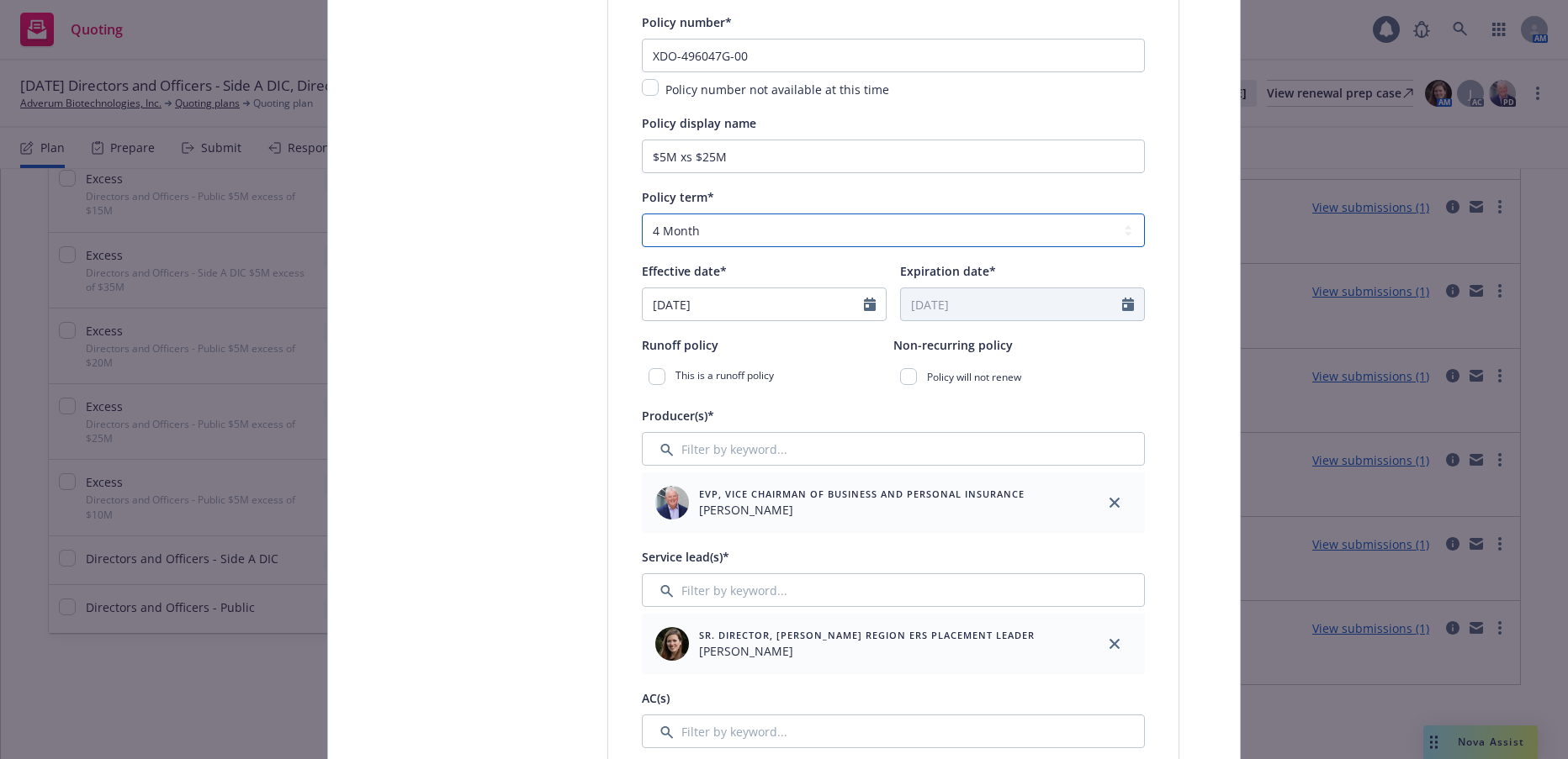
type input "12/01/2025"
click at [1118, 235] on select "Select policy term 12 Month 6 Month 4 Month 3 Month 2 Month 1 Month 36 Month (3…" at bounding box center [893, 230] width 503 height 34
select select "other"
click at [642, 213] on select "Select policy term 12 Month 6 Month 4 Month 3 Month 2 Month 1 Month 36 Month (3…" at bounding box center [893, 230] width 503 height 34
click at [954, 307] on input "Expiration date*" at bounding box center [1012, 303] width 221 height 32
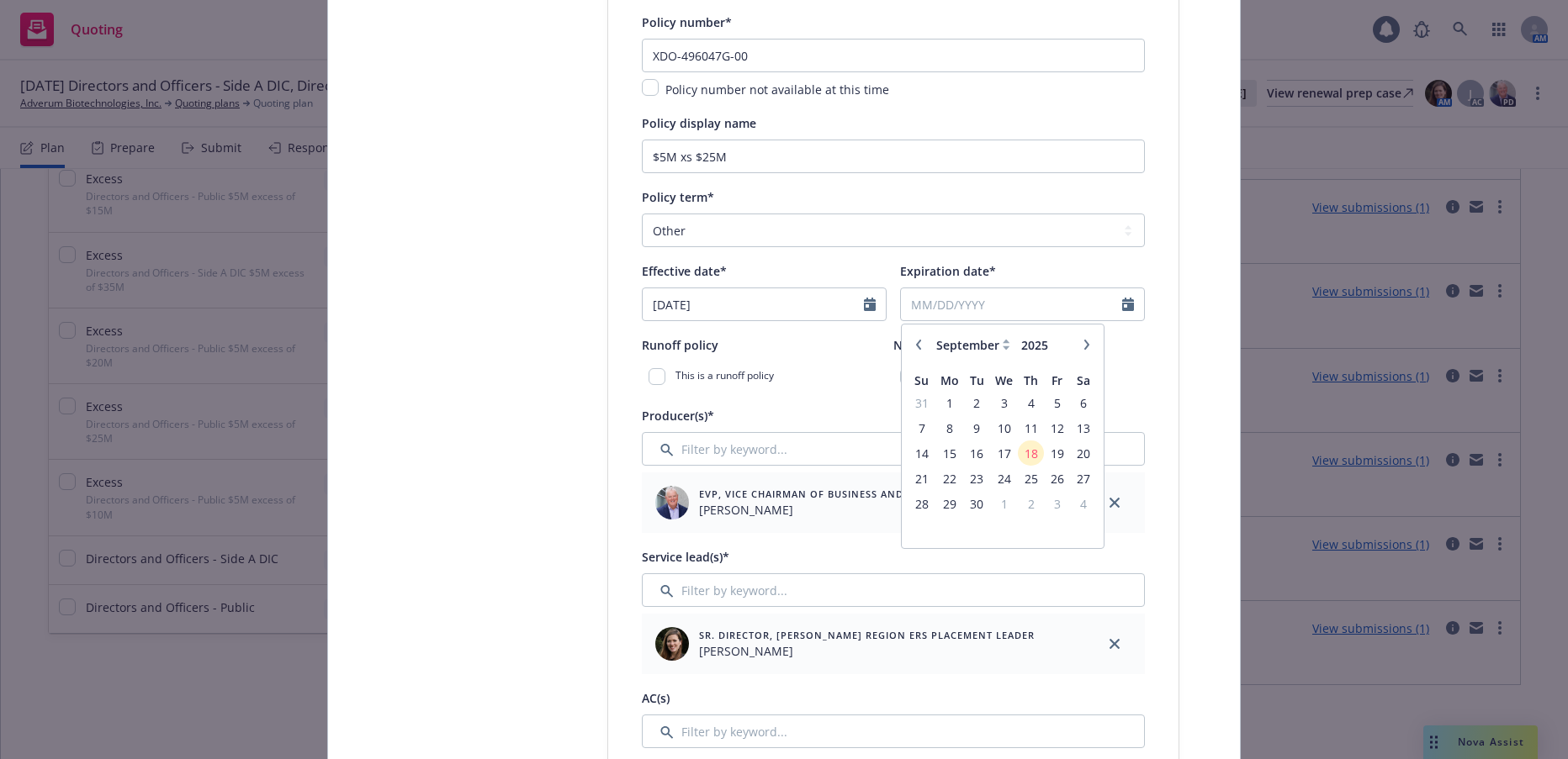
click at [1083, 347] on icon "button" at bounding box center [1087, 345] width 10 height 10
select select "11"
click at [911, 532] on span "30" at bounding box center [921, 529] width 22 height 21
type input "11/30/2025"
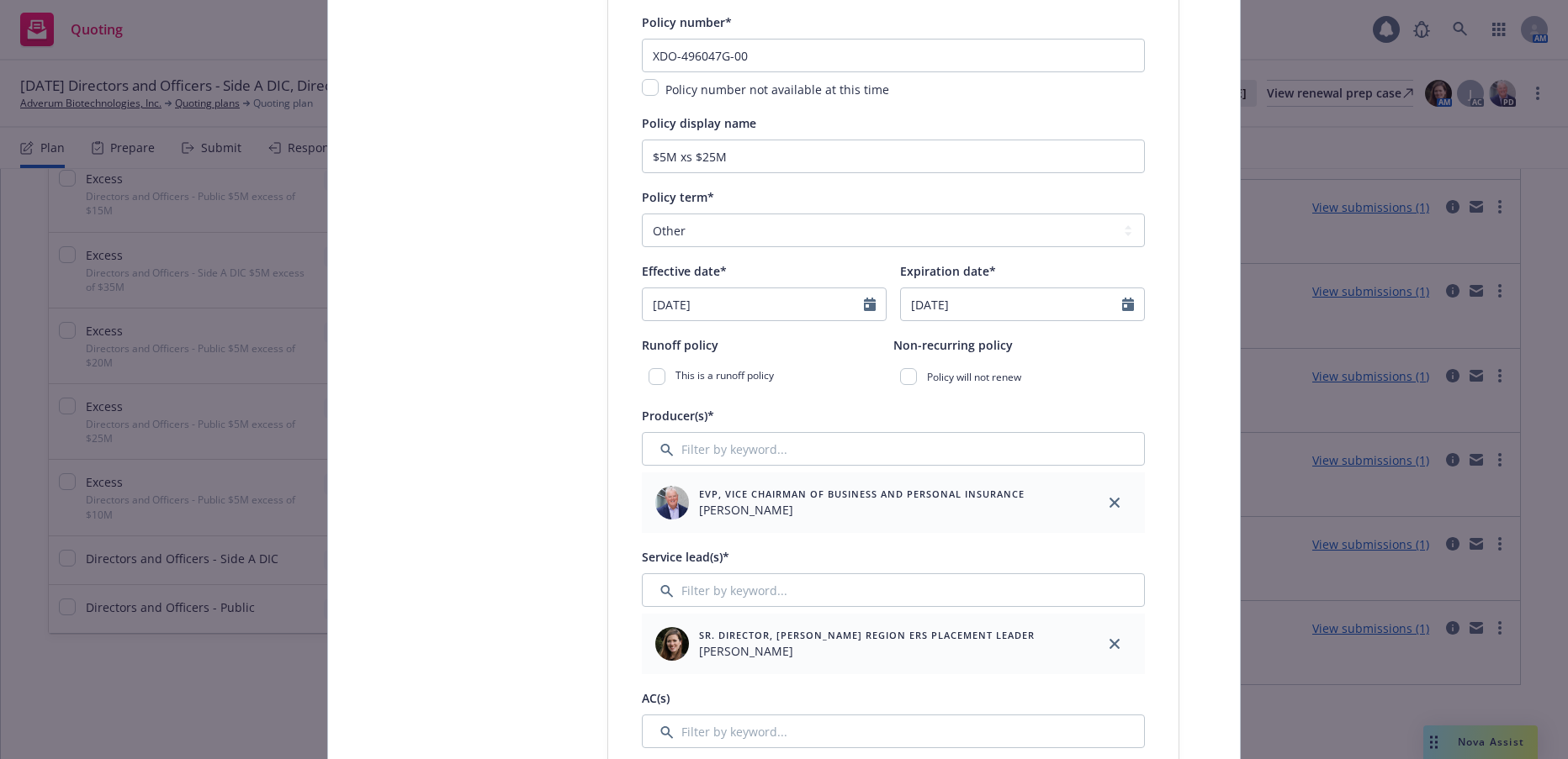
click at [1126, 381] on div "Policy will not renew" at bounding box center [1019, 376] width 251 height 30
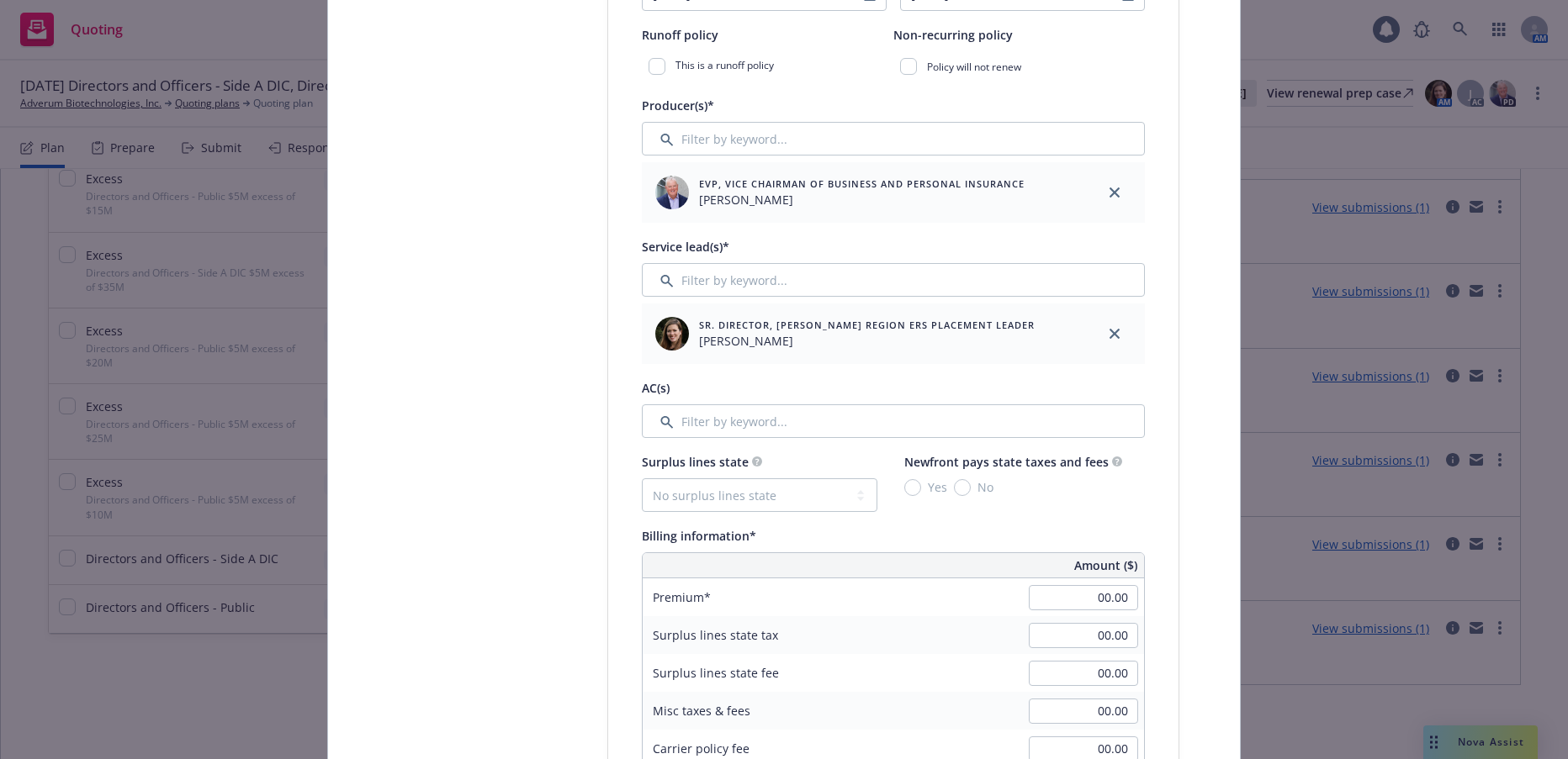
scroll to position [672, 0]
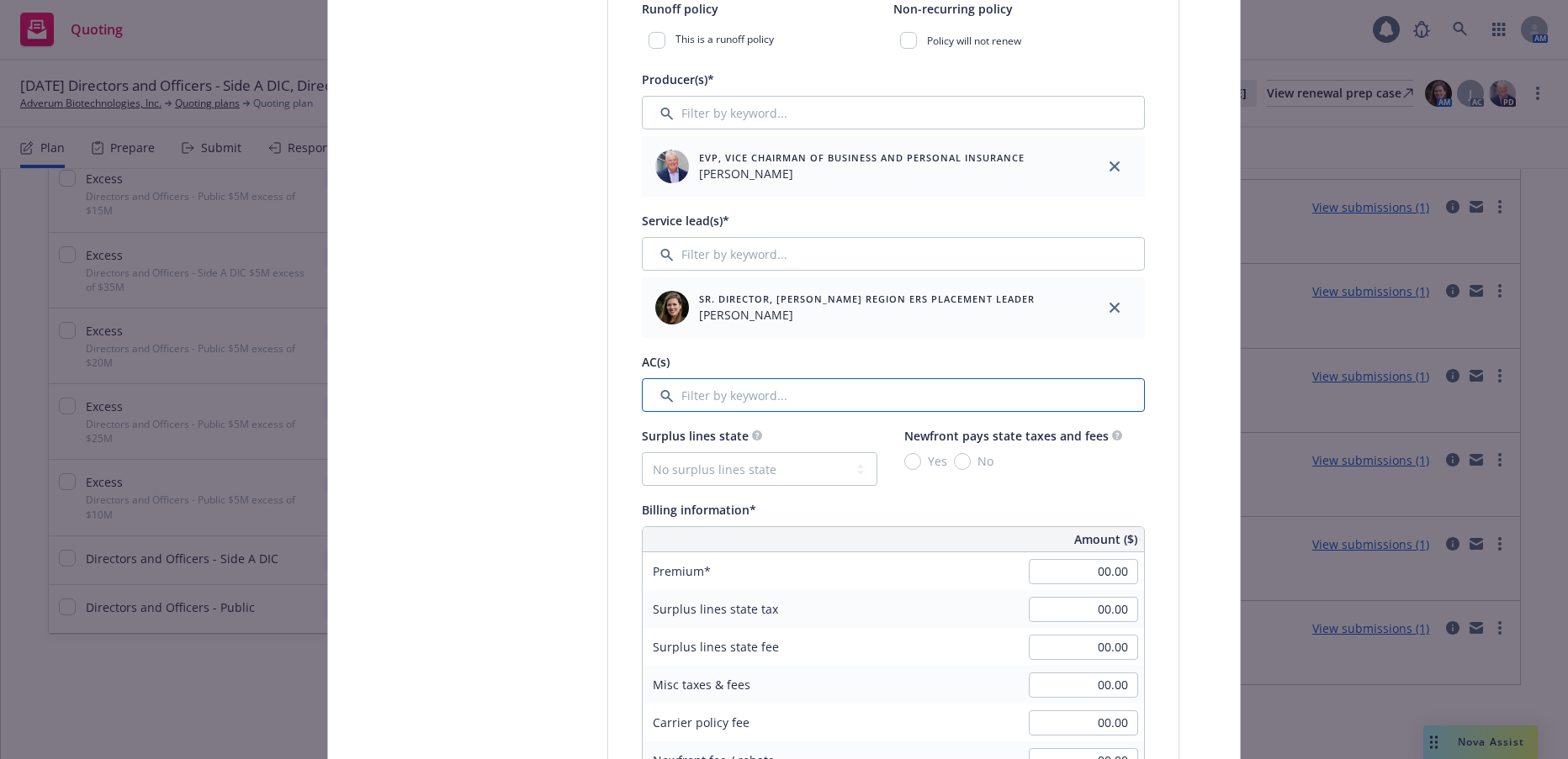
click at [751, 402] on input "Filter by keyword..." at bounding box center [893, 395] width 503 height 34
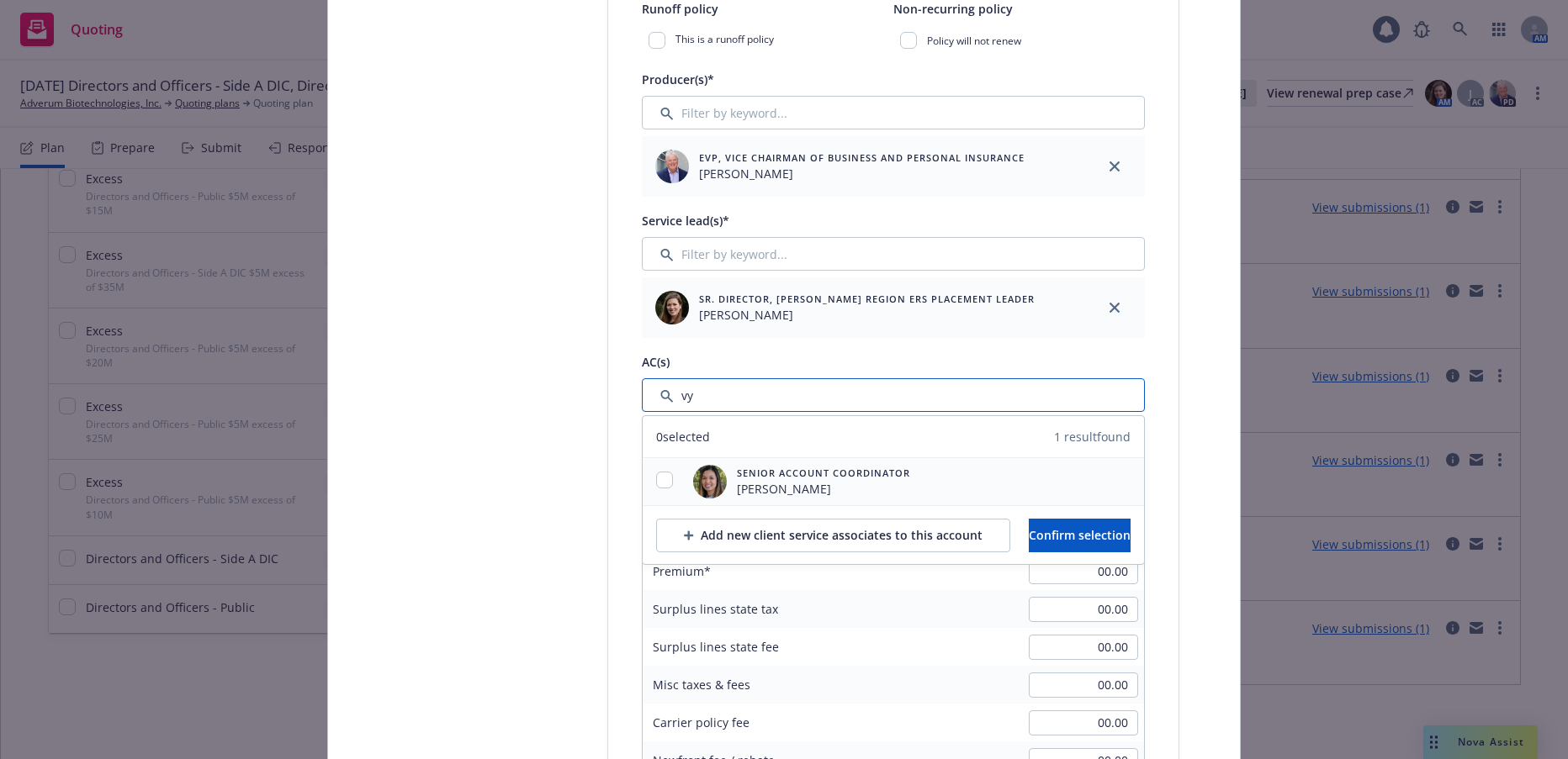
type input "vy"
click at [662, 480] on input "checkbox" at bounding box center [665, 480] width 17 height 17
checkbox input "true"
click at [1064, 540] on span "Confirm selection" at bounding box center [1079, 535] width 101 height 16
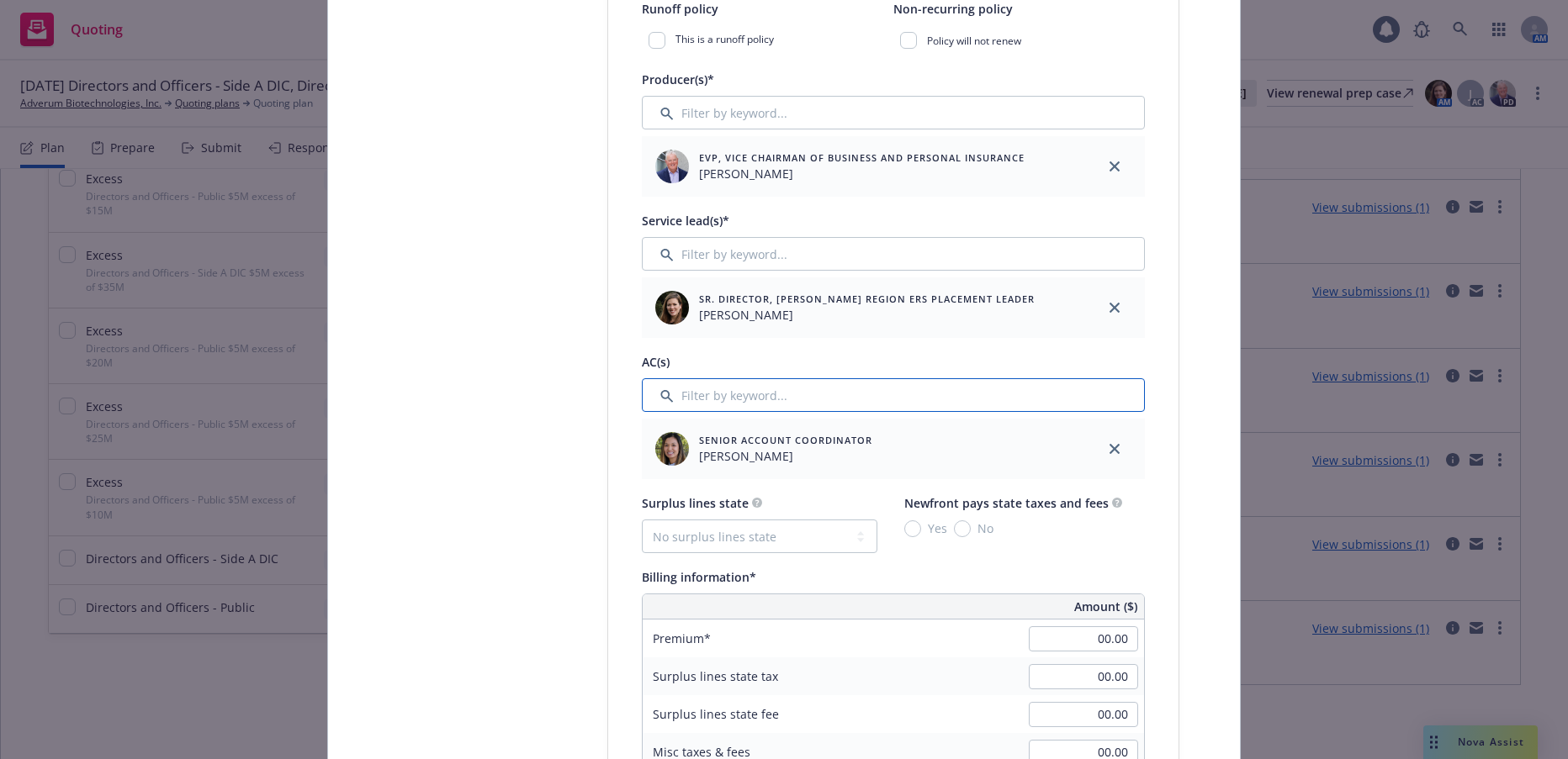
click at [699, 406] on input "Filter by keyword..." at bounding box center [893, 395] width 503 height 34
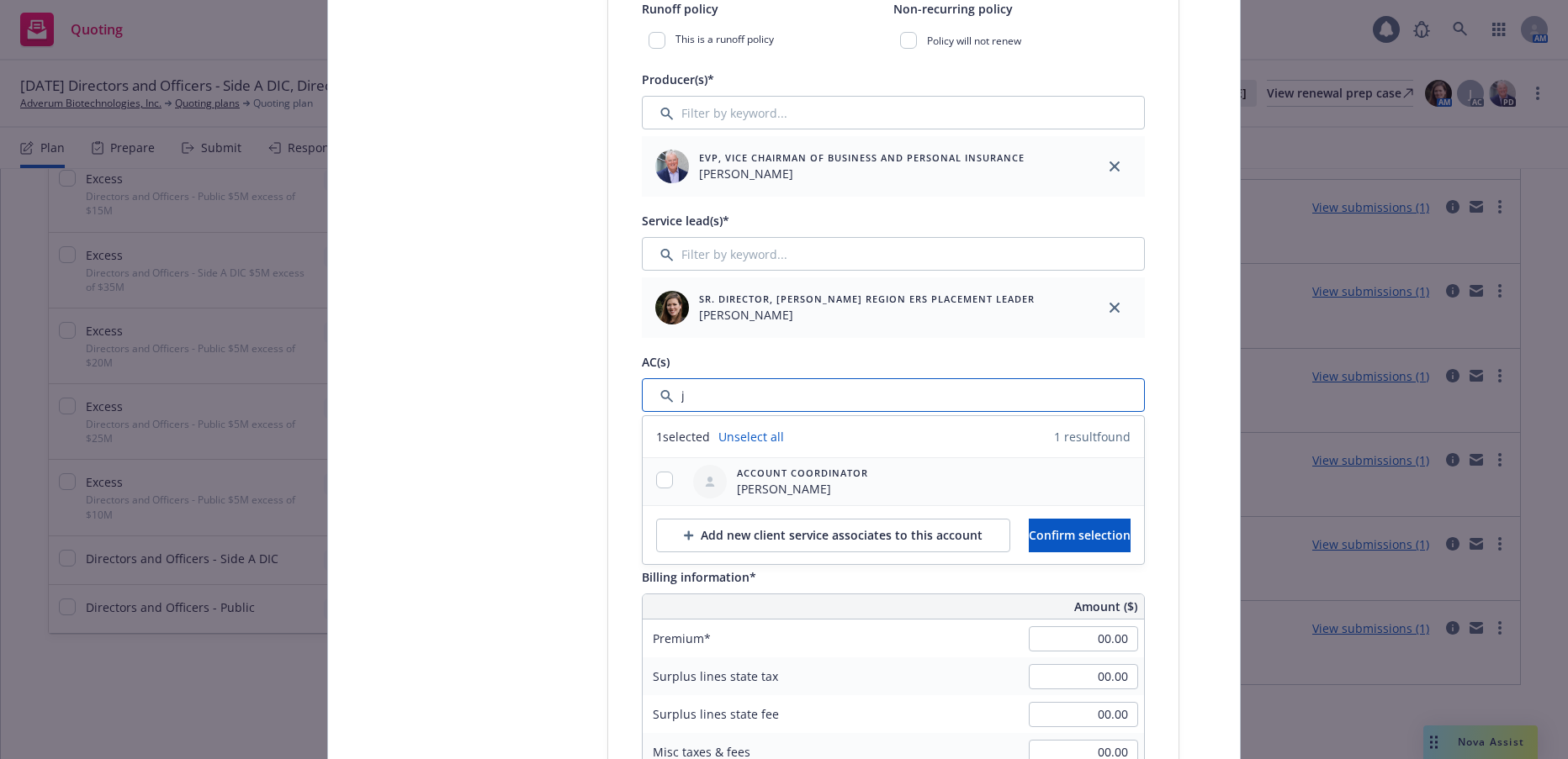
type input "j"
click at [660, 480] on input "checkbox" at bounding box center [665, 480] width 17 height 17
checkbox input "true"
click at [1071, 536] on span "Confirm selection" at bounding box center [1079, 535] width 101 height 16
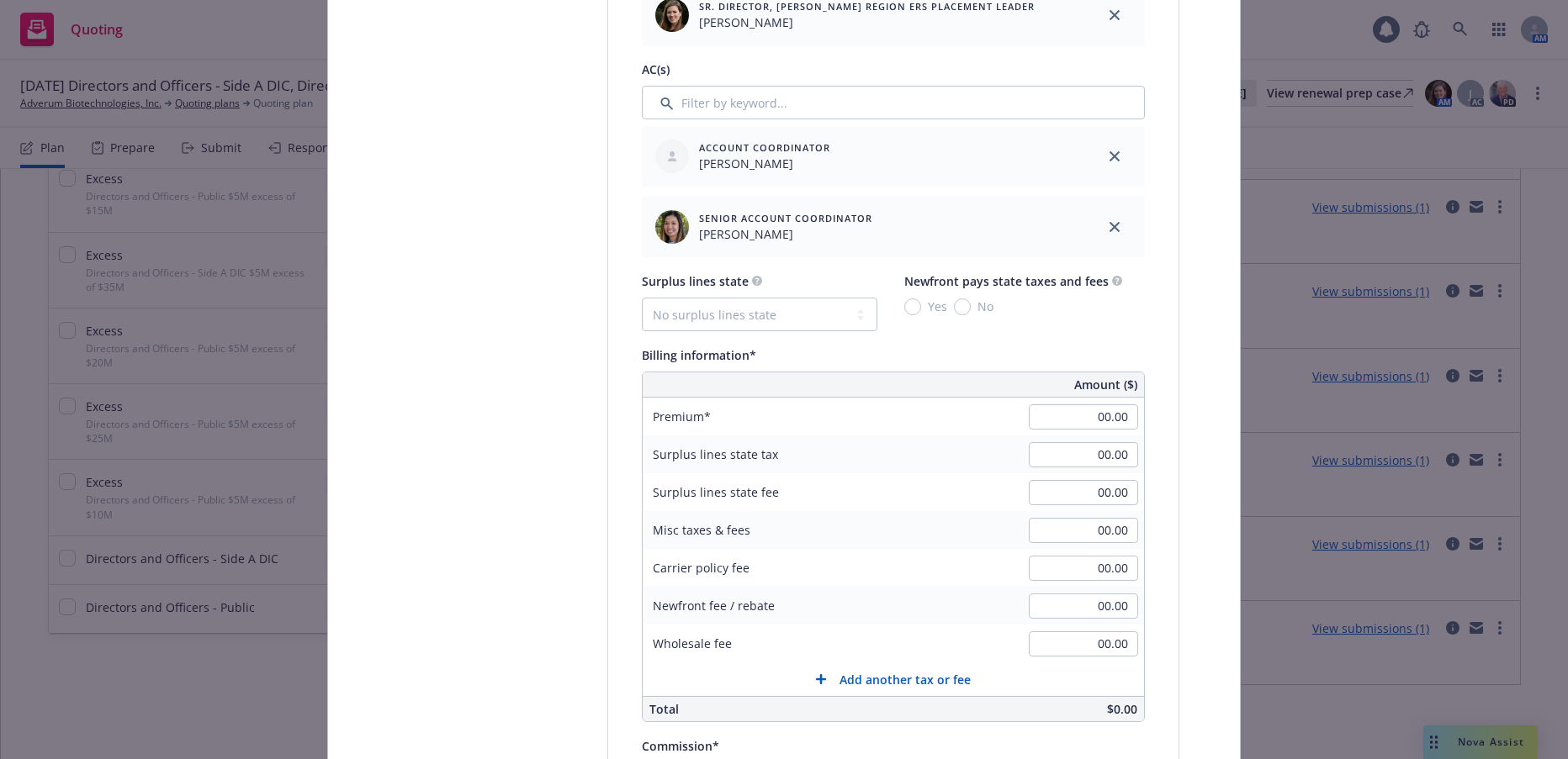
scroll to position [1009, 0]
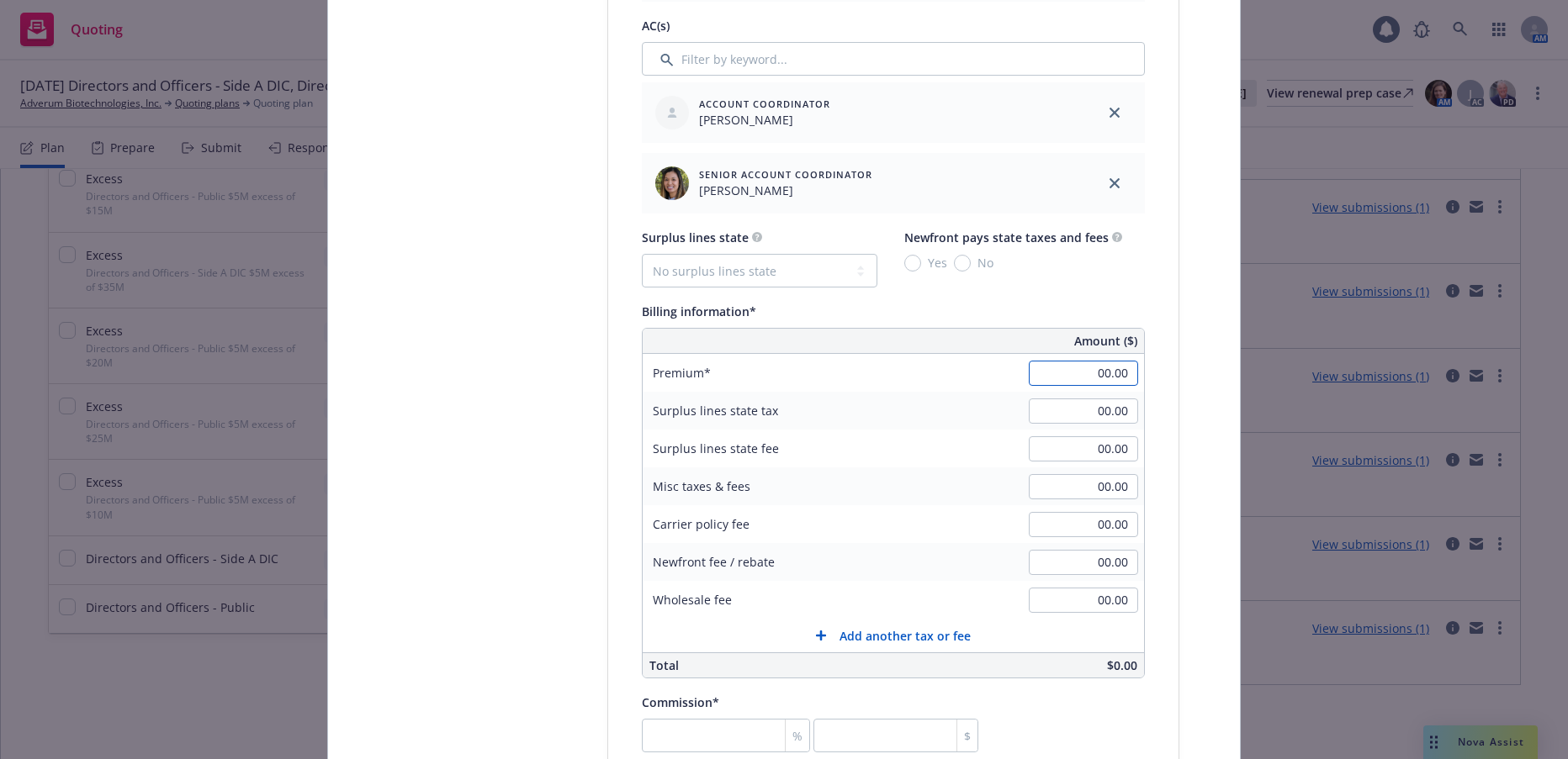
click at [1086, 368] on input "00.00" at bounding box center [1083, 373] width 109 height 25
type input "20,000.00"
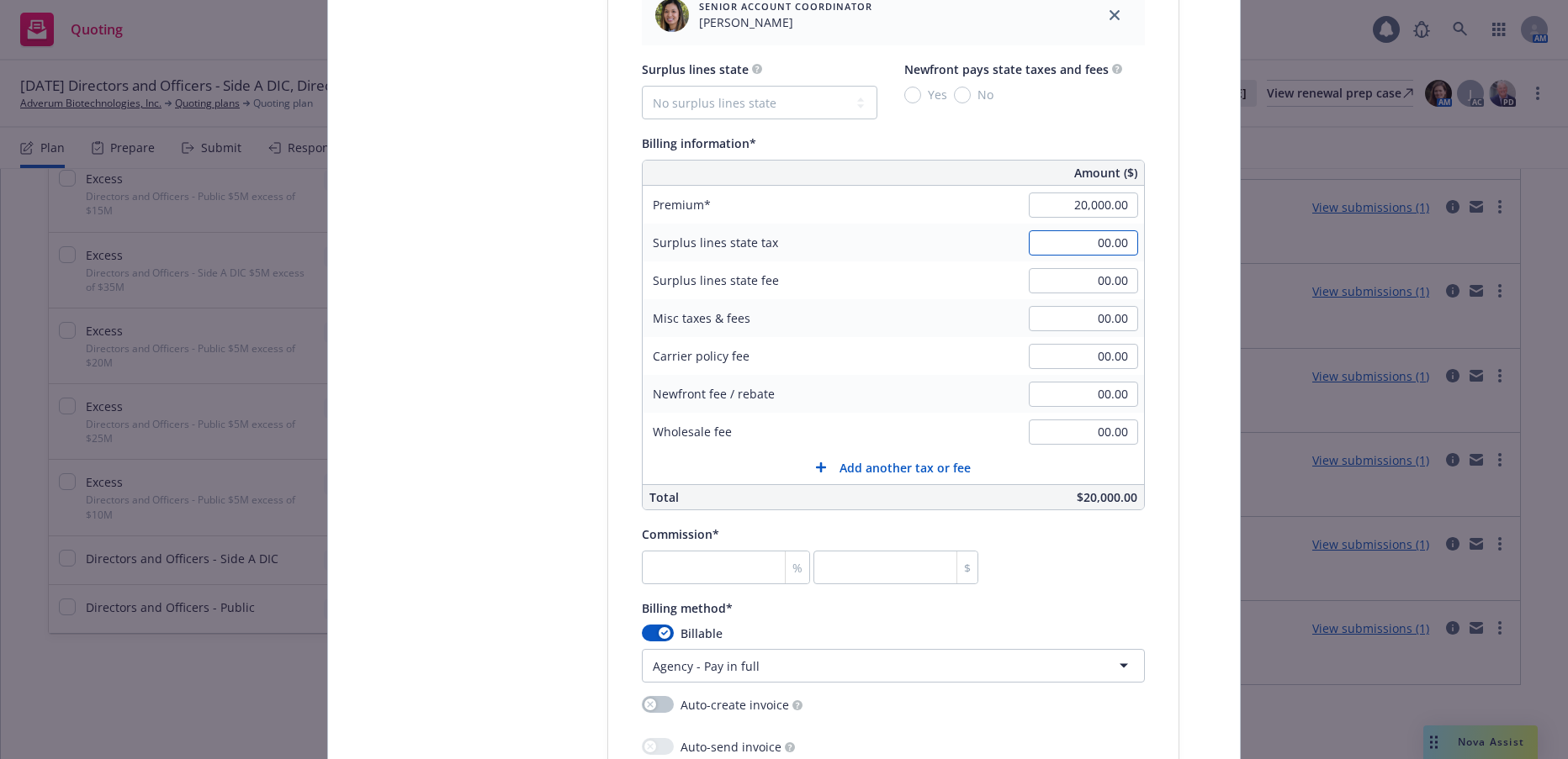
scroll to position [1261, 0]
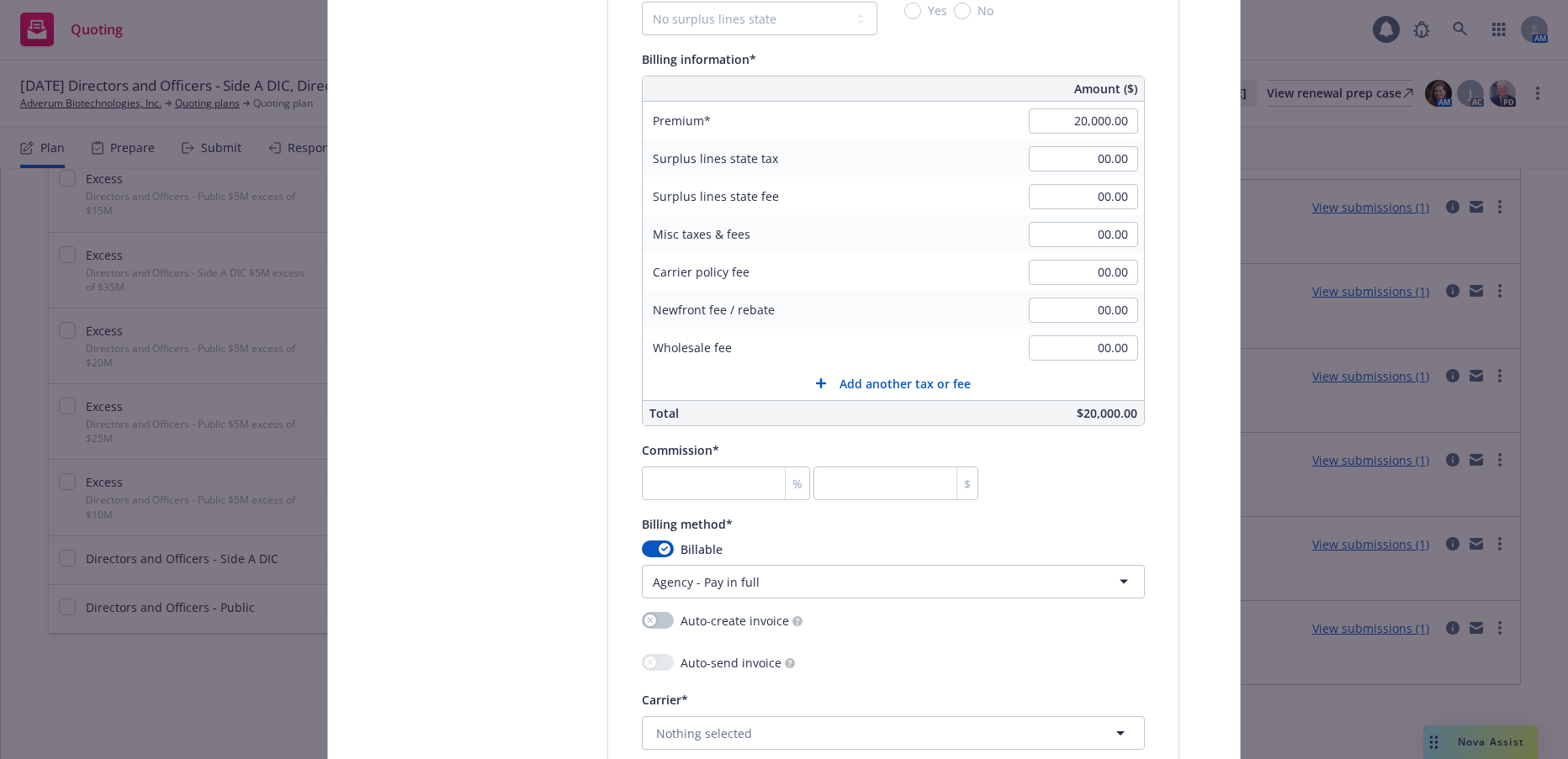
click at [785, 478] on div "%" at bounding box center [797, 483] width 24 height 32
click at [748, 480] on input "number" at bounding box center [726, 483] width 169 height 34
type input "1"
type input "200"
type input "15"
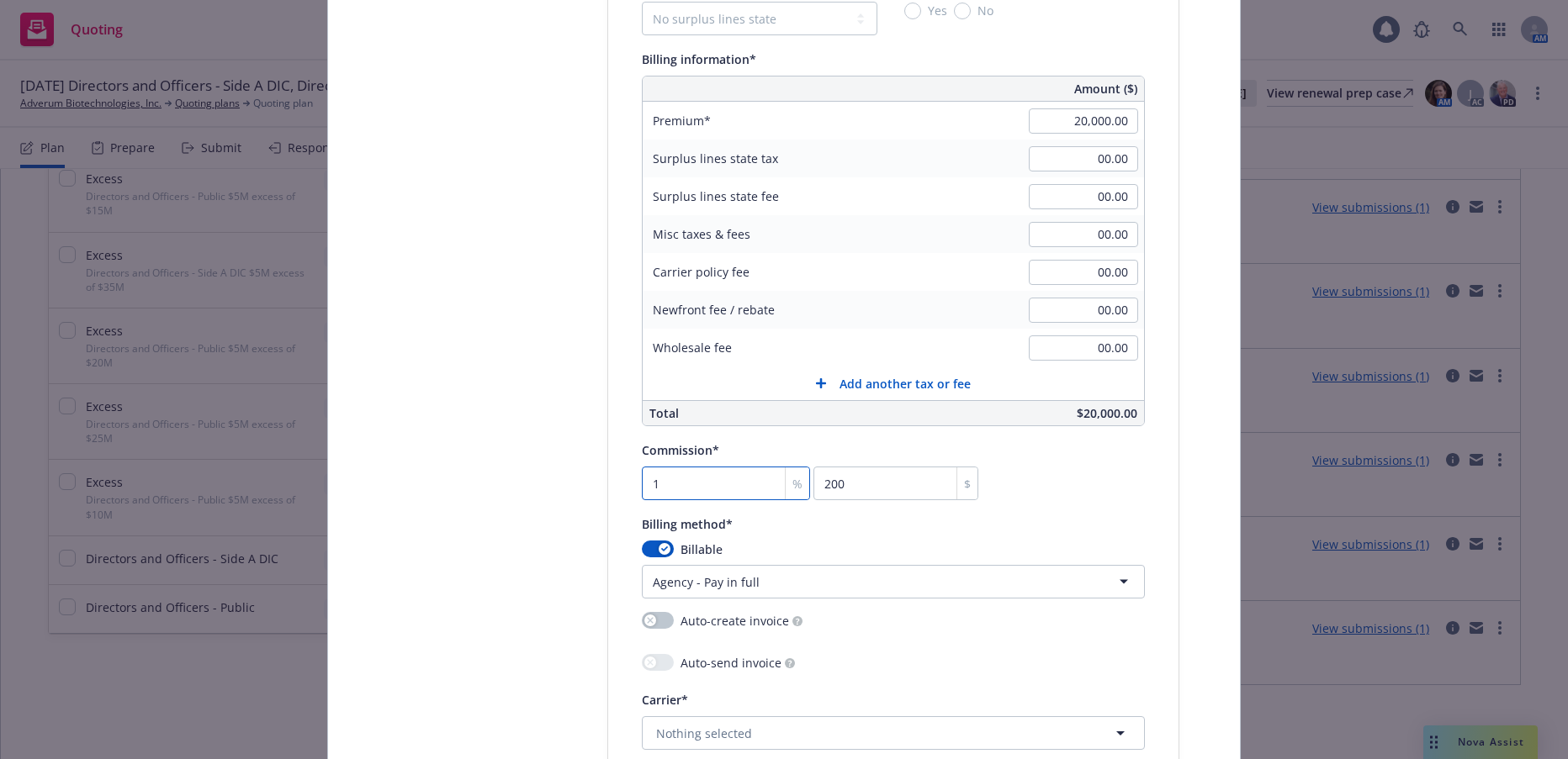
type input "3000"
type input "15"
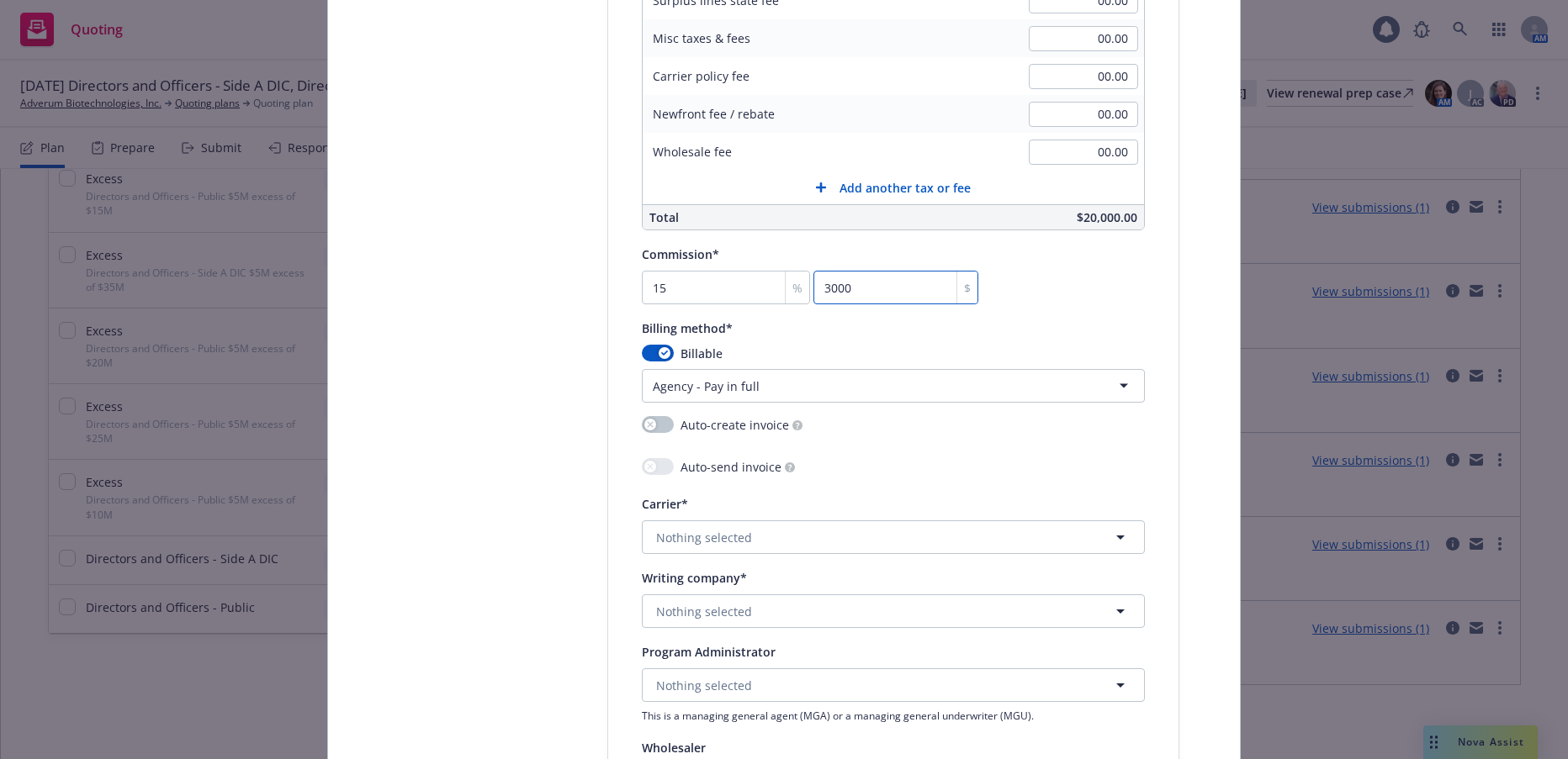
scroll to position [1514, 0]
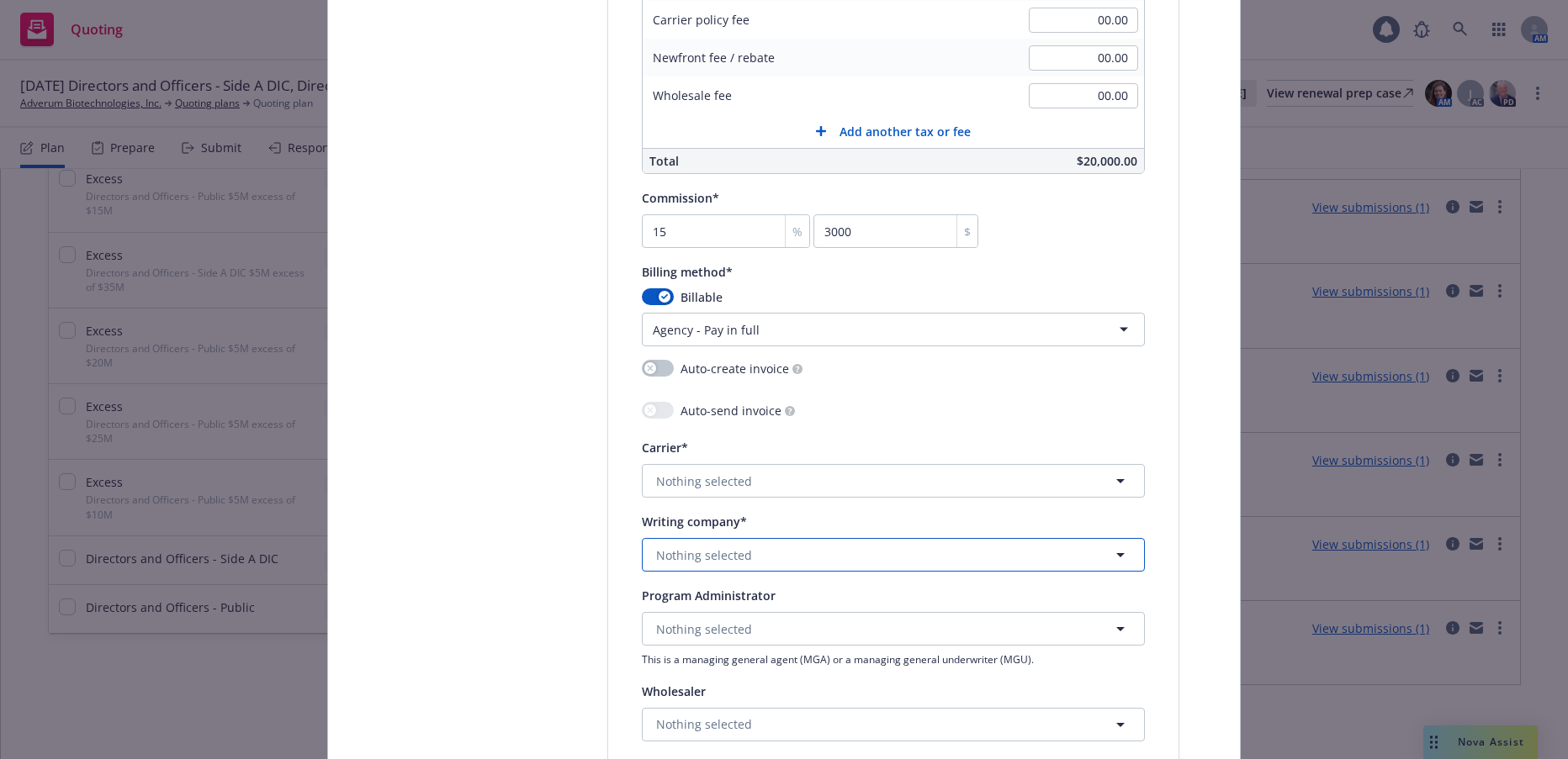
click at [743, 552] on button "Nothing selected" at bounding box center [893, 554] width 503 height 34
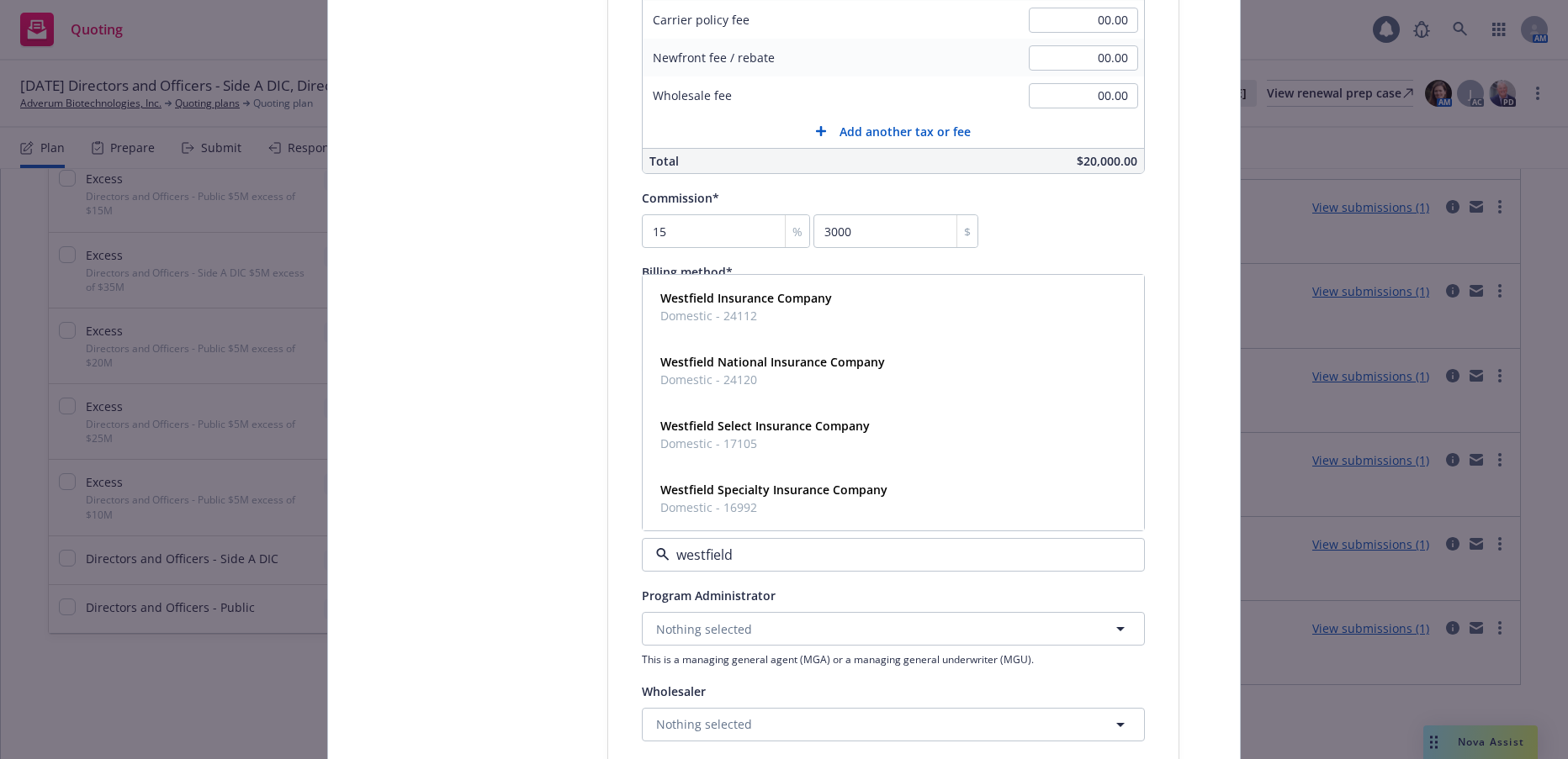
type input "westfield"
click at [735, 368] on strong "Westfield National Insurance Company" at bounding box center [772, 362] width 224 height 16
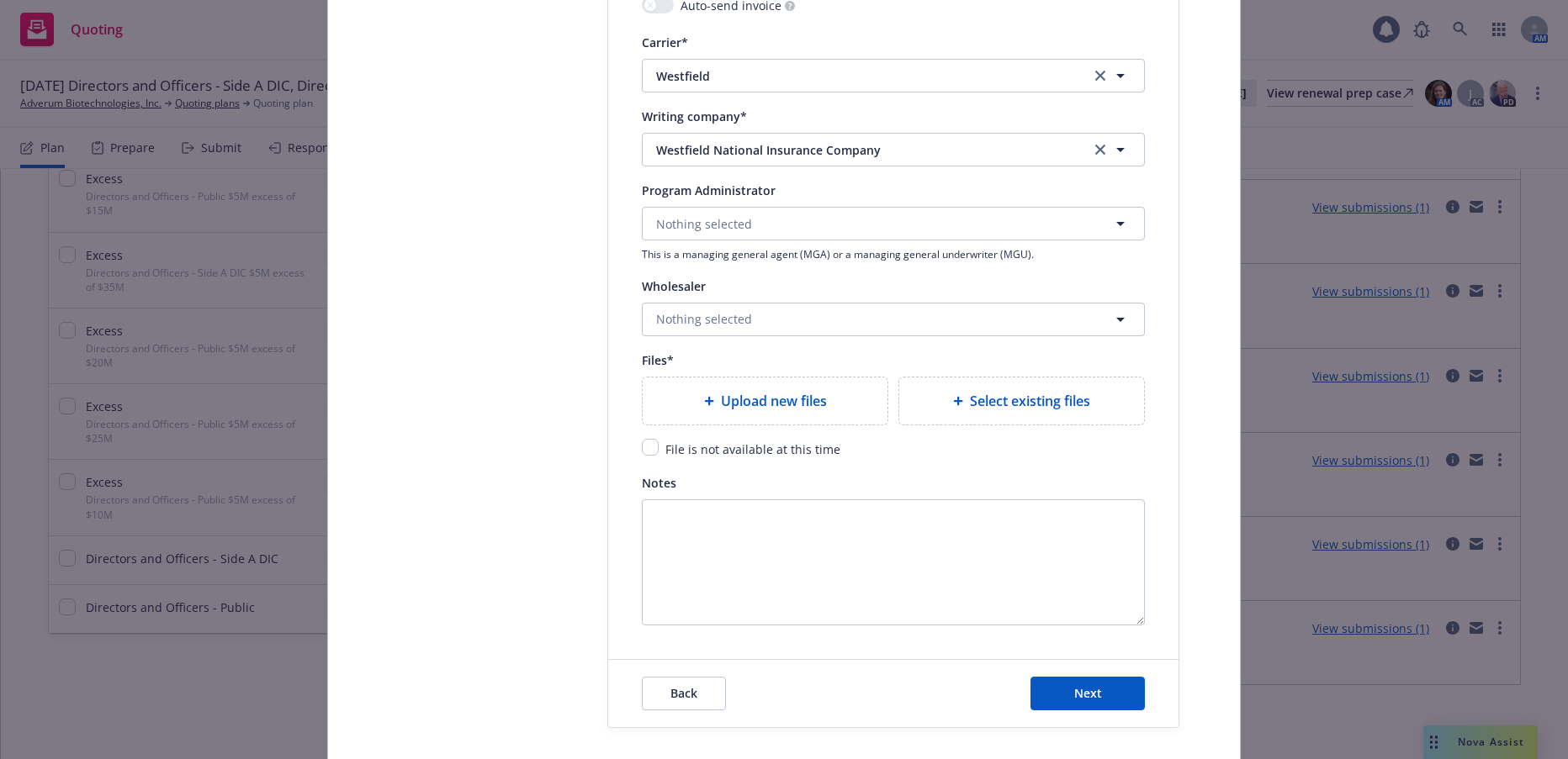
scroll to position [1934, 0]
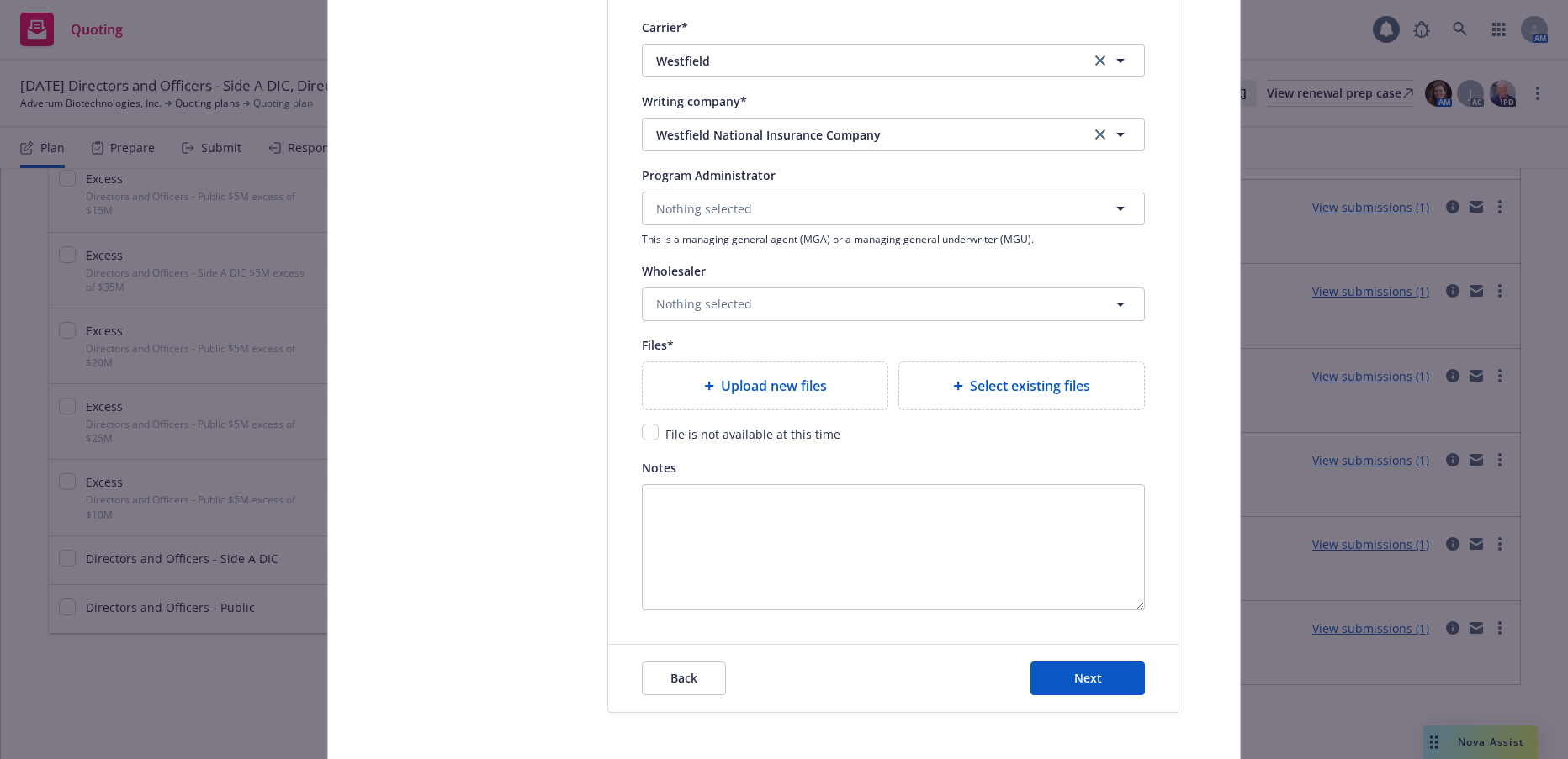
click at [778, 386] on span "Upload new files" at bounding box center [773, 385] width 106 height 20
type textarea "x"
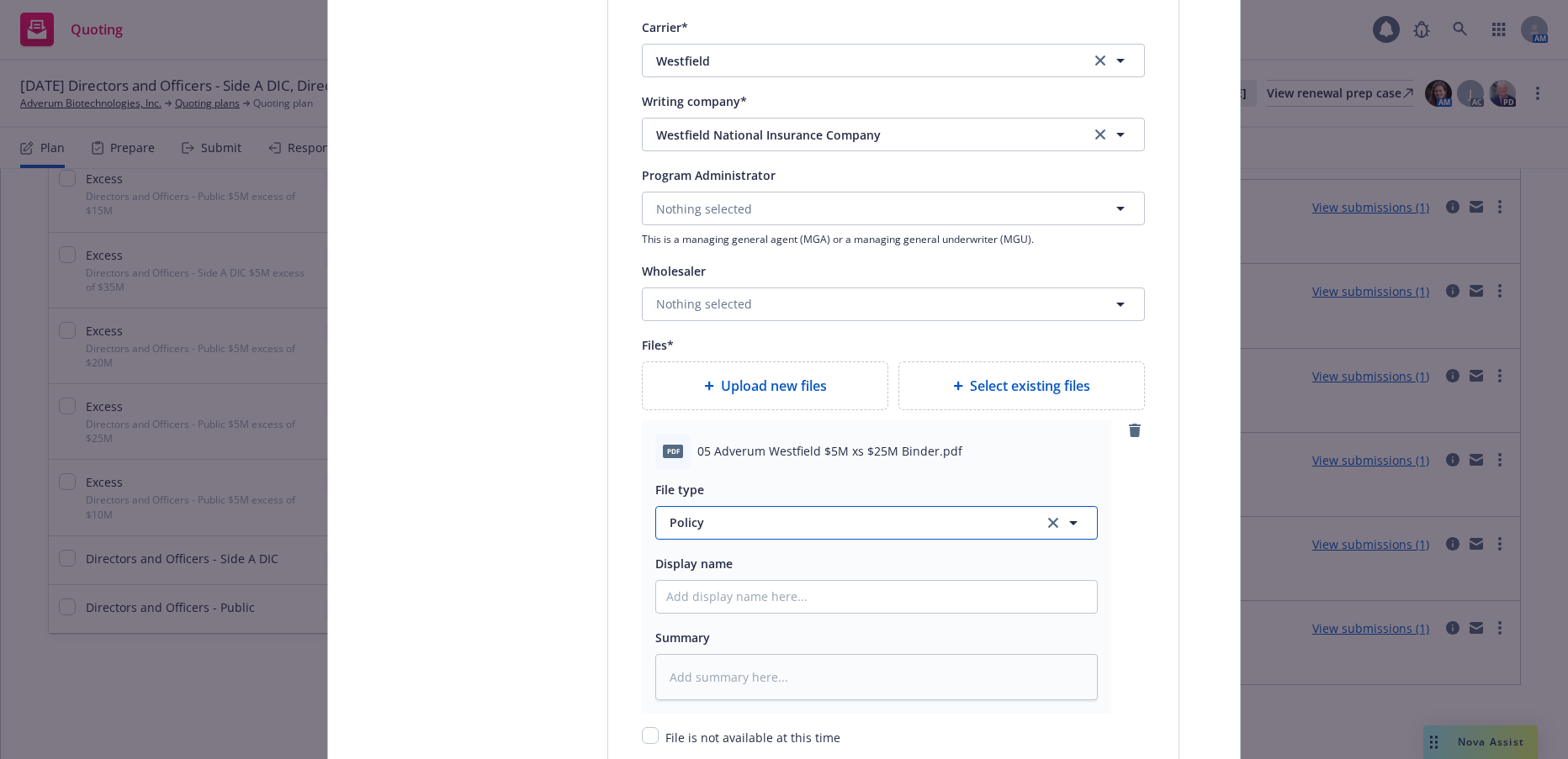
click at [679, 515] on span "Policy" at bounding box center [847, 523] width 354 height 18
type input "b"
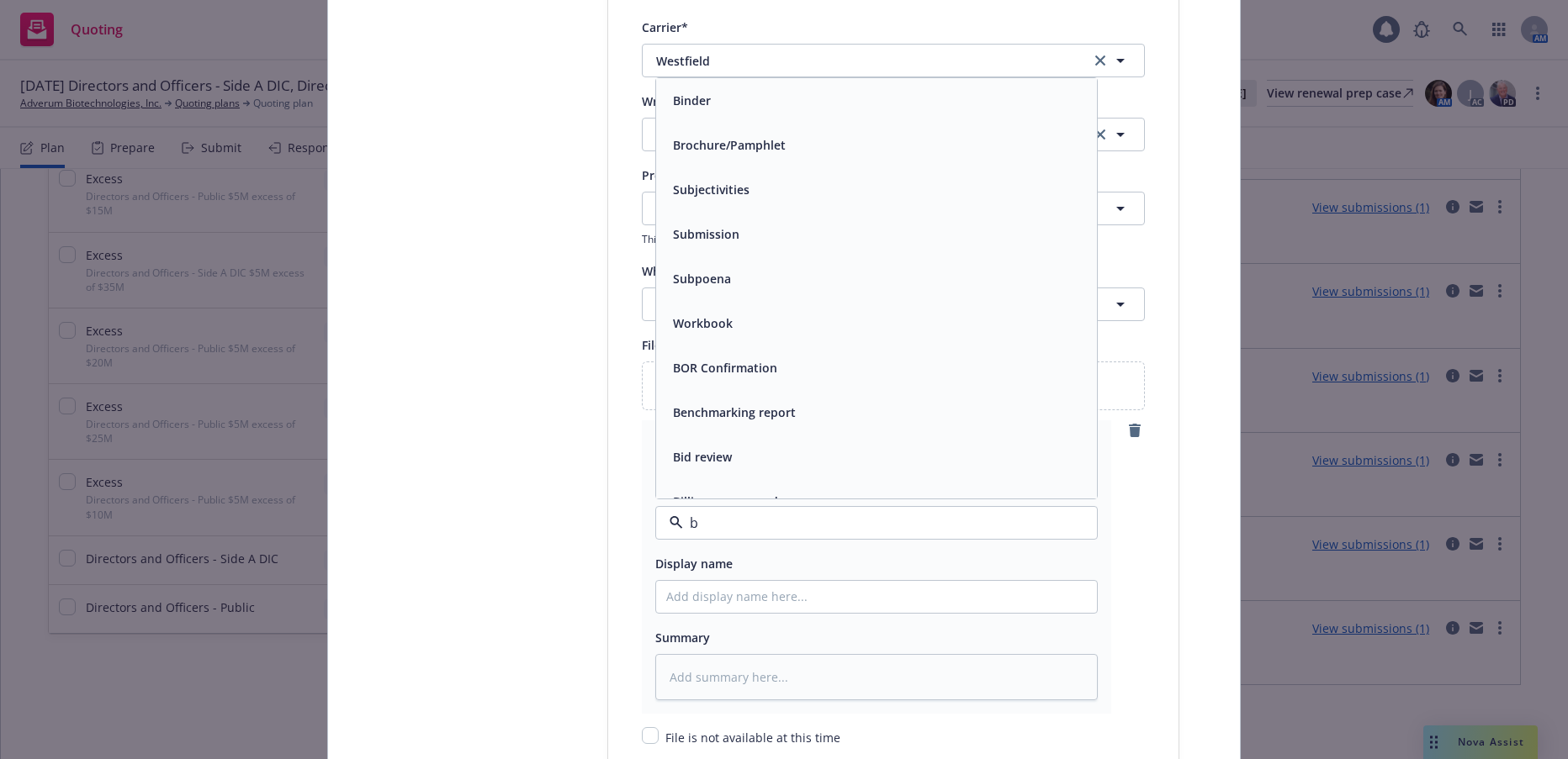
click at [692, 101] on span "Binder" at bounding box center [692, 101] width 38 height 18
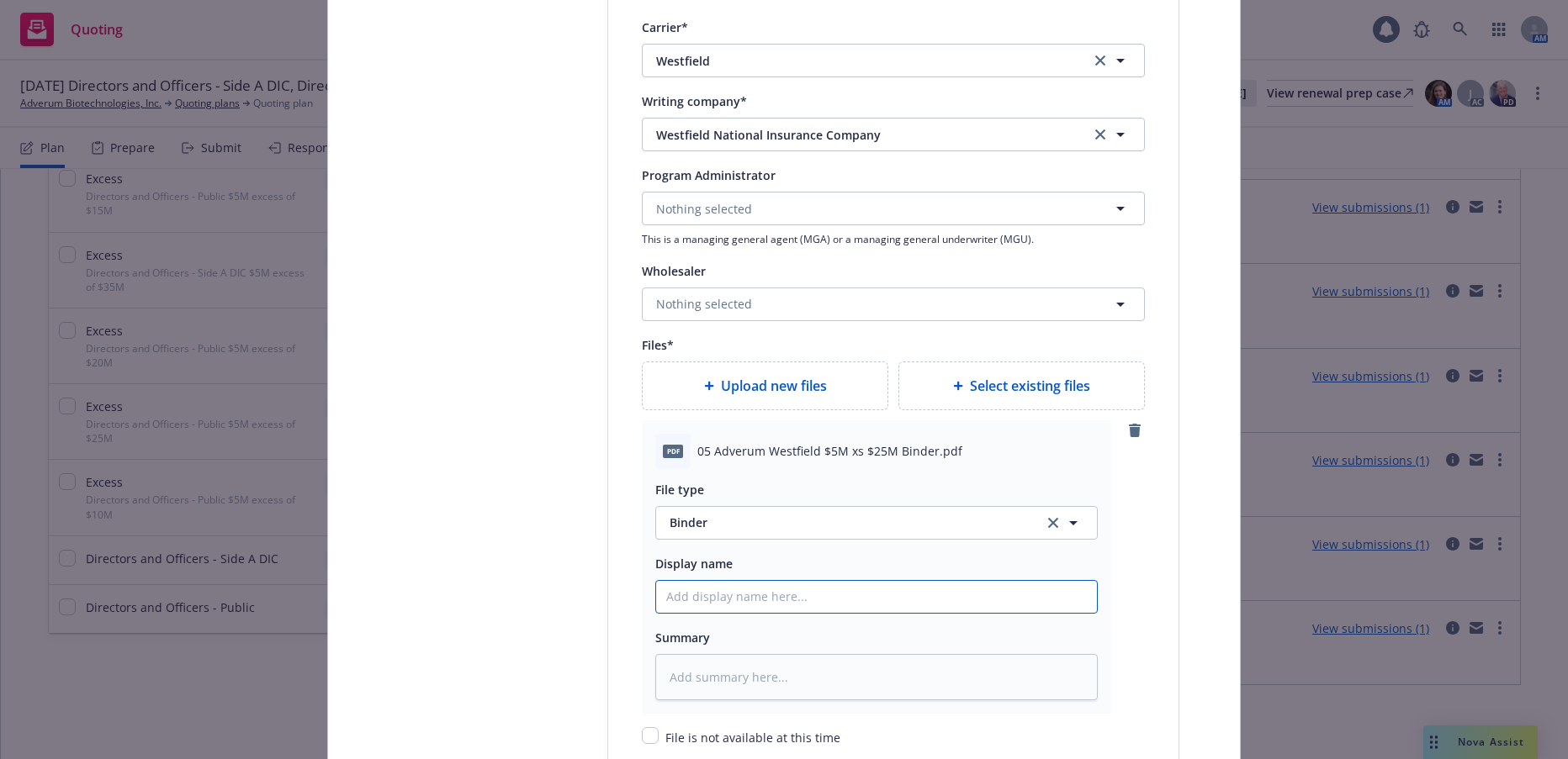
click at [746, 597] on input "Policy display name" at bounding box center [876, 597] width 441 height 32
type textarea "x"
type input "0"
type textarea "x"
type input "05"
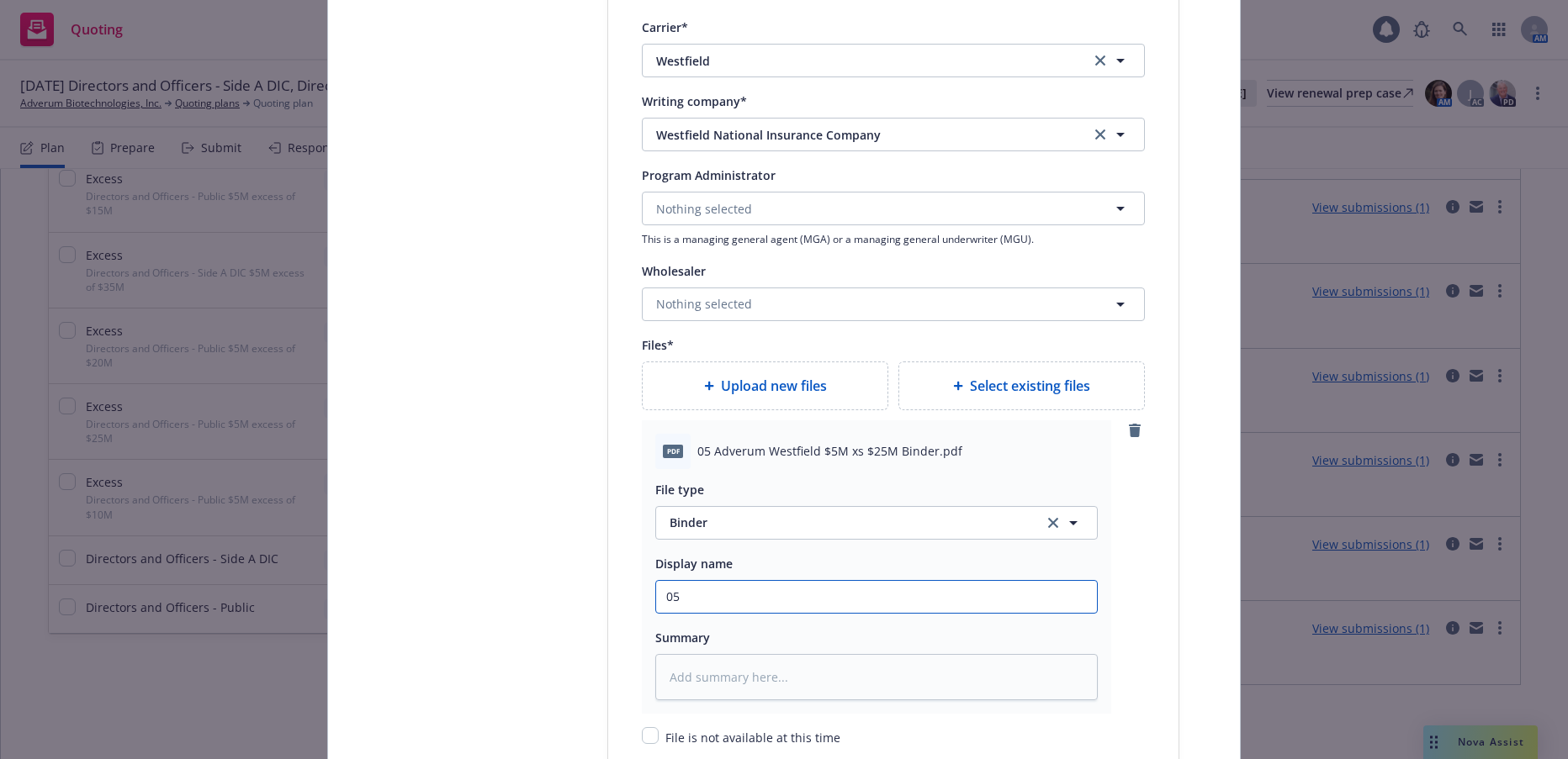
type textarea "x"
type input "05"
type textarea "x"
type input "05 W"
type textarea "x"
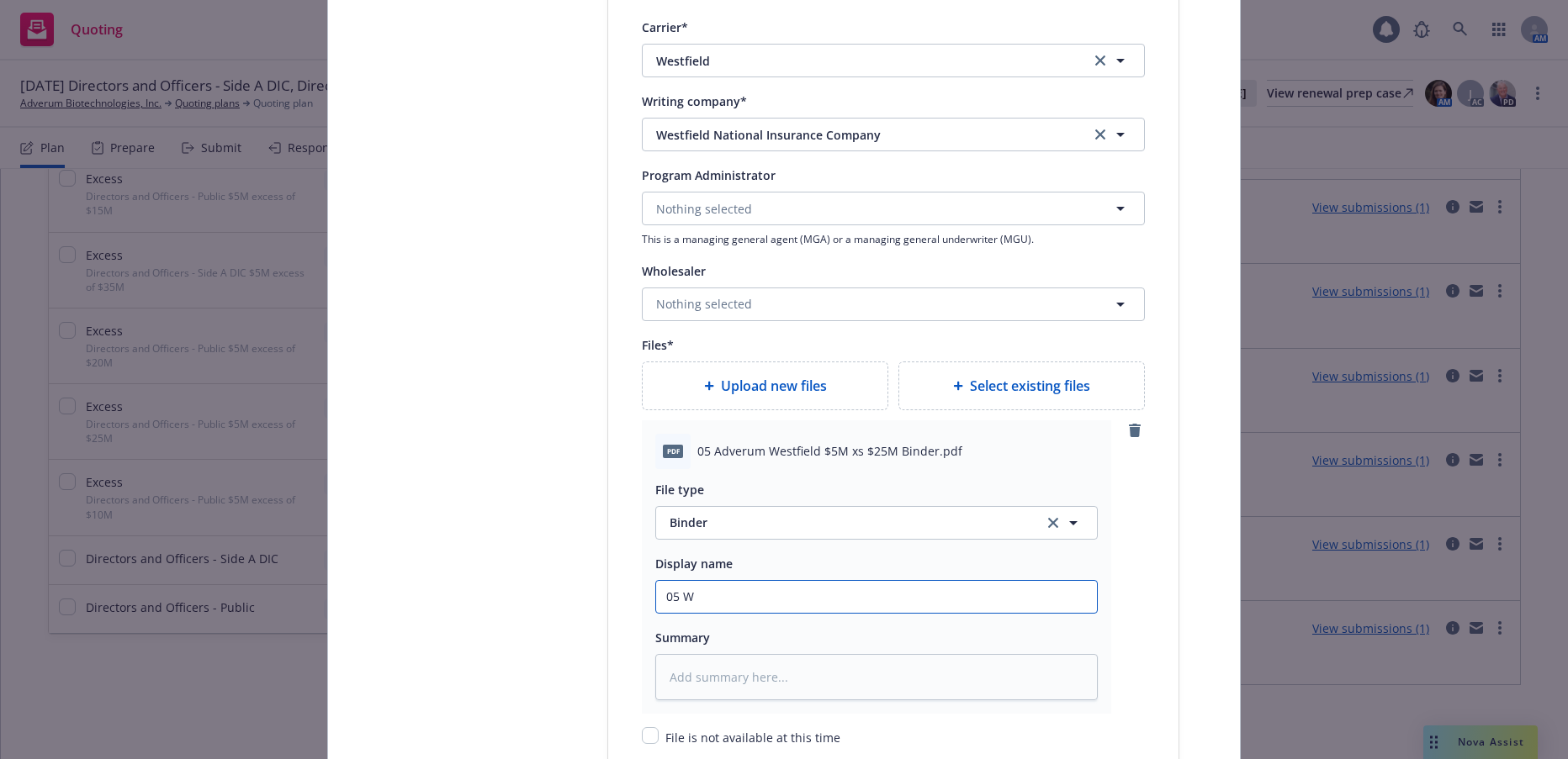
type input "05 We"
type textarea "x"
type input "05 Wes"
type textarea "x"
type input "05 West"
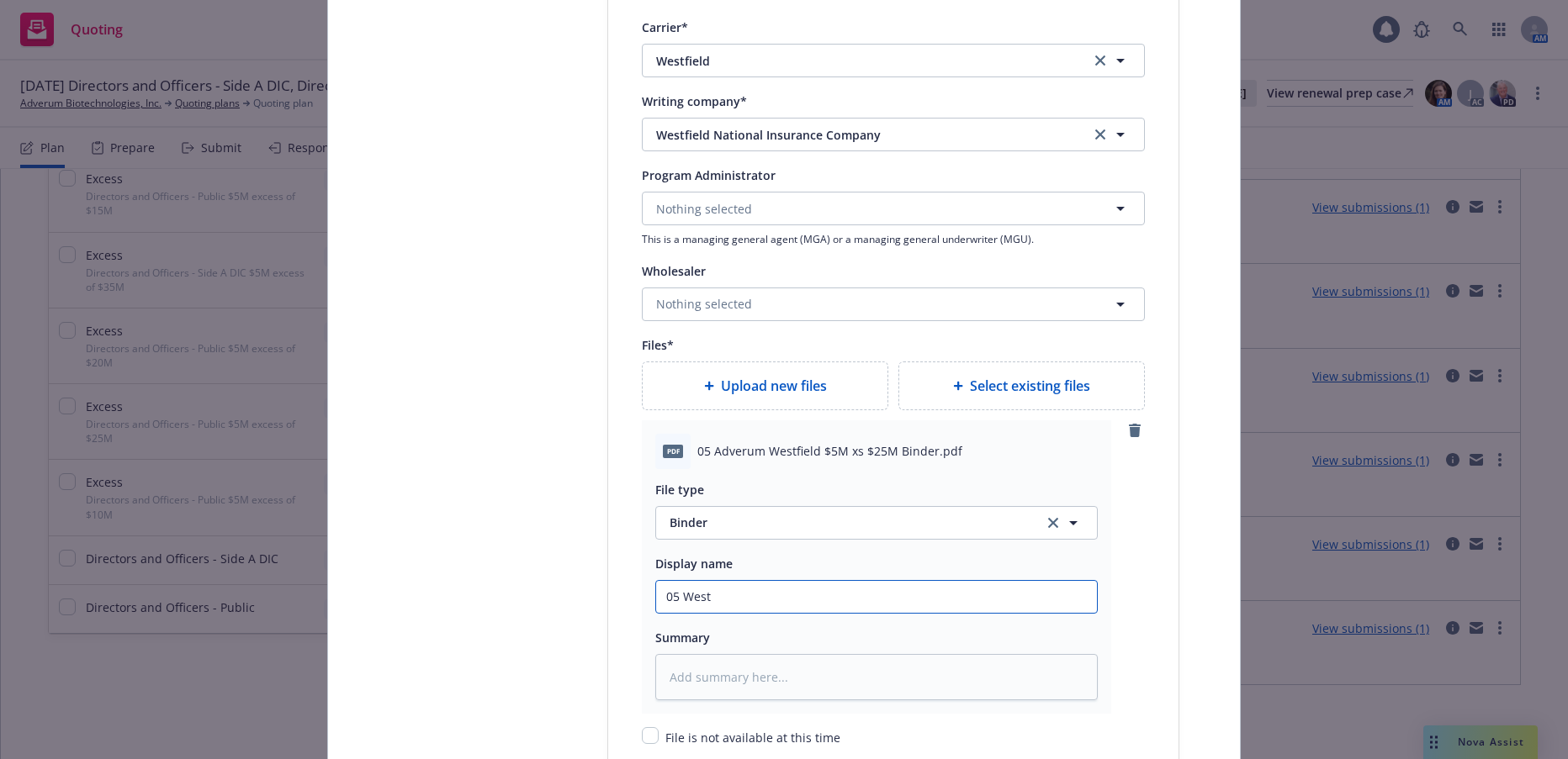
type textarea "x"
type input "05 Westf"
type textarea "x"
type input "05 Westfi"
type textarea "x"
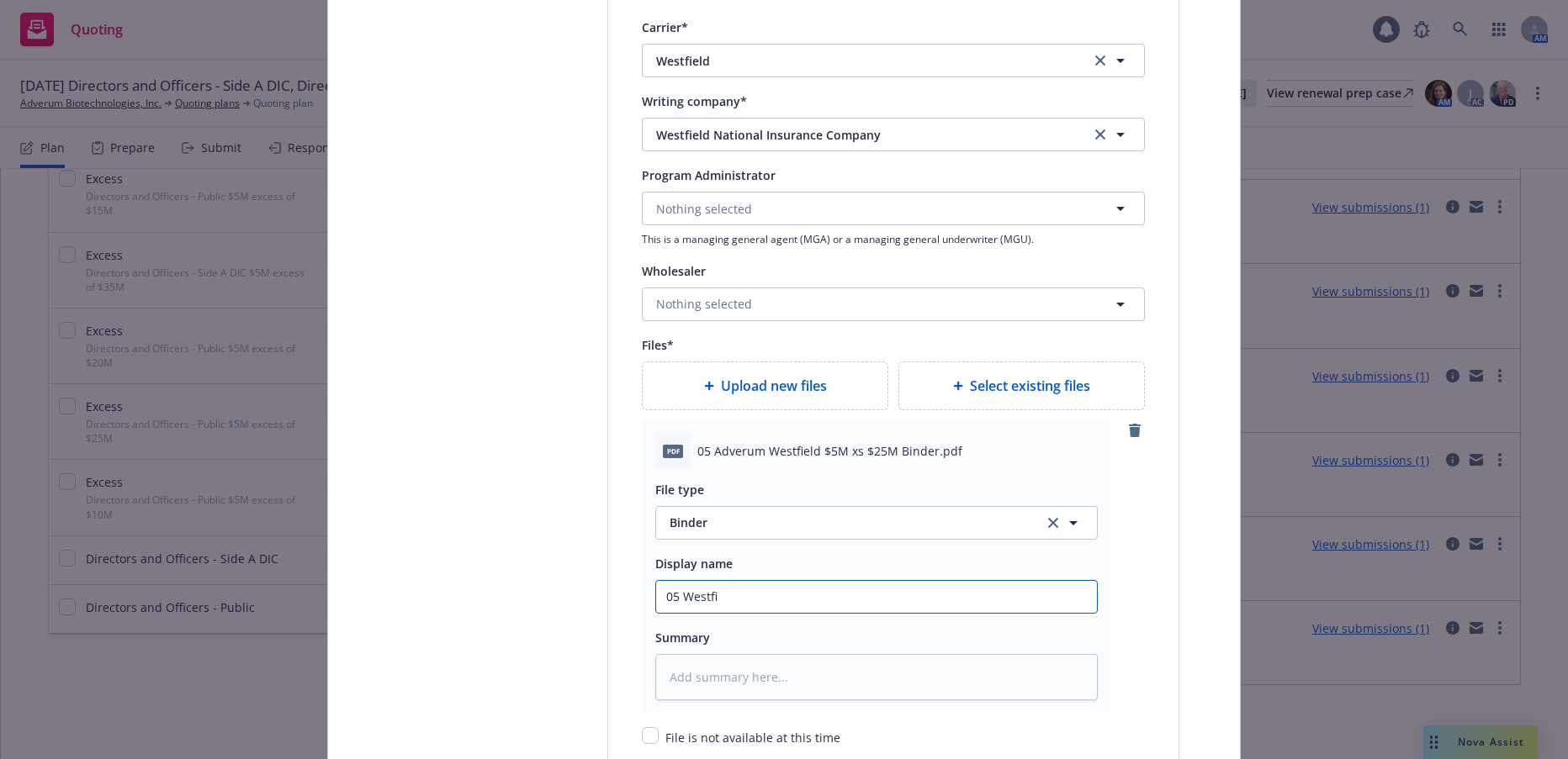
type input "05 Westfie"
type textarea "x"
type input "05 Westfiel"
type textarea "x"
type input "05 Westfield"
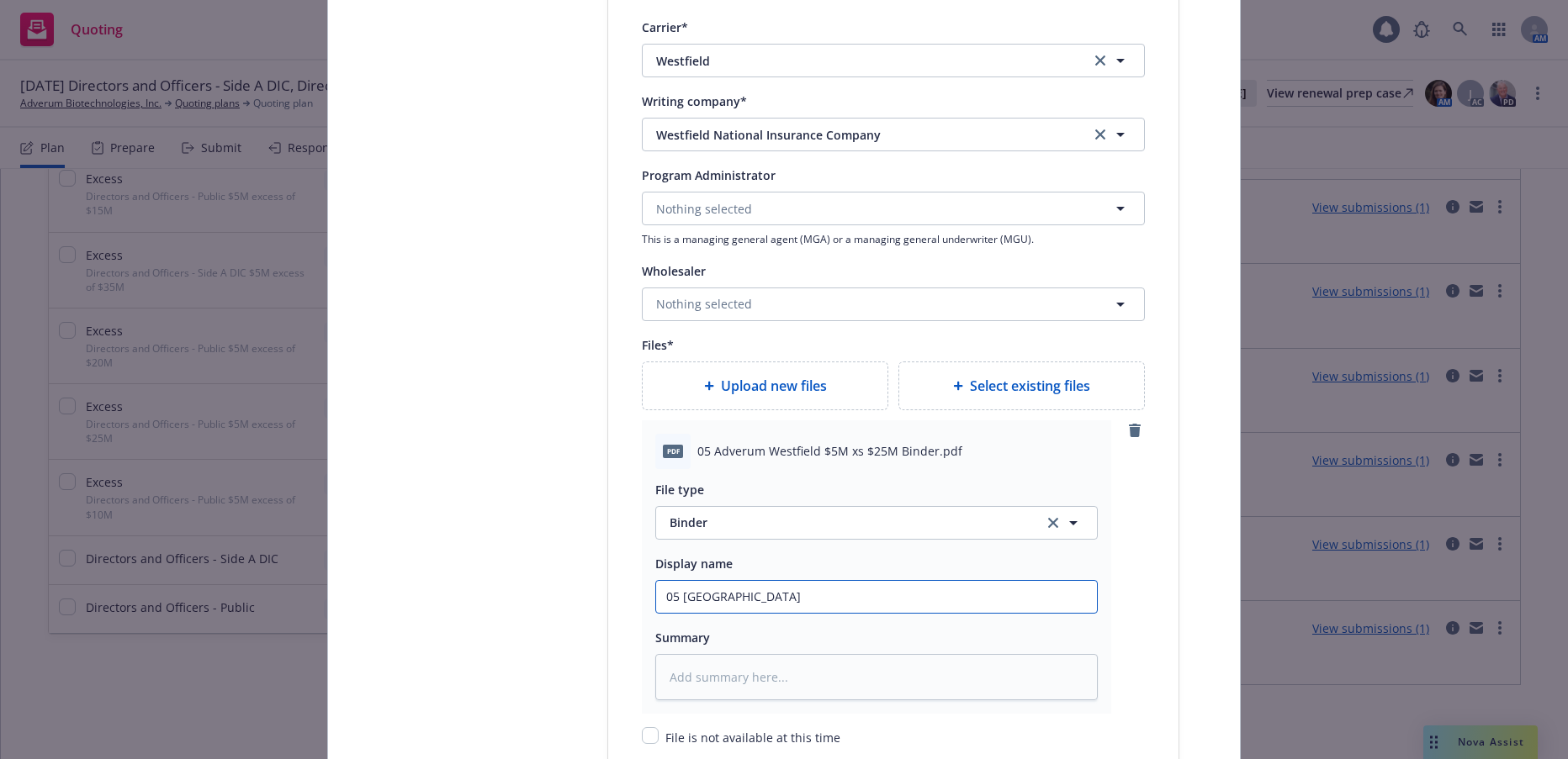
type textarea "x"
type input "05 Westfield"
type textarea "x"
type input "05 Westfield $"
type textarea "x"
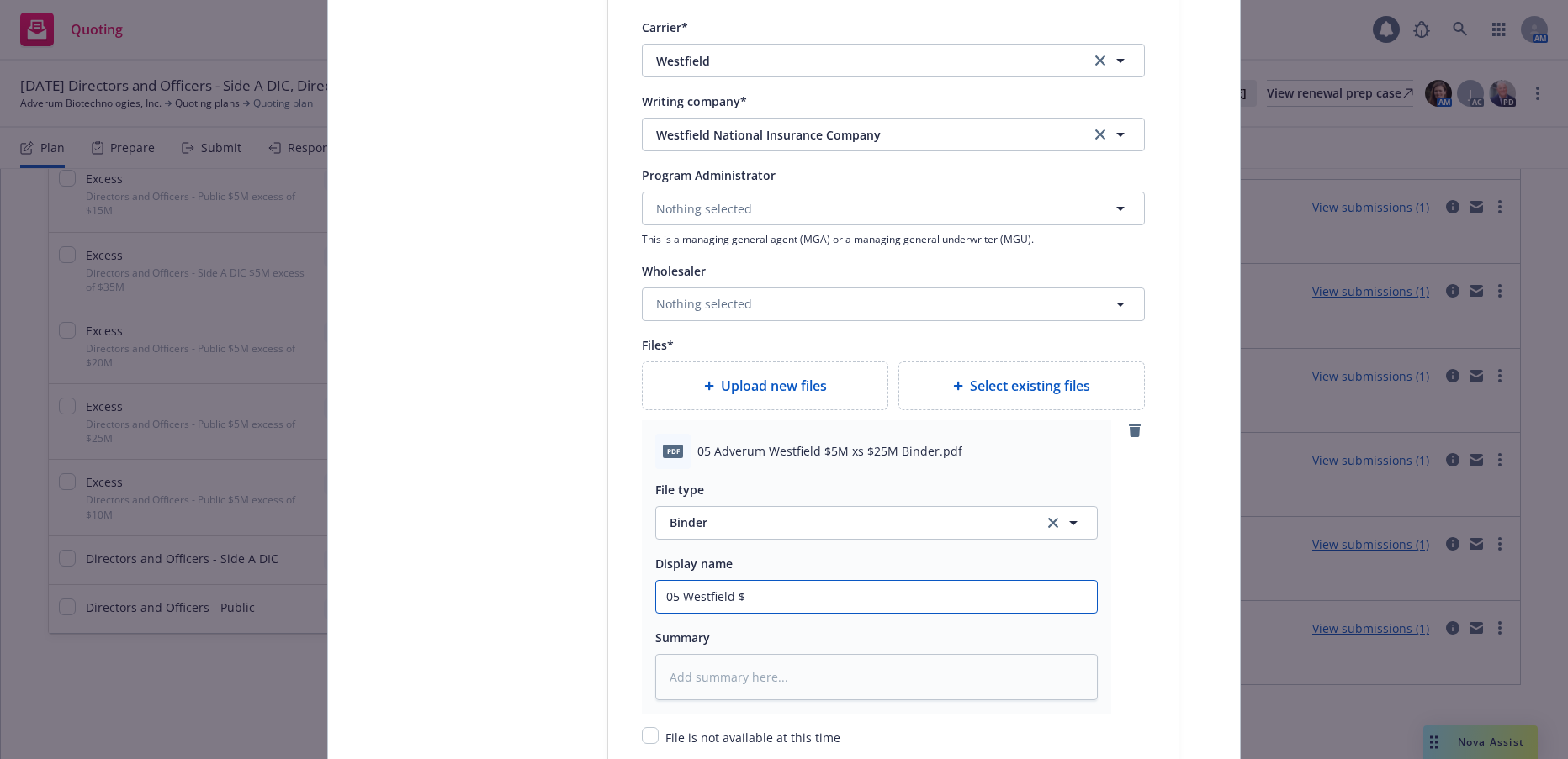
type input "05 Westfield $5"
type textarea "x"
type input "05 Westfield $5M"
type textarea "x"
type input "05 Westfield $5M"
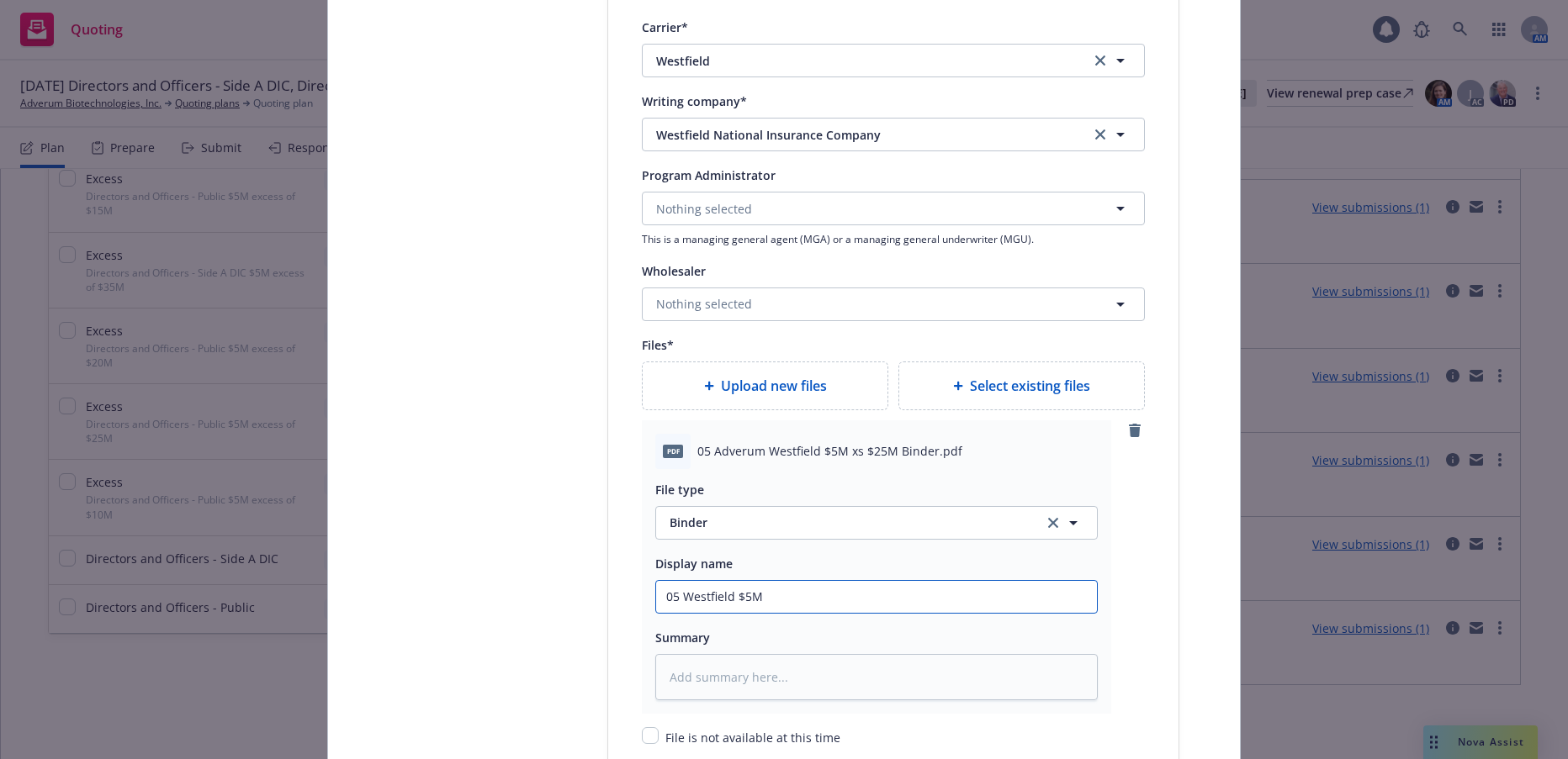
type textarea "x"
type input "05 Westfield $5M x"
type textarea "x"
type input "05 Westfield $5M xs"
type textarea "x"
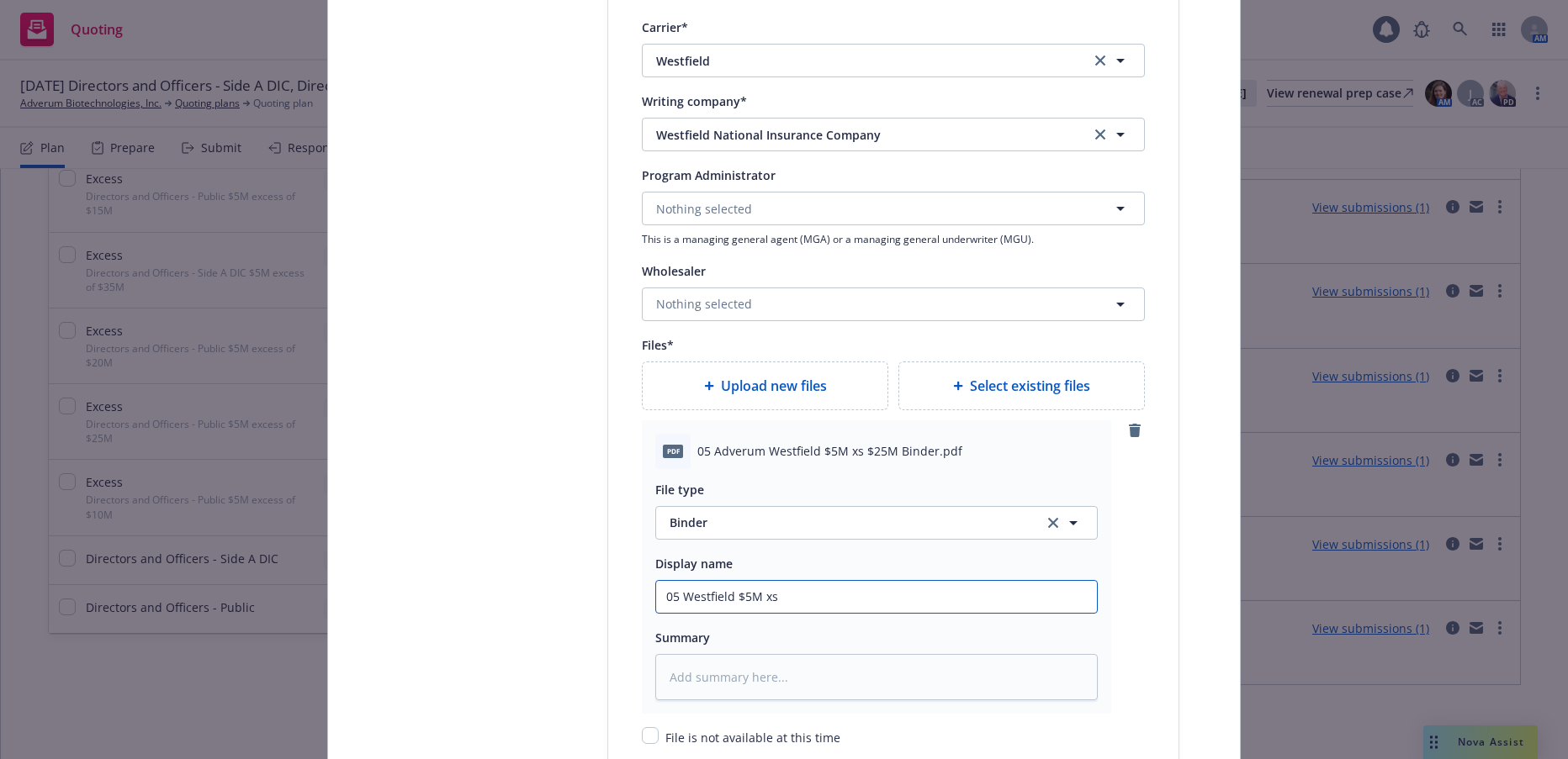
type input "05 Westfield $5M xs"
type textarea "x"
type input "05 Westfield $5M xs $"
type textarea "x"
type input "05 Westfield $5M xs $2"
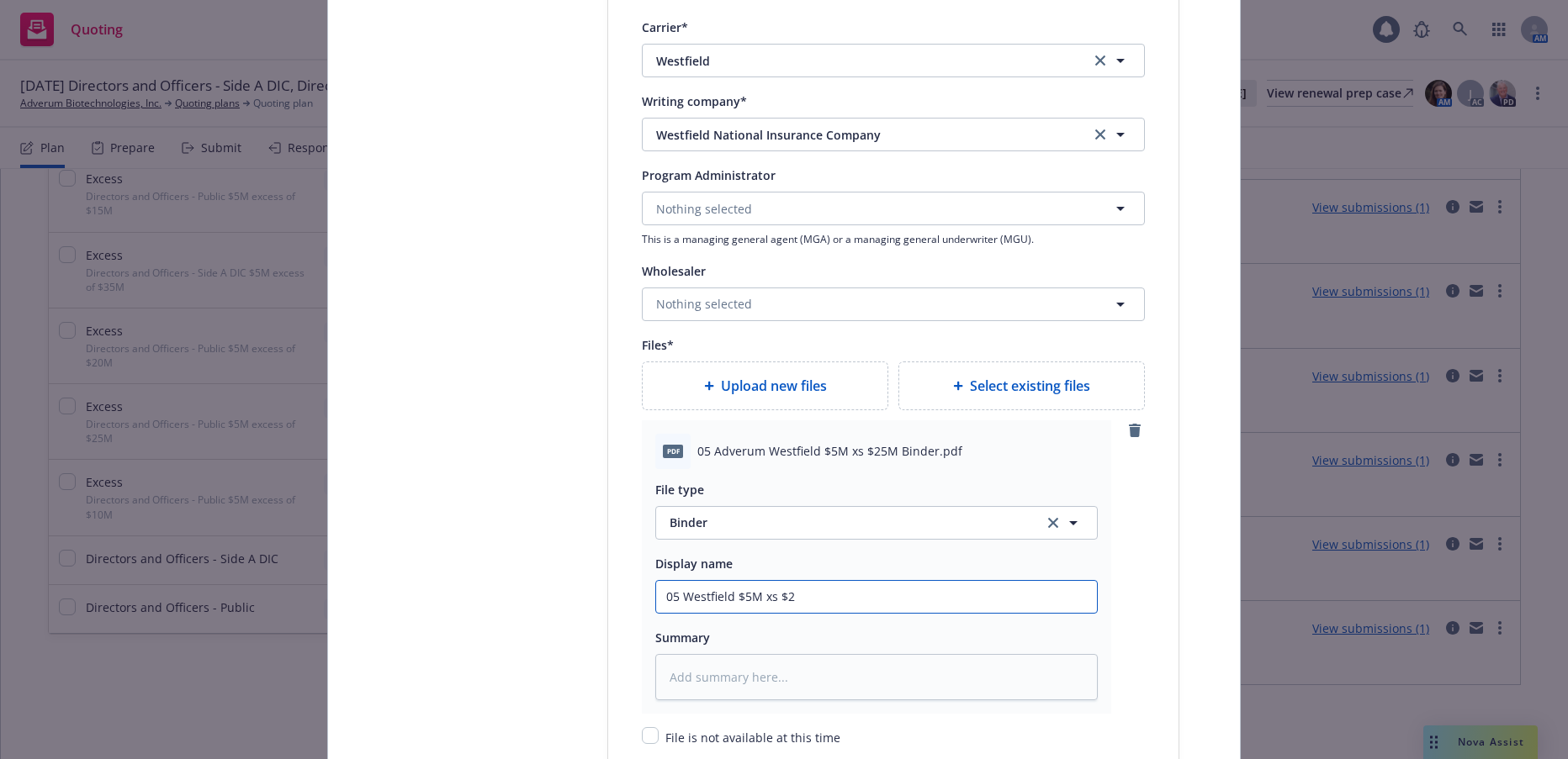
type textarea "x"
type input "05 Westfield $5M xs $25"
type textarea "x"
type input "05 Westfield $5M xs $25M"
type textarea "x"
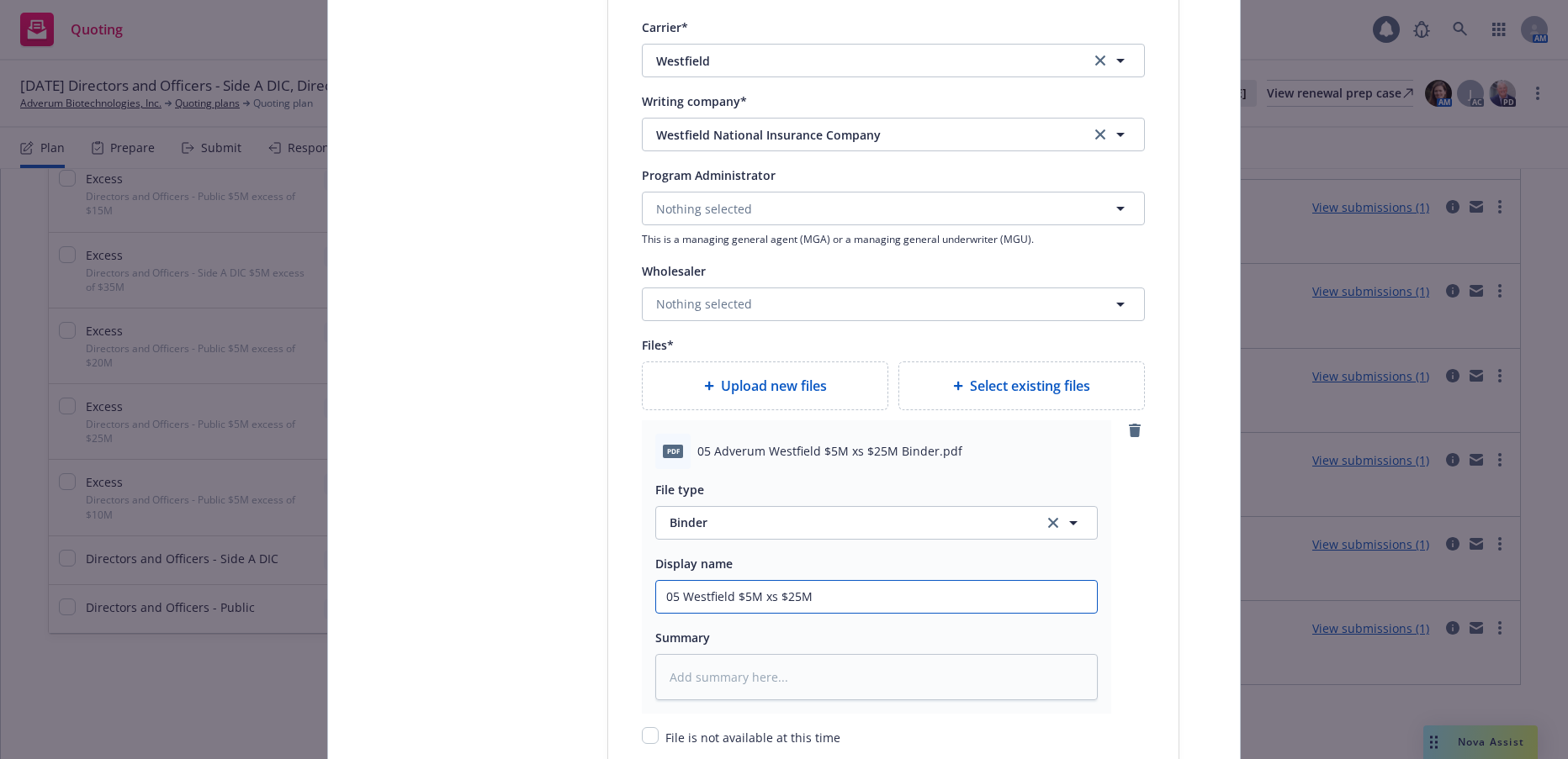
type input "05 Westfield $5M xs $25M"
type textarea "x"
type input "05 Westfield $5M xs $25M B"
type textarea "x"
type input "05 Westfield $5M xs $25M Bi"
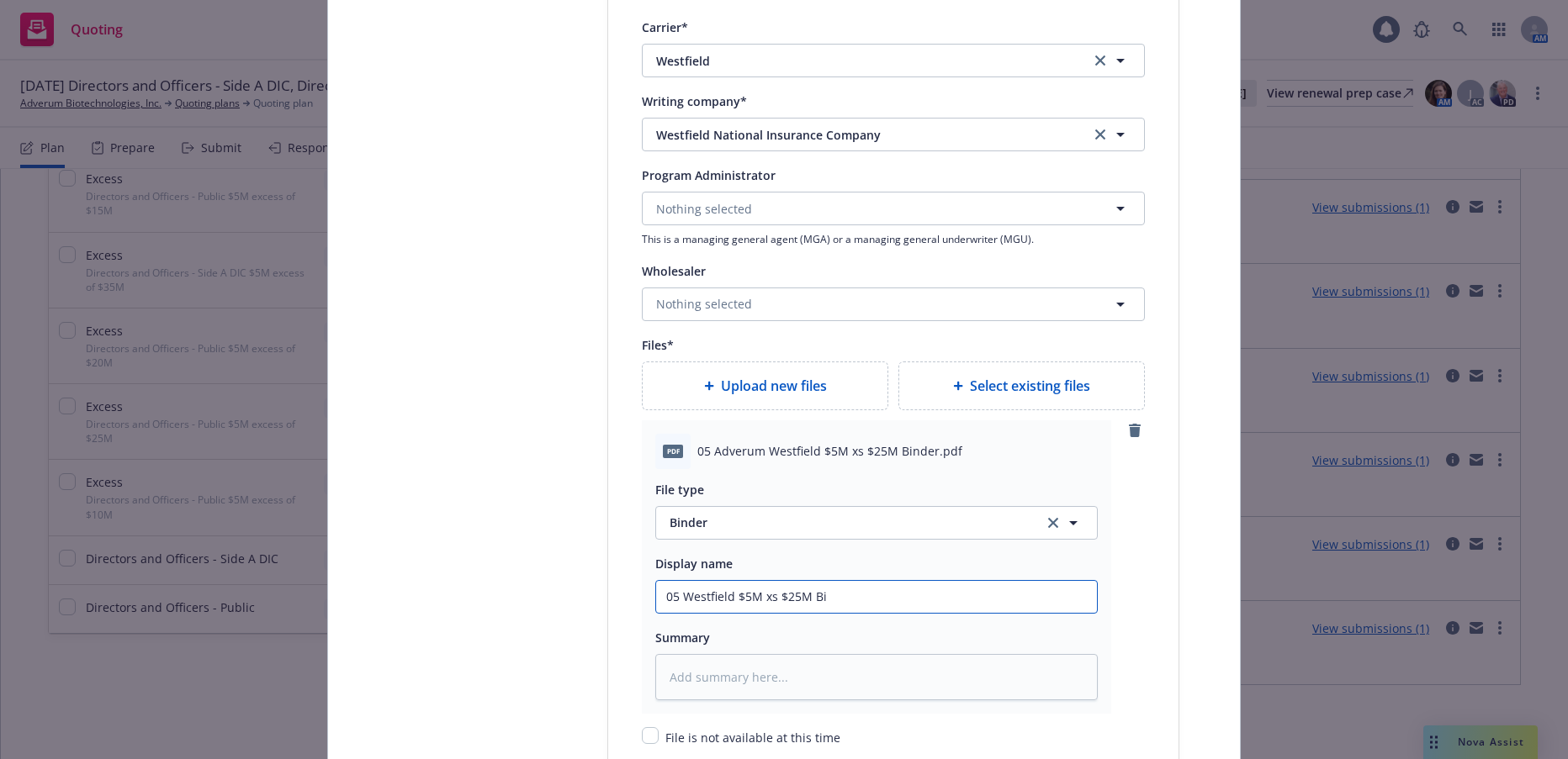
type textarea "x"
type input "05 Westfield $5M xs $25M Bin"
type textarea "x"
type input "05 Westfield $5M xs $25M Bind"
type textarea "x"
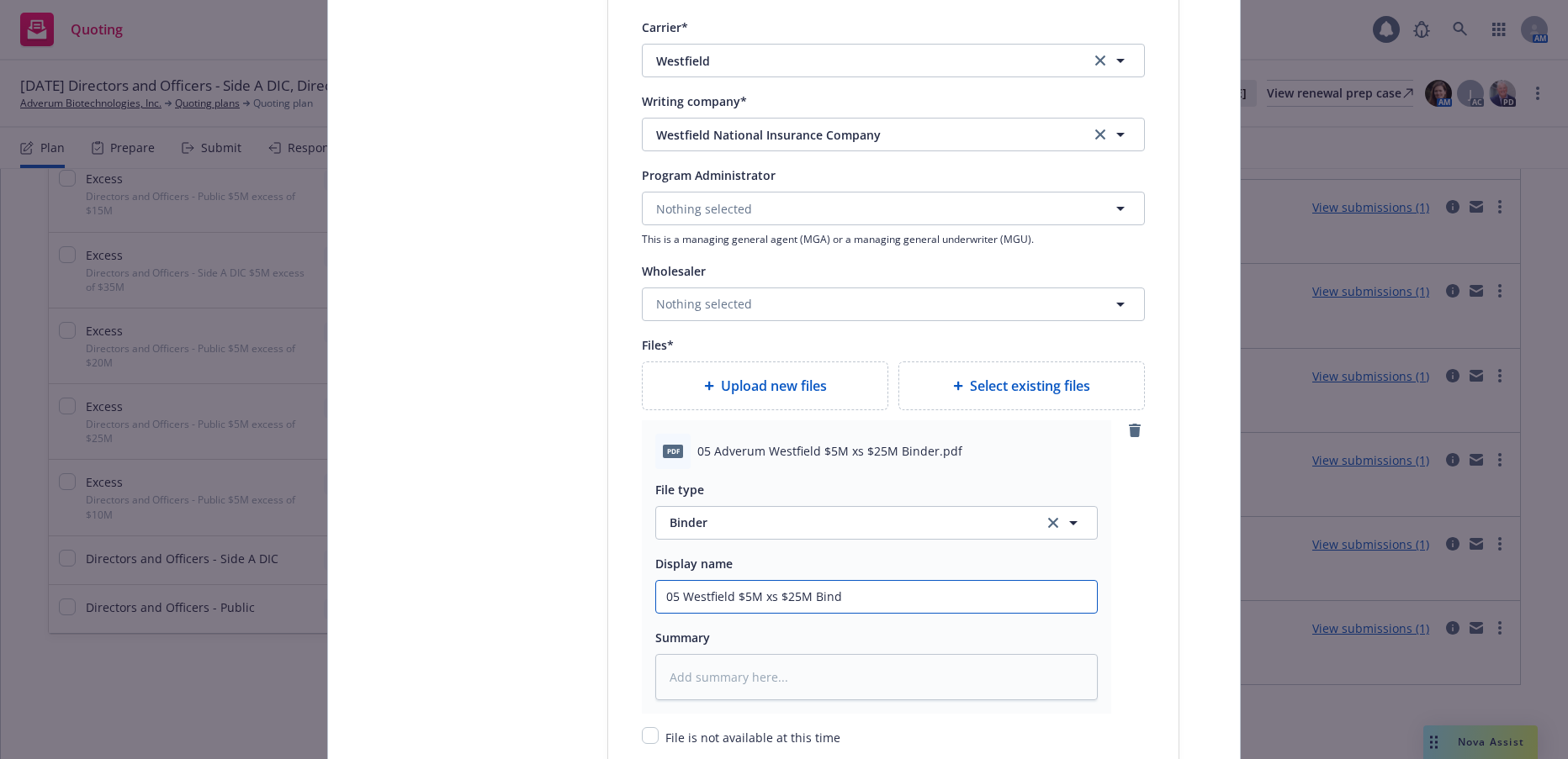
type input "05 Westfield $5M xs $25M Binde"
type textarea "x"
type input "05 Westfield $5M xs $25M Binder"
click at [821, 391] on div "Upload new files" at bounding box center [765, 385] width 218 height 20
type textarea "x"
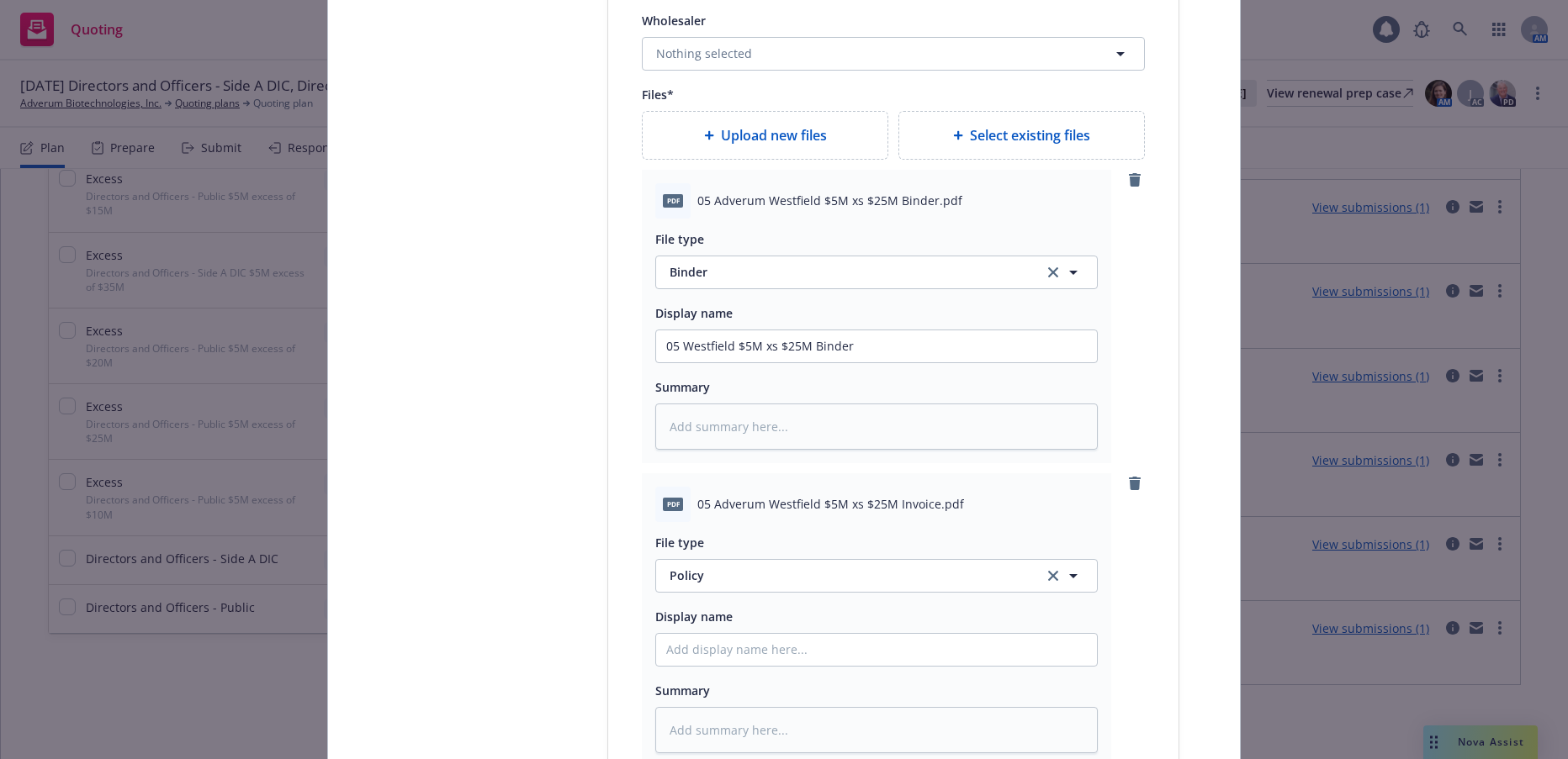
scroll to position [2186, 0]
click at [681, 572] on span "Policy" at bounding box center [847, 573] width 354 height 18
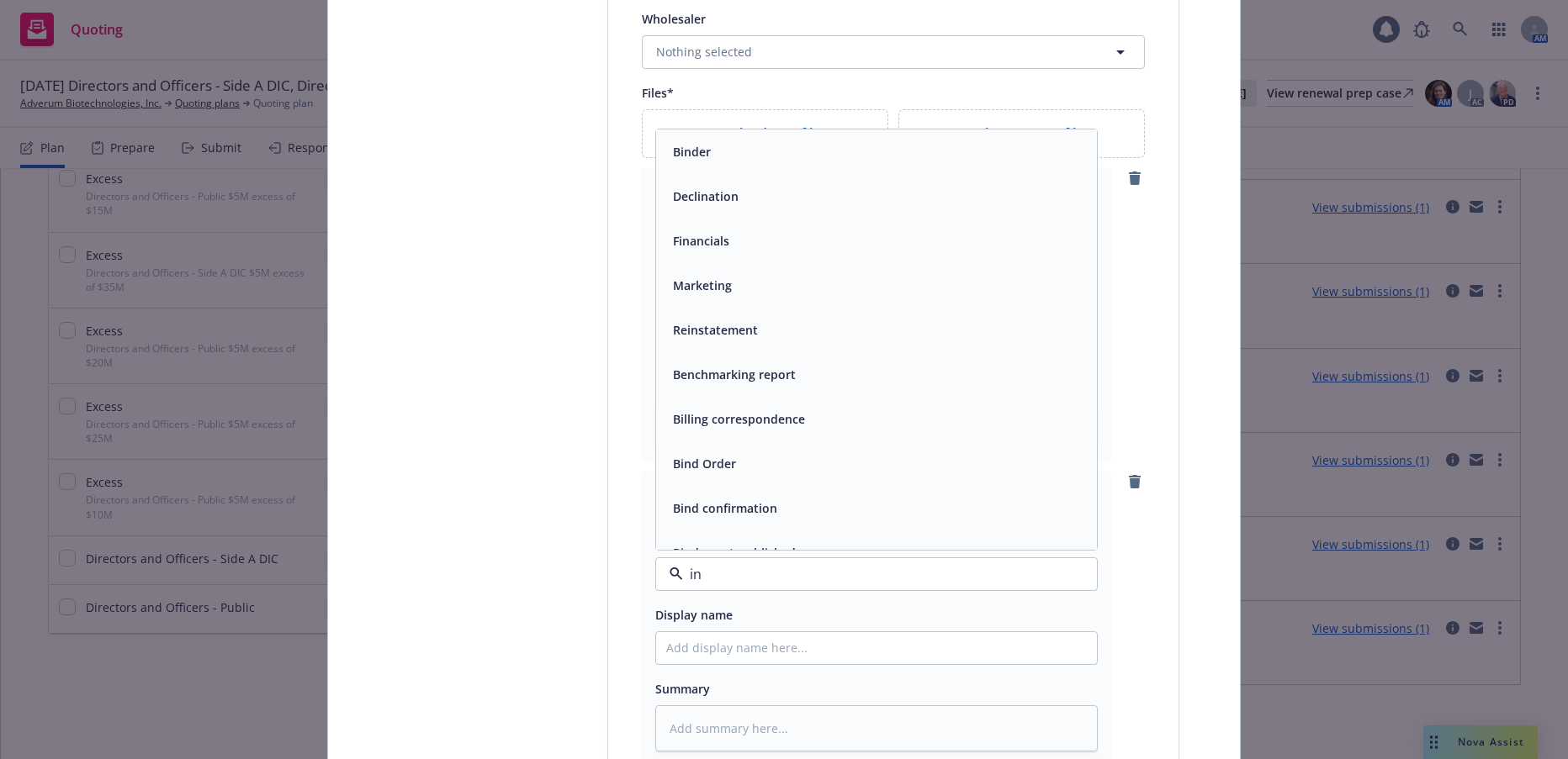
type input "inv"
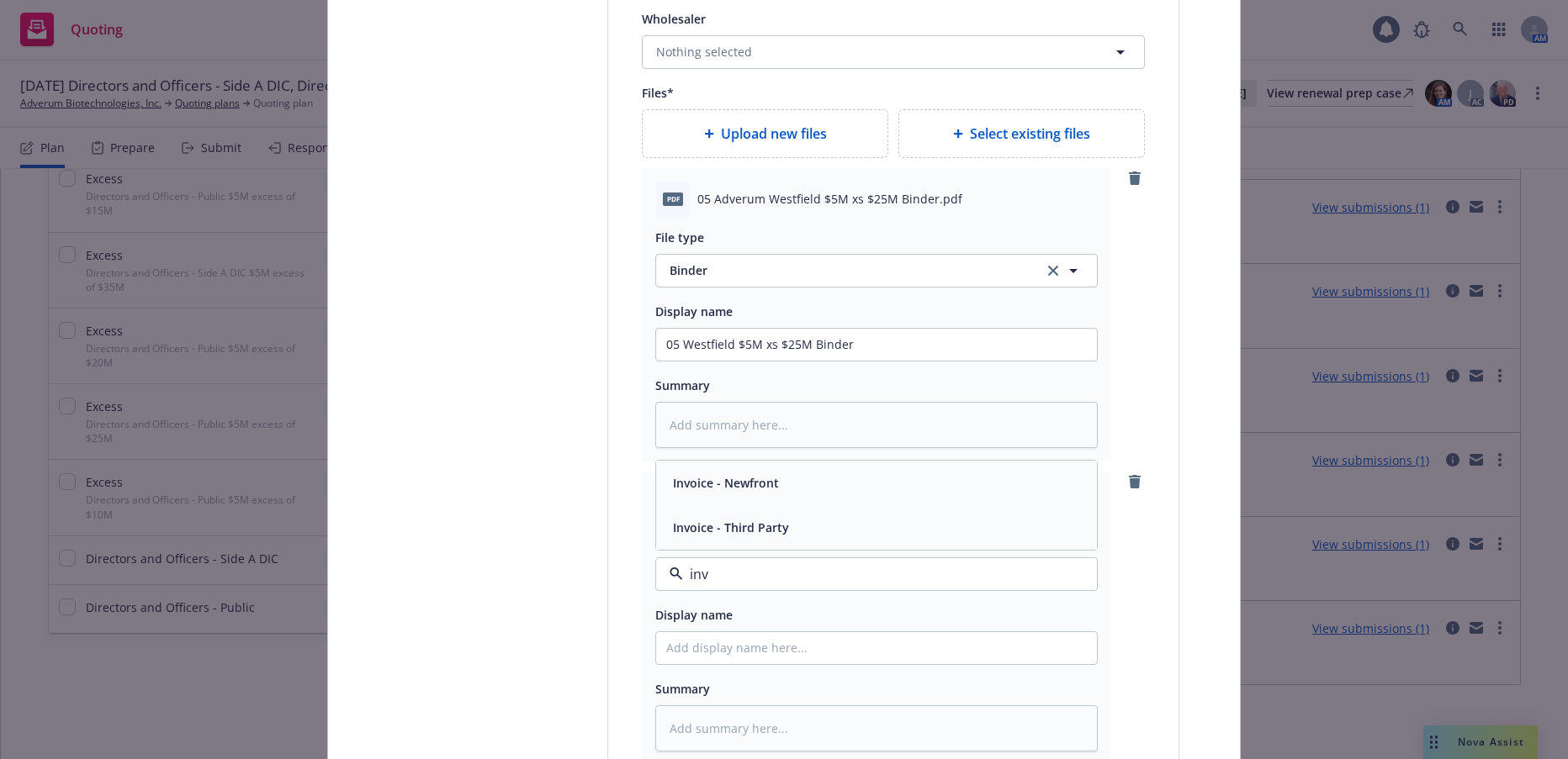
click at [734, 531] on span "Invoice - Third Party" at bounding box center [730, 527] width 116 height 18
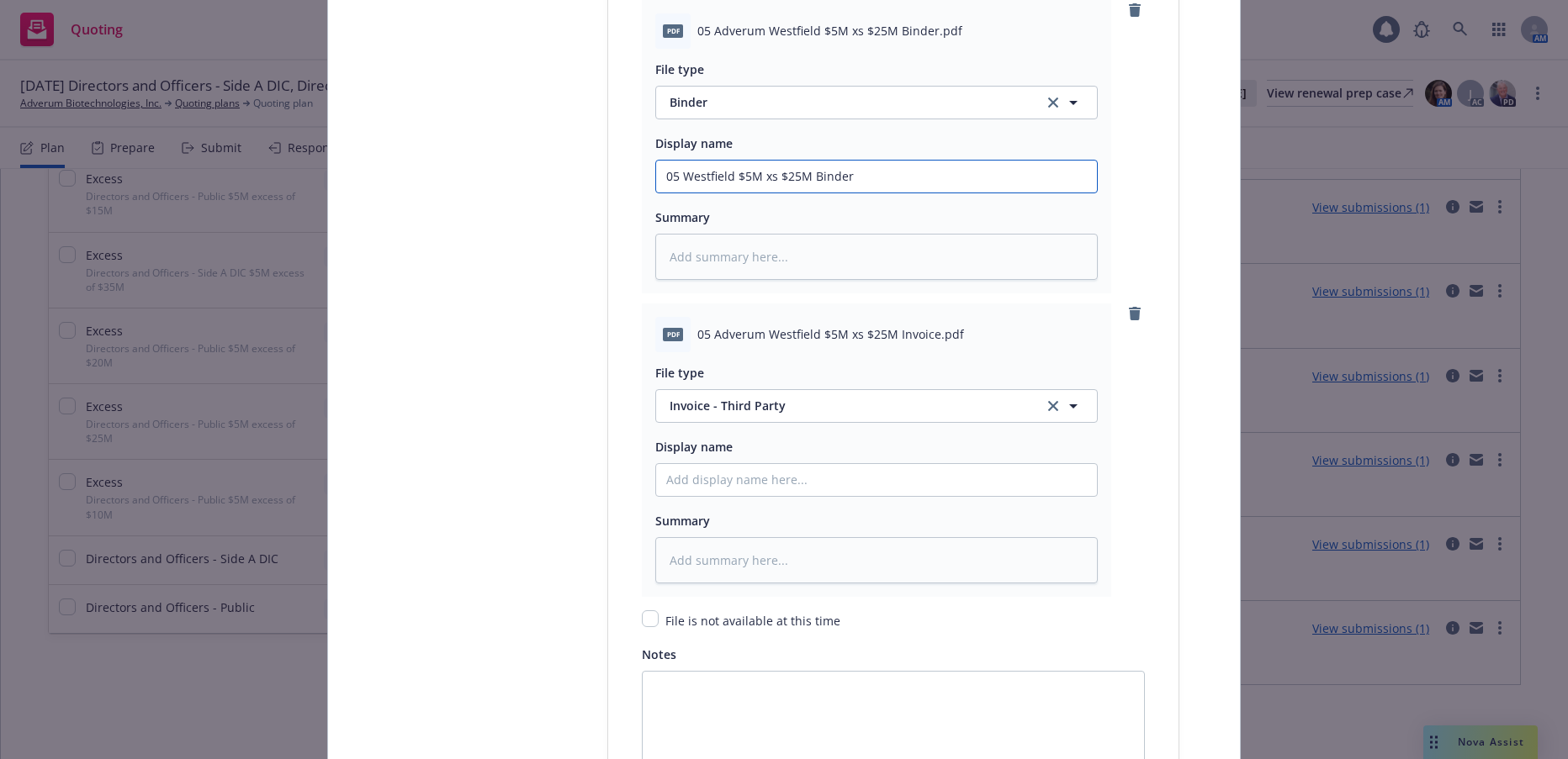
drag, startPoint x: 857, startPoint y: 176, endPoint x: 663, endPoint y: 173, distance: 194.0
click at [663, 173] on input "05 Westfield $5M xs $25M Binder" at bounding box center [876, 176] width 441 height 32
click at [730, 480] on input "Policy display name" at bounding box center [876, 480] width 441 height 32
paste input "05 Westfield $5M xs $25M Binder"
type textarea "x"
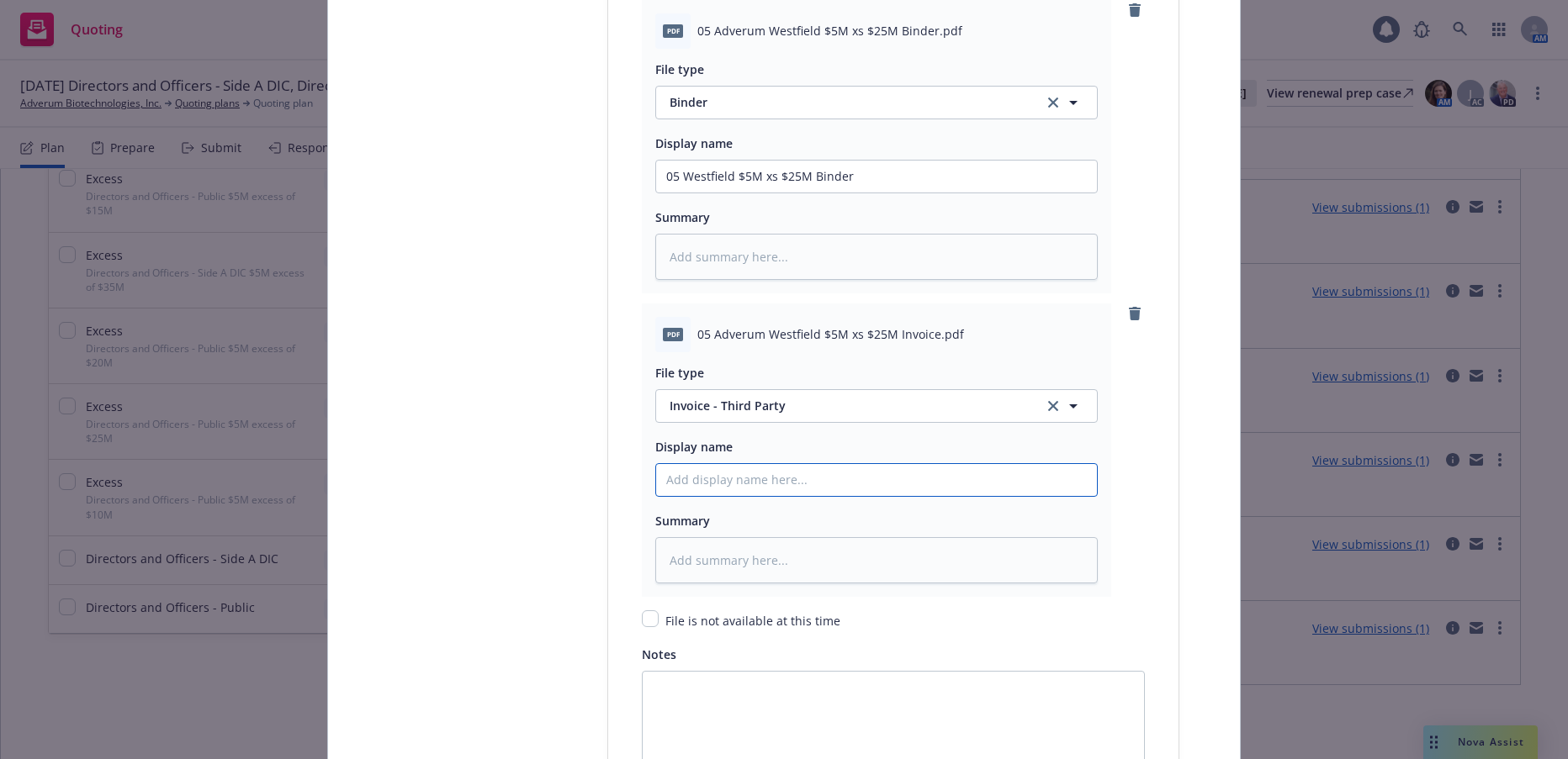
type input "05 Westfield $5M xs $25M Binder"
type textarea "x"
type input "05 Westfield $5M xs $25M Binde"
type textarea "x"
type input "05 Westfield $5M xs $25M Bine"
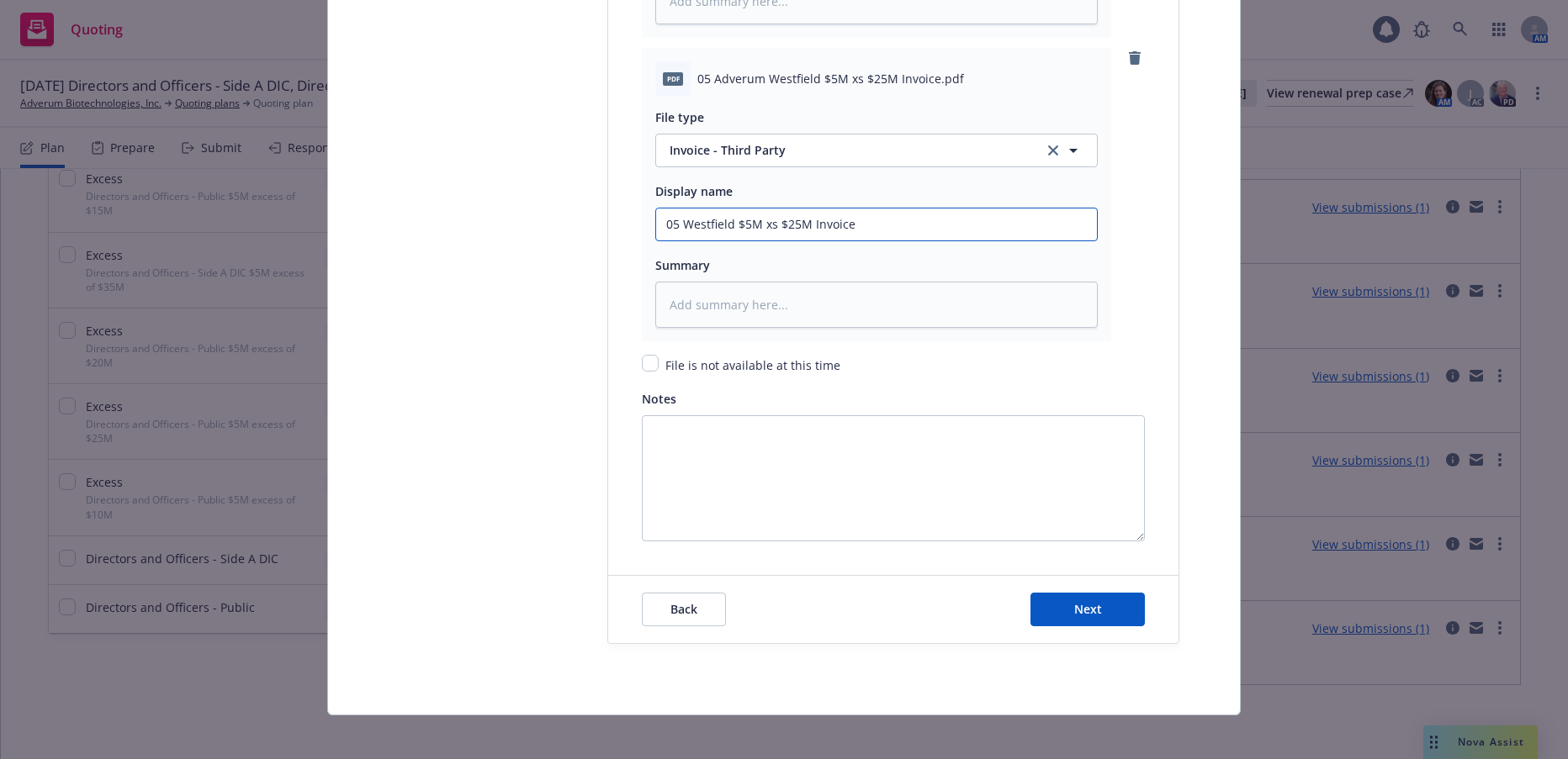
scroll to position [2620, 0]
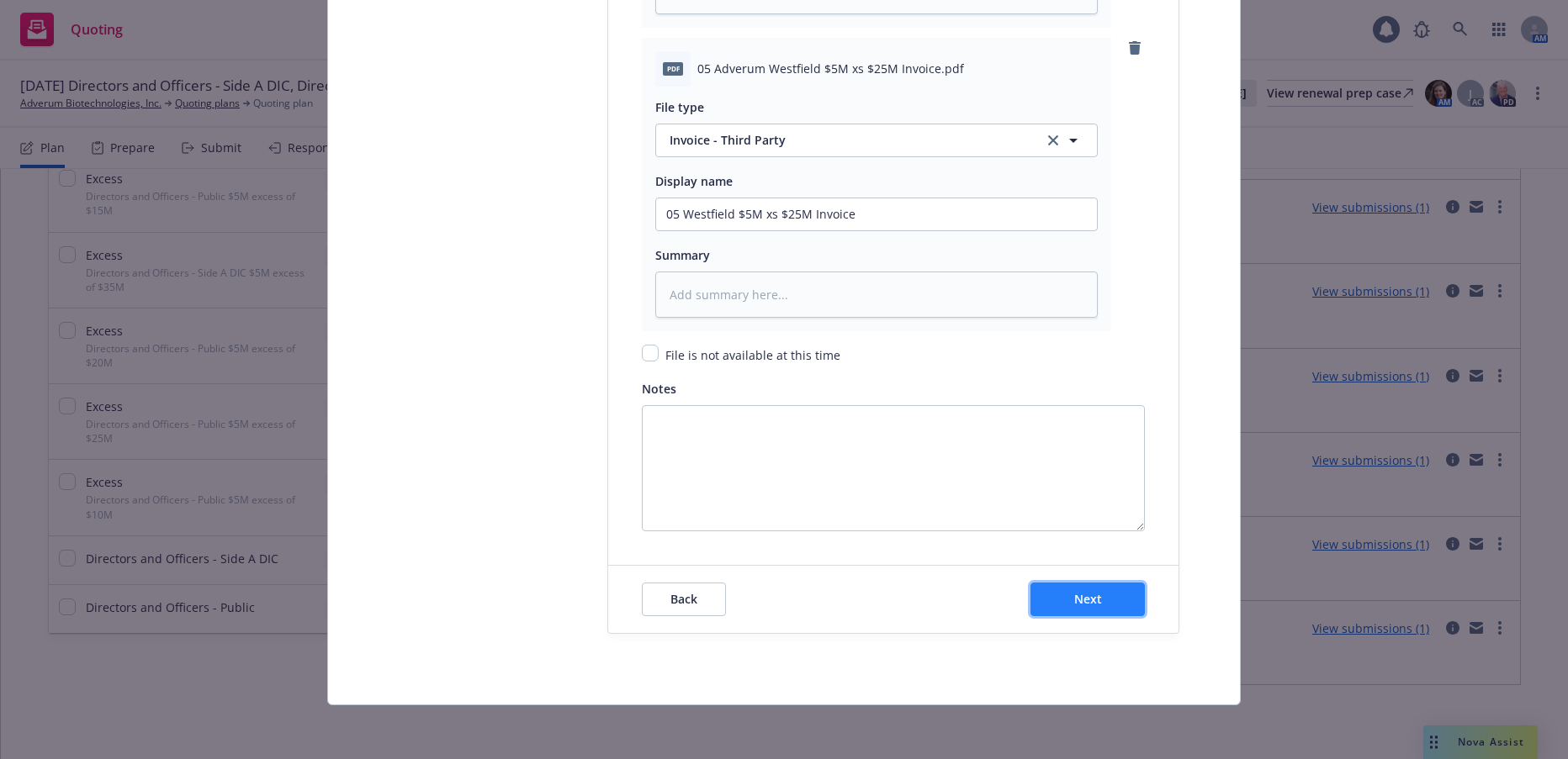
click at [1082, 599] on span "Next" at bounding box center [1088, 599] width 28 height 16
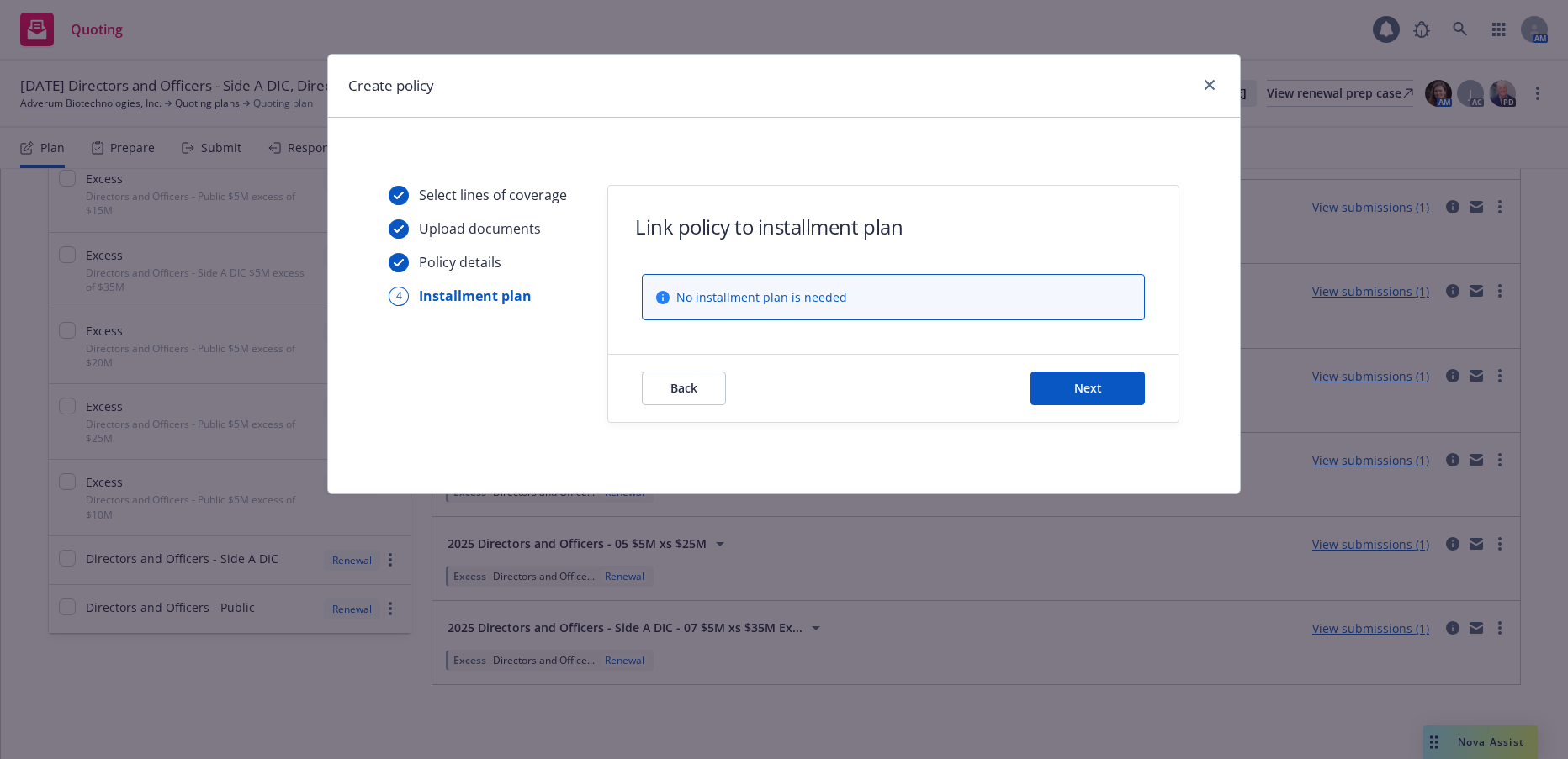
scroll to position [0, 0]
click at [1091, 387] on span "Next" at bounding box center [1088, 388] width 28 height 16
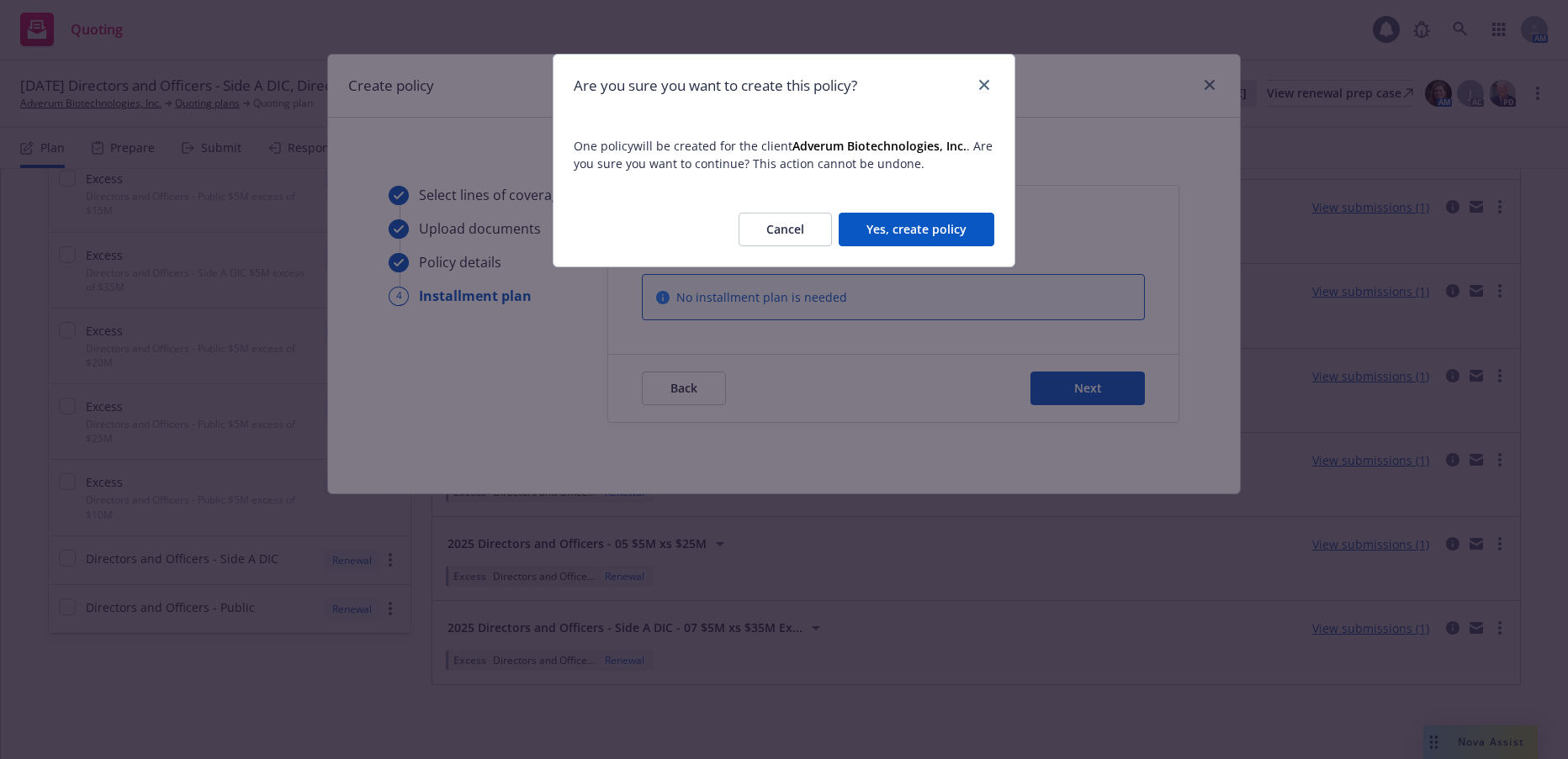
click at [946, 227] on button "Yes, create policy" at bounding box center [916, 229] width 156 height 34
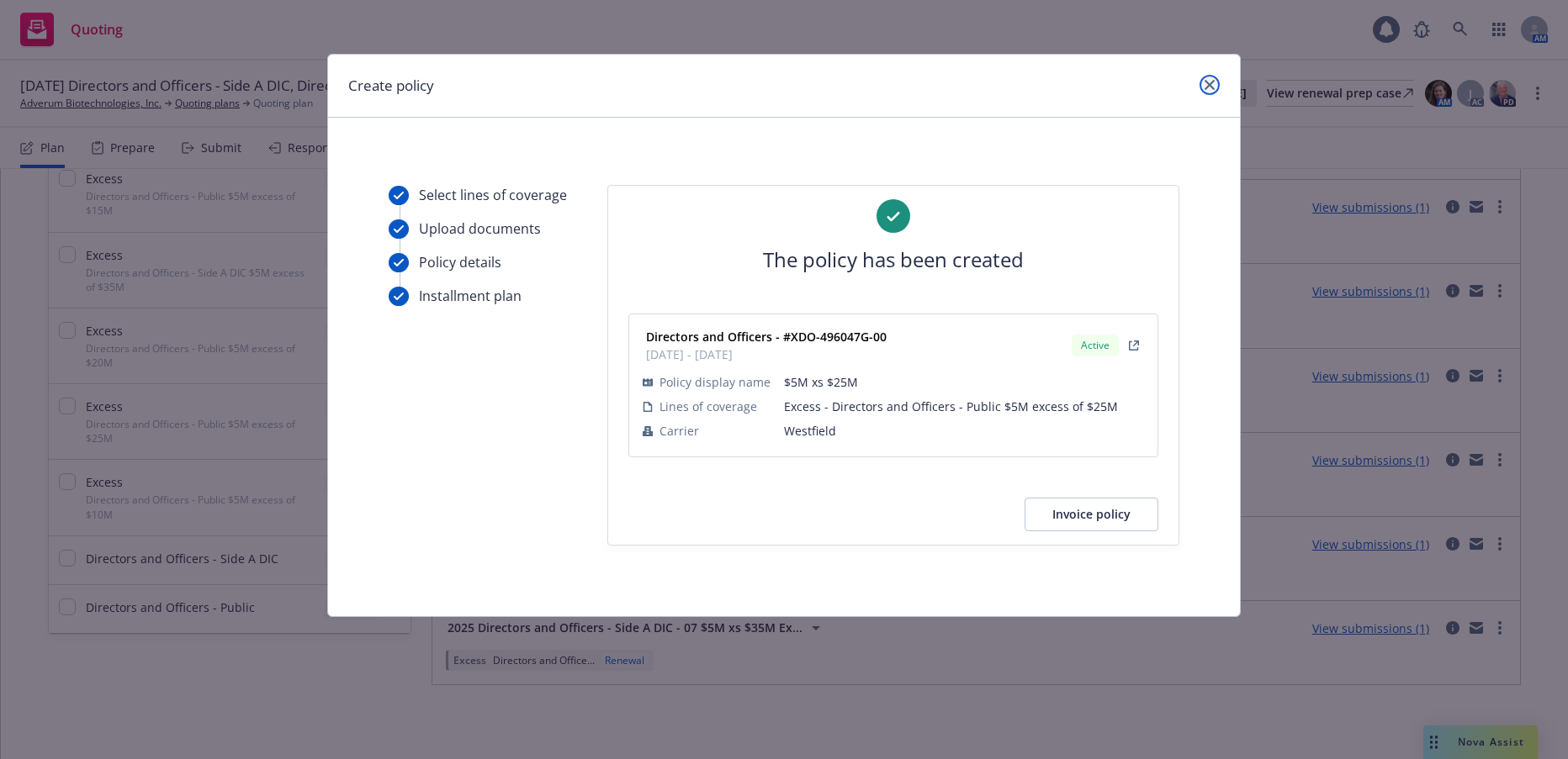
click at [1207, 88] on icon "close" at bounding box center [1210, 85] width 10 height 10
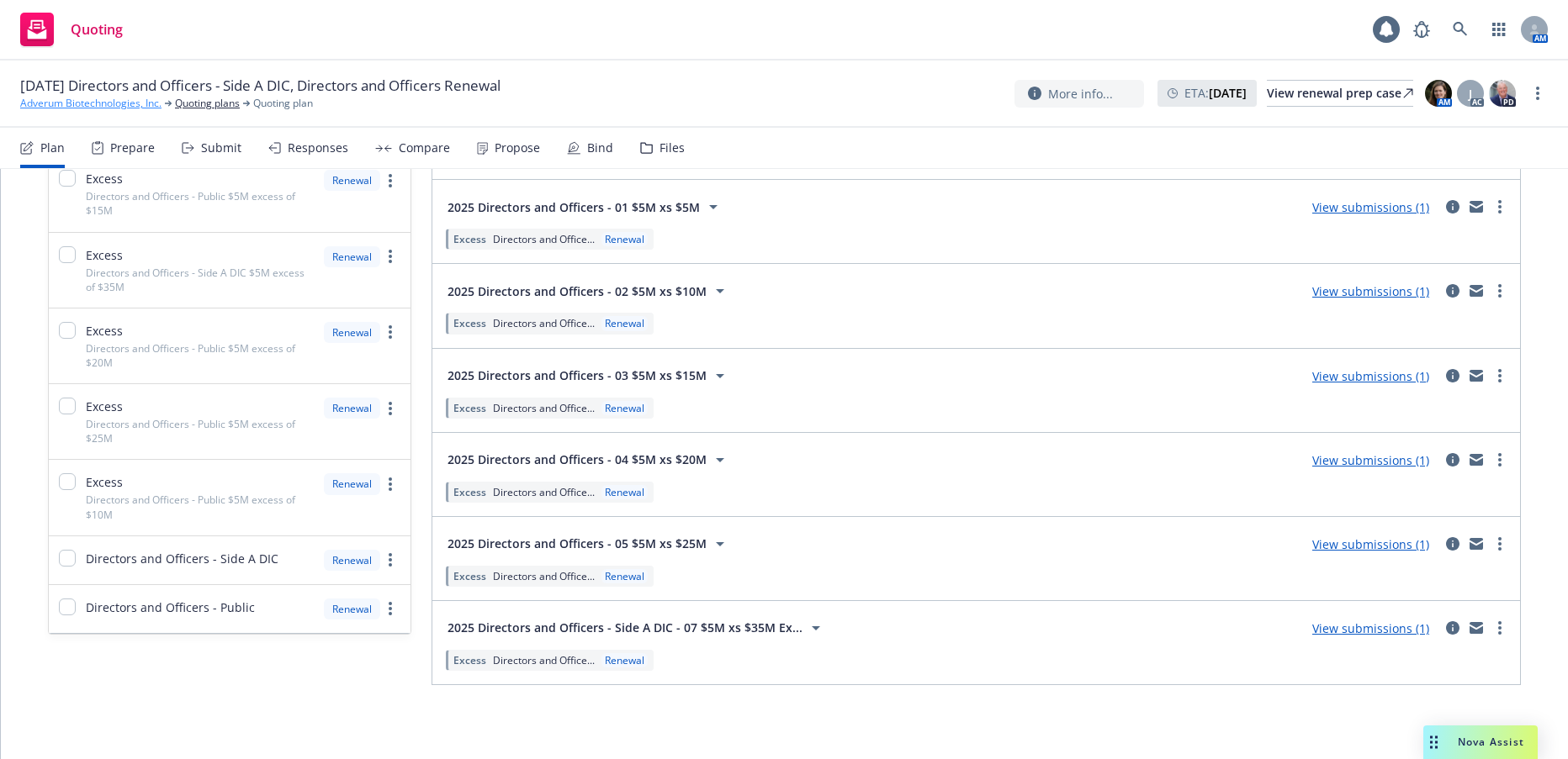
click at [127, 104] on link "Adverum Biotechnologies, Inc." at bounding box center [90, 103] width 141 height 15
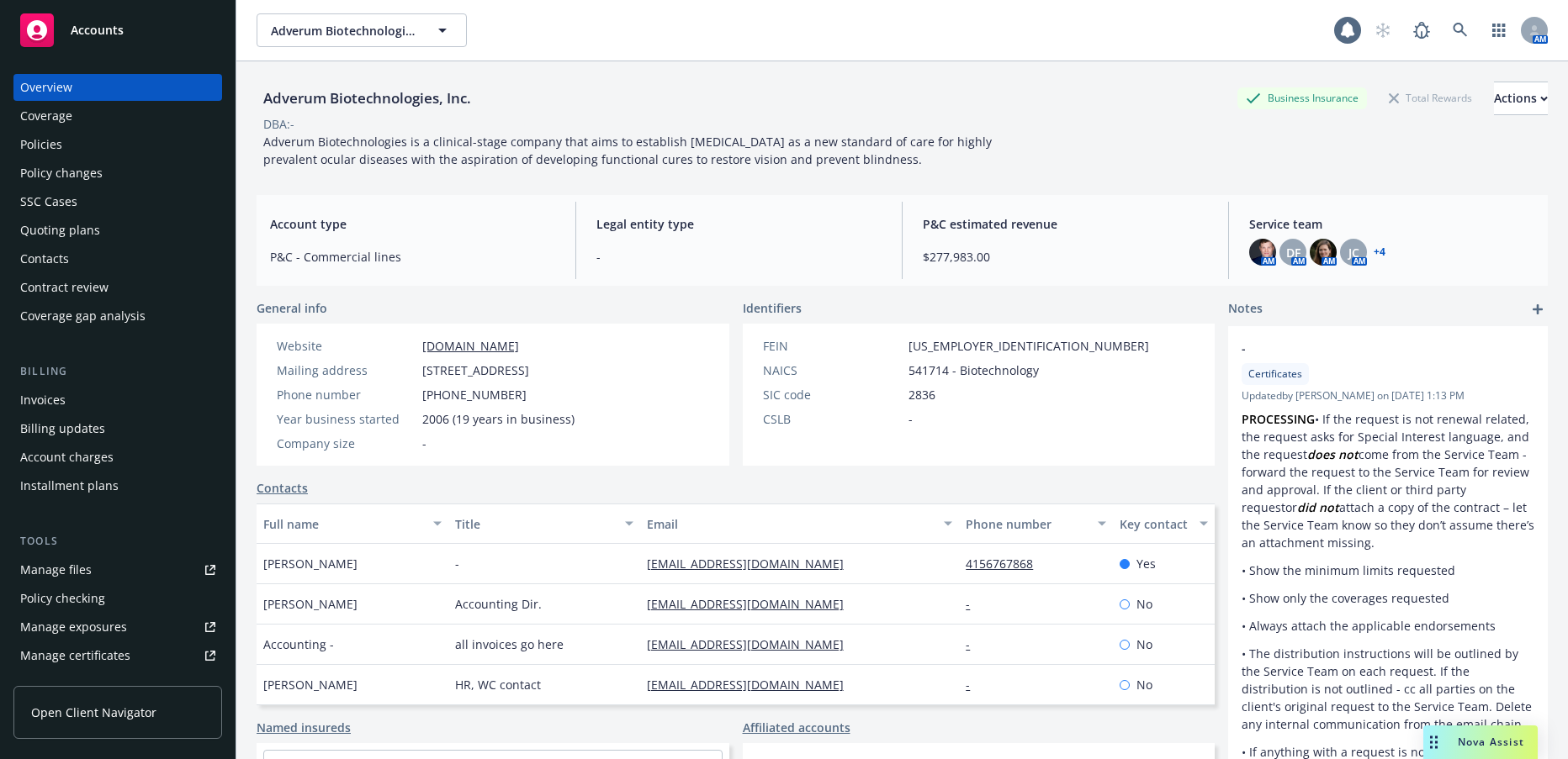
click at [56, 146] on div "Policies" at bounding box center [40, 144] width 42 height 27
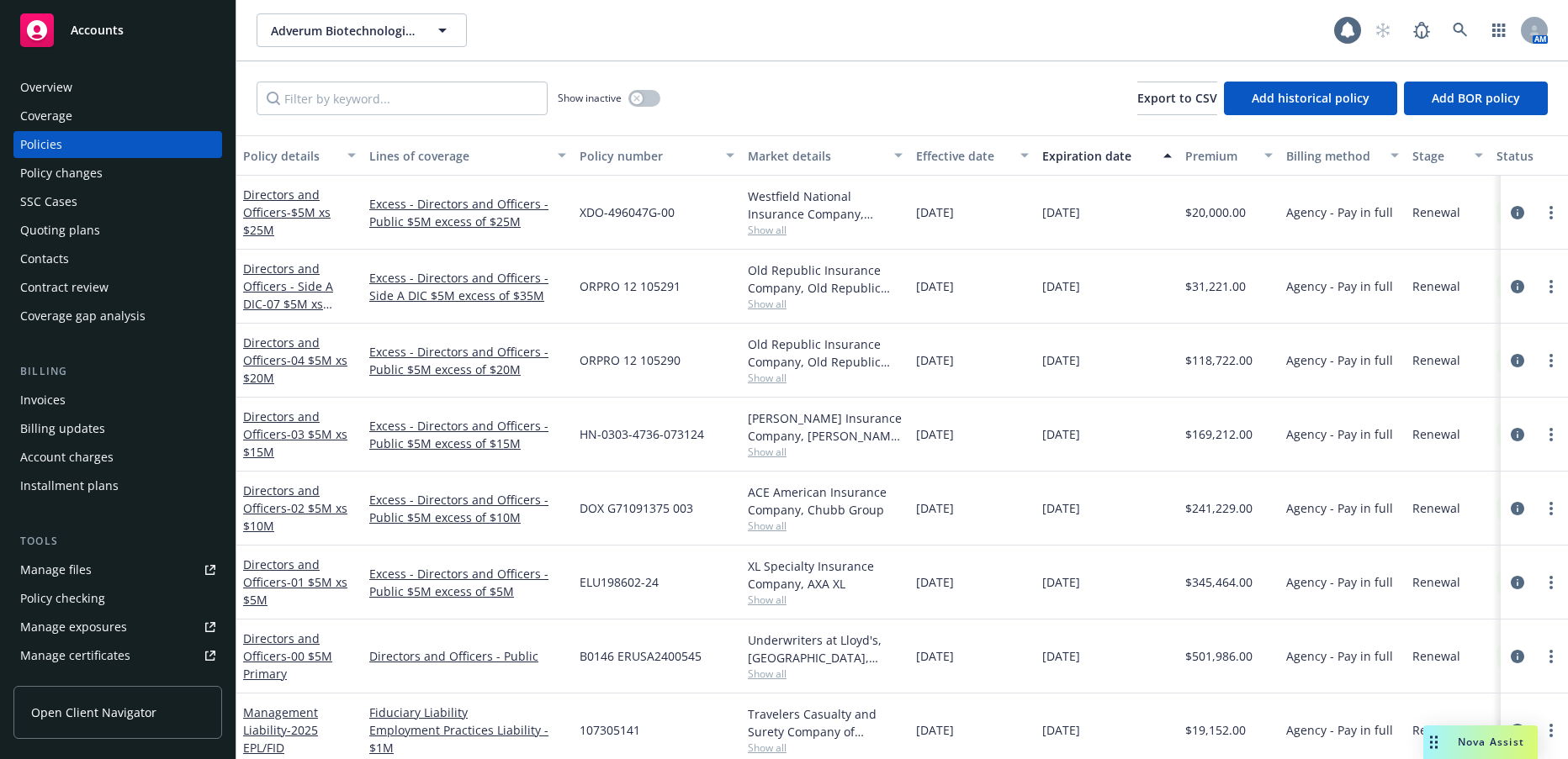
click at [52, 402] on div "Invoices" at bounding box center [42, 400] width 46 height 27
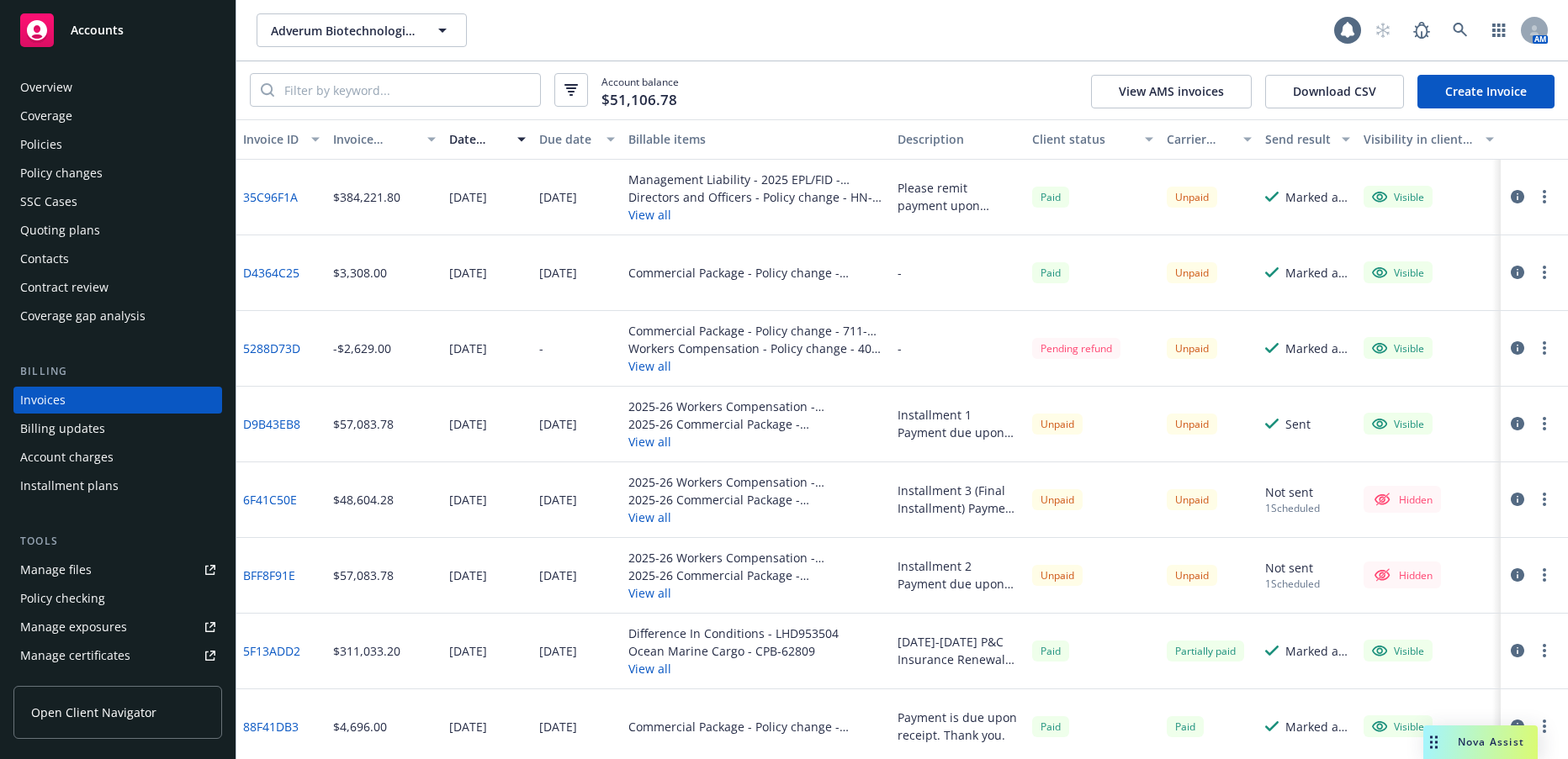
click at [276, 199] on link "35C96F1A" at bounding box center [271, 197] width 55 height 18
